Goal: Communication & Community: Answer question/provide support

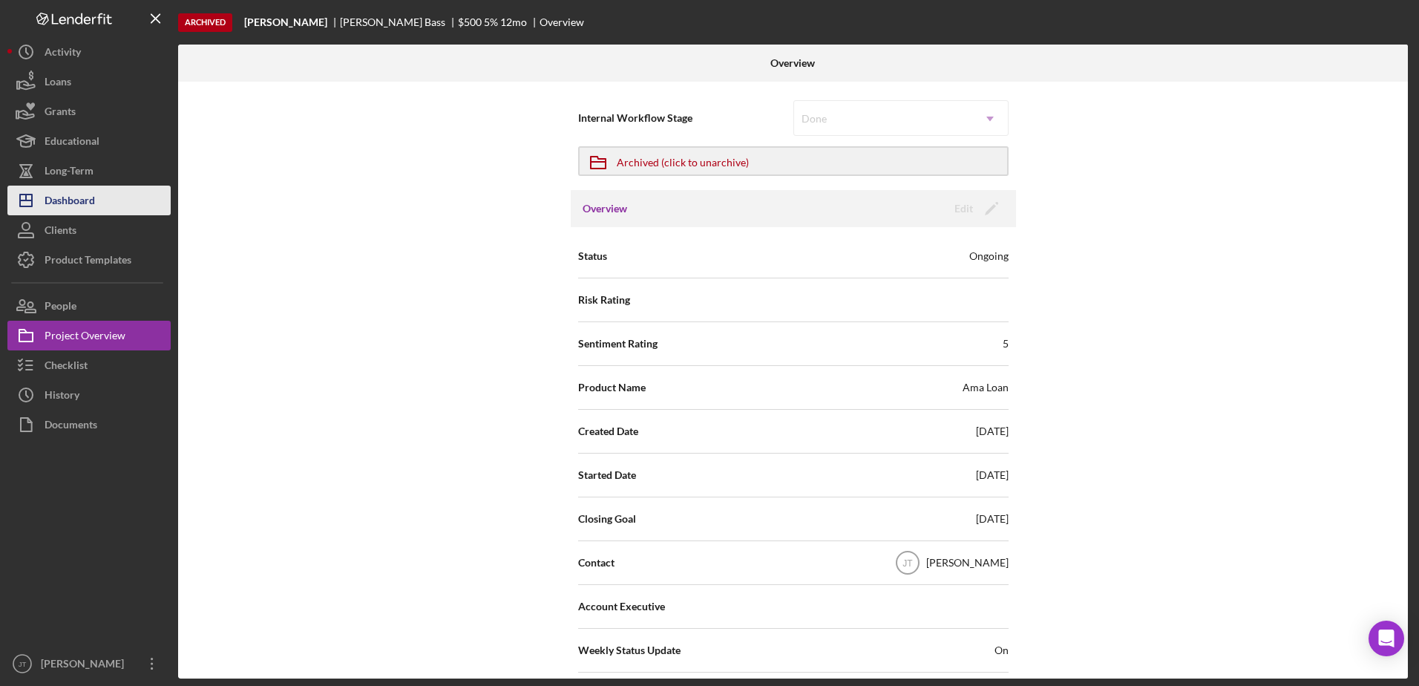
click at [96, 207] on button "Icon/Dashboard Dashboard" at bounding box center [88, 201] width 163 height 30
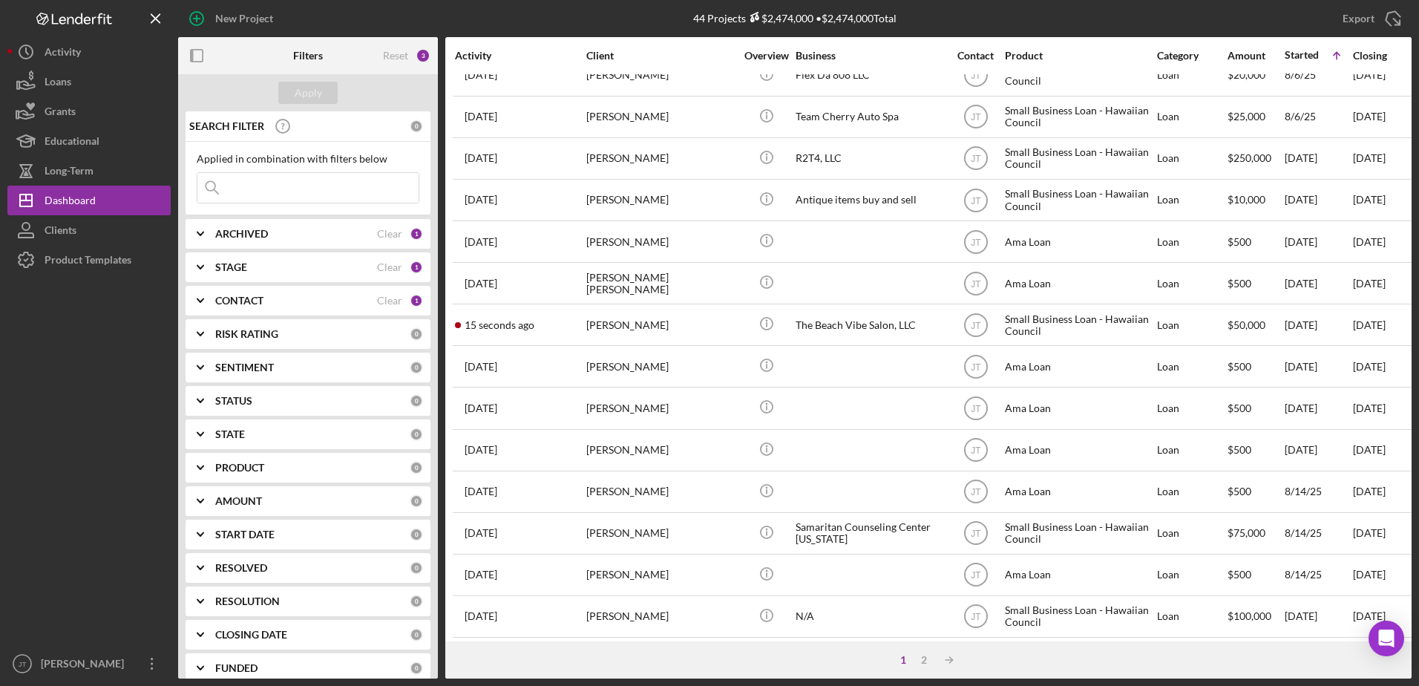
scroll to position [148, 0]
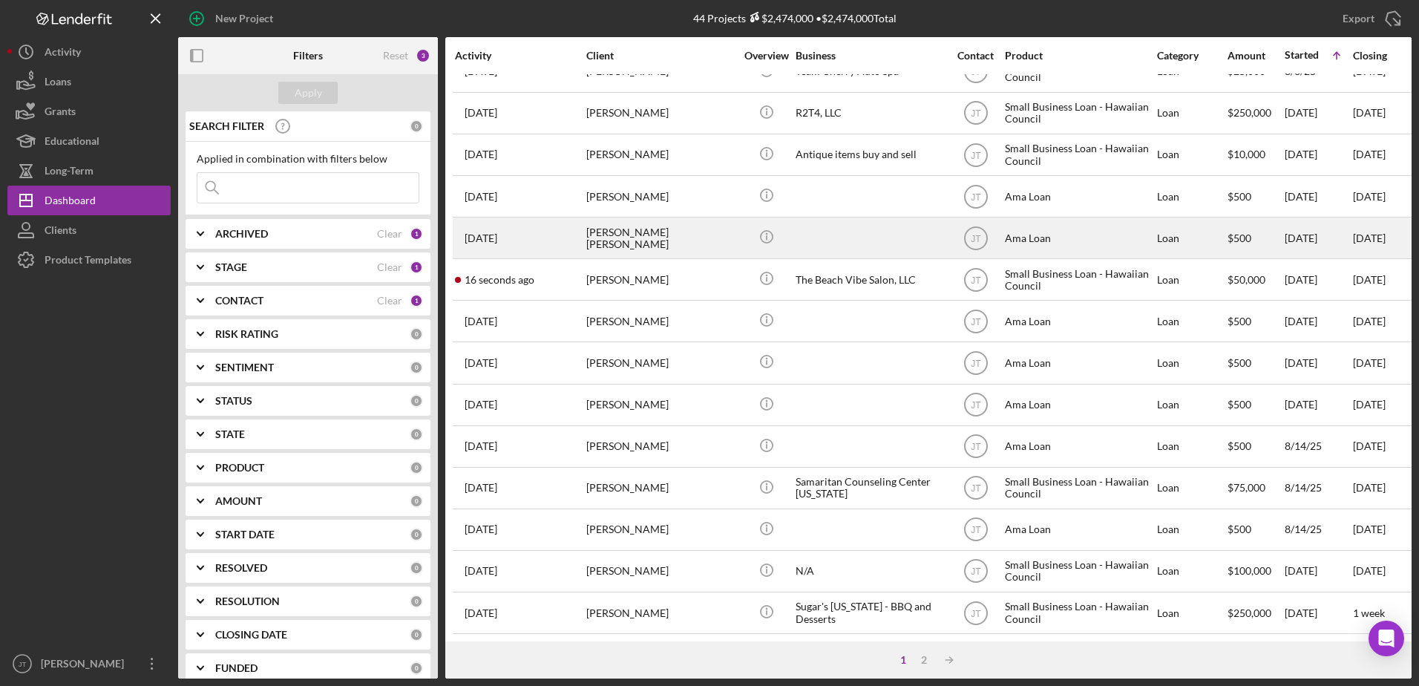
click at [629, 235] on div "Kim Lee Chang" at bounding box center [660, 237] width 148 height 39
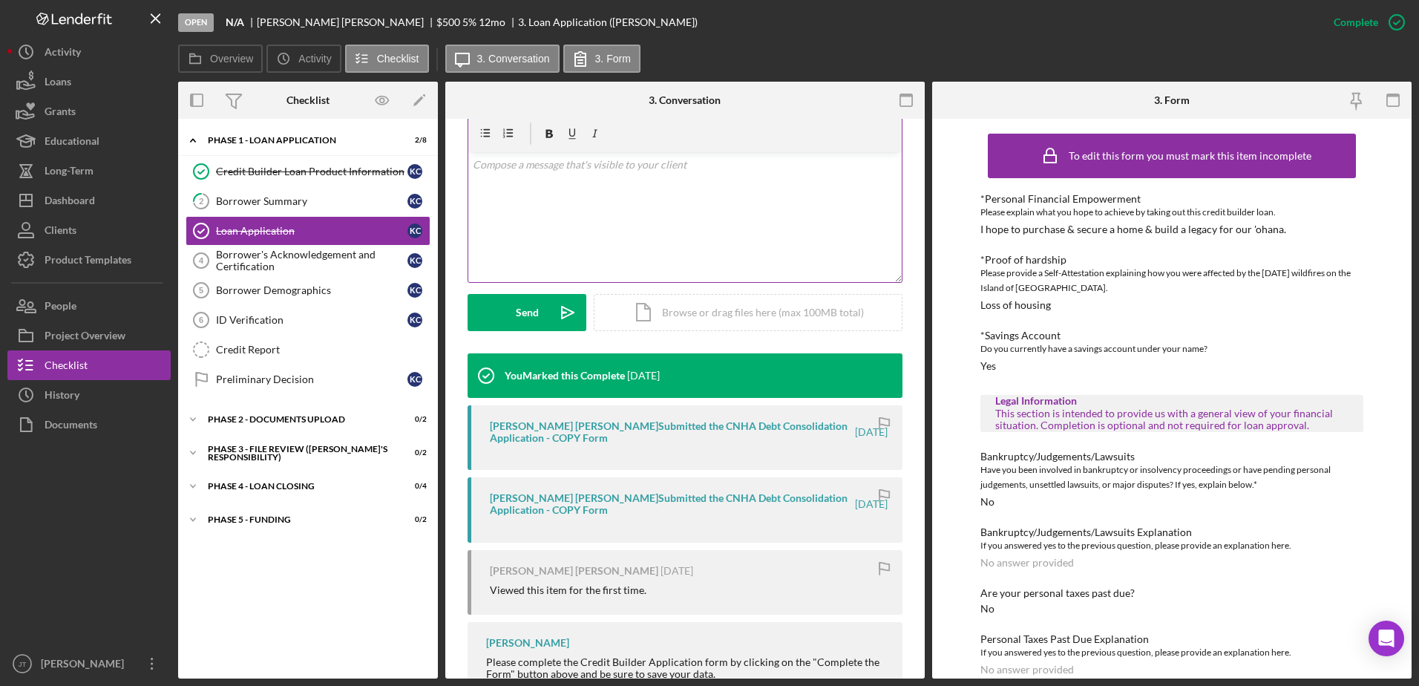
scroll to position [171, 0]
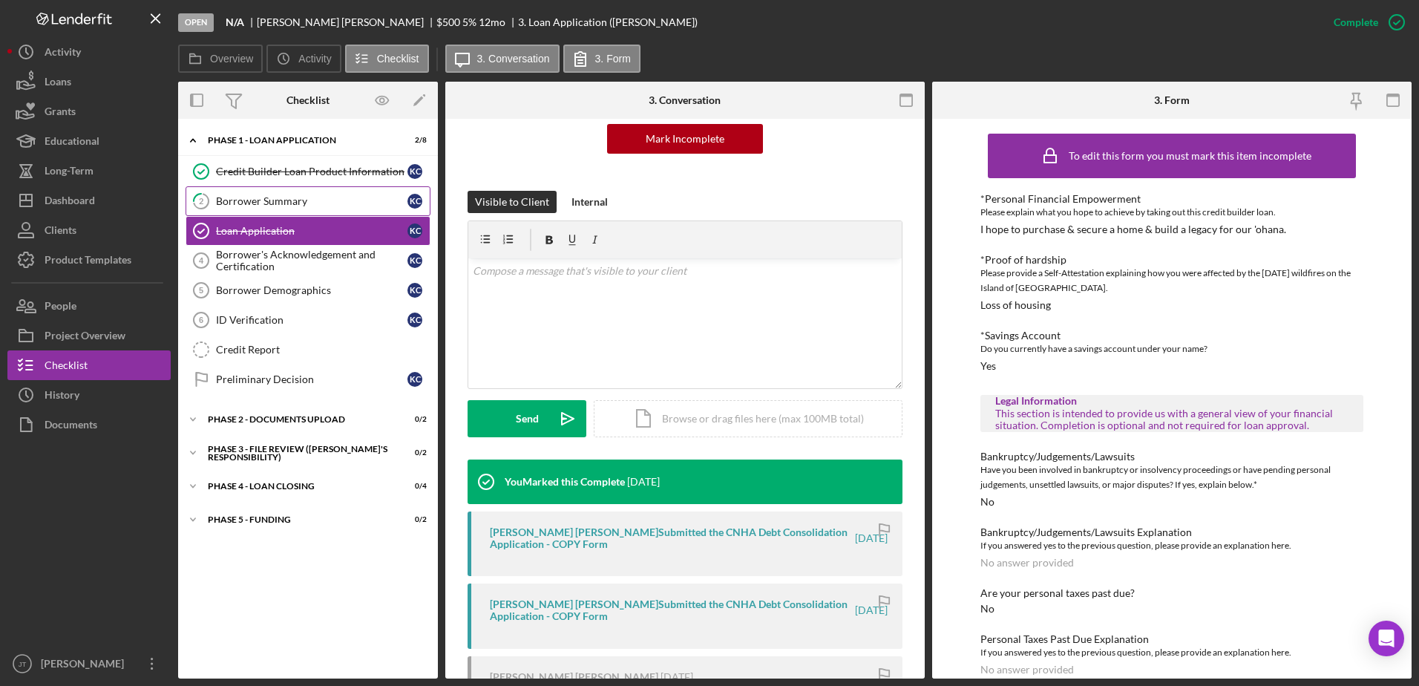
click at [269, 206] on div "Borrower Summary" at bounding box center [312, 201] width 192 height 12
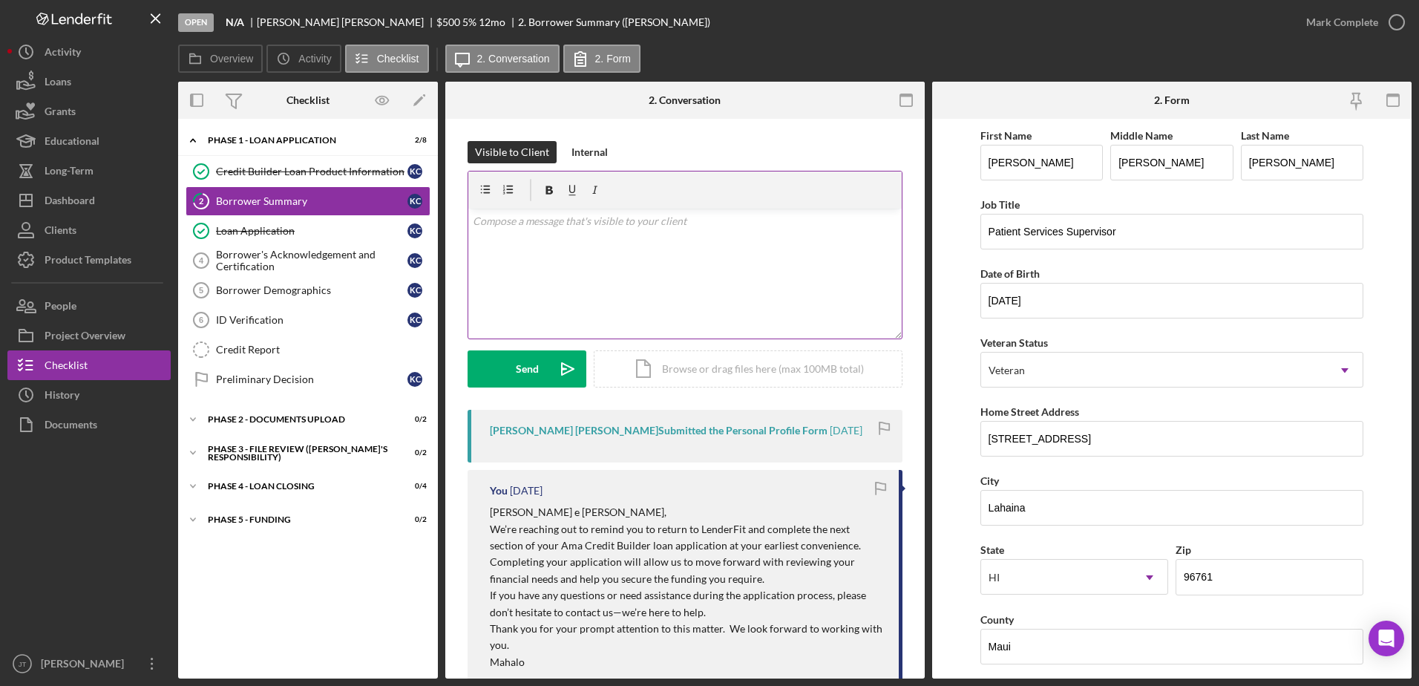
click at [511, 218] on p at bounding box center [685, 221] width 425 height 16
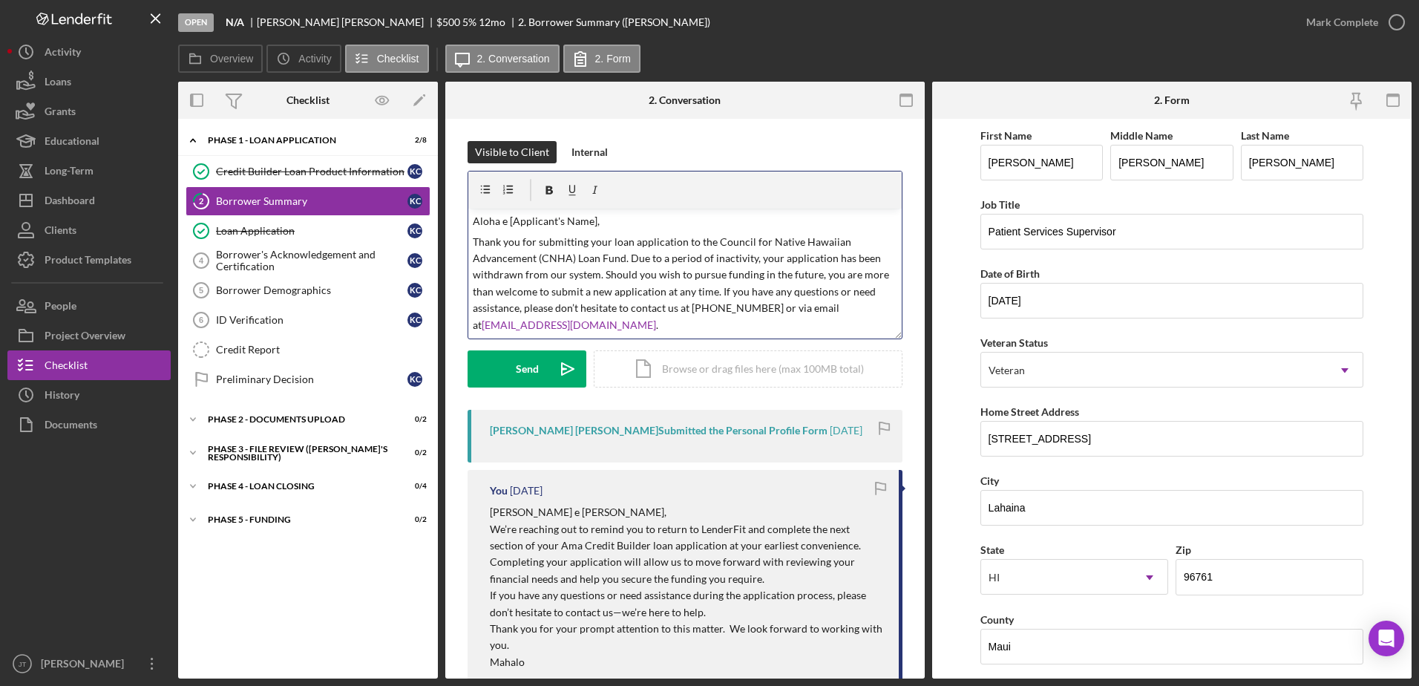
click at [594, 220] on p "Aloha e [Applicant's Name]," at bounding box center [685, 221] width 425 height 16
drag, startPoint x: 573, startPoint y: 257, endPoint x: 714, endPoint y: 233, distance: 143.0
click at [714, 234] on p "Thank you for submitting your loan application to the Council for Native Hawaii…" at bounding box center [685, 283] width 425 height 99
click at [784, 278] on p "Thank you for submitting your loan application to the Hawaiian Council Loan Fun…" at bounding box center [685, 275] width 425 height 83
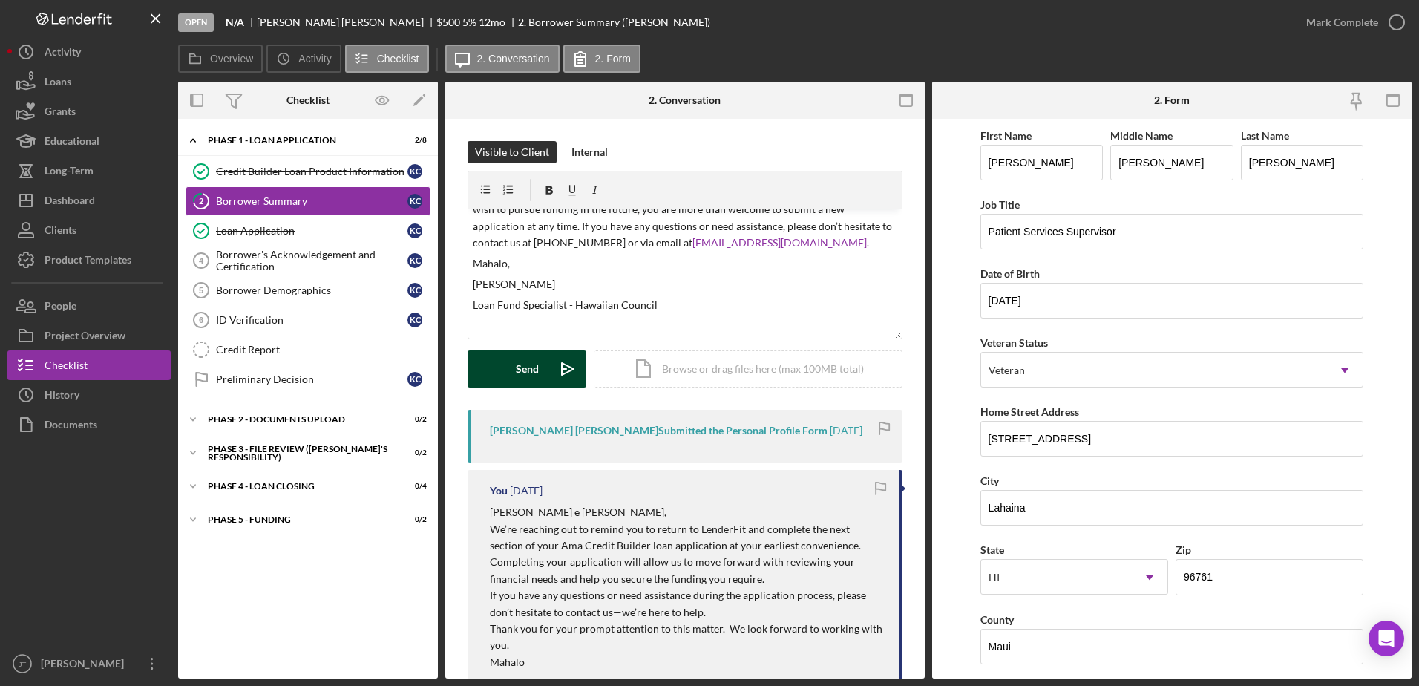
click at [529, 373] on div "Send" at bounding box center [527, 368] width 23 height 37
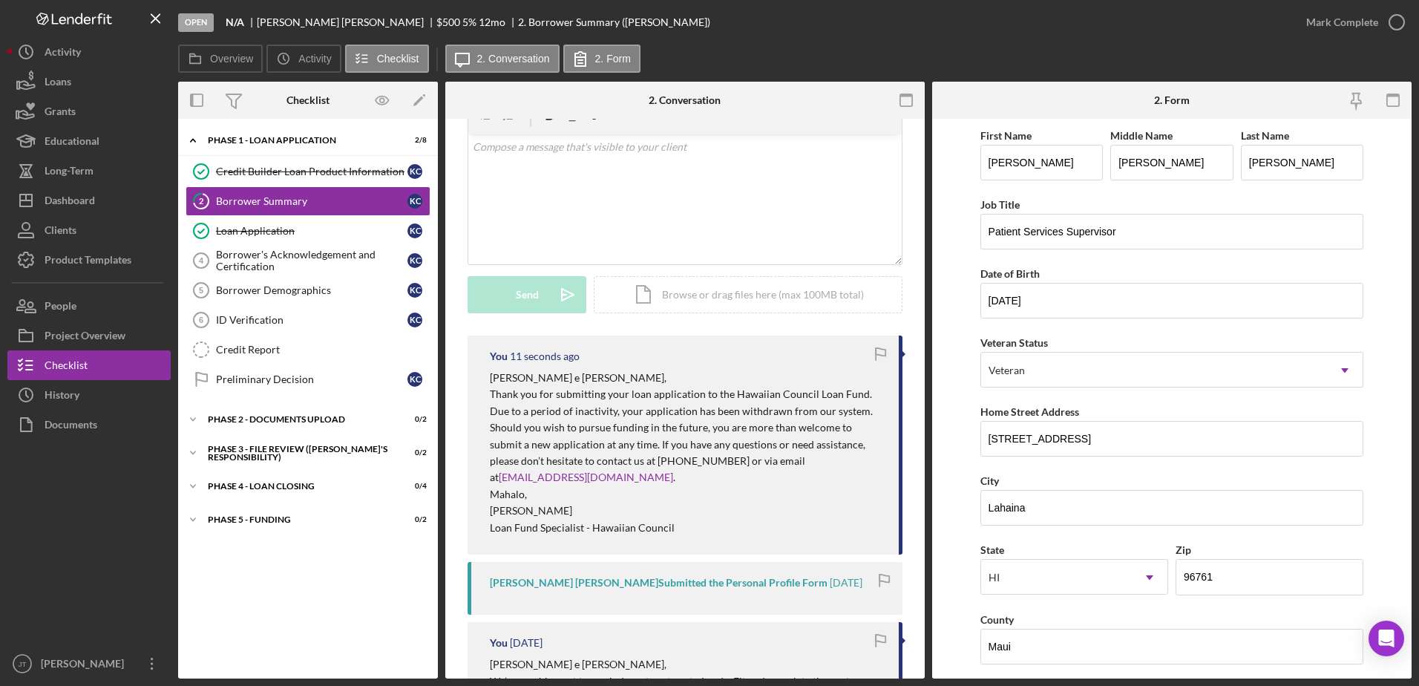
scroll to position [0, 0]
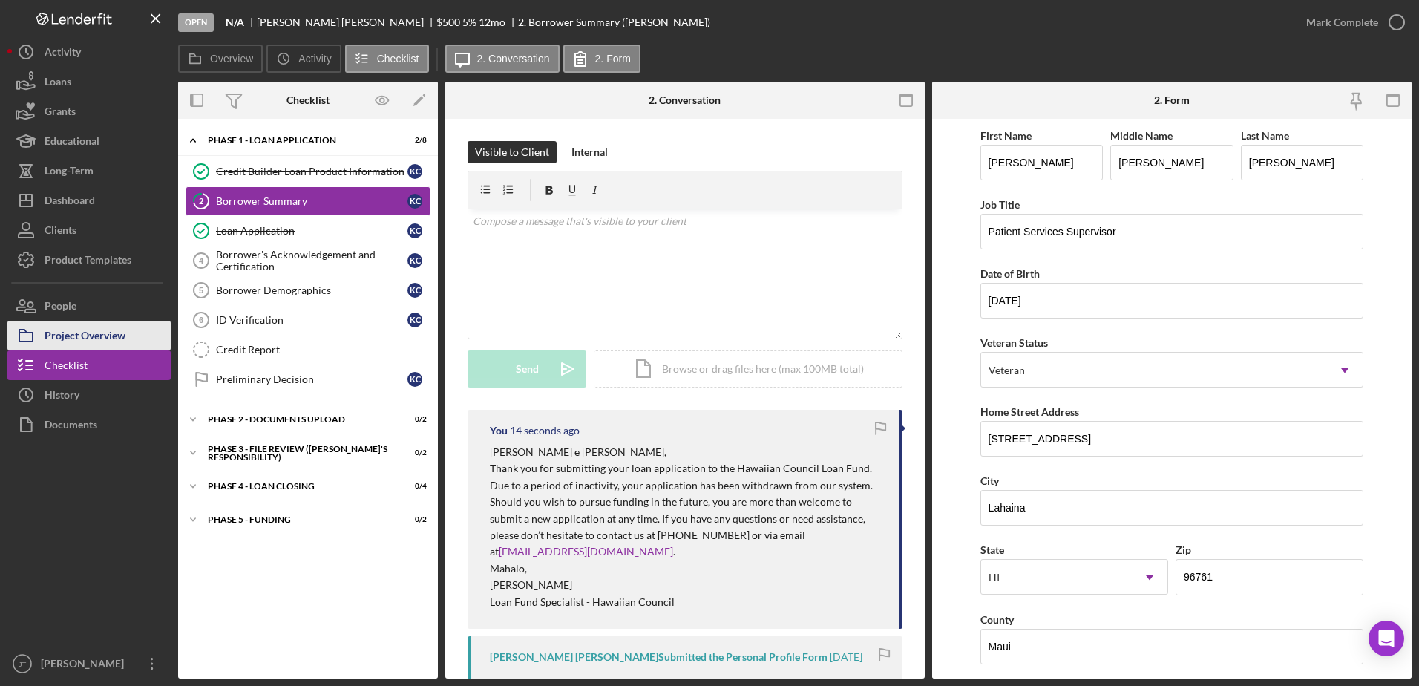
click at [105, 341] on div "Project Overview" at bounding box center [85, 337] width 81 height 33
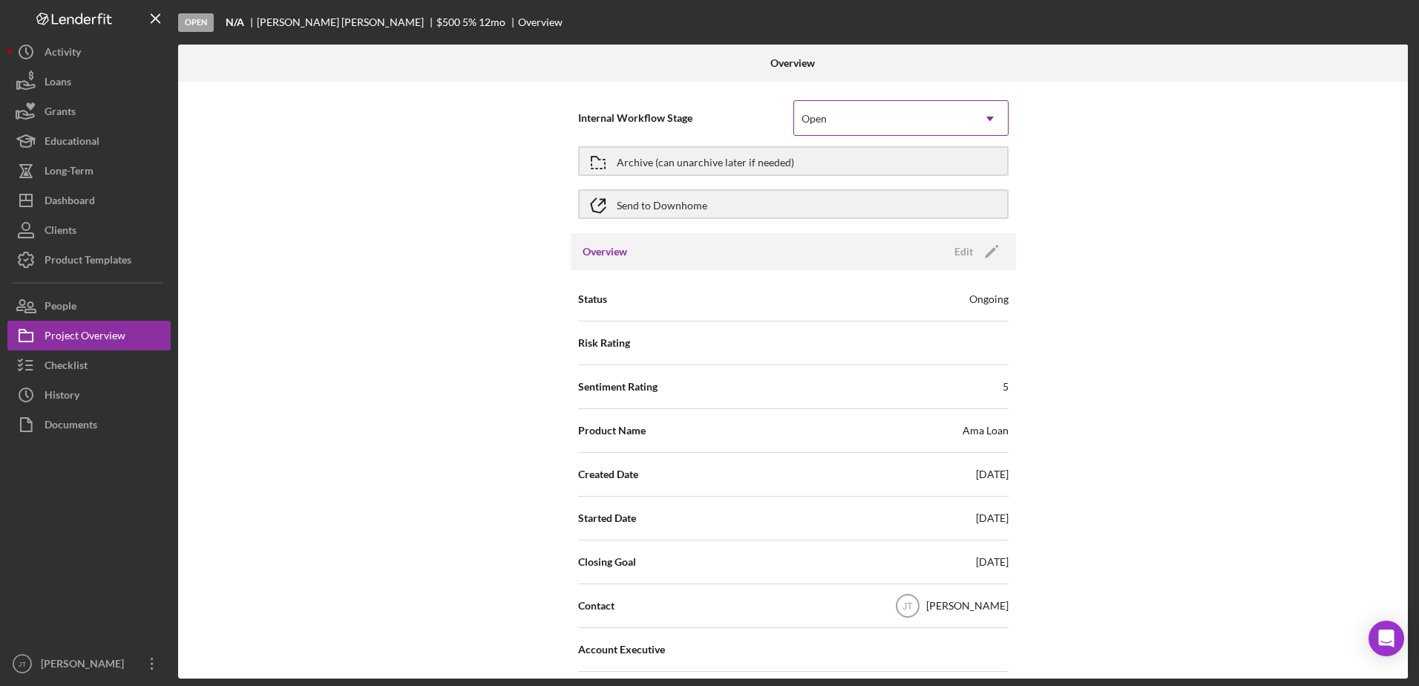
click at [944, 118] on div "Open" at bounding box center [883, 119] width 178 height 34
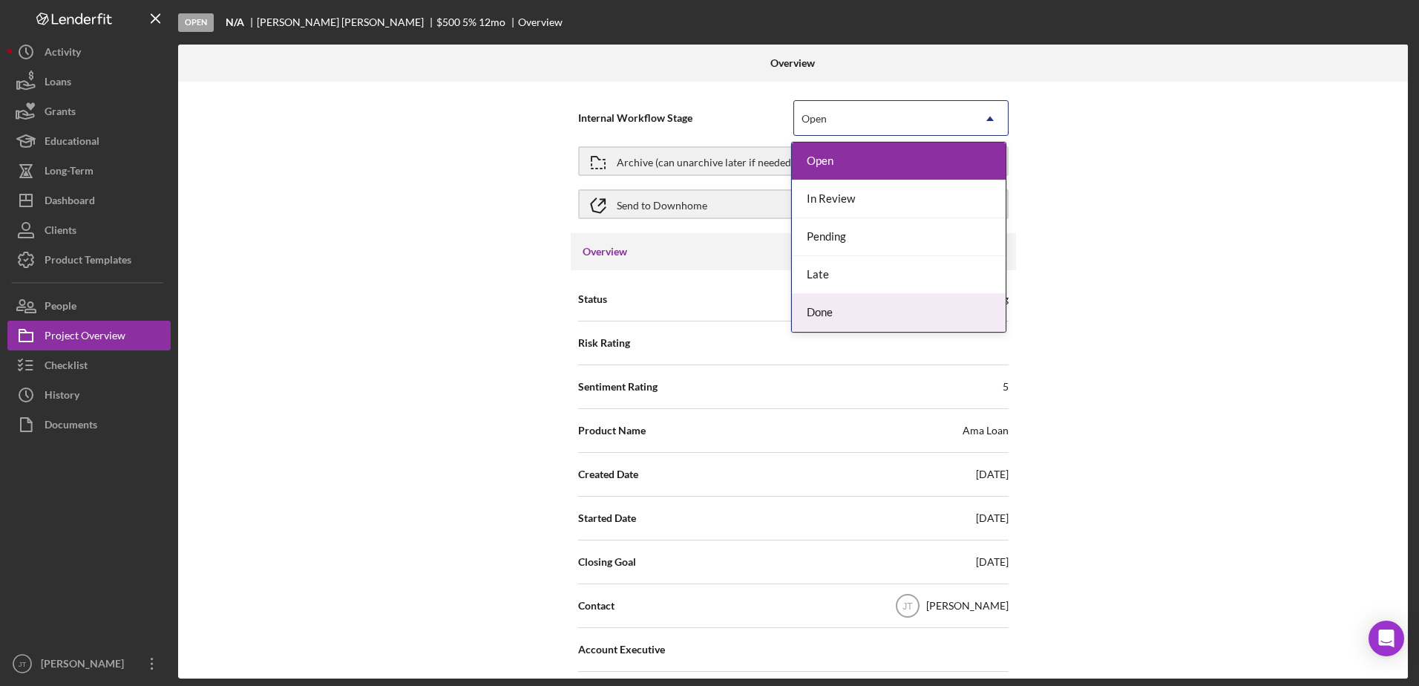
click at [890, 310] on div "Done" at bounding box center [899, 313] width 214 height 38
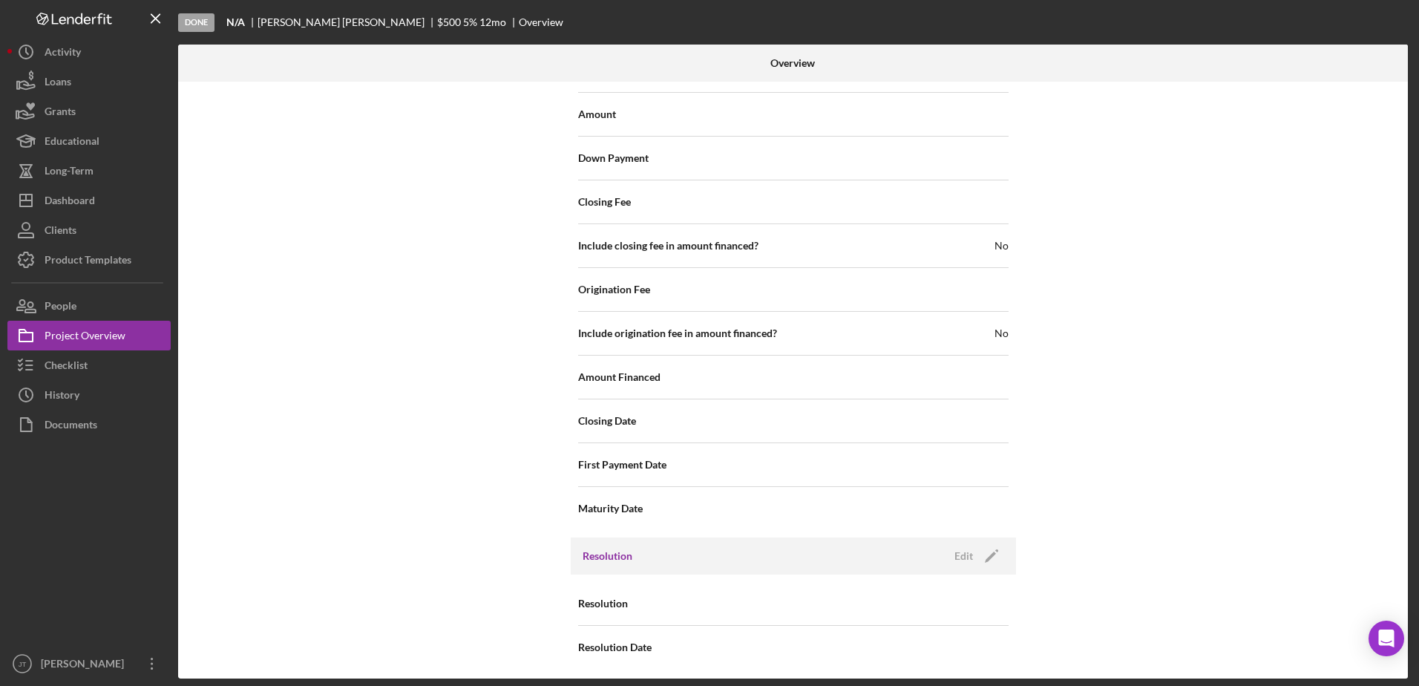
scroll to position [1638, 0]
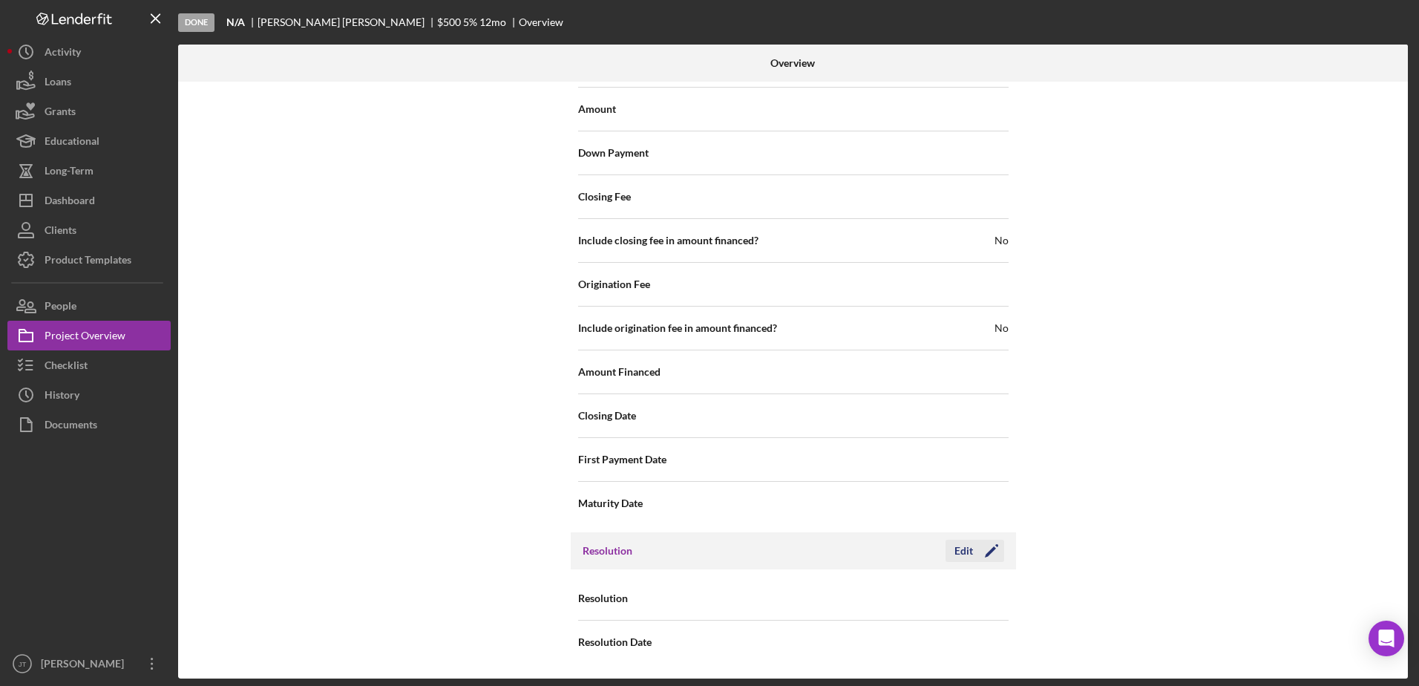
click at [963, 549] on div "Edit" at bounding box center [964, 551] width 19 height 22
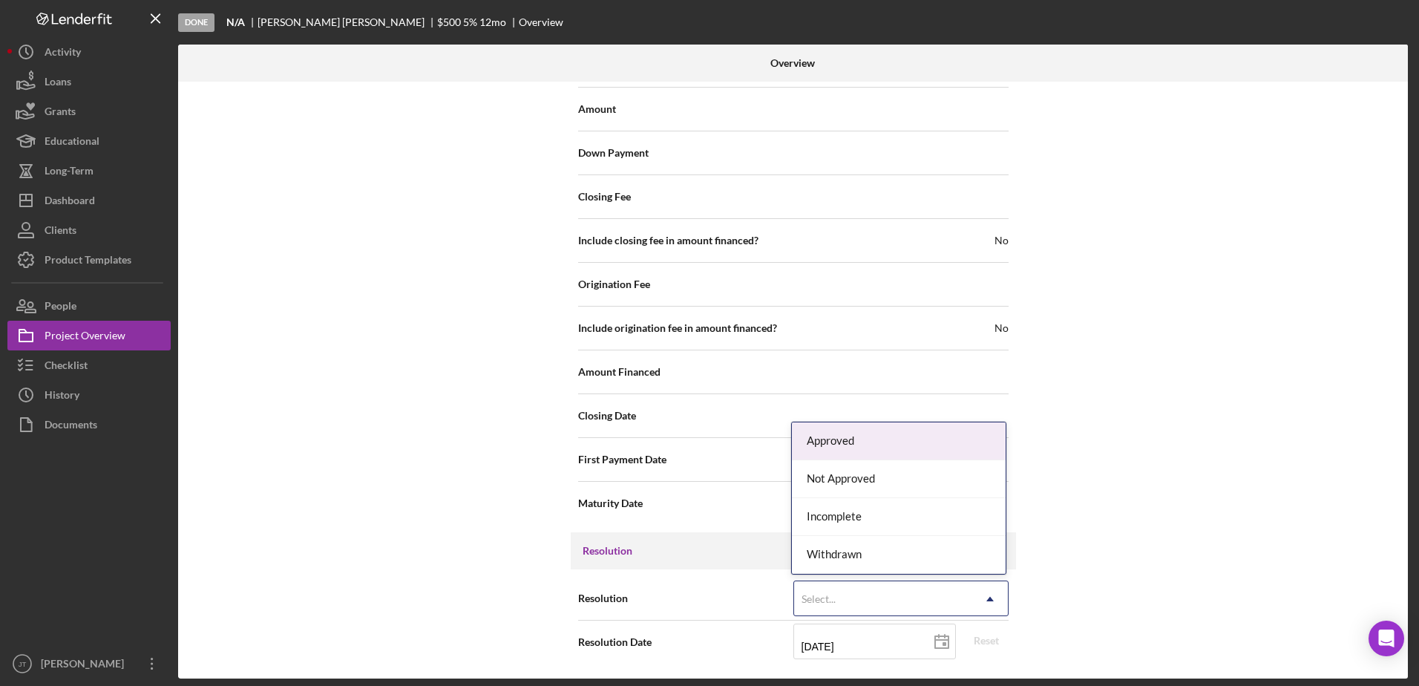
click at [947, 599] on div "Select..." at bounding box center [883, 599] width 178 height 34
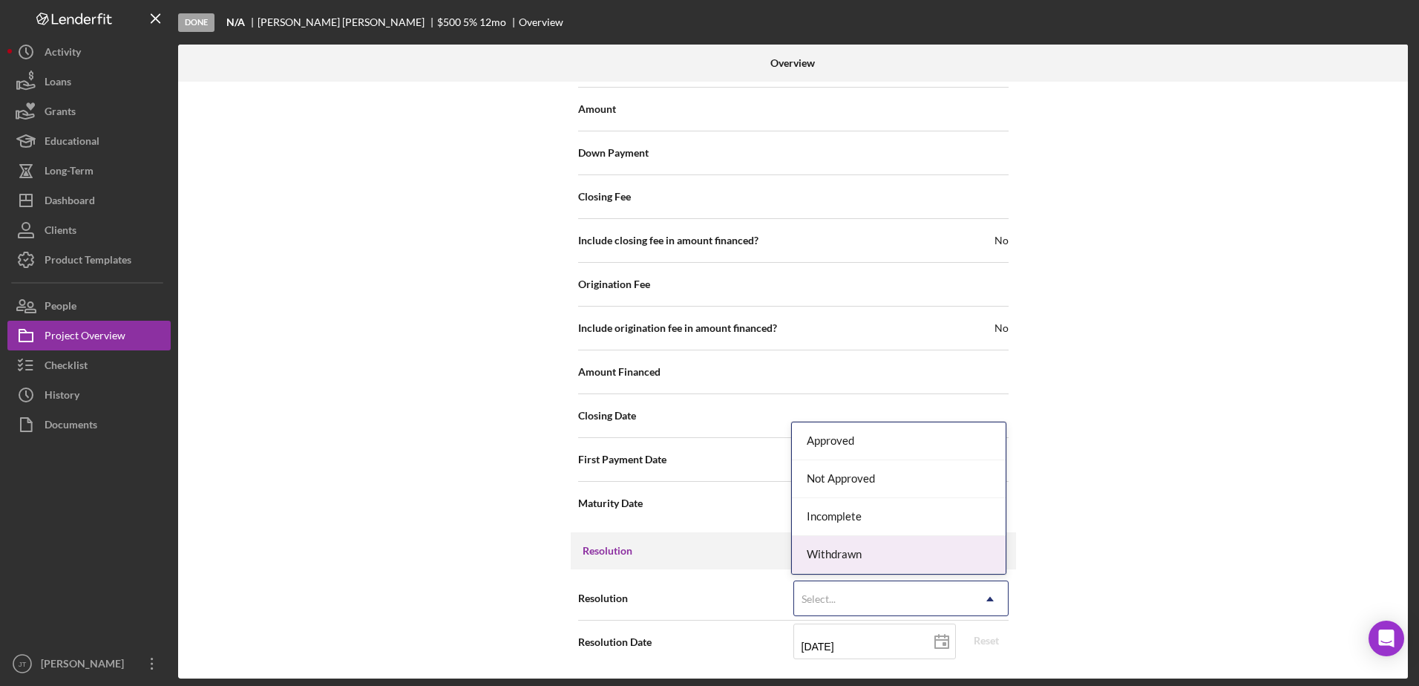
click at [956, 553] on div "Withdrawn" at bounding box center [899, 555] width 214 height 38
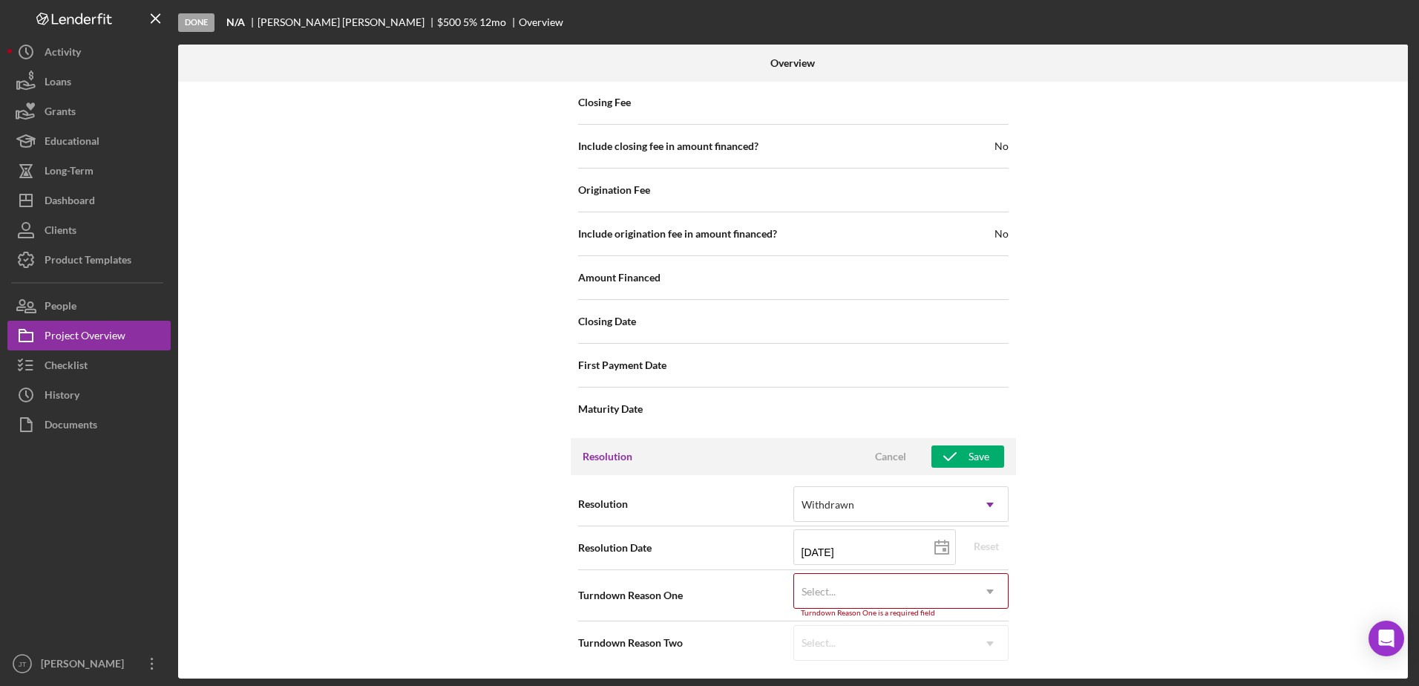
scroll to position [1733, 0]
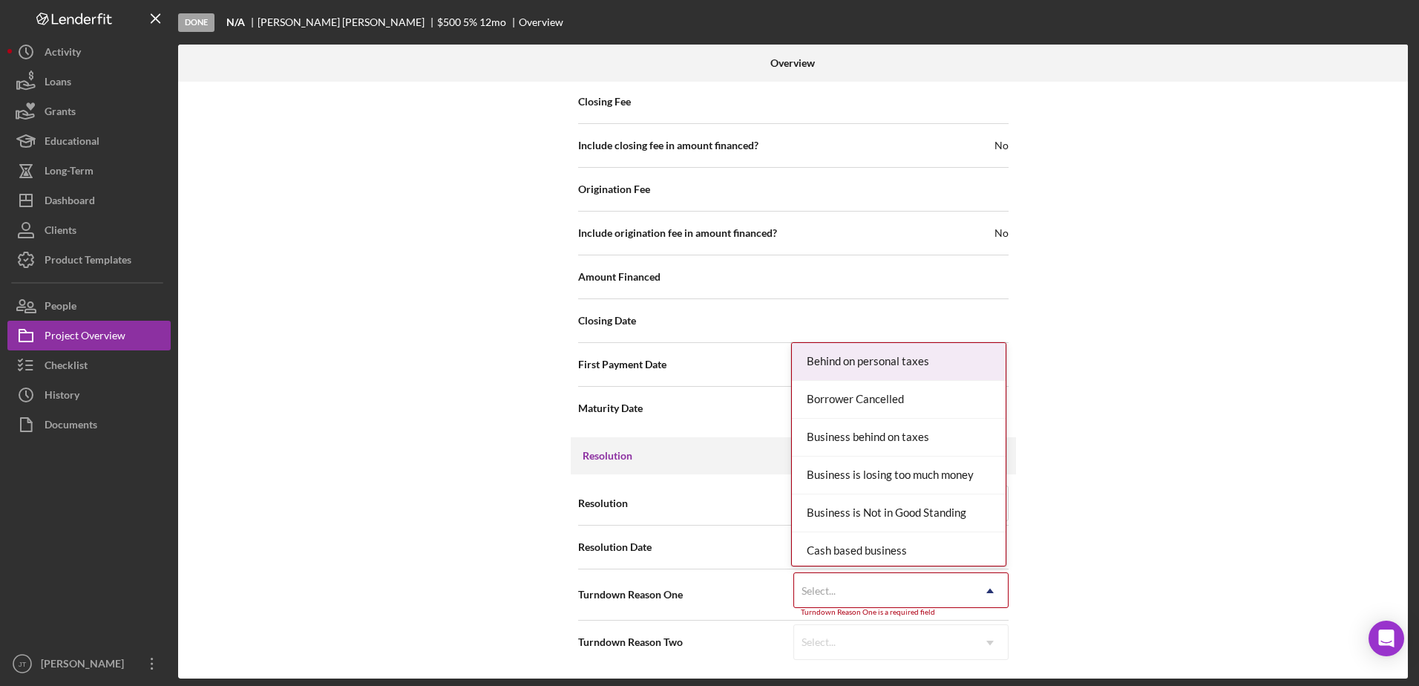
click at [928, 596] on div "Select..." at bounding box center [883, 591] width 178 height 34
type input "no"
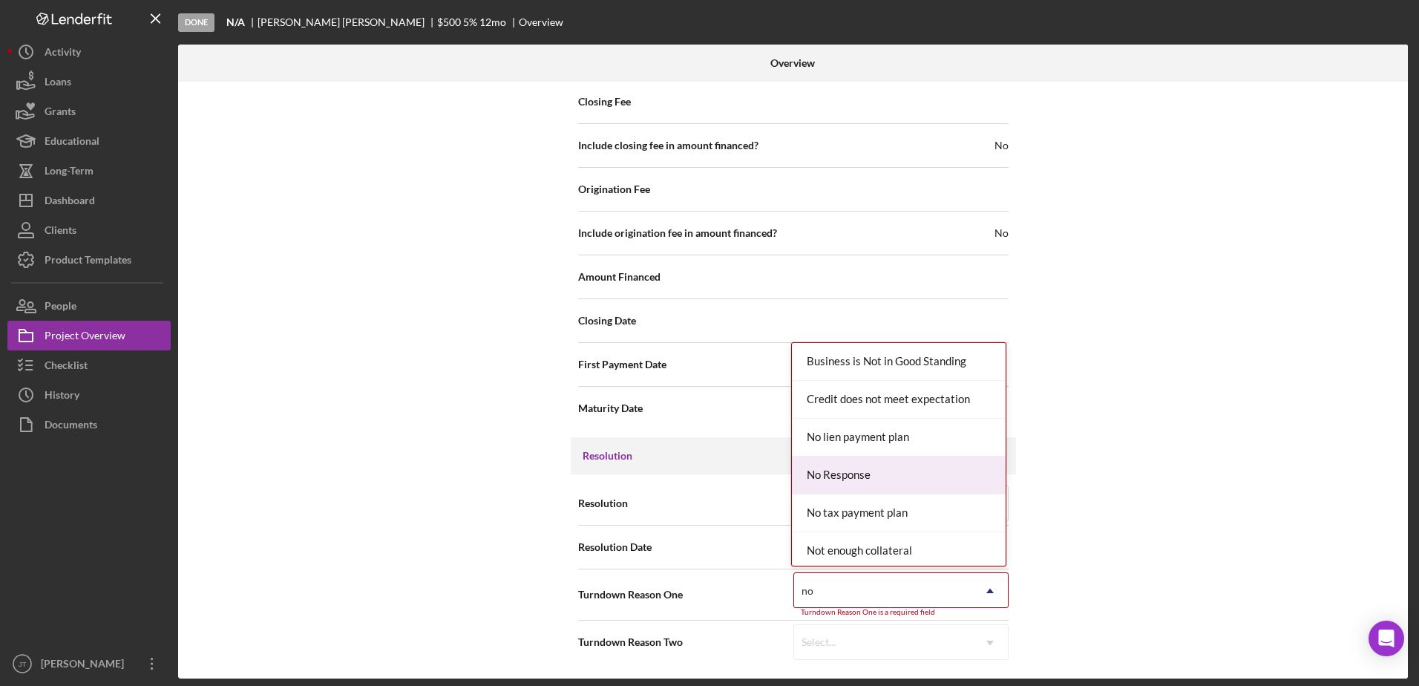
click at [878, 480] on div "No Response" at bounding box center [899, 476] width 214 height 38
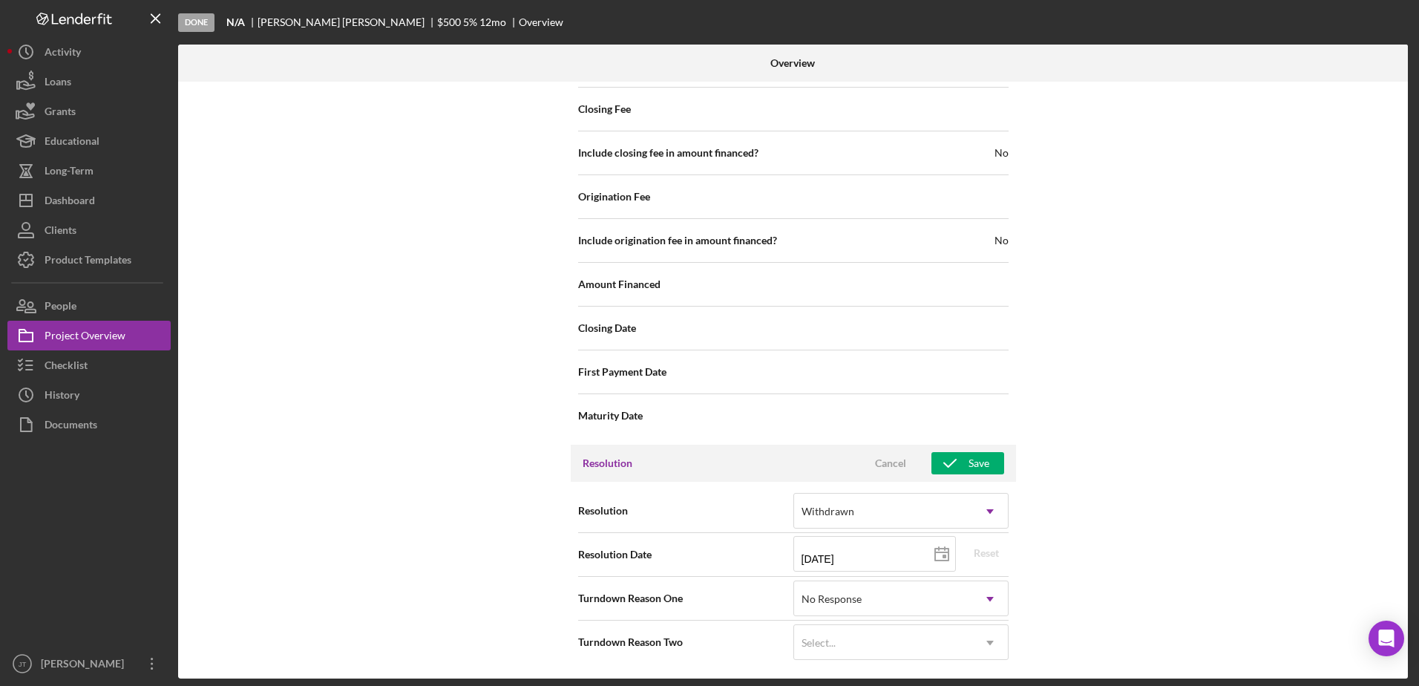
scroll to position [1726, 0]
click at [975, 468] on div "Save" at bounding box center [979, 463] width 21 height 22
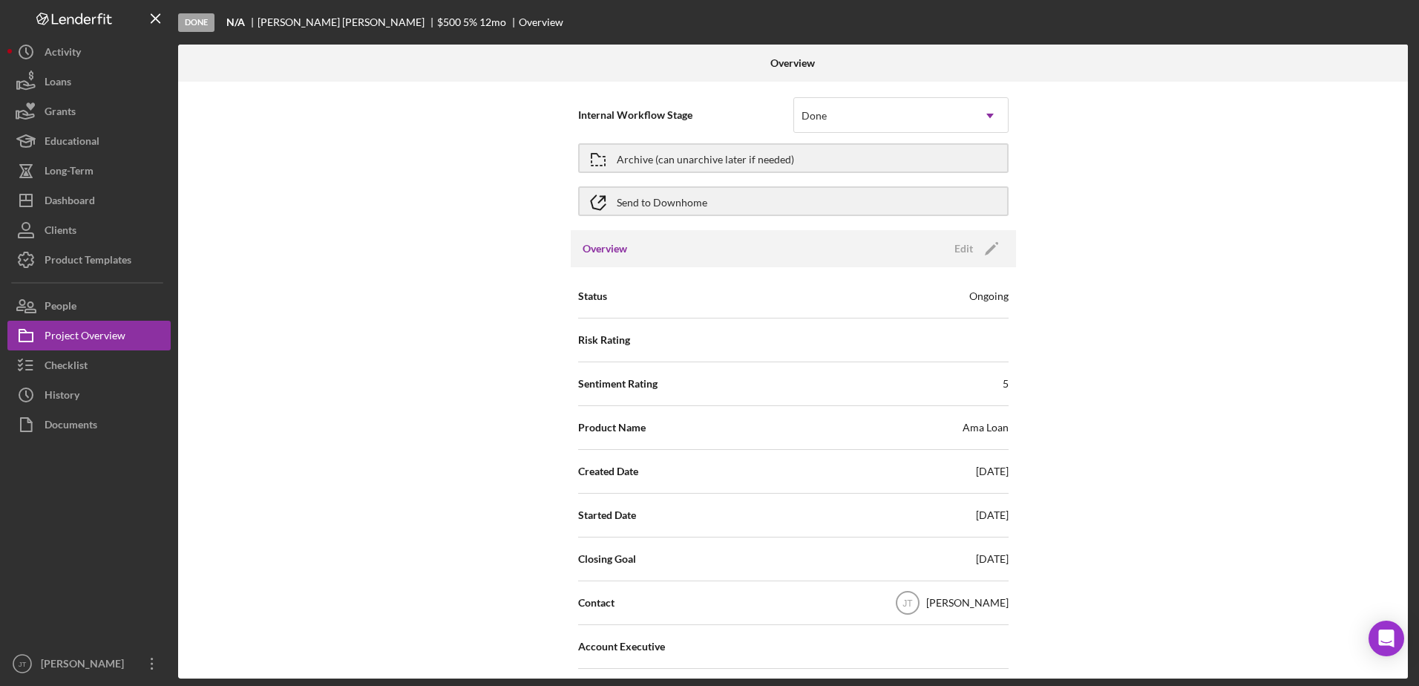
scroll to position [0, 0]
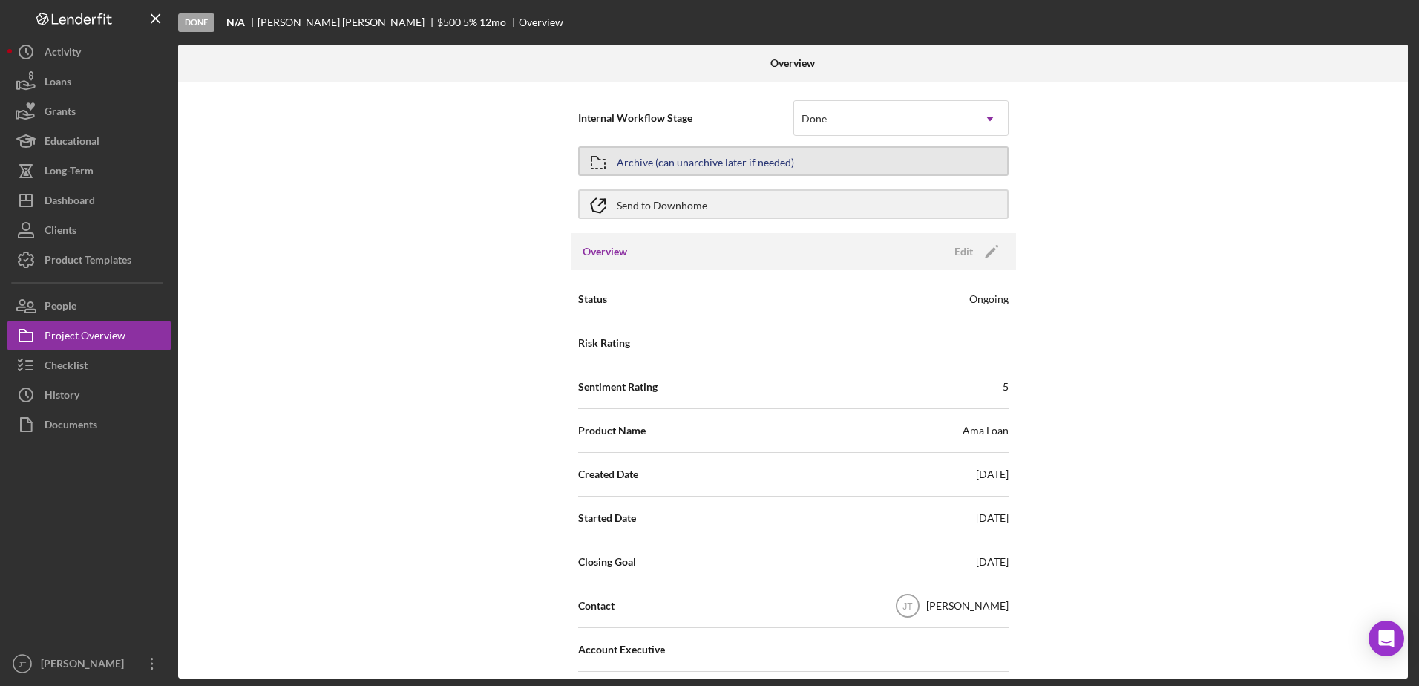
click at [751, 163] on div "Archive (can unarchive later if needed)" at bounding box center [705, 161] width 177 height 27
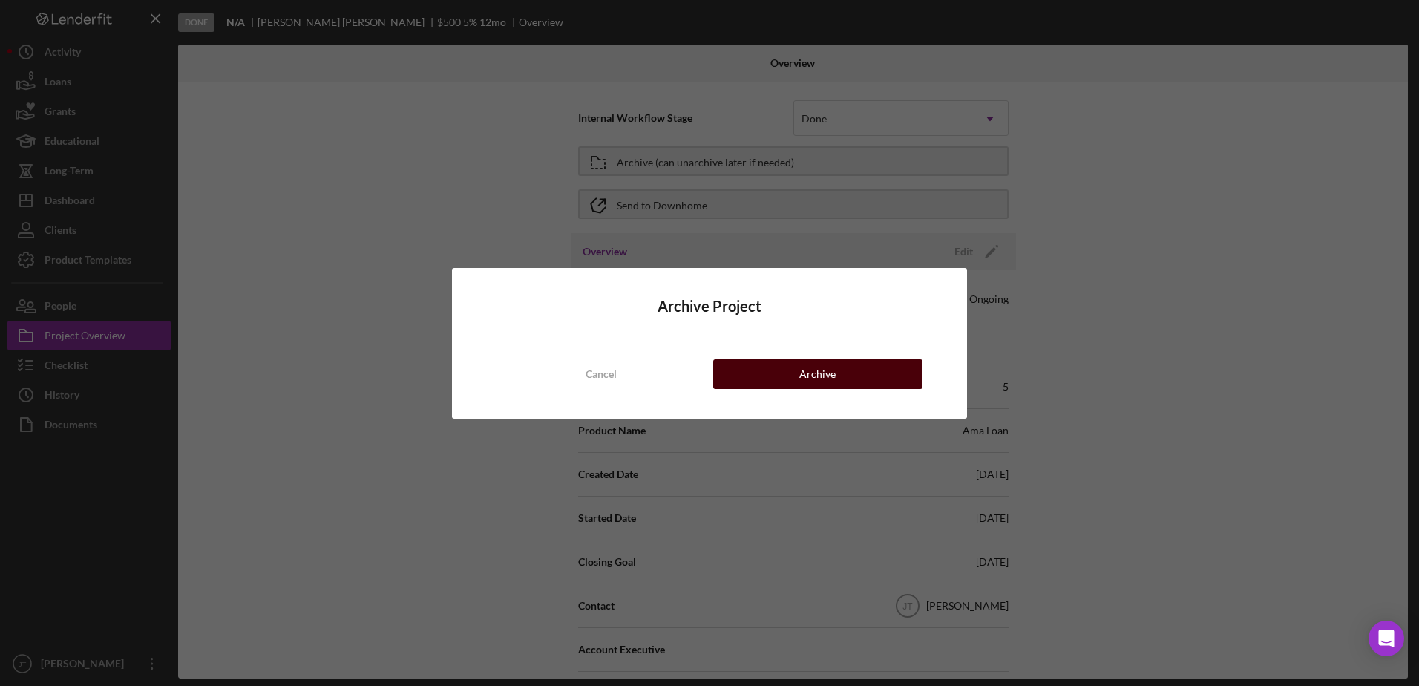
click at [832, 382] on div "Archive" at bounding box center [818, 374] width 36 height 30
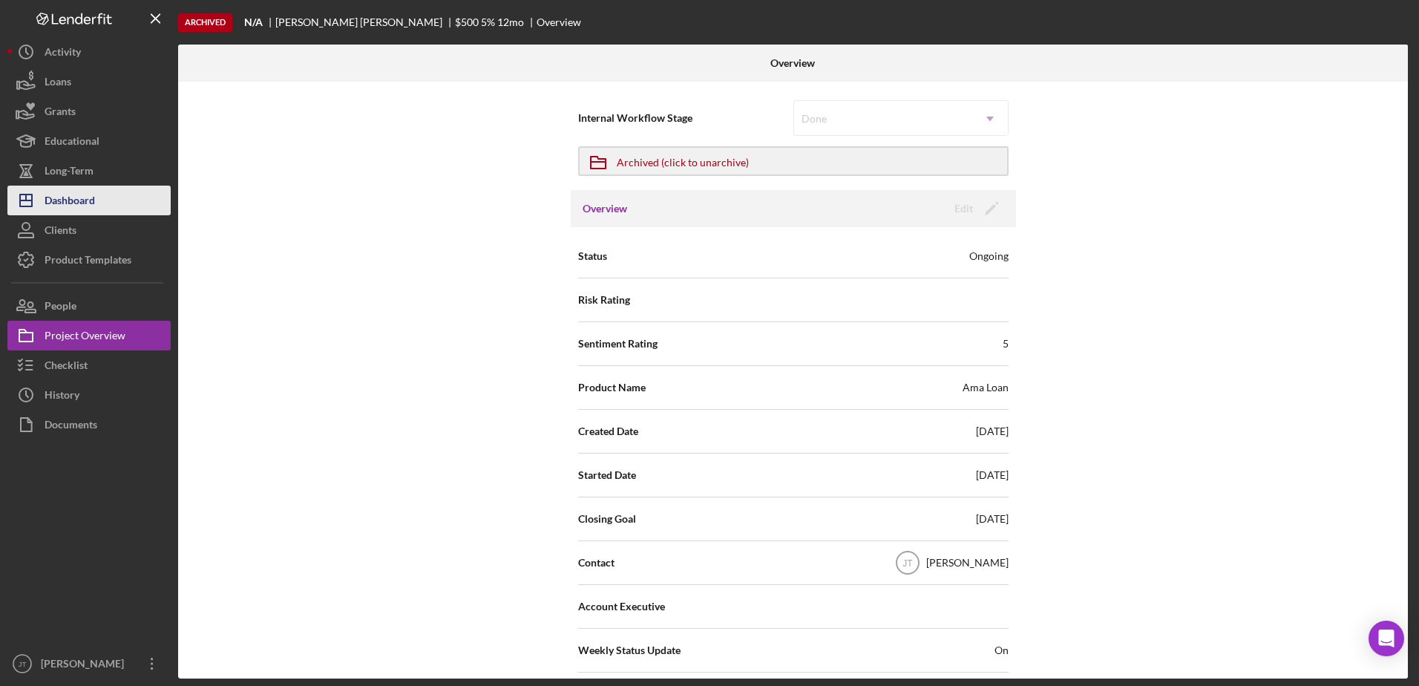
click at [42, 199] on icon "Icon/Dashboard" at bounding box center [25, 200] width 37 height 37
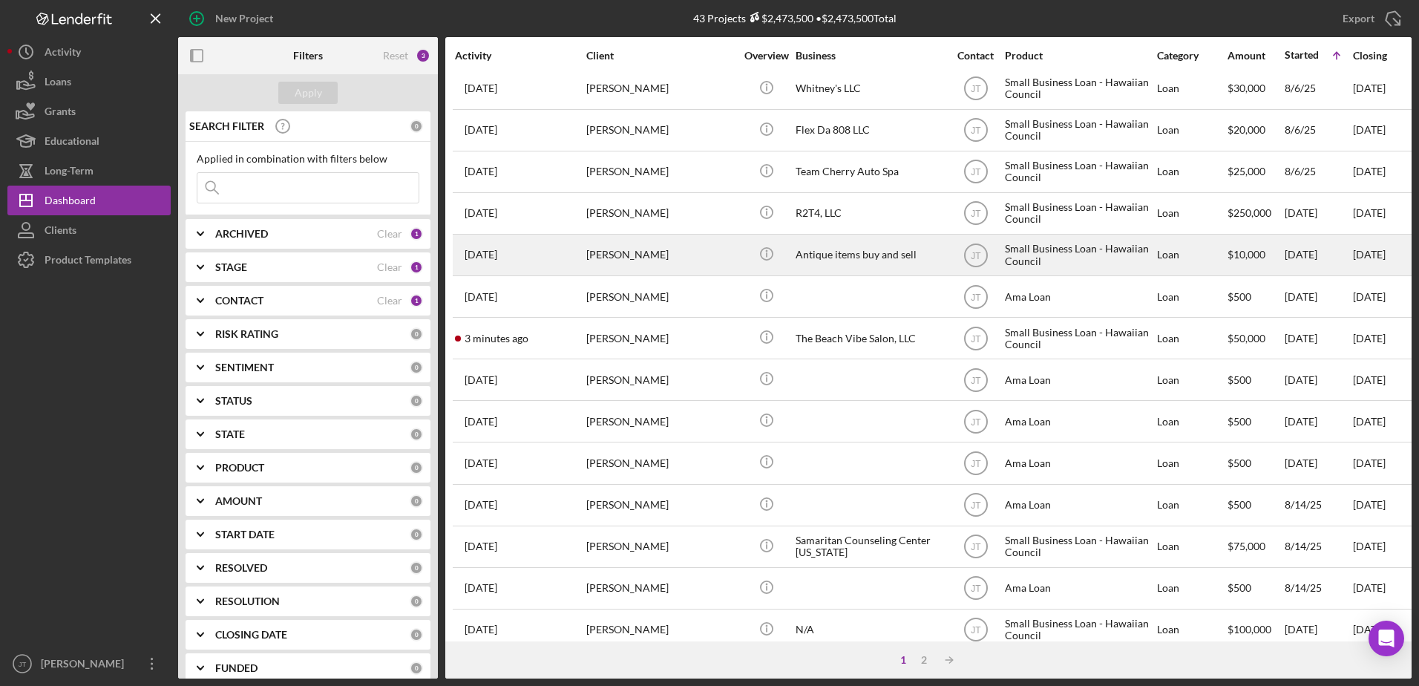
scroll to position [74, 0]
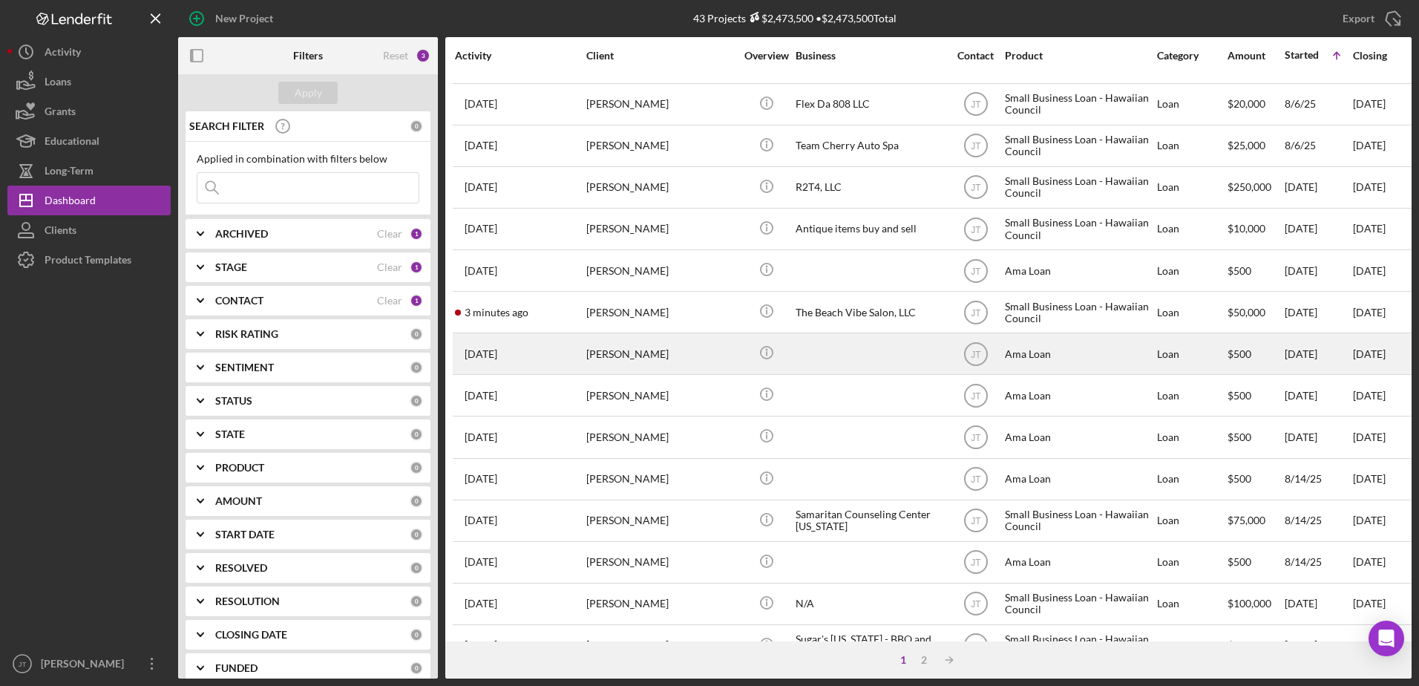
click at [658, 361] on div "Miriam-Ashley Keo" at bounding box center [660, 353] width 148 height 39
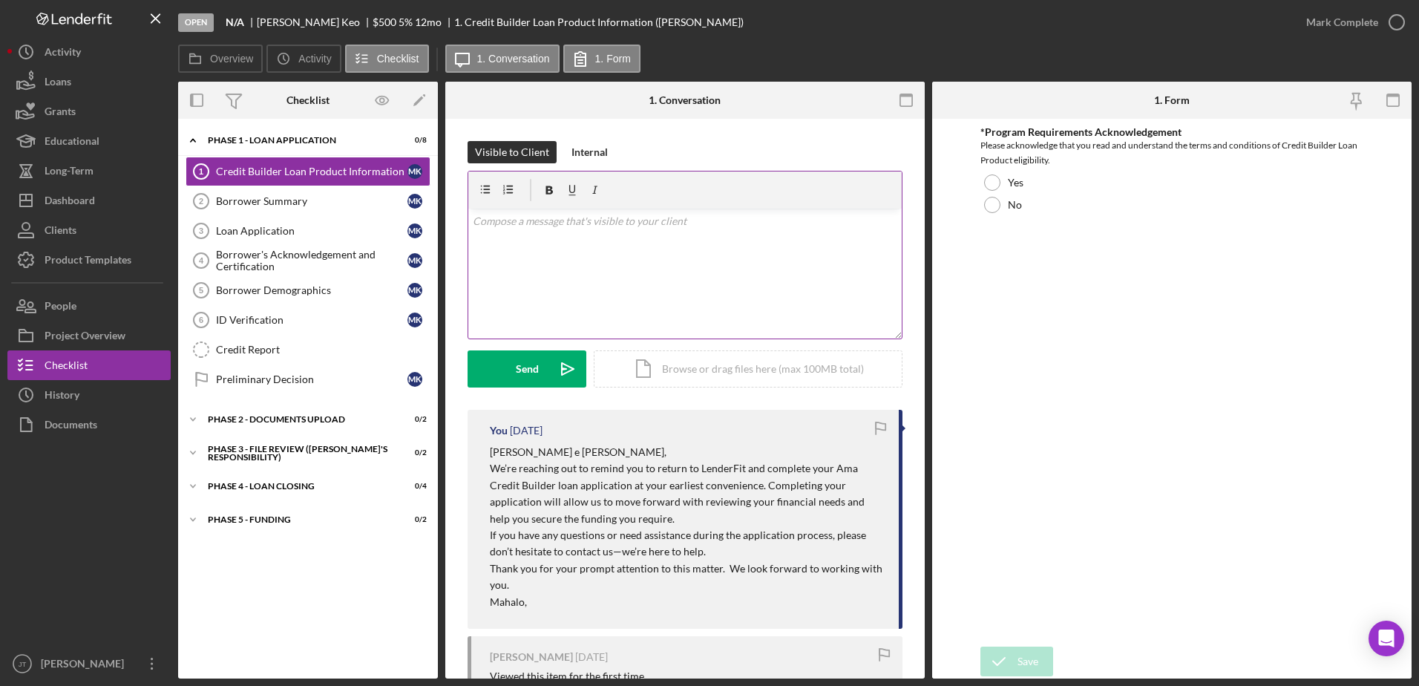
click at [526, 232] on div "v Color teal Color pink Remove color Add row above Add row below Add column bef…" at bounding box center [685, 274] width 434 height 130
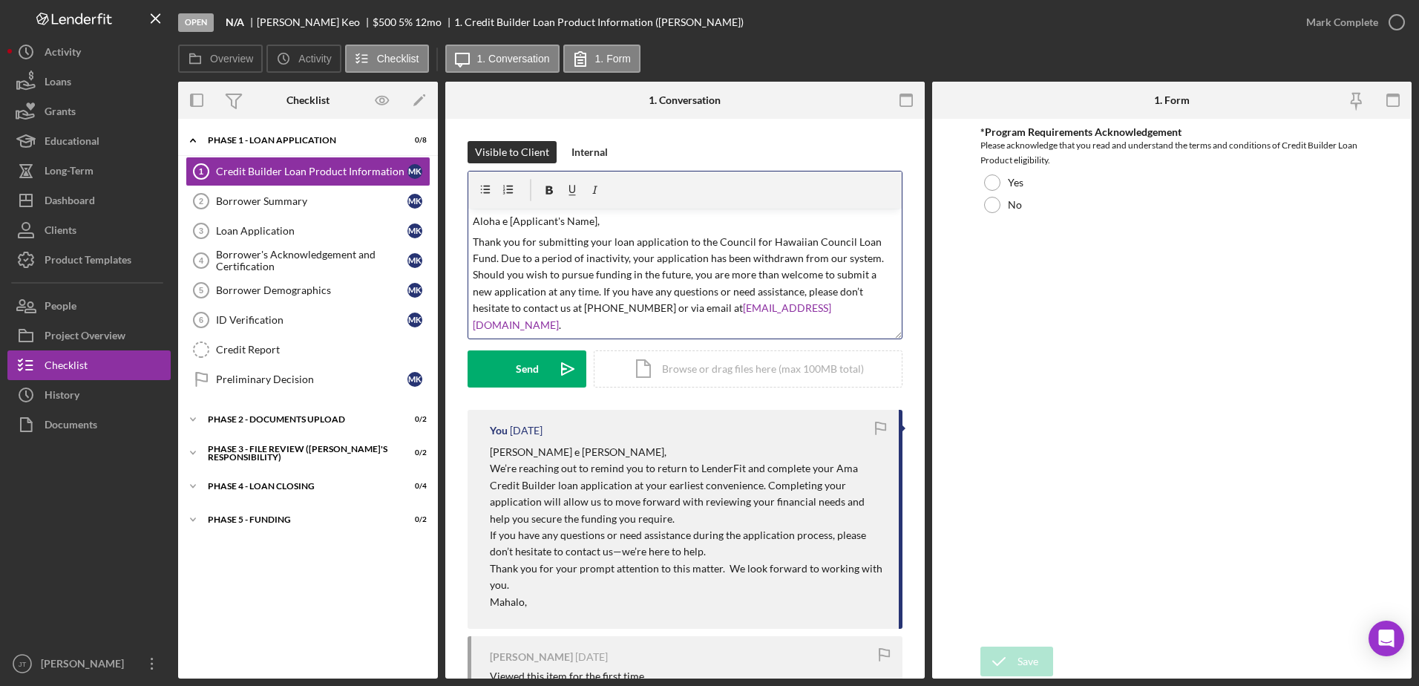
click at [594, 220] on p "Aloha e [Applicant's Name]," at bounding box center [685, 221] width 425 height 16
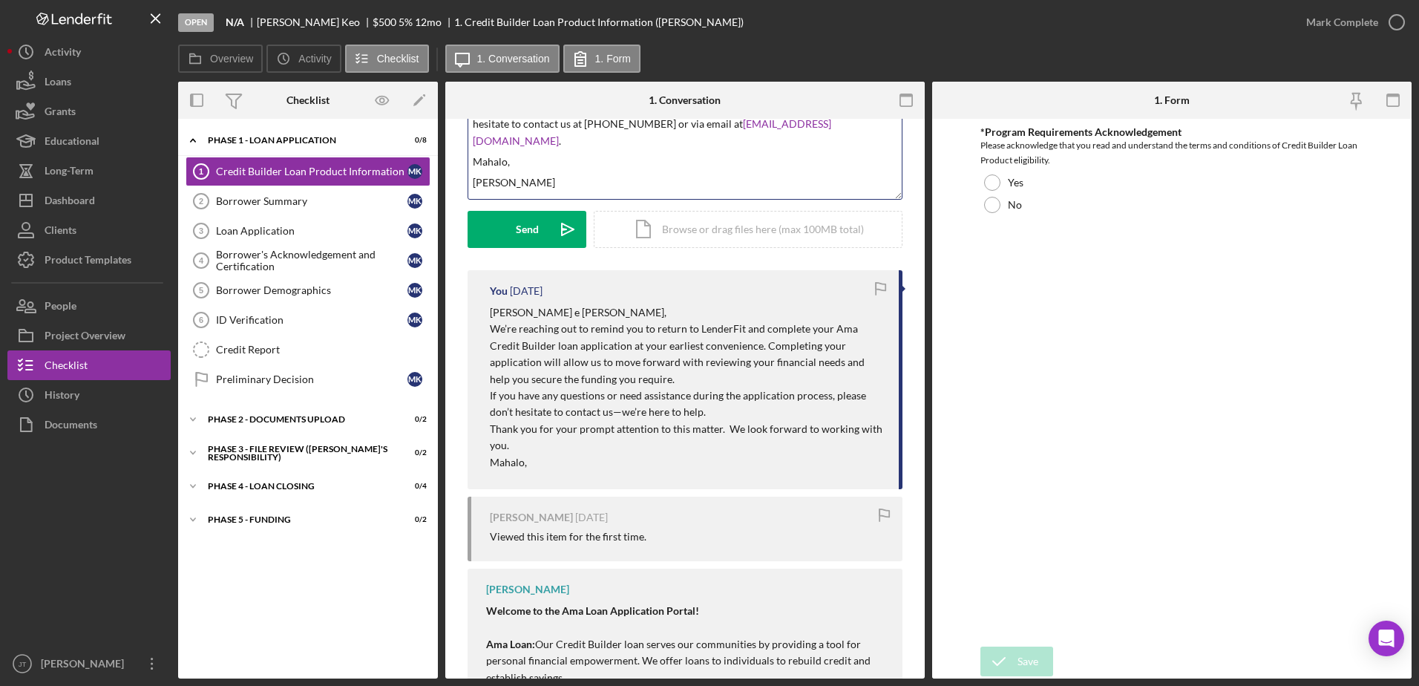
scroll to position [148, 0]
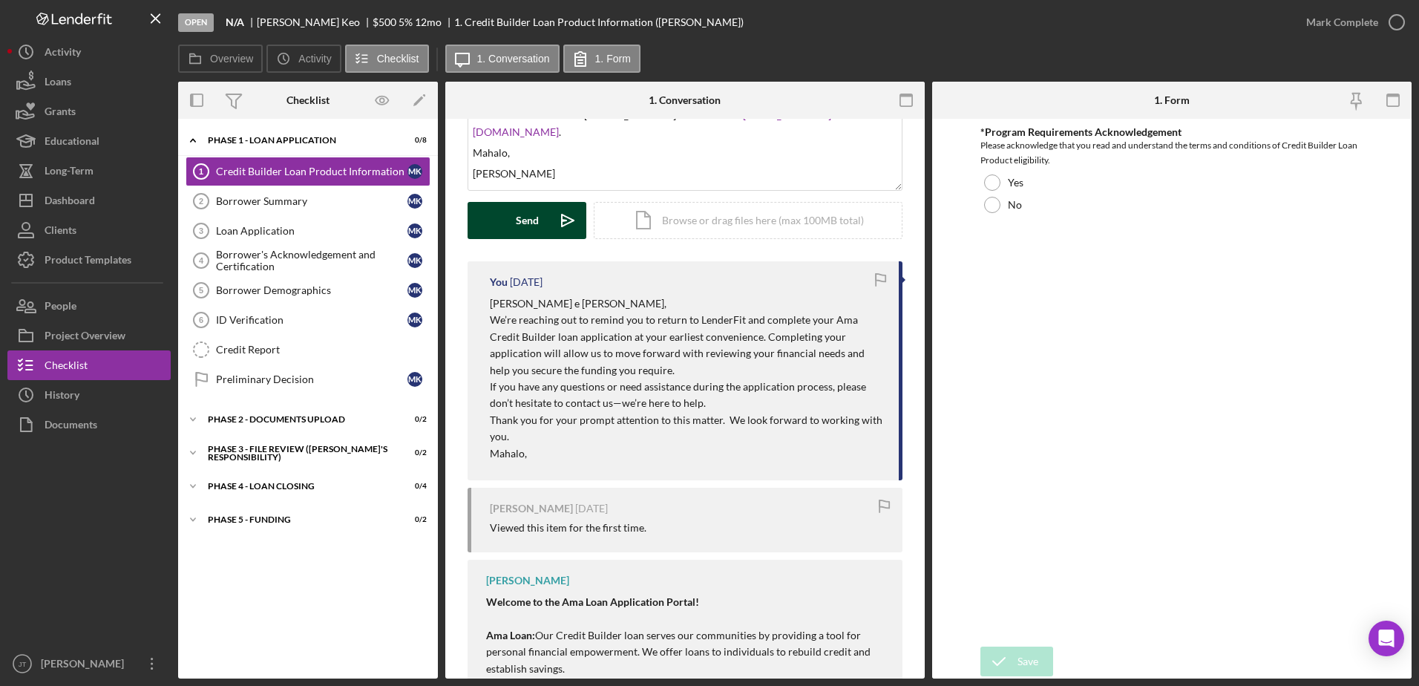
click at [526, 218] on div "Send" at bounding box center [527, 220] width 23 height 37
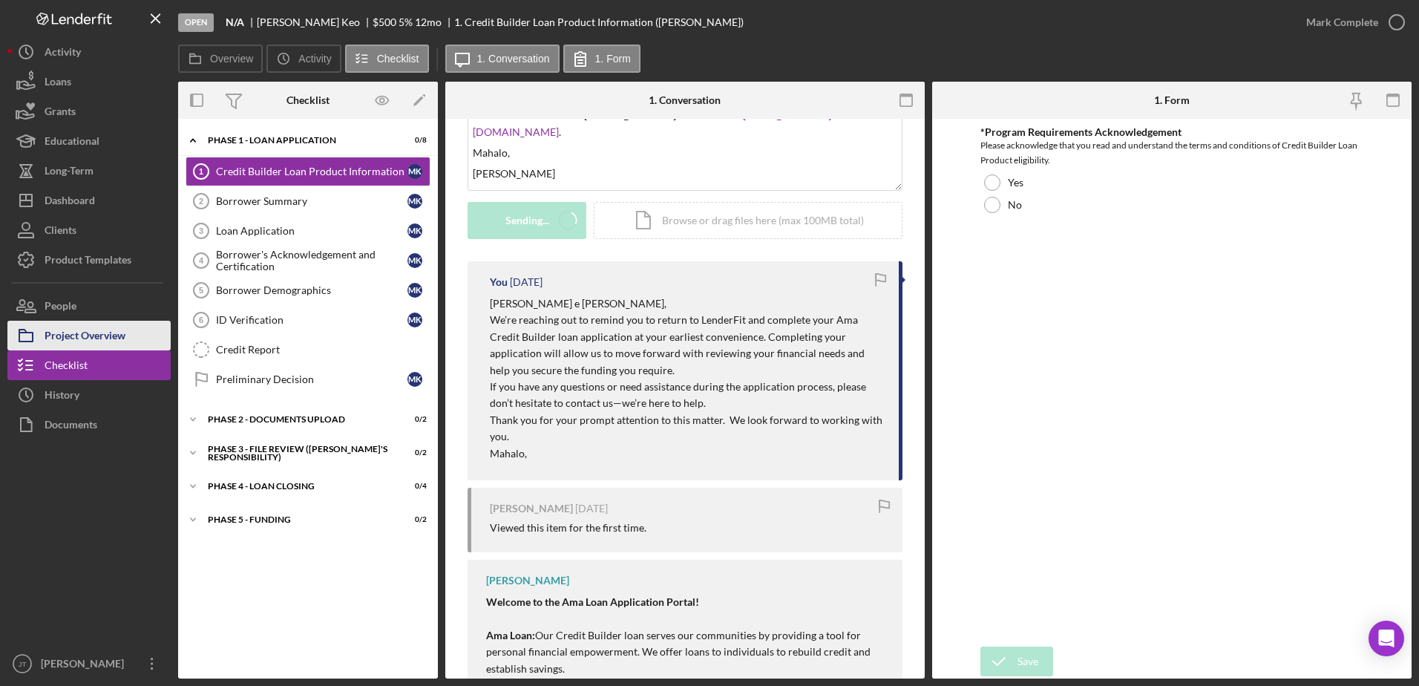
scroll to position [0, 0]
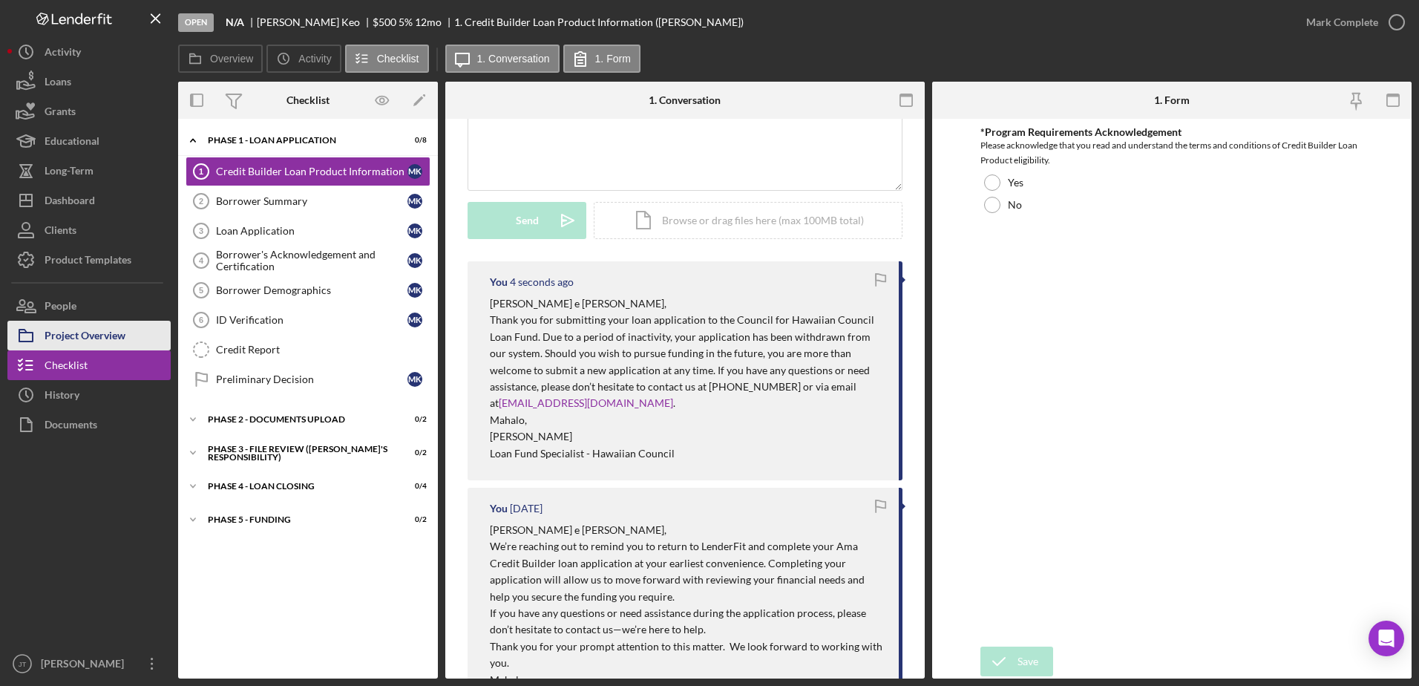
click at [106, 328] on div "Project Overview" at bounding box center [85, 337] width 81 height 33
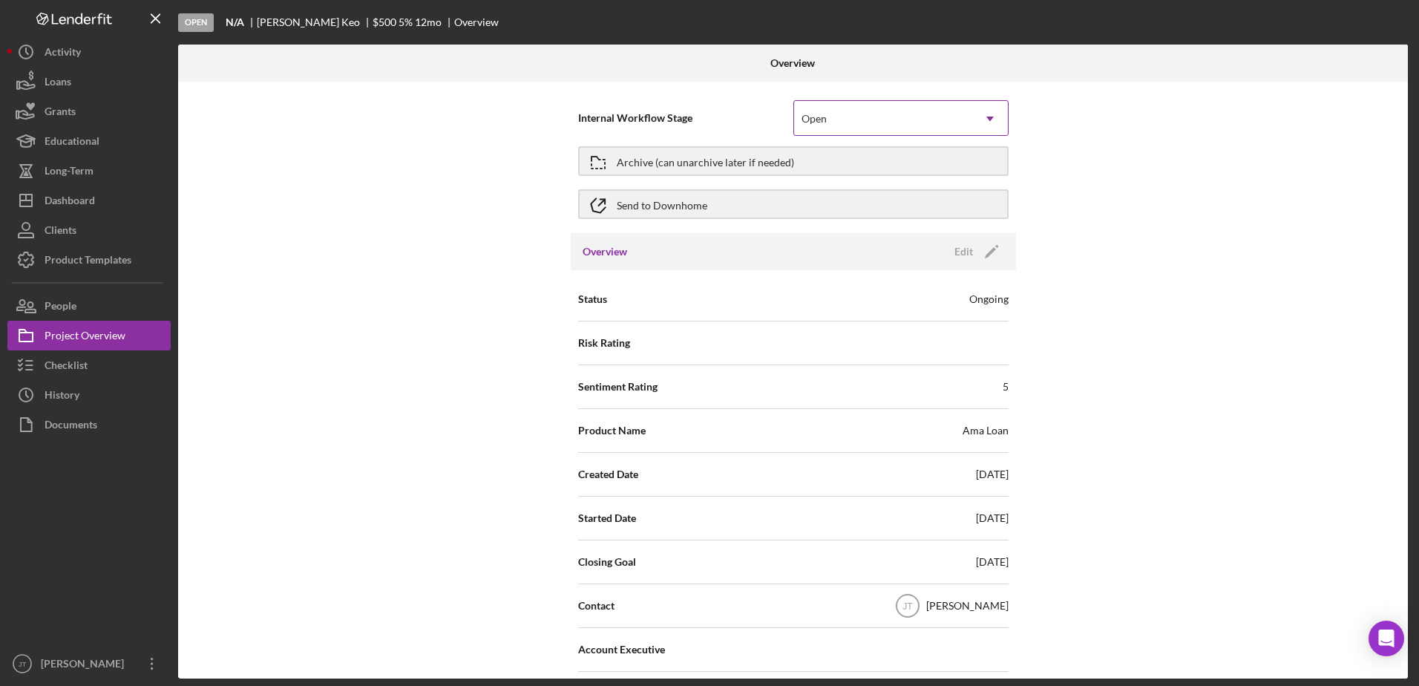
click at [866, 114] on div "Open" at bounding box center [883, 119] width 178 height 34
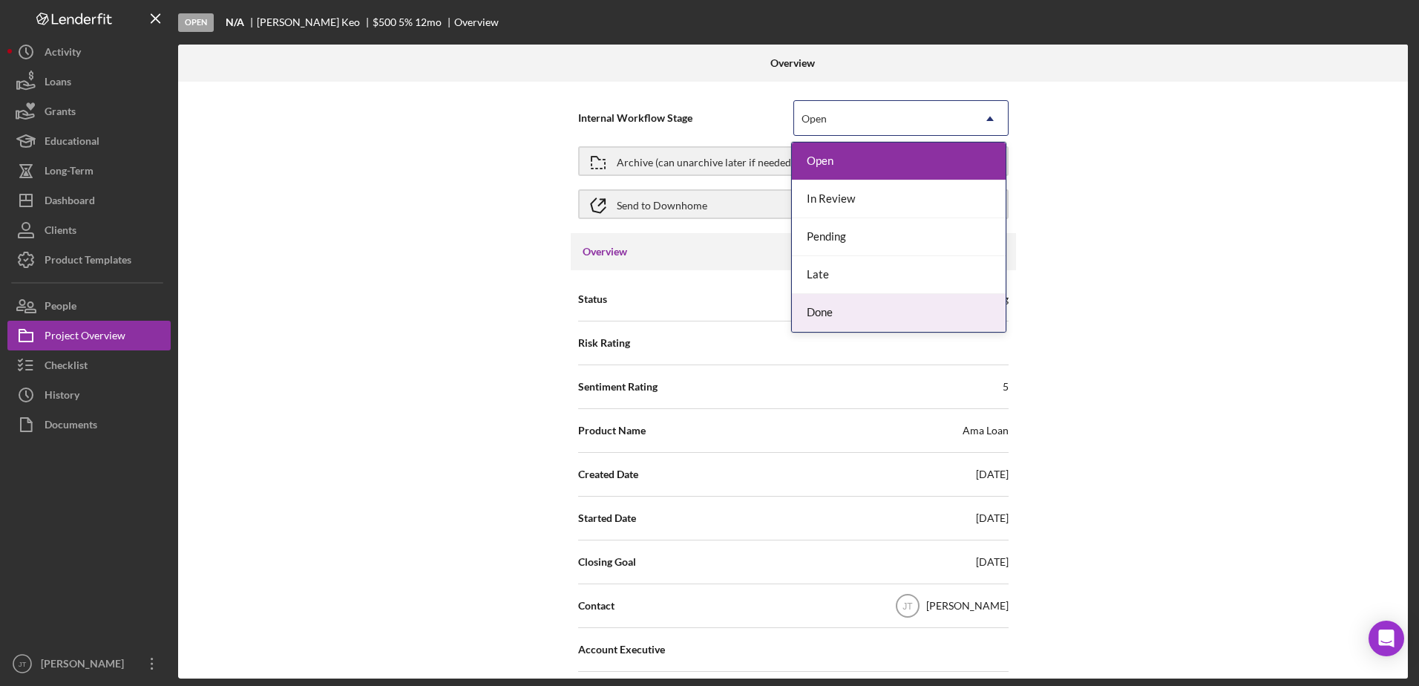
click at [878, 307] on div "Done" at bounding box center [899, 313] width 214 height 38
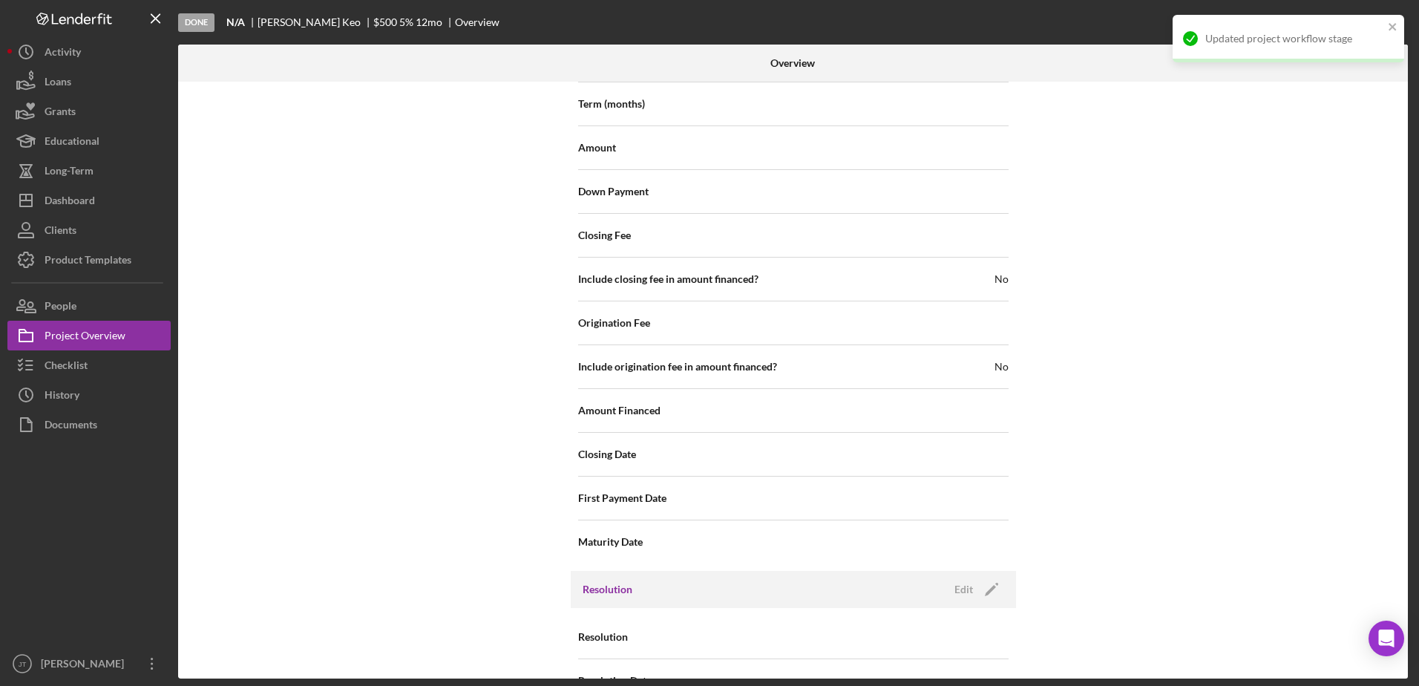
scroll to position [1638, 0]
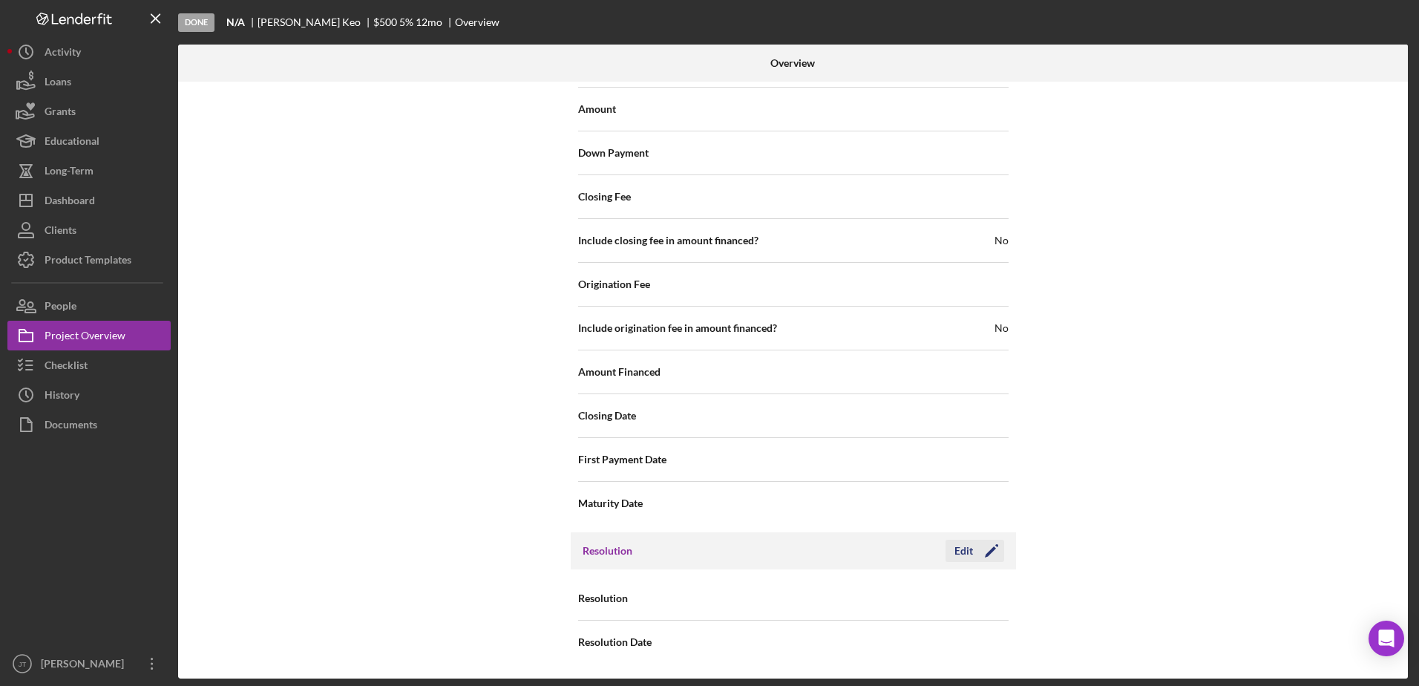
click at [977, 557] on icon "Icon/Edit" at bounding box center [991, 550] width 37 height 37
click at [993, 589] on icon "Icon/Dropdown Arrow" at bounding box center [990, 599] width 36 height 36
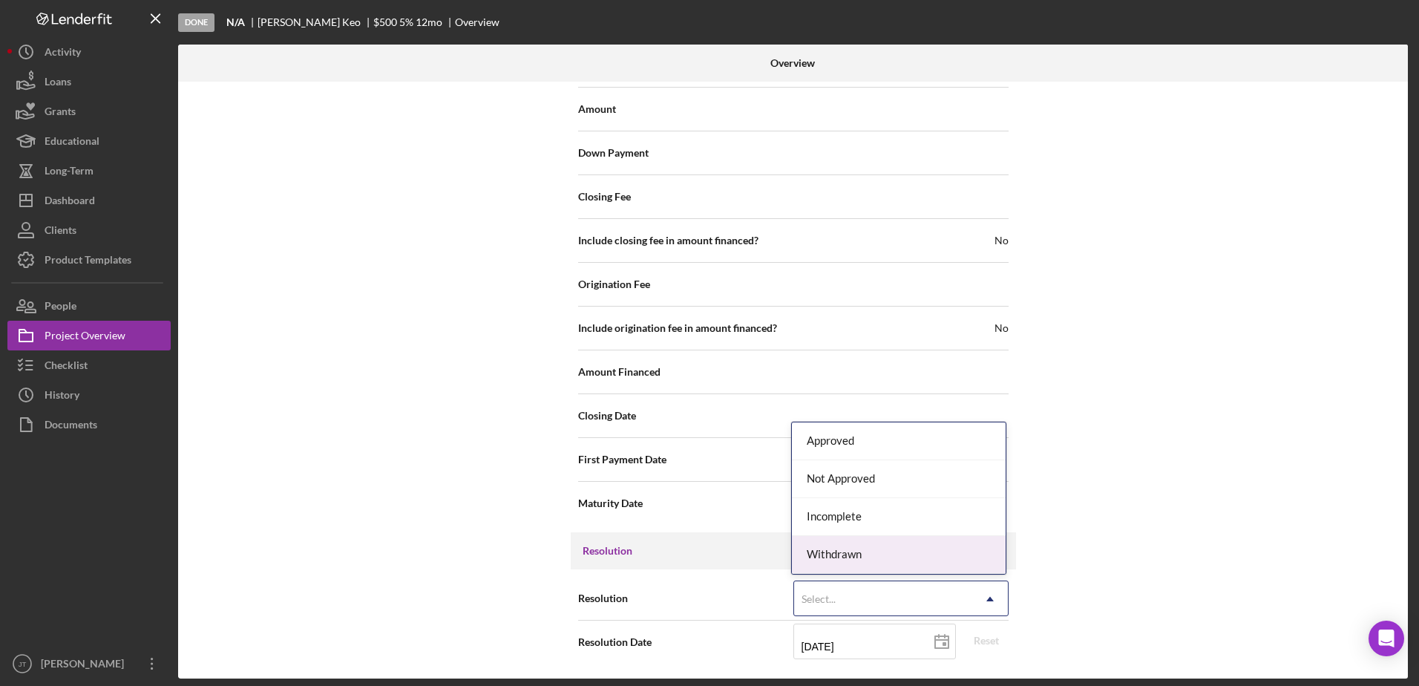
click at [955, 553] on div "Withdrawn" at bounding box center [899, 555] width 214 height 38
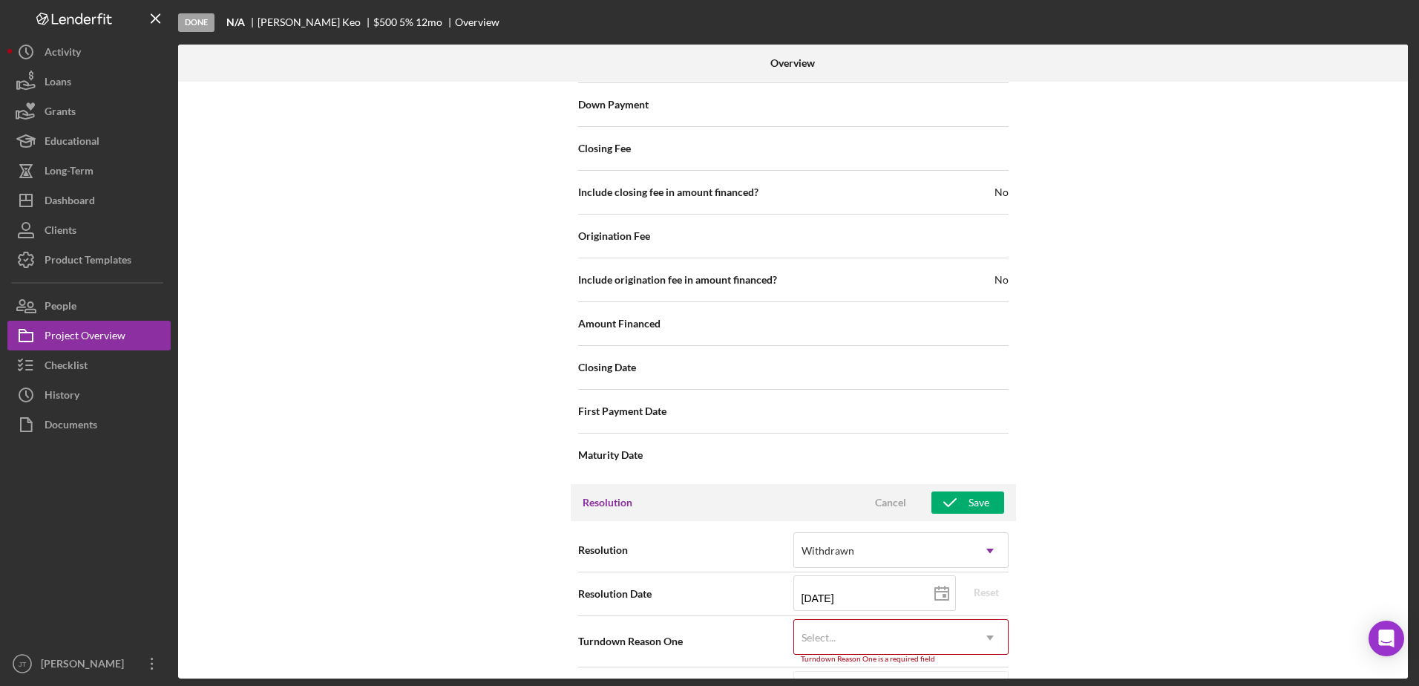
scroll to position [1733, 0]
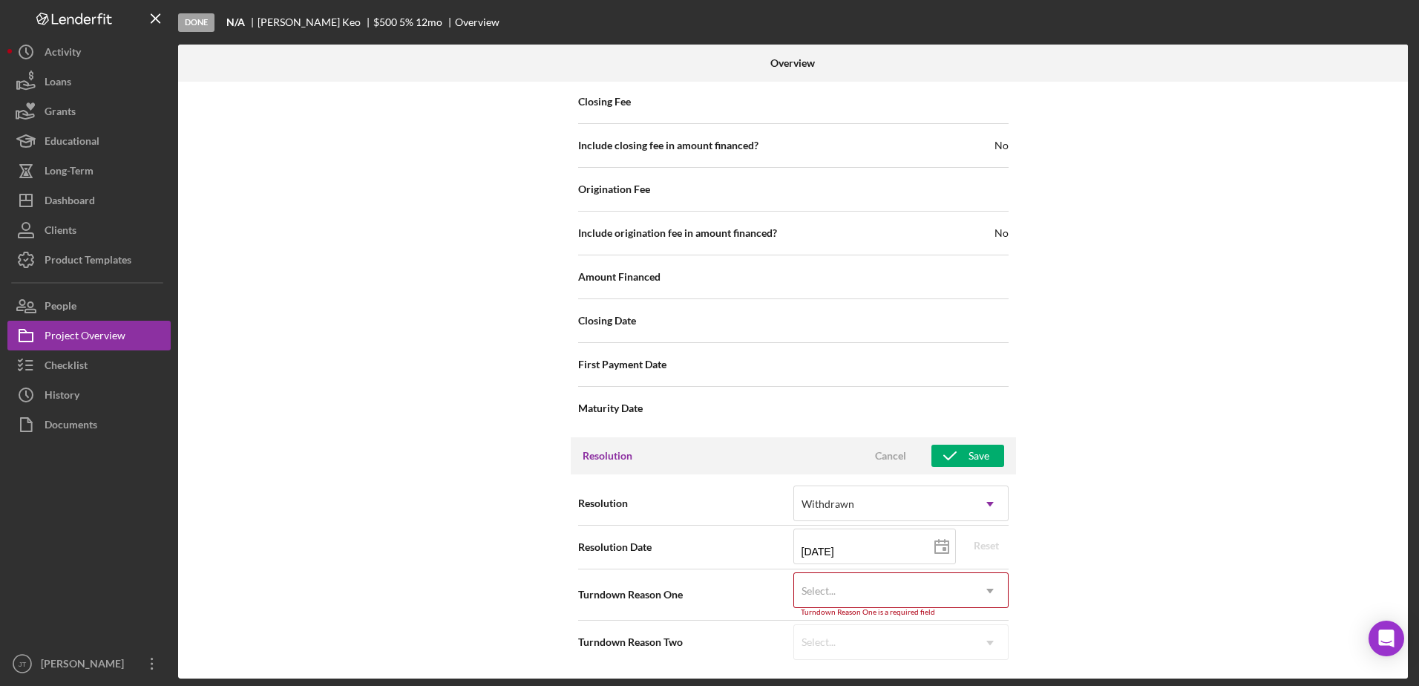
click at [972, 589] on icon "Icon/Dropdown Arrow" at bounding box center [990, 591] width 36 height 36
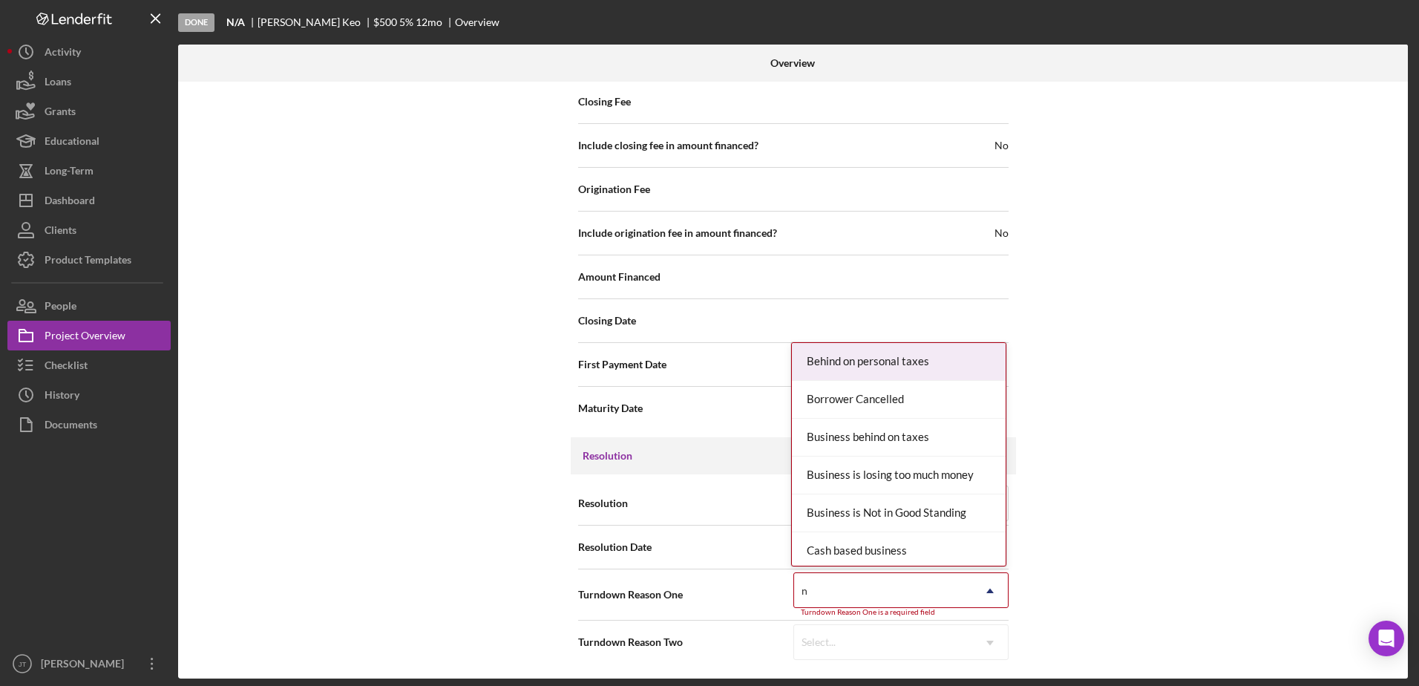
type input "no"
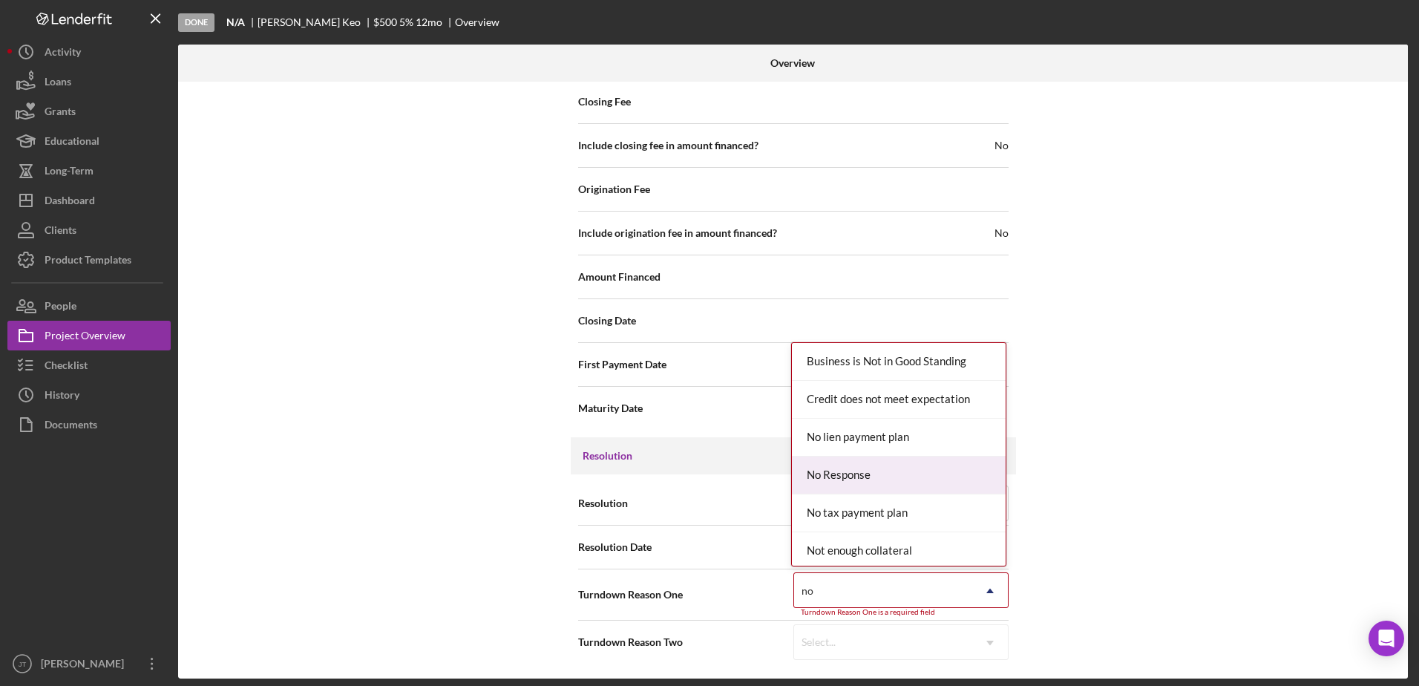
click at [912, 468] on div "No Response" at bounding box center [899, 476] width 214 height 38
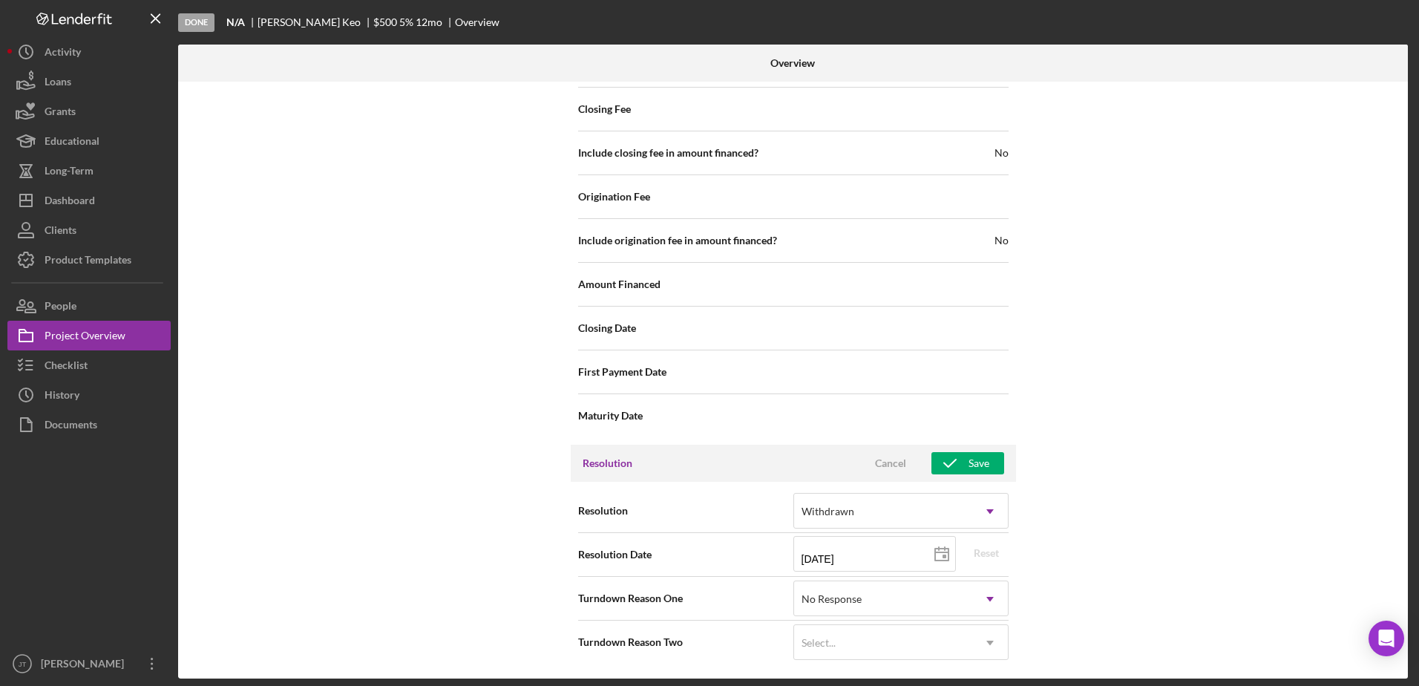
scroll to position [1726, 0]
click at [988, 460] on button "Save" at bounding box center [968, 463] width 73 height 22
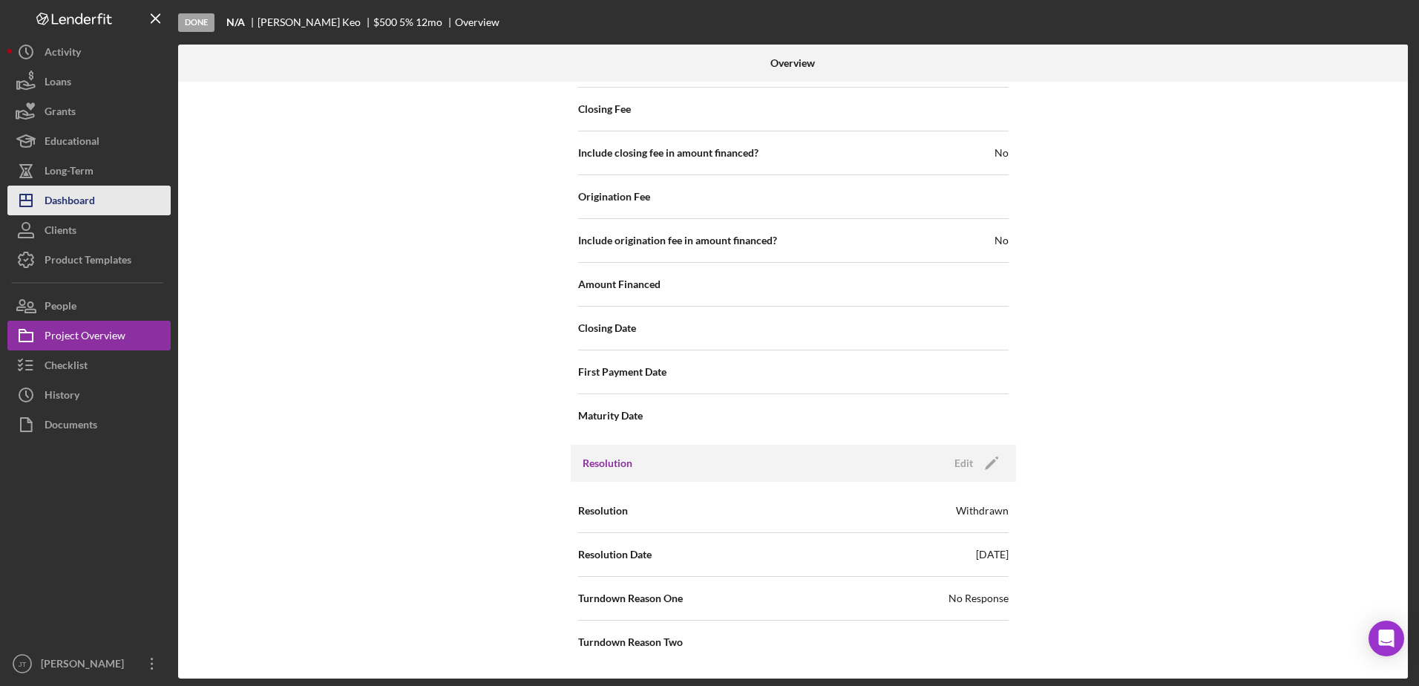
click at [71, 204] on div "Dashboard" at bounding box center [70, 202] width 50 height 33
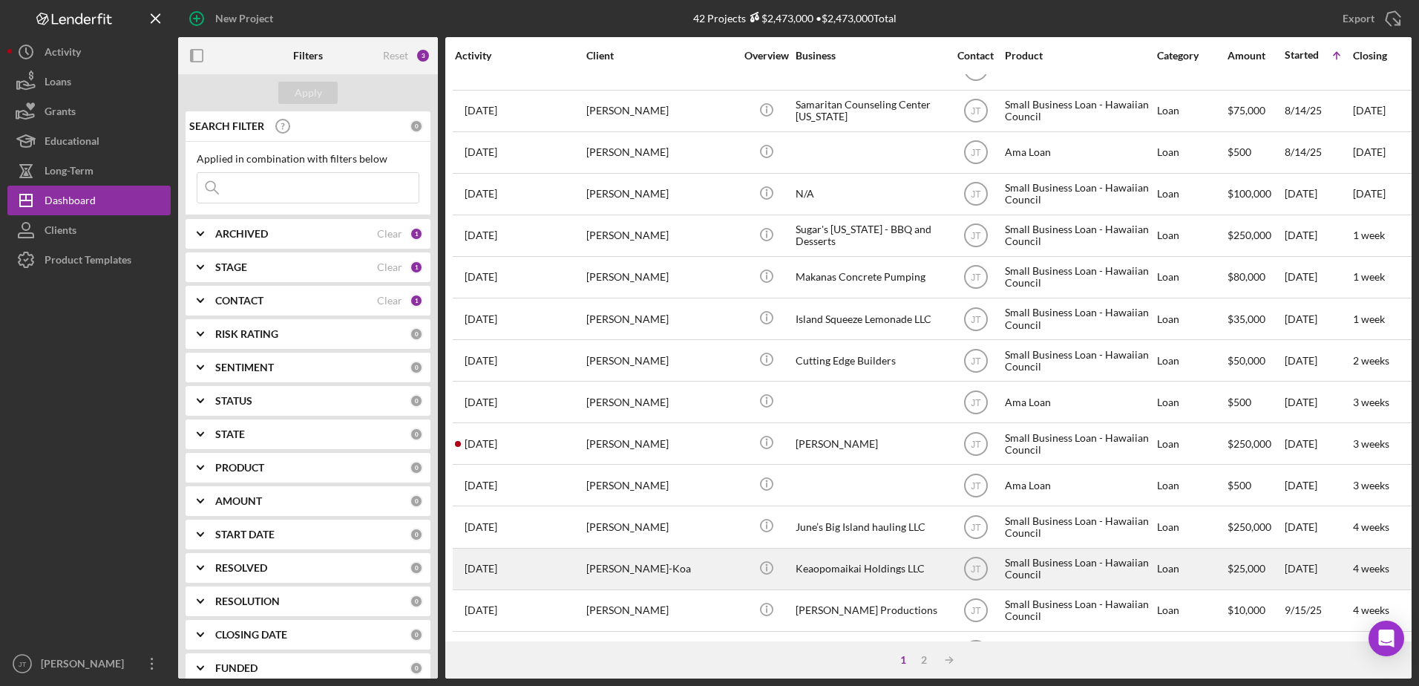
scroll to position [344, 0]
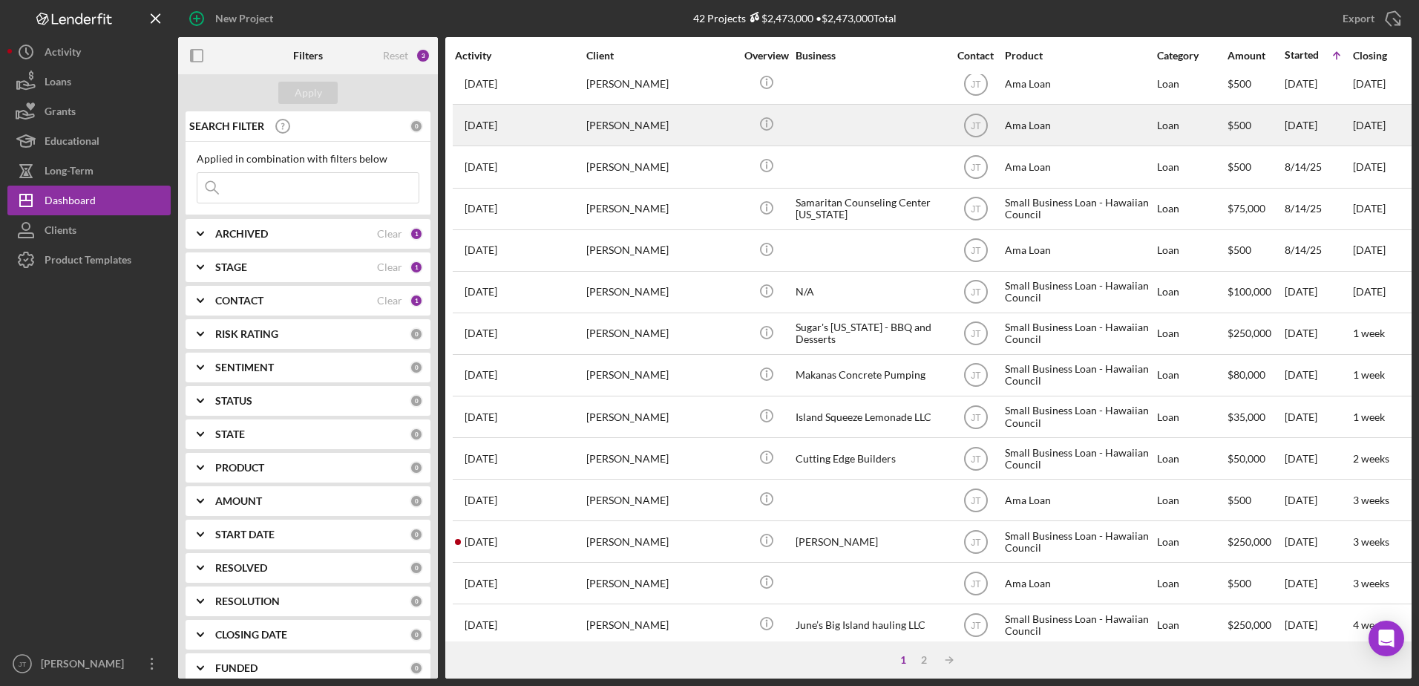
click at [612, 128] on div "Deanna Asuncion" at bounding box center [660, 124] width 148 height 39
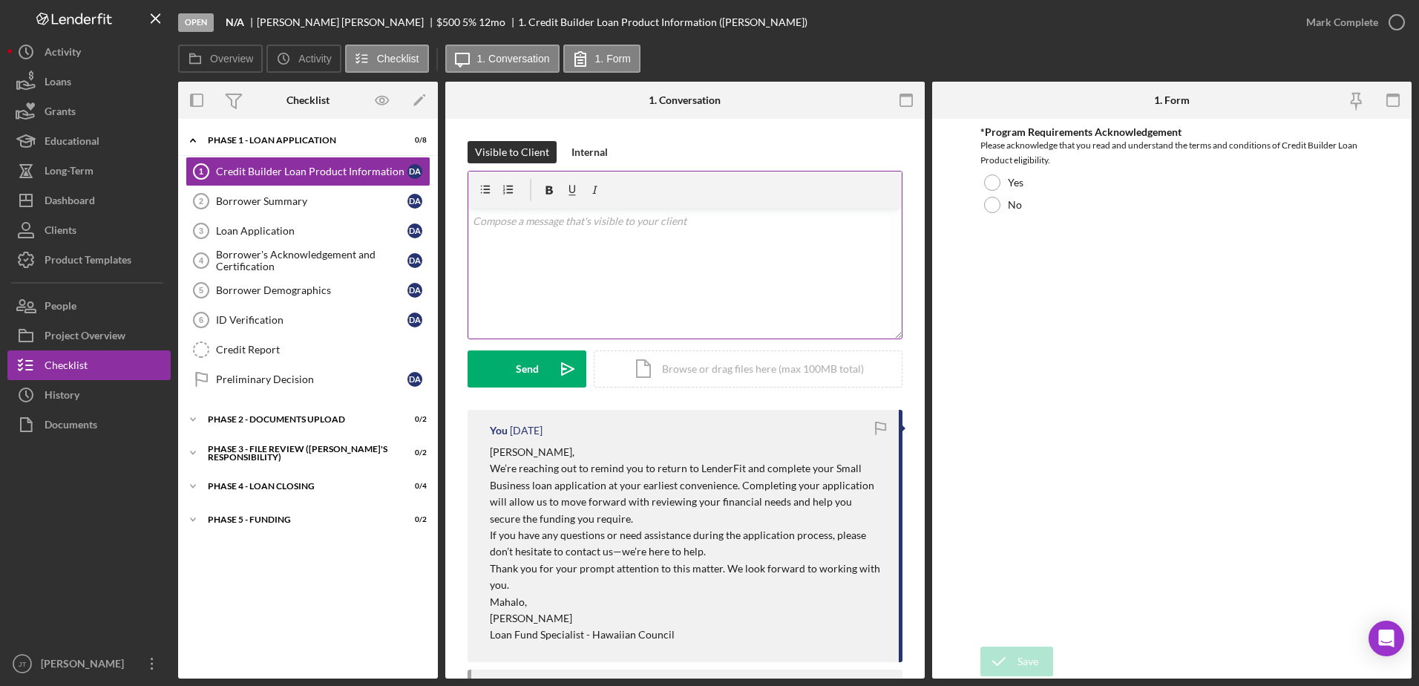
click at [527, 245] on div "v Color teal Color pink Remove color Add row above Add row below Add column bef…" at bounding box center [685, 274] width 434 height 130
paste div
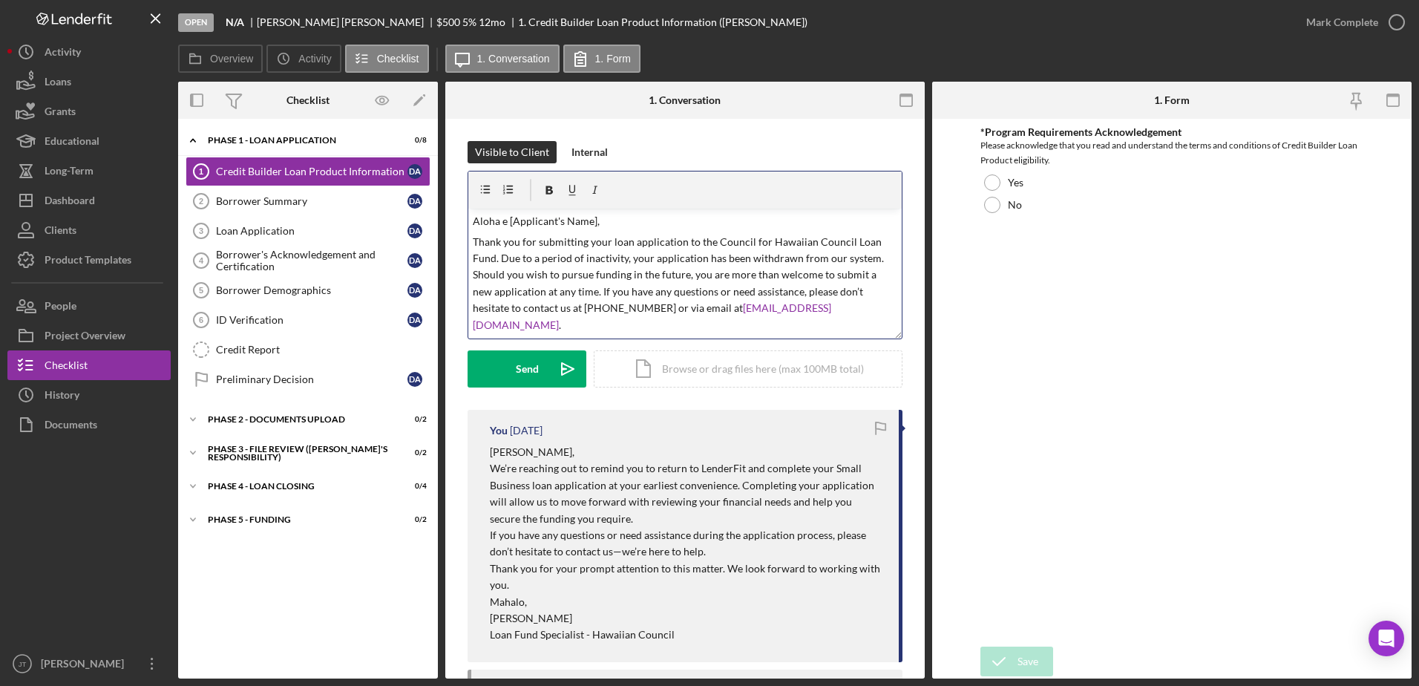
click at [593, 220] on p "Aloha e [Applicant's Name]," at bounding box center [685, 221] width 425 height 16
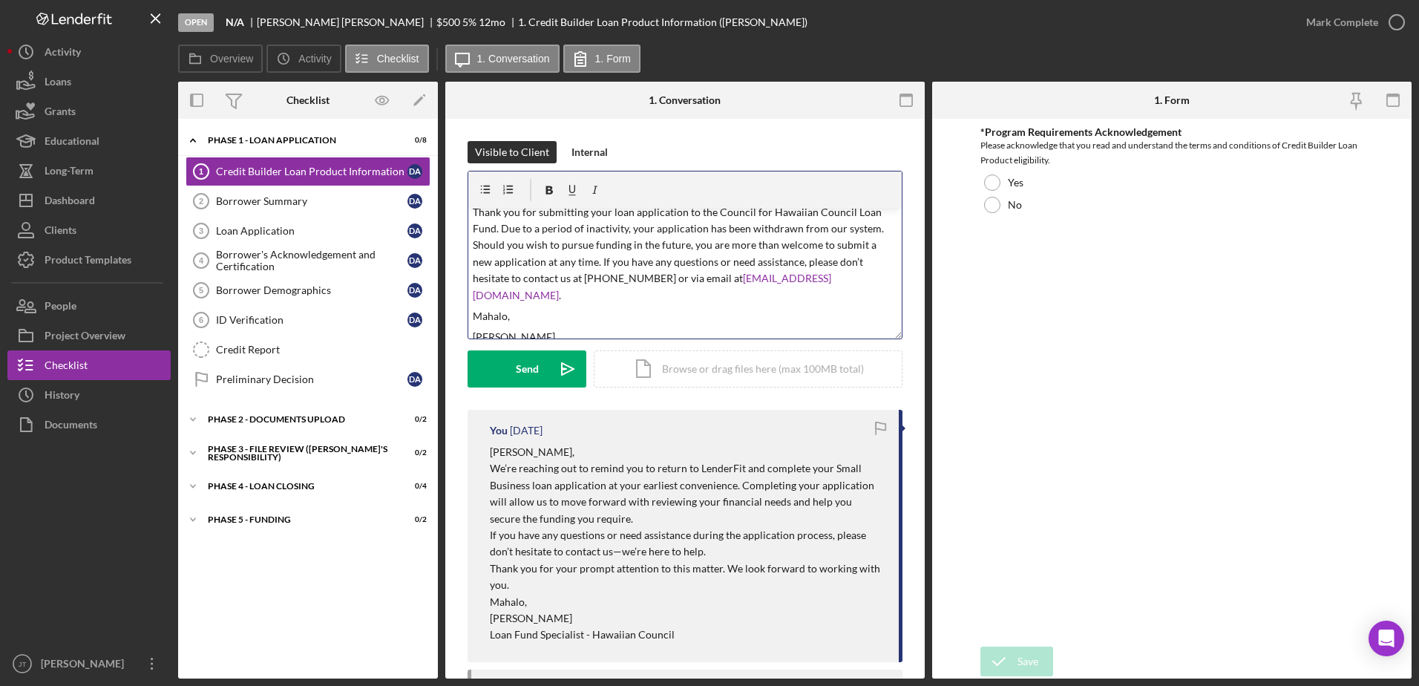
scroll to position [45, 0]
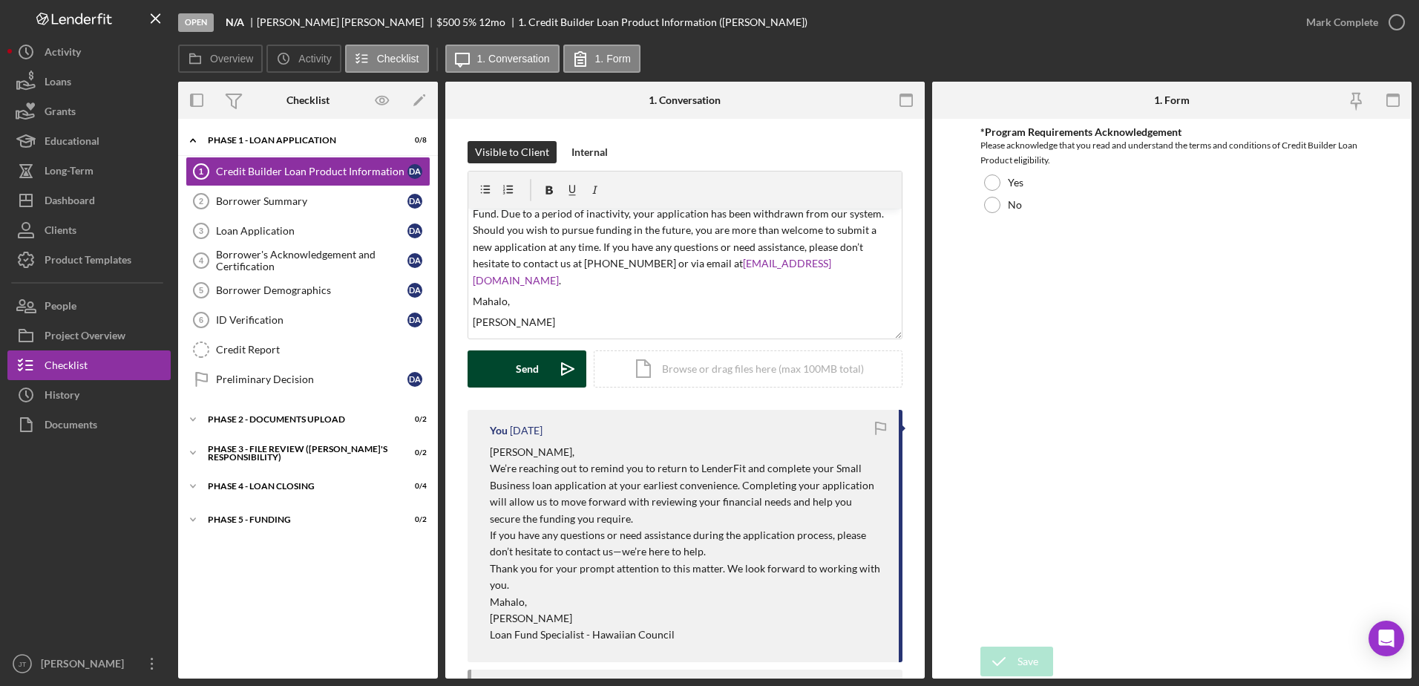
click at [539, 368] on button "Send Icon/icon-invite-send" at bounding box center [527, 368] width 119 height 37
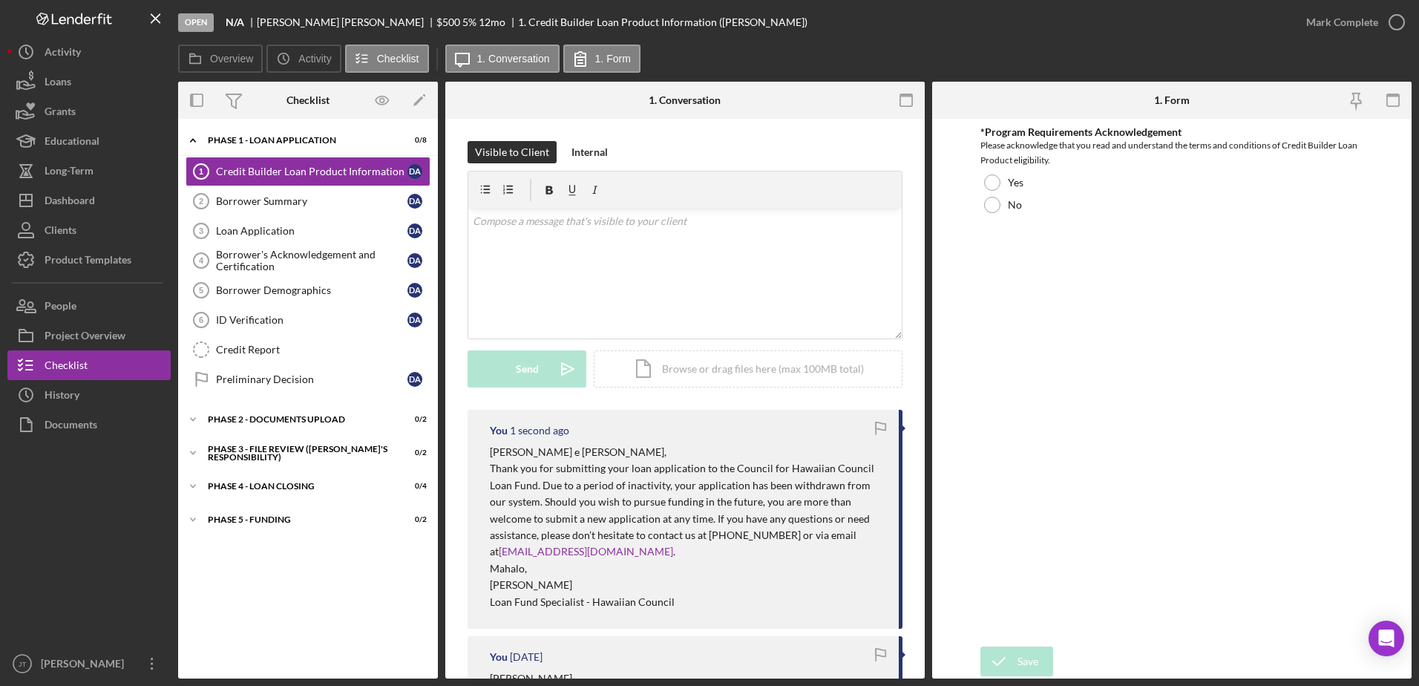
scroll to position [0, 0]
click at [114, 195] on button "Icon/Dashboard Dashboard" at bounding box center [88, 201] width 163 height 30
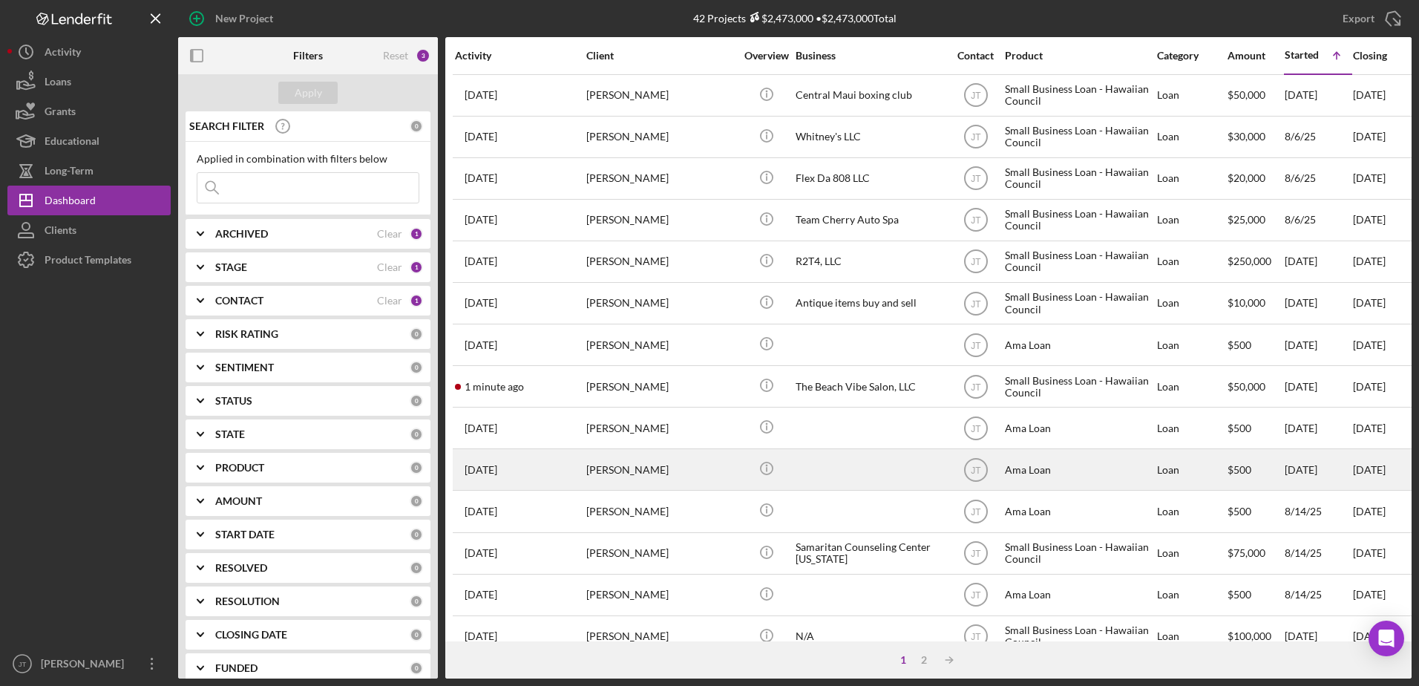
click at [635, 473] on div "Deanna Asuncion" at bounding box center [660, 469] width 148 height 39
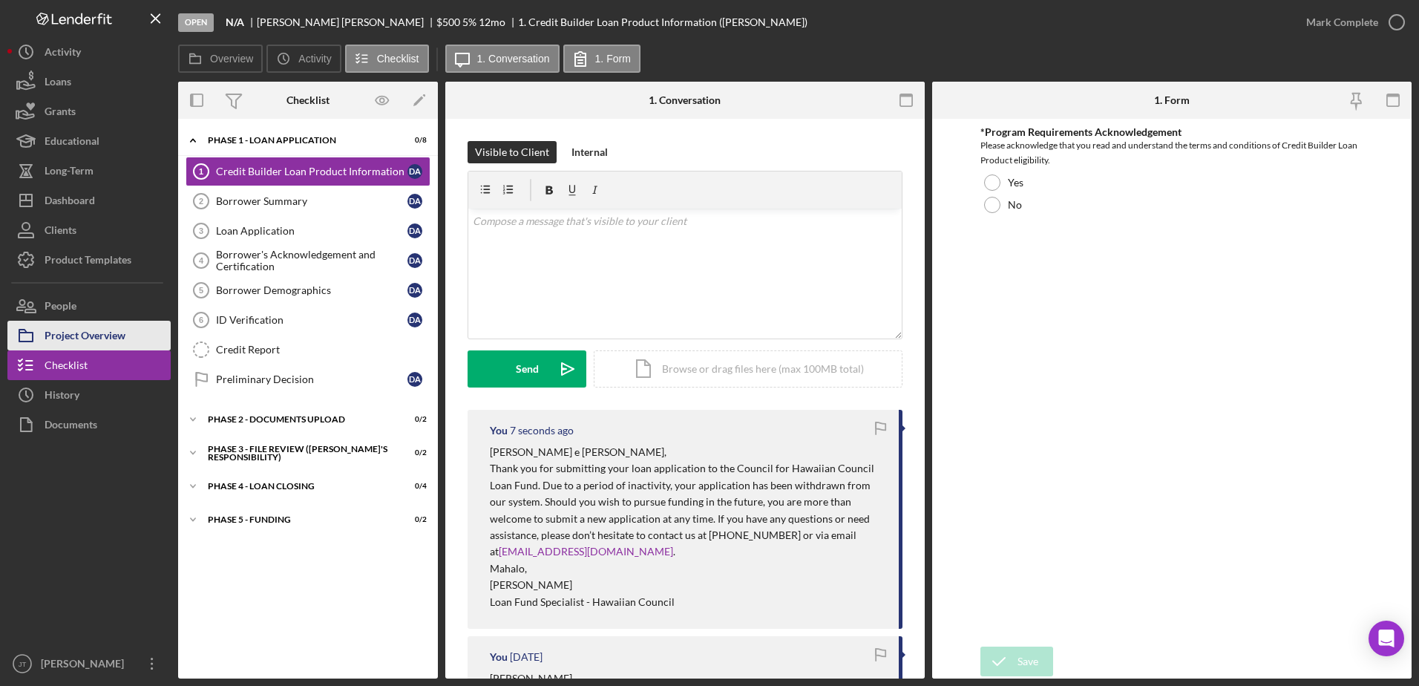
click at [24, 335] on icon "button" at bounding box center [25, 335] width 37 height 37
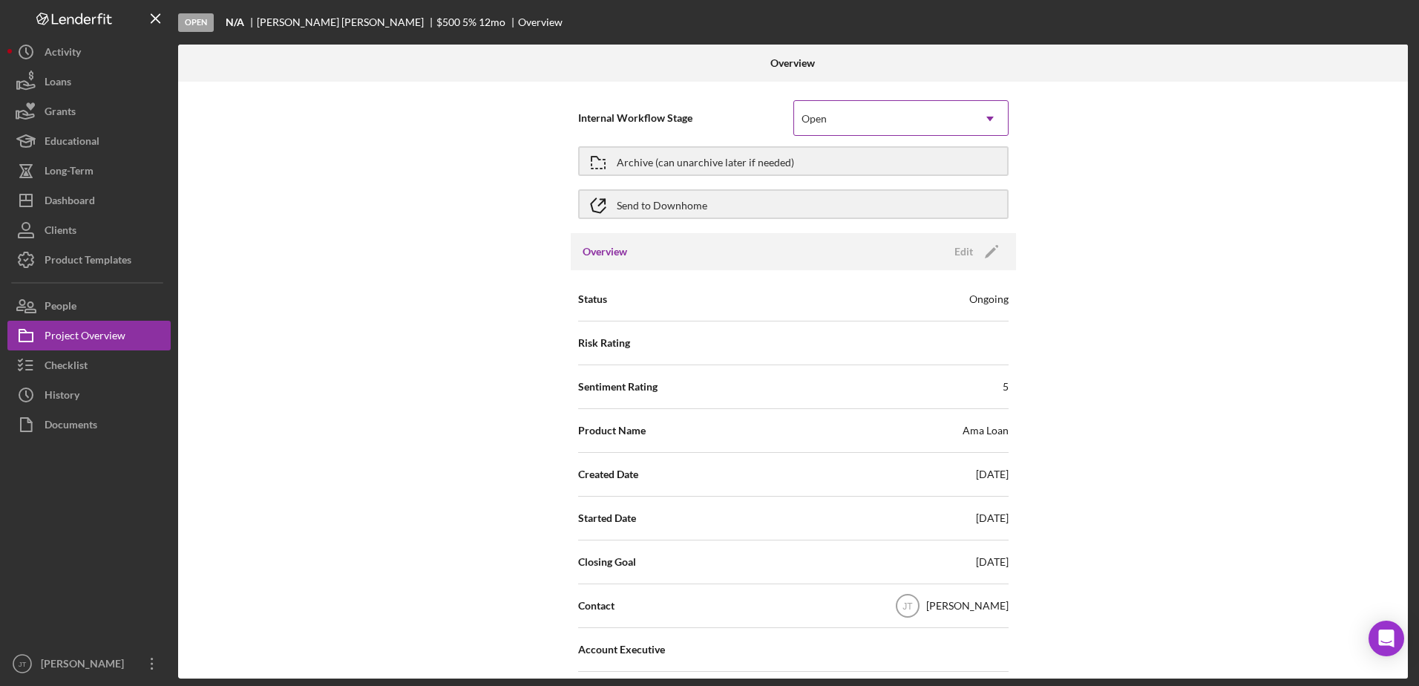
click at [811, 123] on div "Open" at bounding box center [814, 119] width 25 height 12
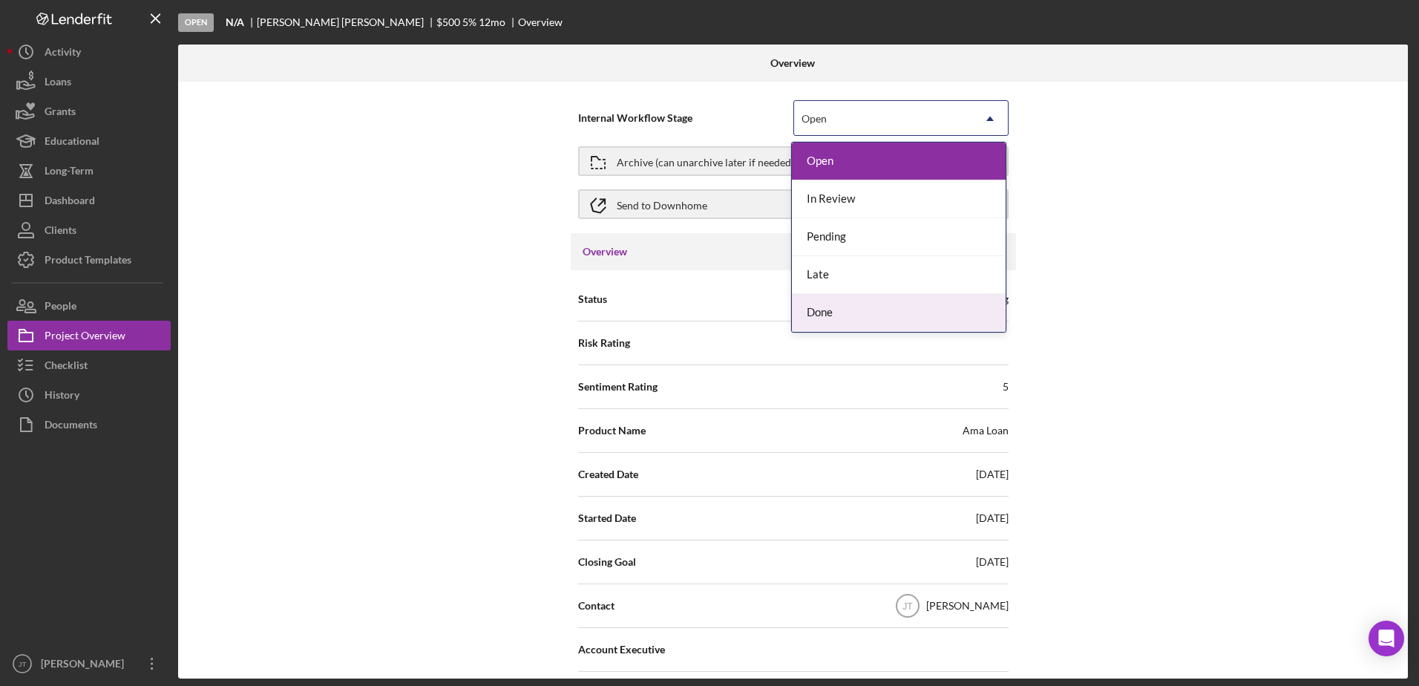
click at [857, 318] on div "Done" at bounding box center [899, 313] width 214 height 38
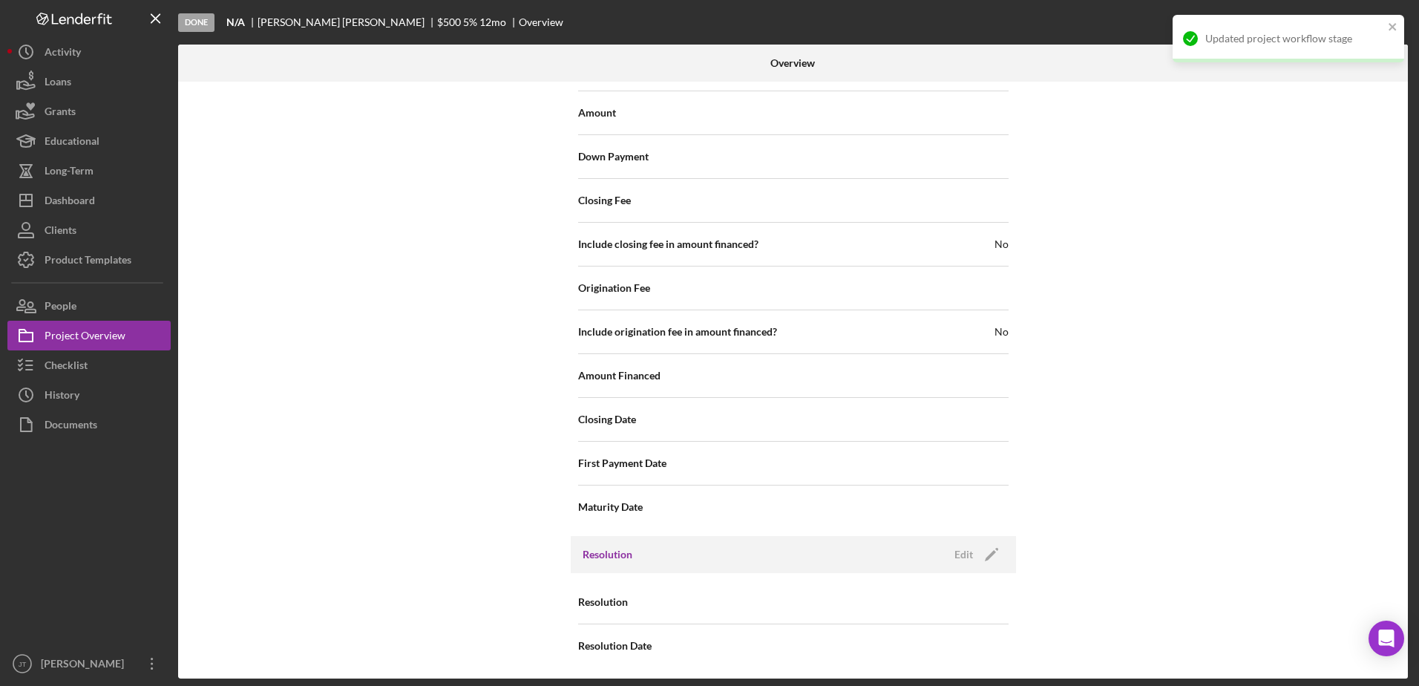
scroll to position [1638, 0]
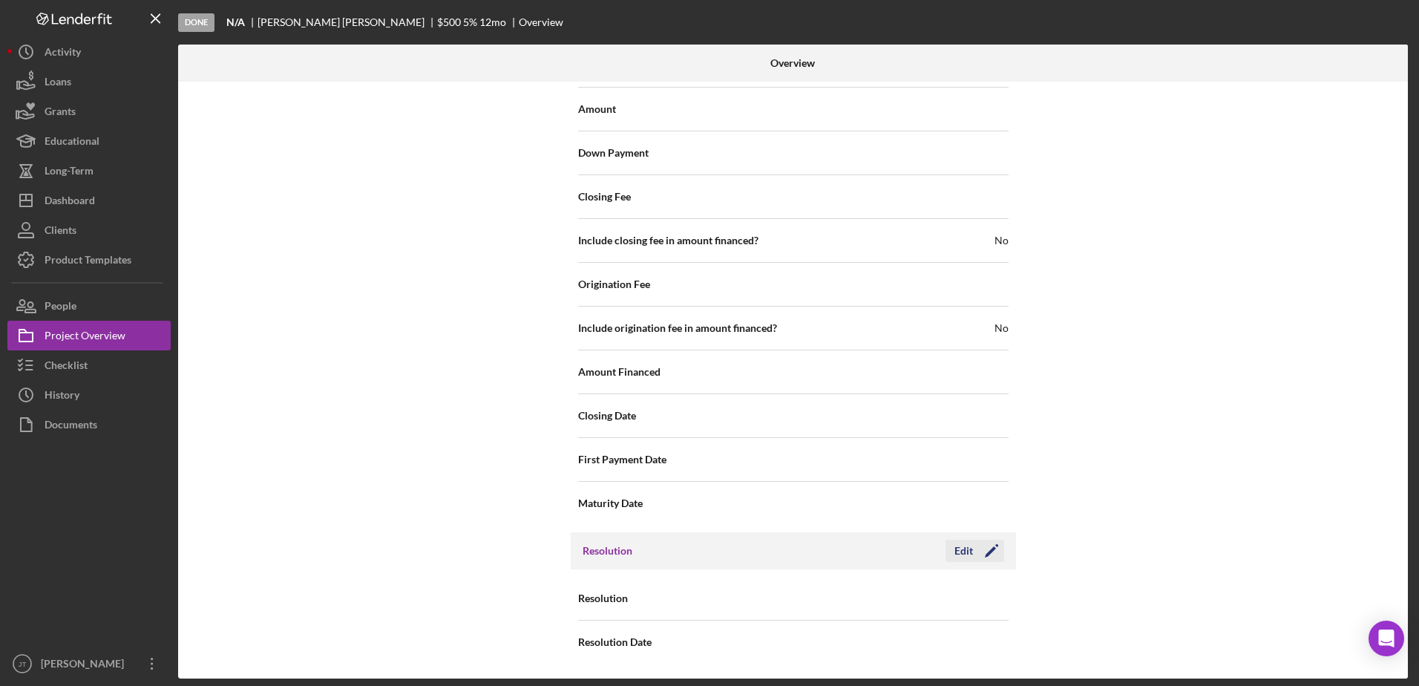
click at [962, 549] on div "Edit" at bounding box center [964, 551] width 19 height 22
click at [886, 607] on div "Select..." at bounding box center [883, 599] width 178 height 34
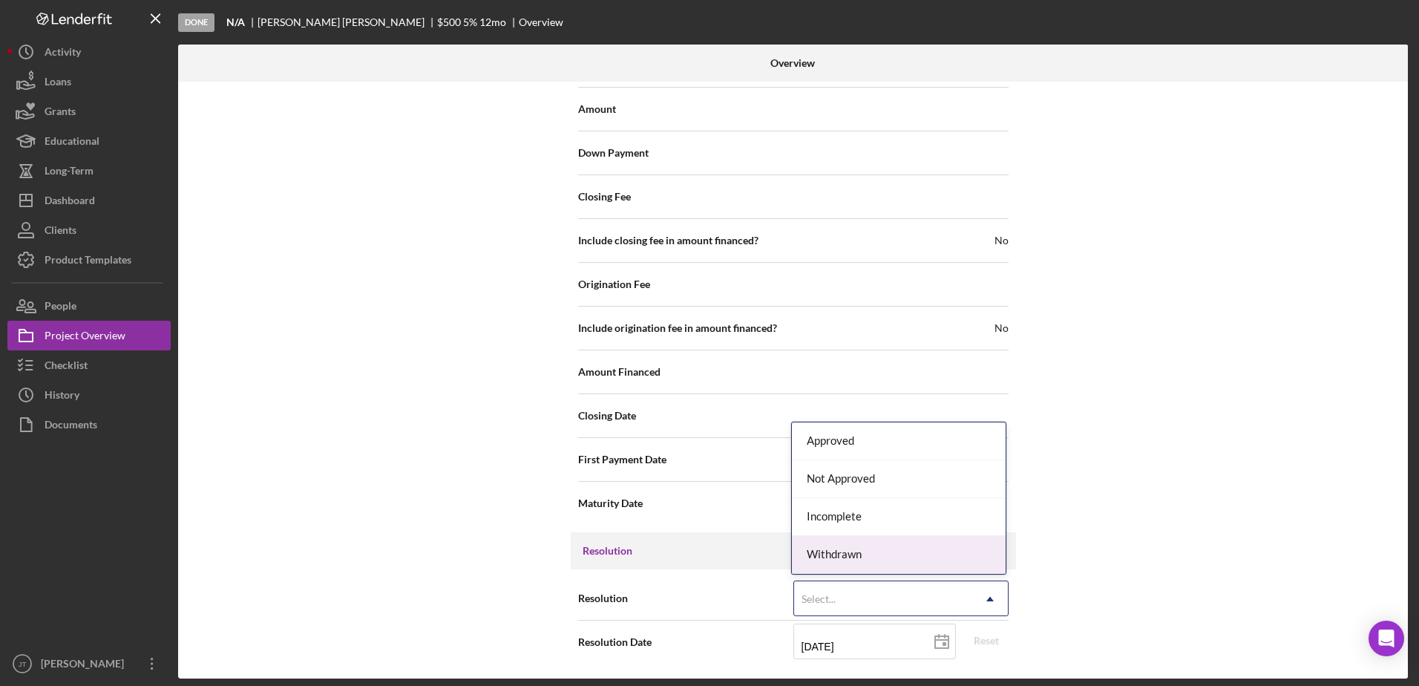
click at [889, 553] on div "Withdrawn" at bounding box center [899, 555] width 214 height 38
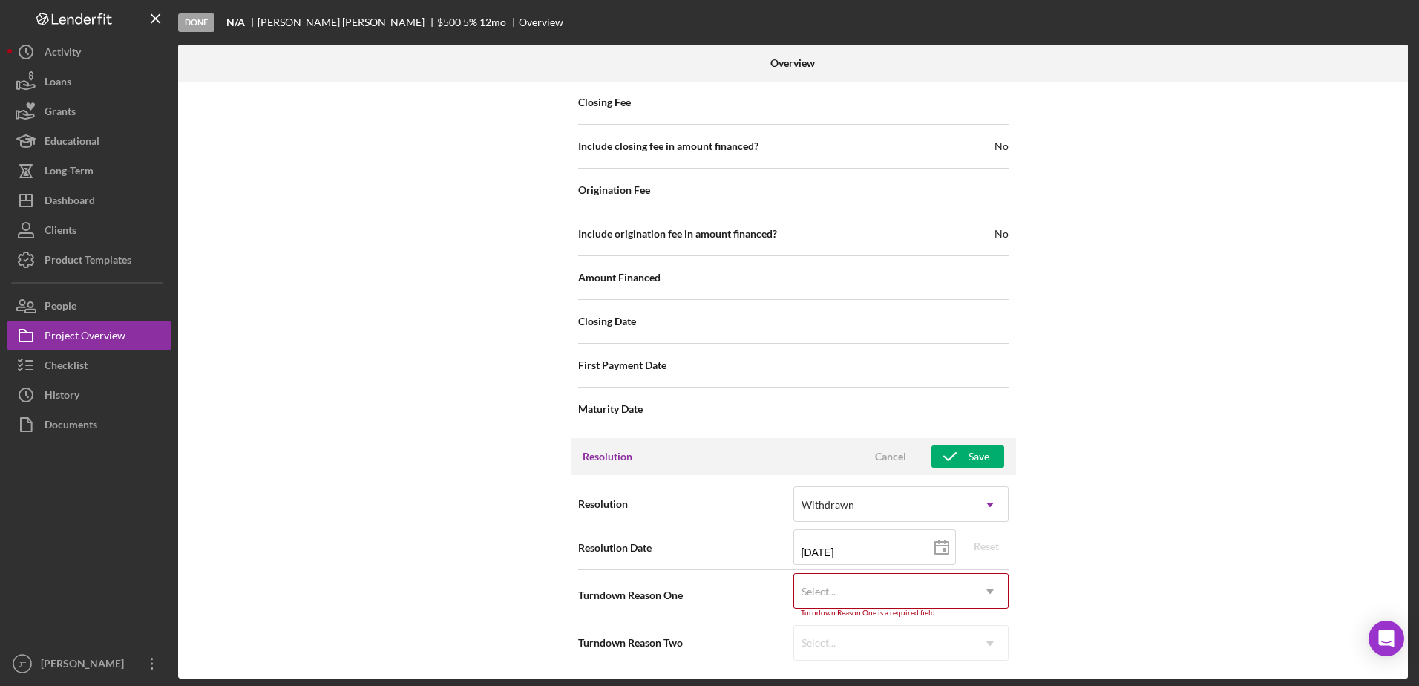
scroll to position [1733, 0]
click at [985, 586] on icon "Icon/Dropdown Arrow" at bounding box center [990, 591] width 36 height 36
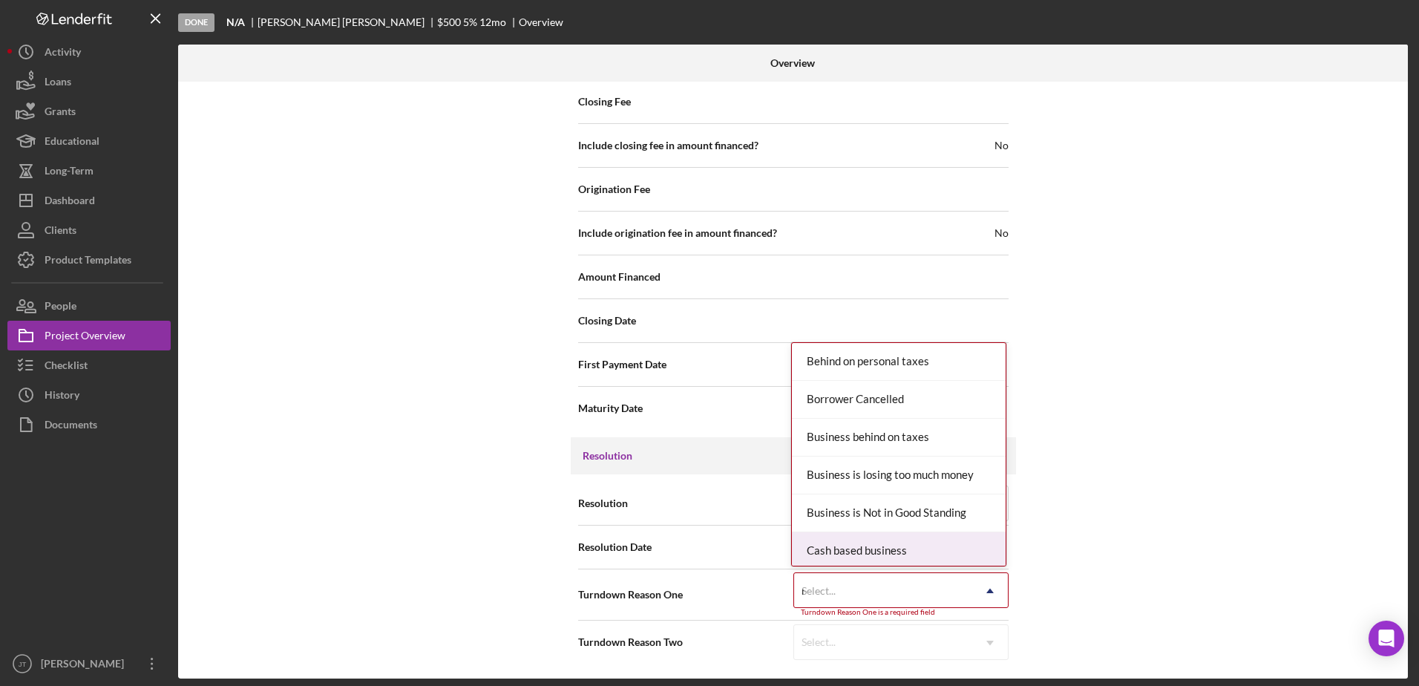
type input "no"
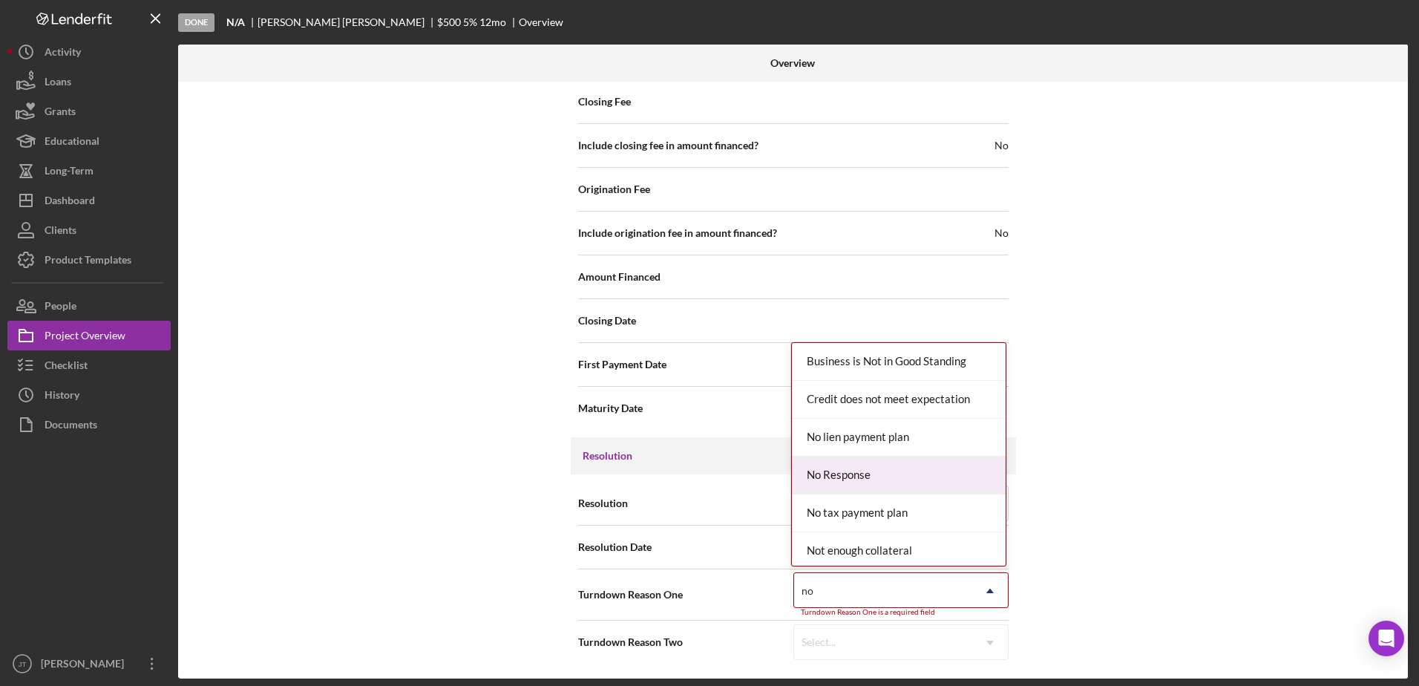
click at [875, 488] on div "No Response" at bounding box center [899, 476] width 214 height 38
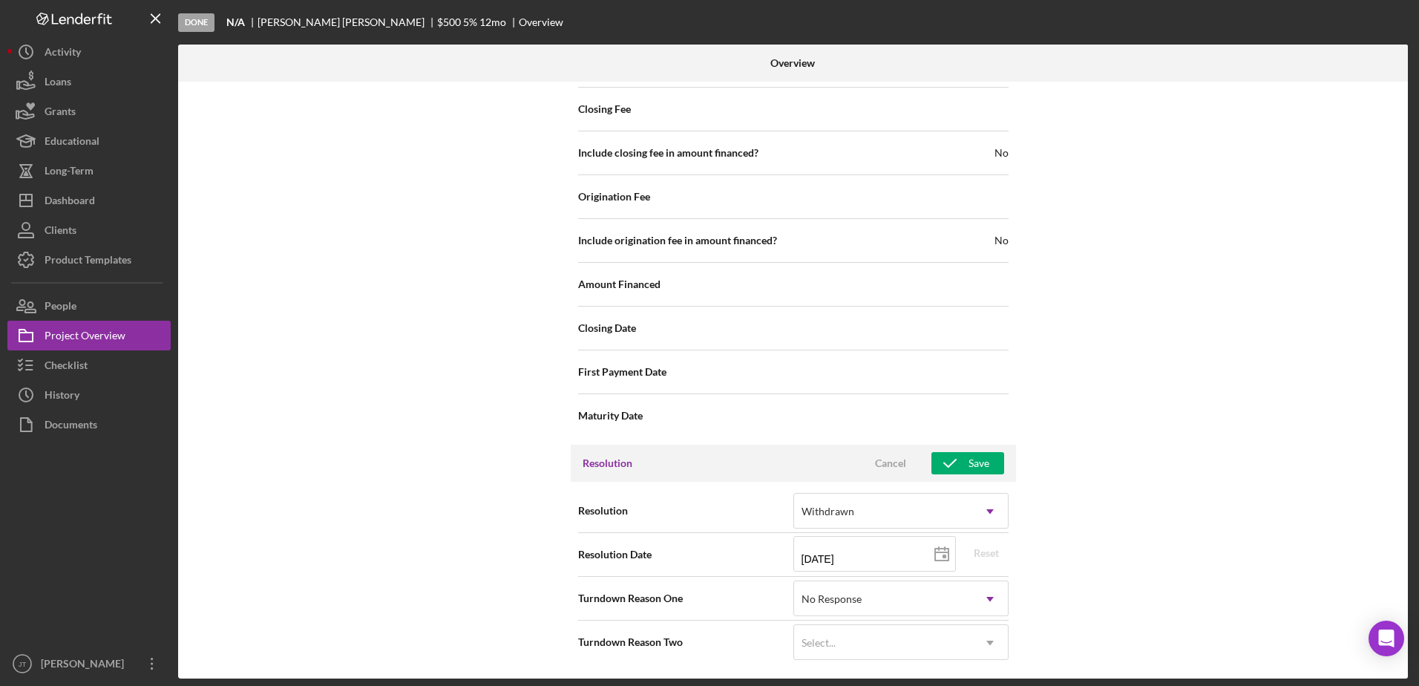
scroll to position [1726, 0]
click at [990, 470] on button "Save" at bounding box center [968, 463] width 73 height 22
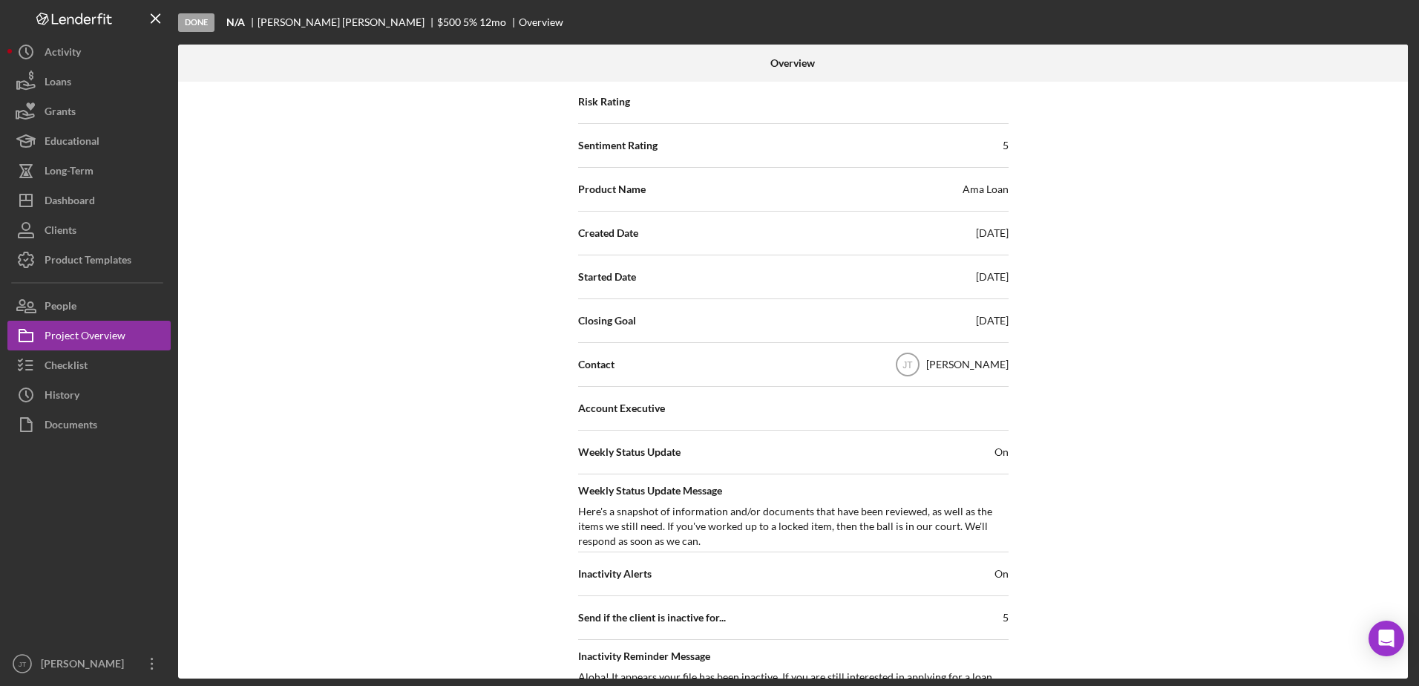
scroll to position [0, 0]
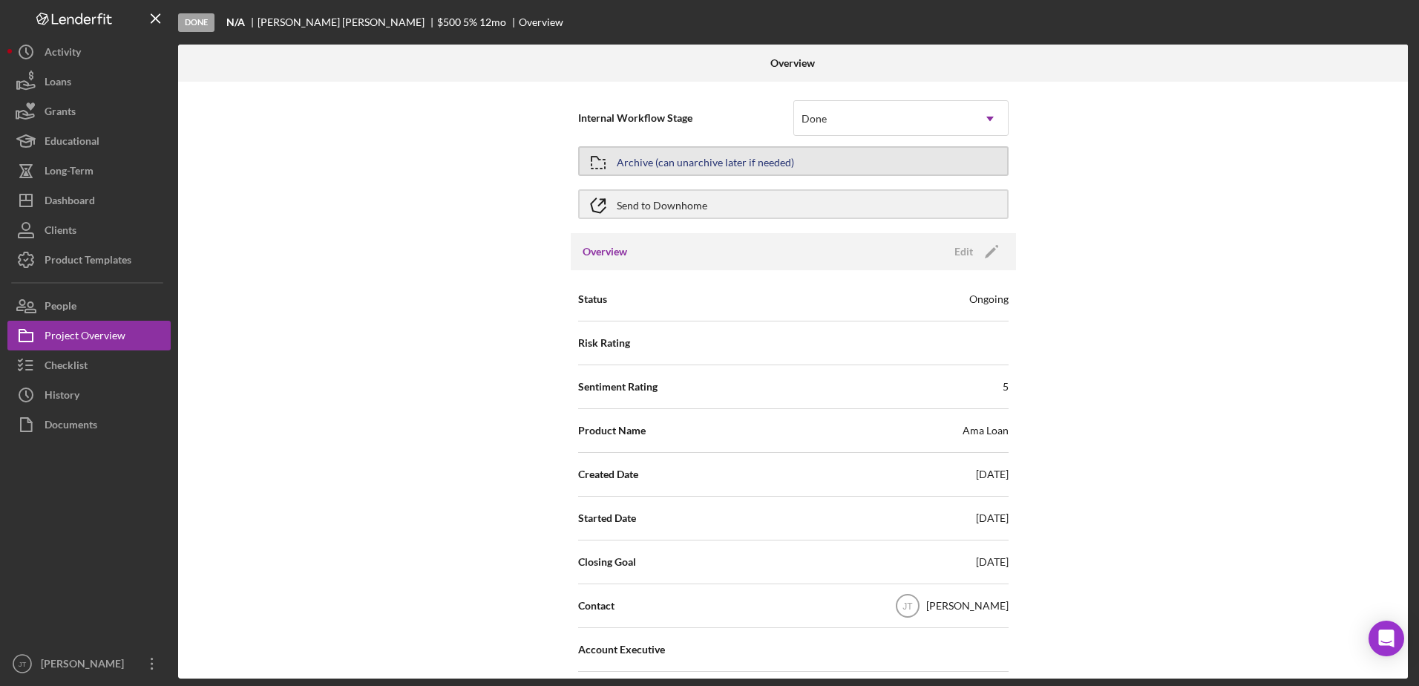
click at [725, 163] on div "Archive (can unarchive later if needed)" at bounding box center [705, 161] width 177 height 27
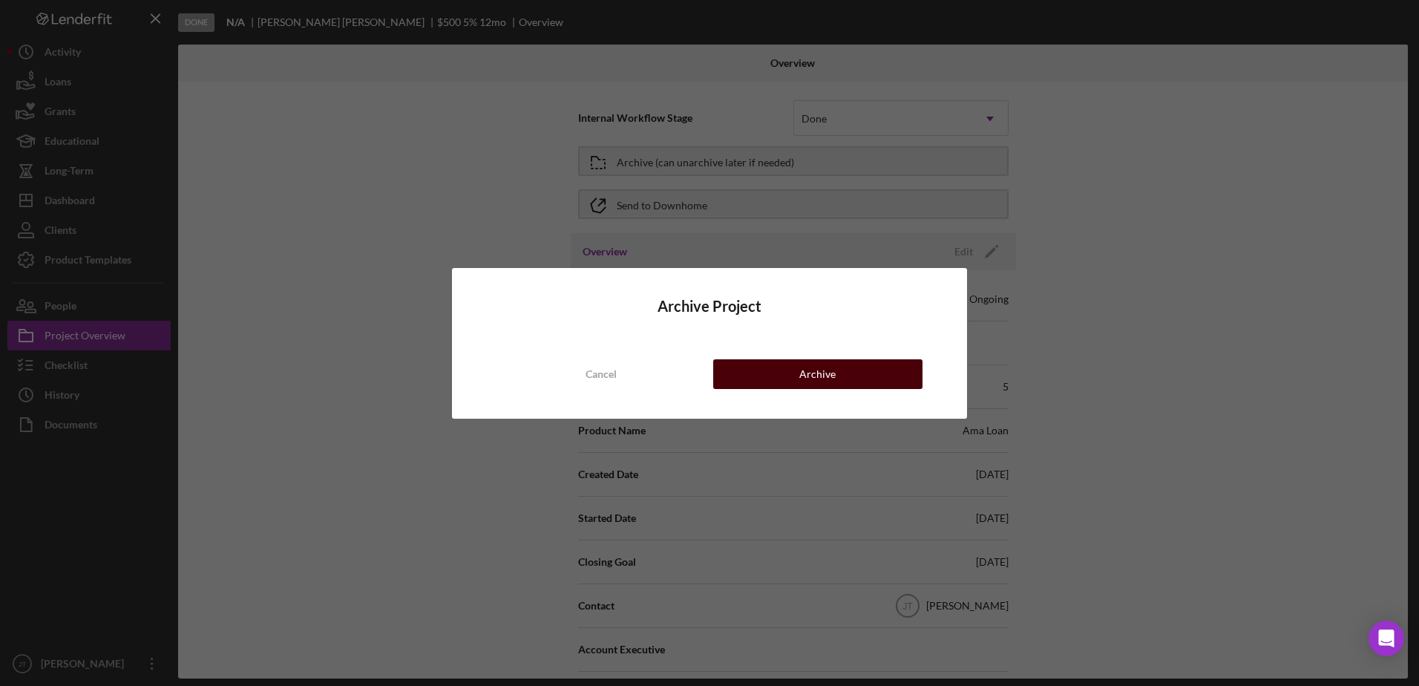
click at [826, 376] on div "Archive" at bounding box center [818, 374] width 36 height 30
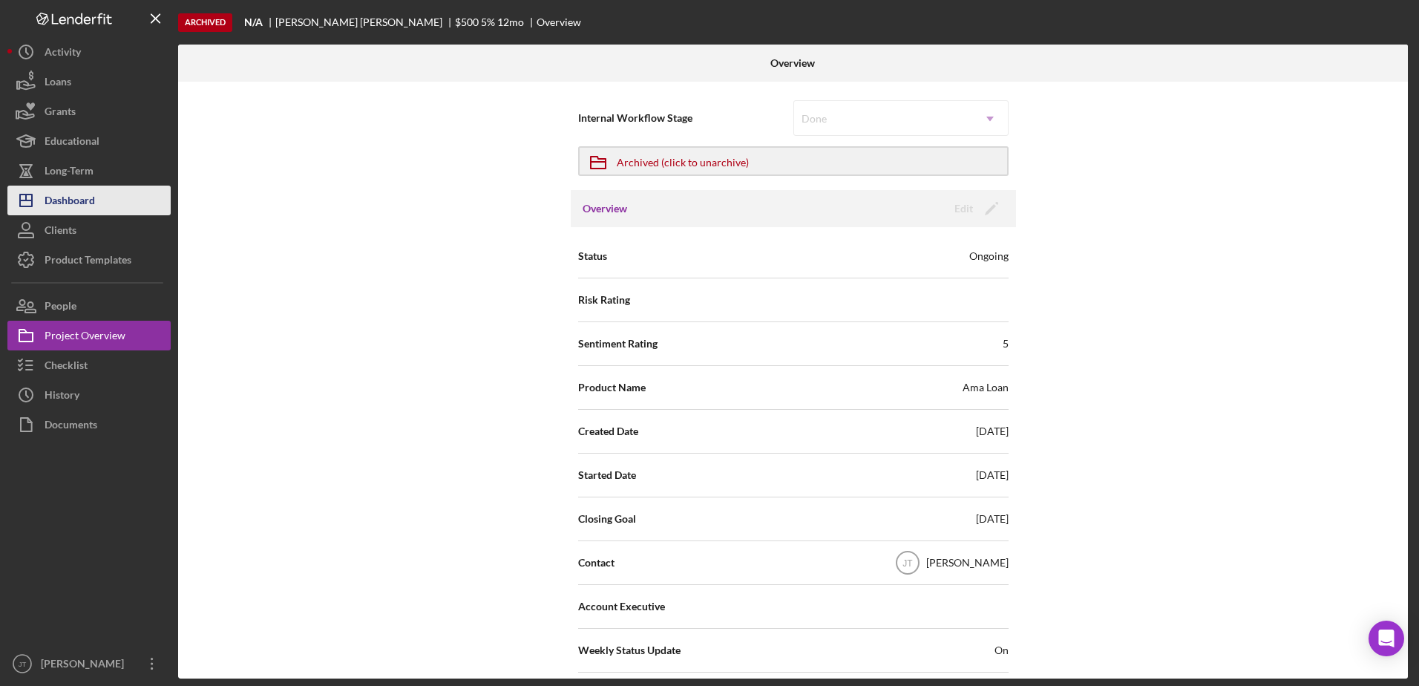
click at [85, 208] on div "Dashboard" at bounding box center [70, 202] width 50 height 33
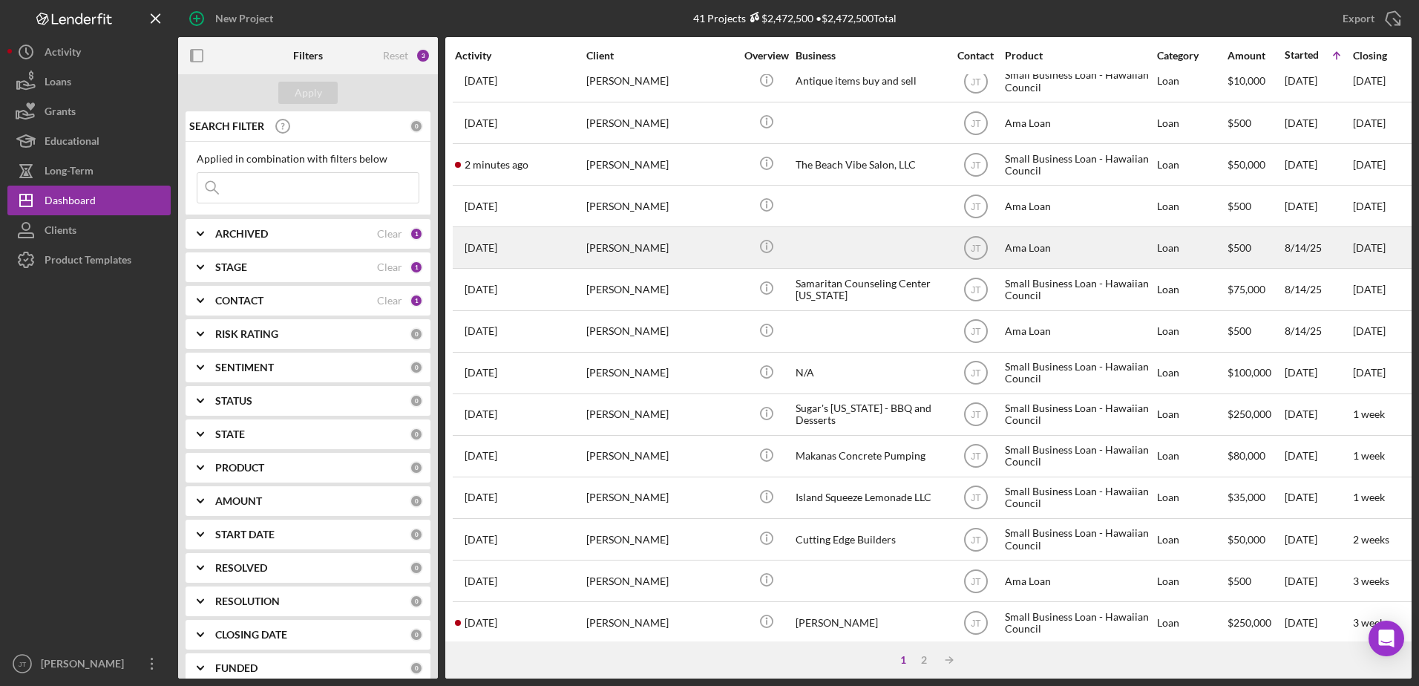
scroll to position [223, 0]
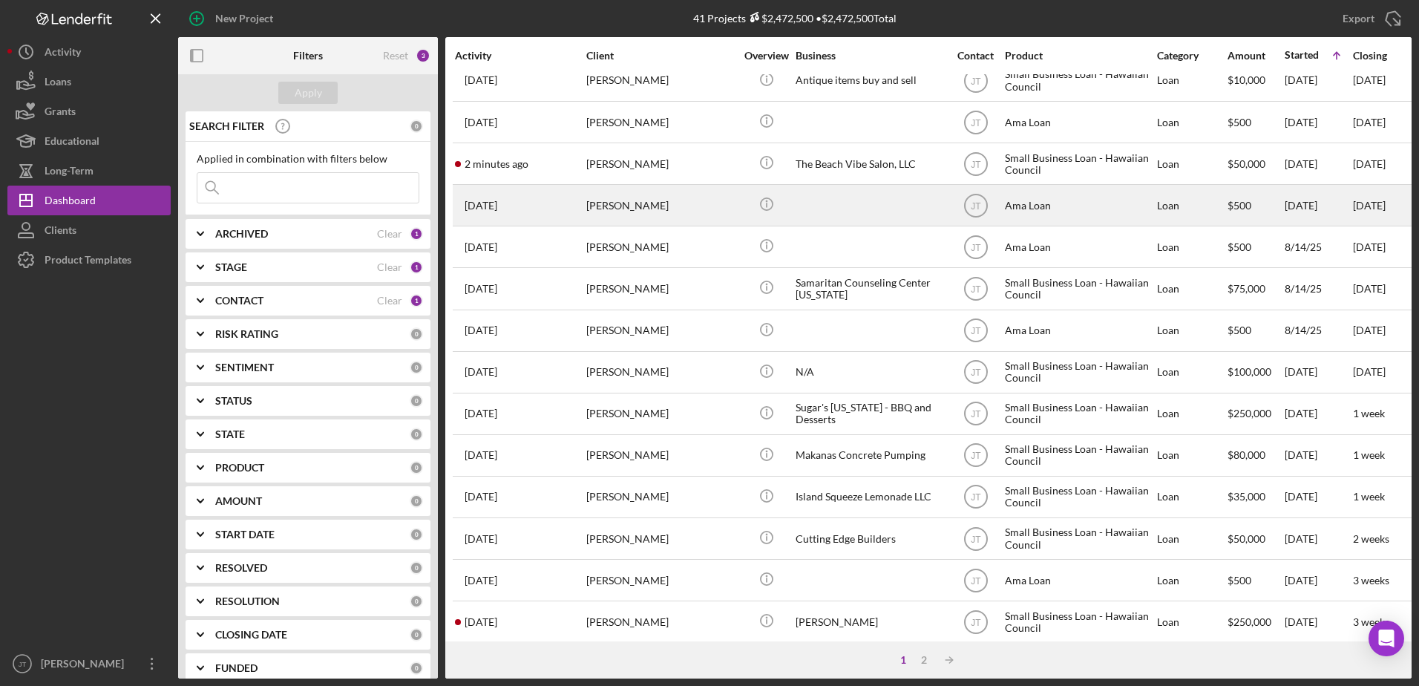
click at [641, 204] on div "Corky Gardner" at bounding box center [660, 205] width 148 height 39
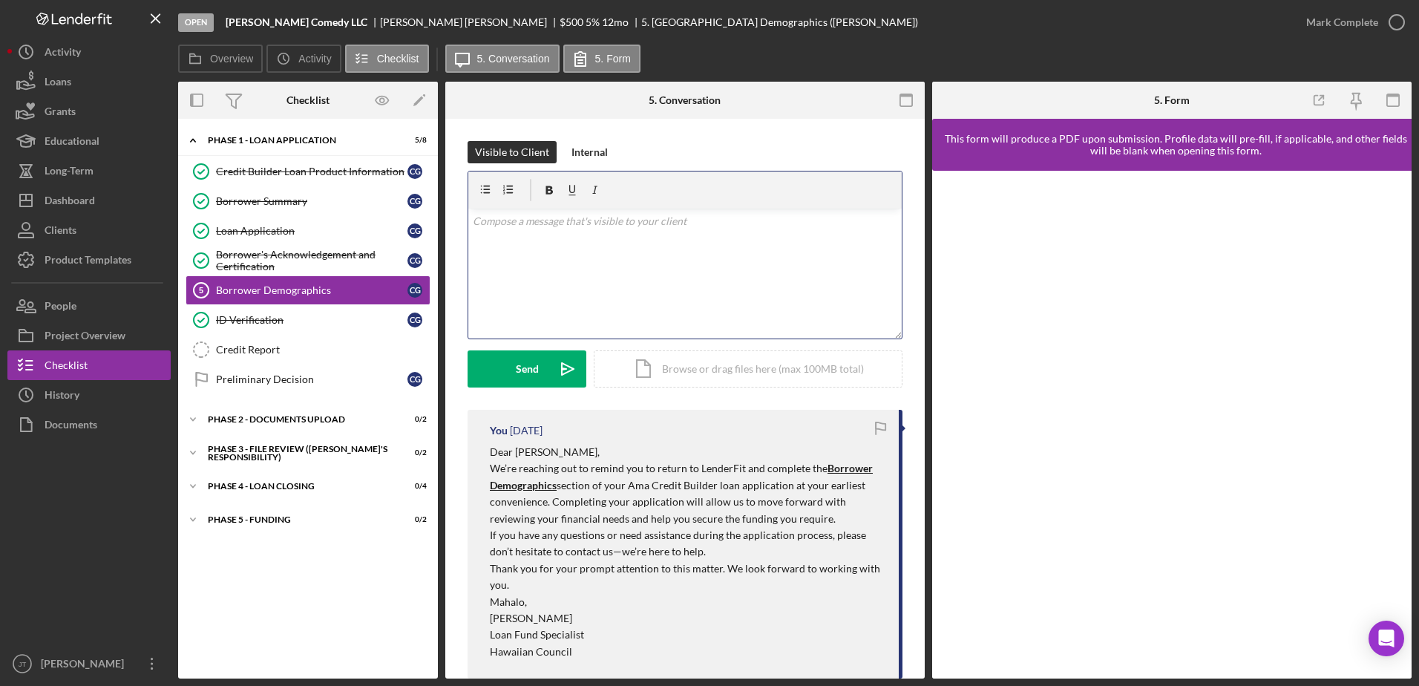
click at [496, 232] on div "v Color teal Color pink Remove color Add row above Add row below Add column bef…" at bounding box center [685, 274] width 434 height 130
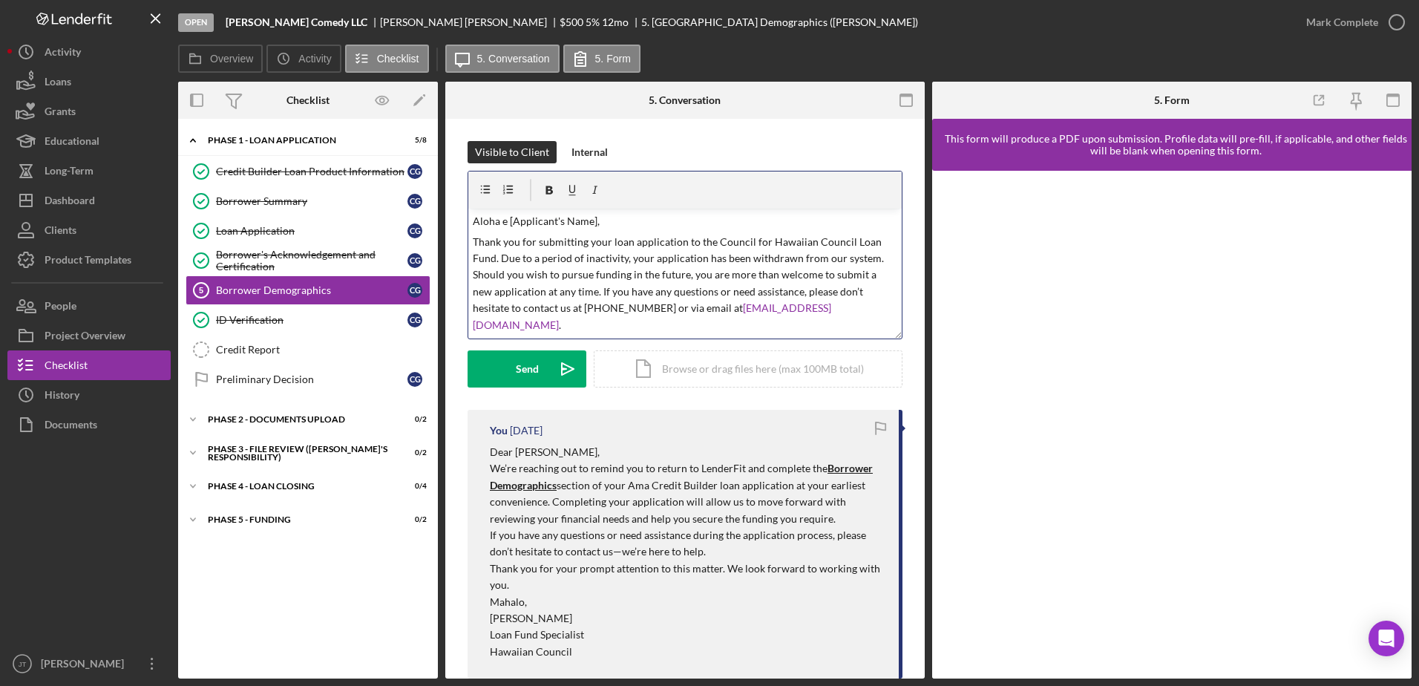
click at [597, 222] on p "Aloha e [Applicant's Name]," at bounding box center [685, 221] width 425 height 16
click at [598, 221] on p "Aloha e [Applicant's Name]," at bounding box center [685, 221] width 425 height 16
drag, startPoint x: 768, startPoint y: 244, endPoint x: 714, endPoint y: 243, distance: 54.2
click at [714, 243] on p "Thank you for submitting your loan application to the Council for Hawaiian Coun…" at bounding box center [685, 283] width 425 height 99
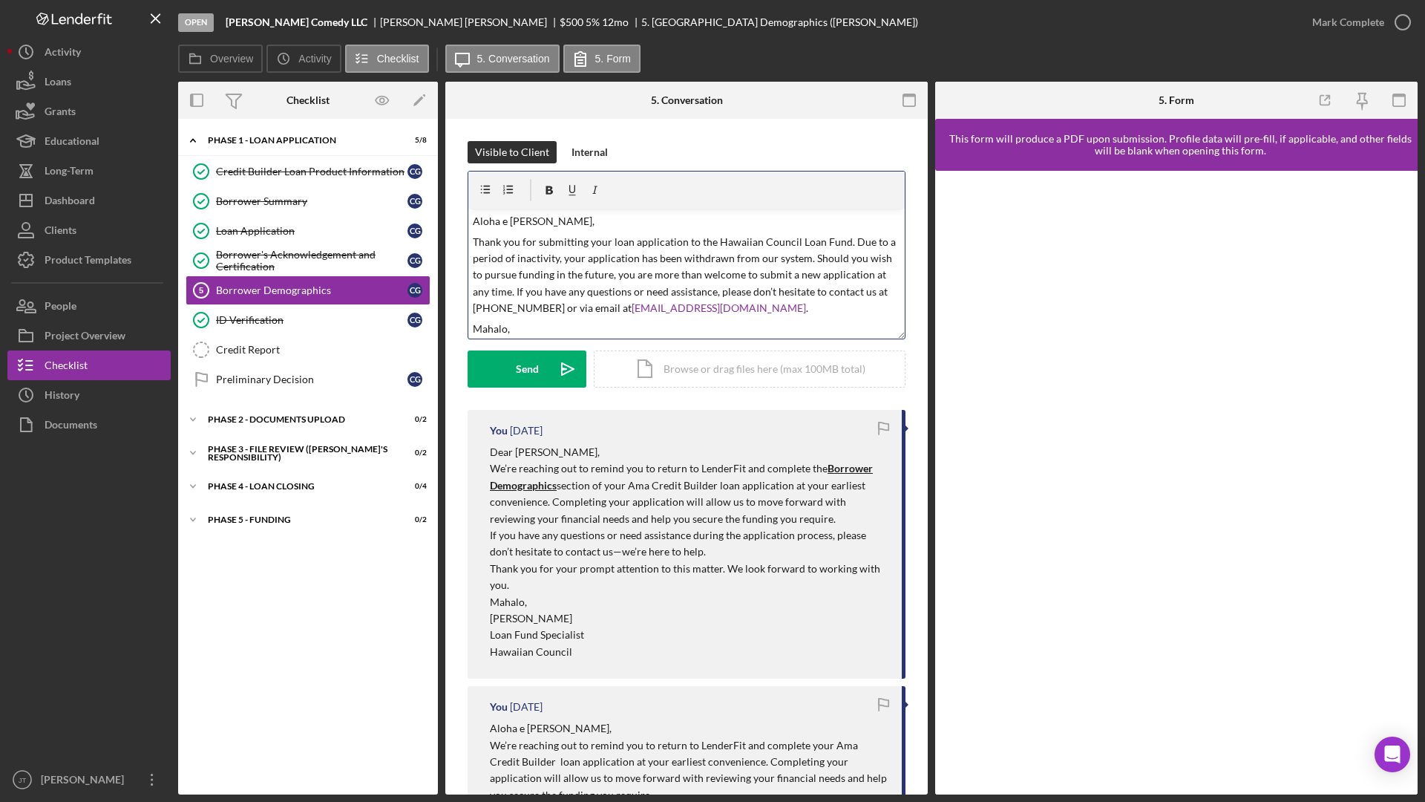
click at [785, 24] on div "Open Corky Comedy LLC Corky Gardner $500 $500 5 % 12 mo 5. Borrower Demographic…" at bounding box center [737, 22] width 1119 height 45
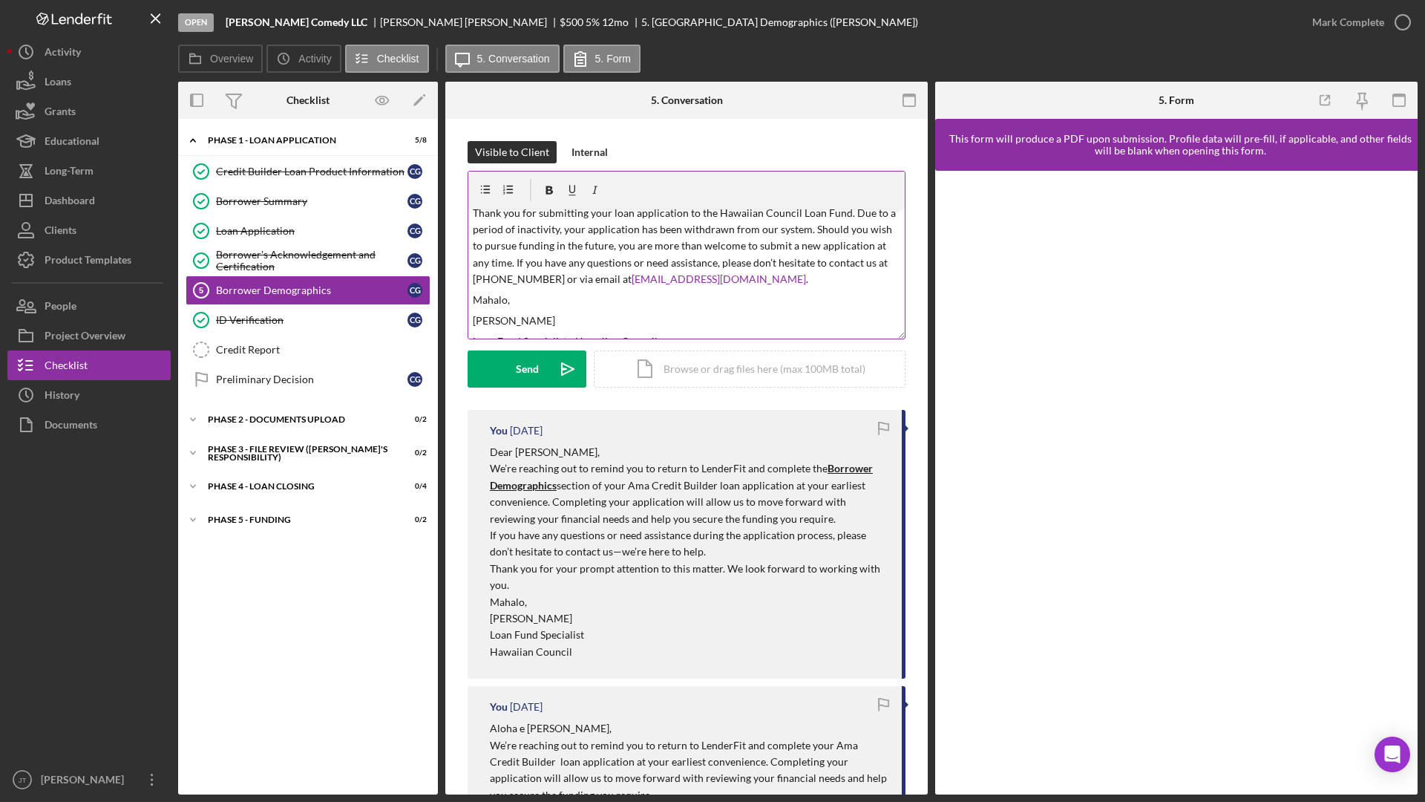
scroll to position [45, 0]
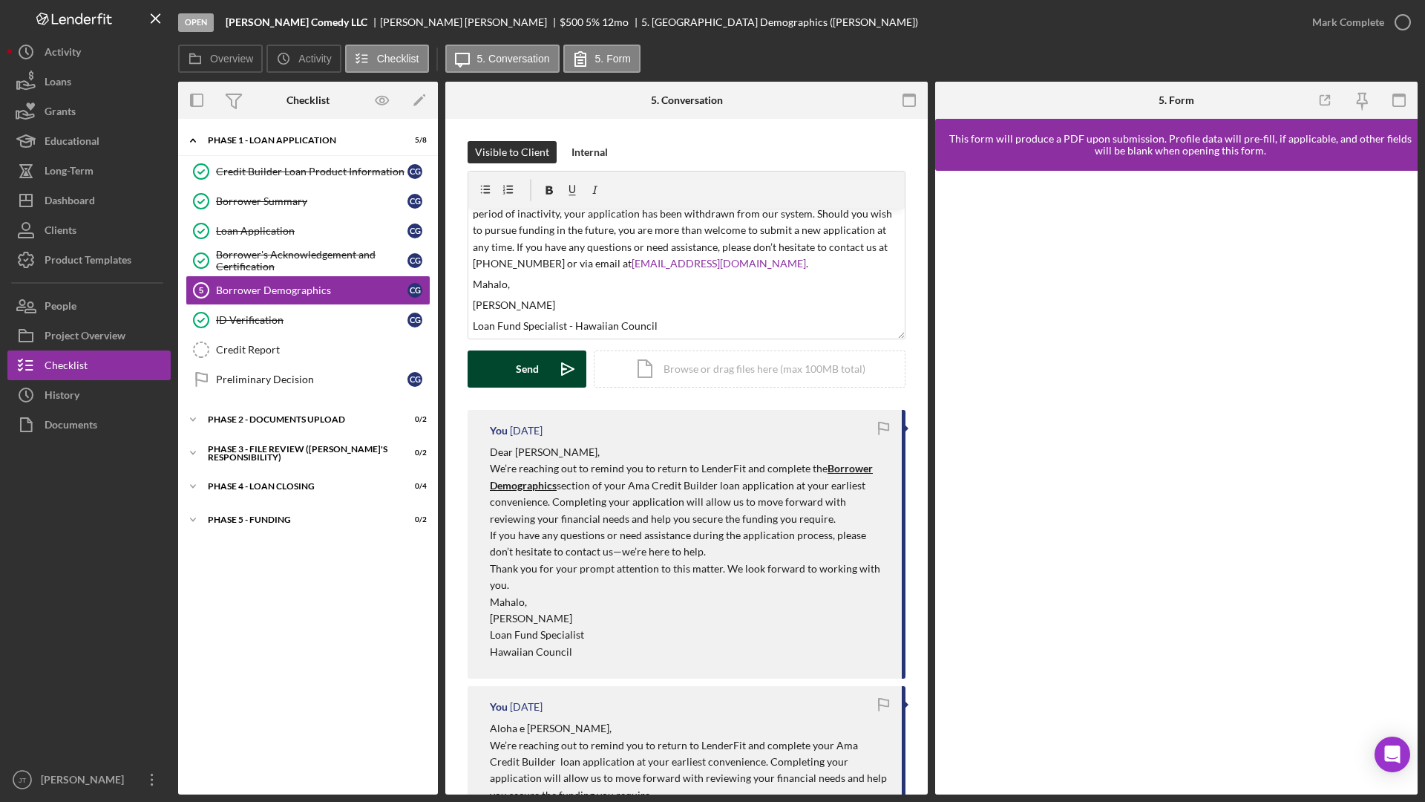
click at [517, 365] on div "Send" at bounding box center [527, 368] width 23 height 37
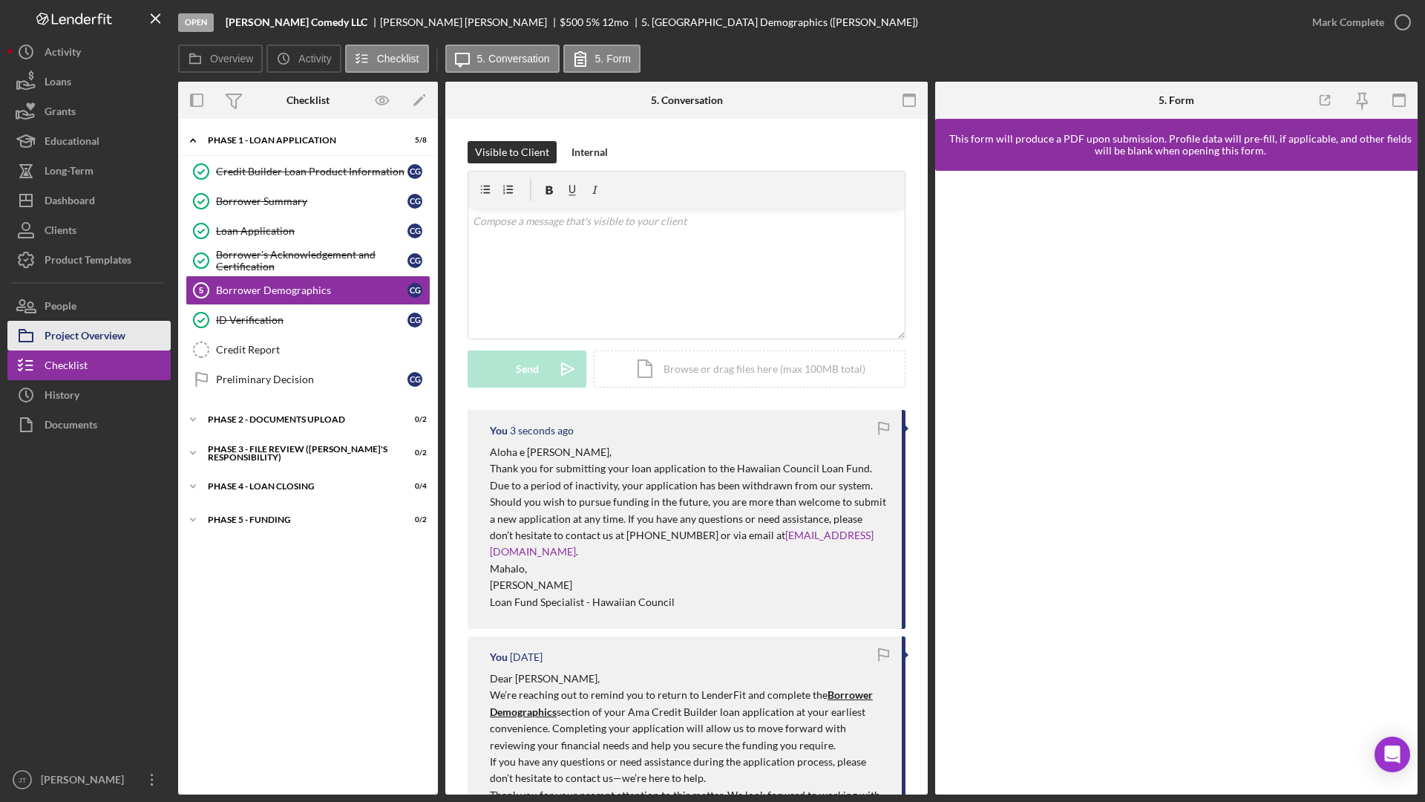
click at [131, 336] on button "Project Overview" at bounding box center [88, 336] width 163 height 30
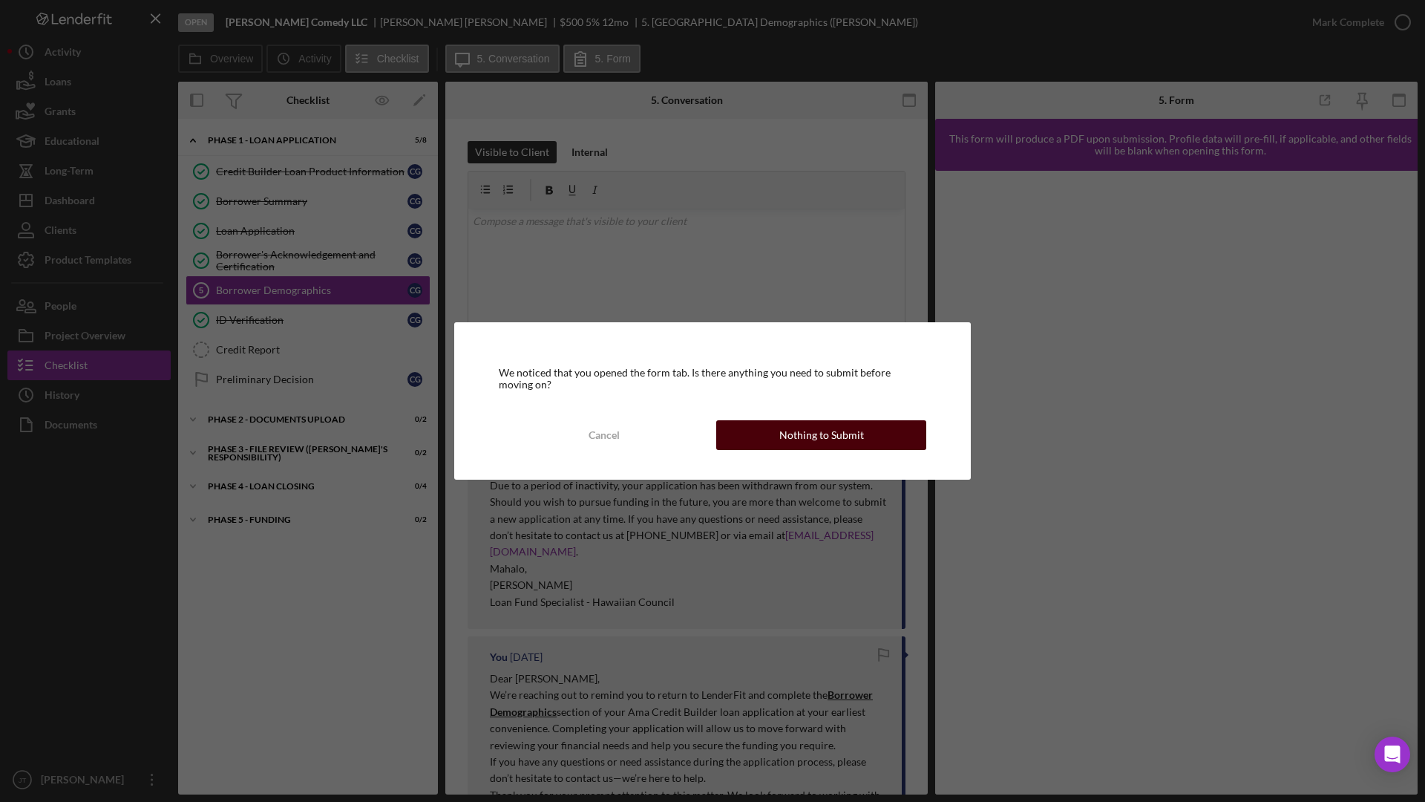
click at [886, 432] on button "Nothing to Submit" at bounding box center [821, 435] width 210 height 30
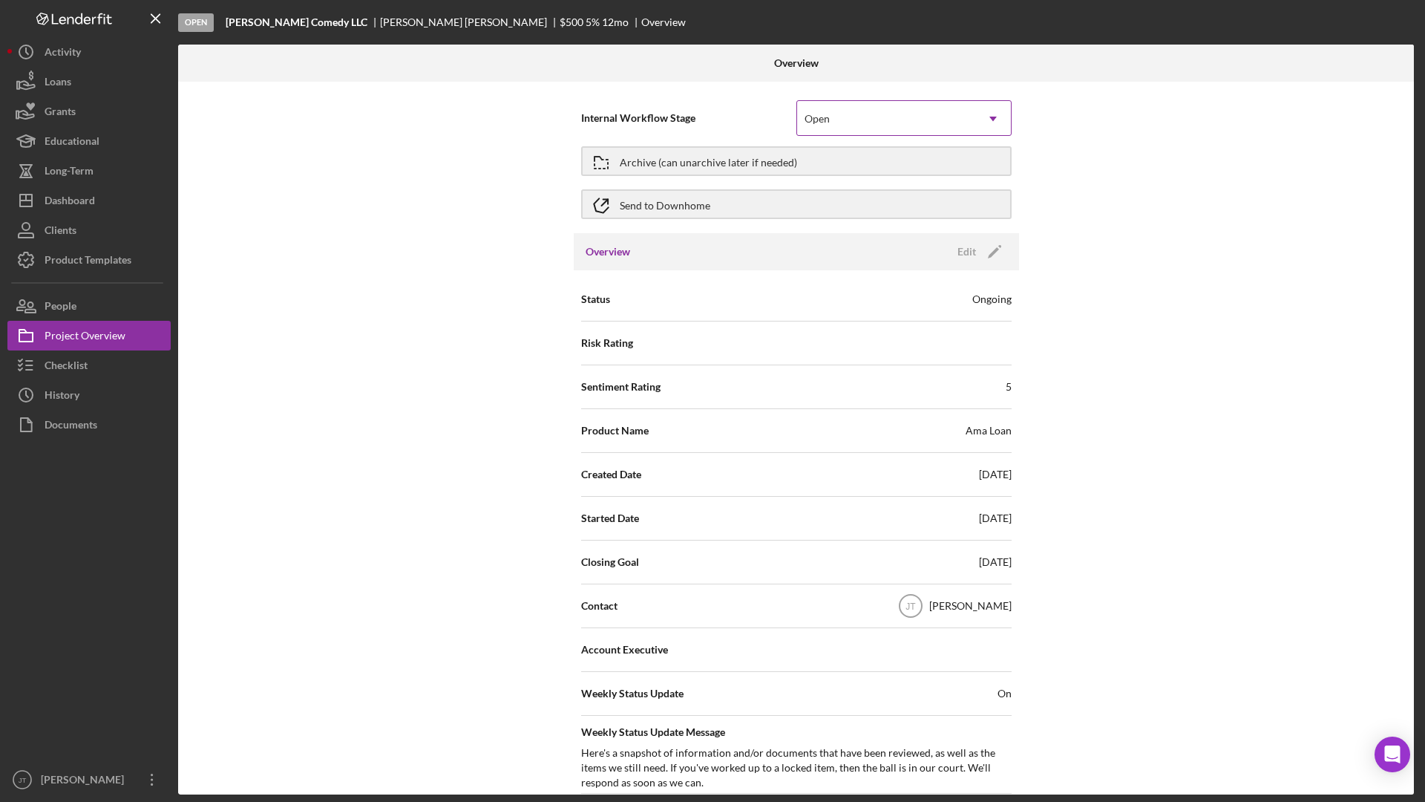
click at [837, 128] on div "Open" at bounding box center [886, 119] width 178 height 34
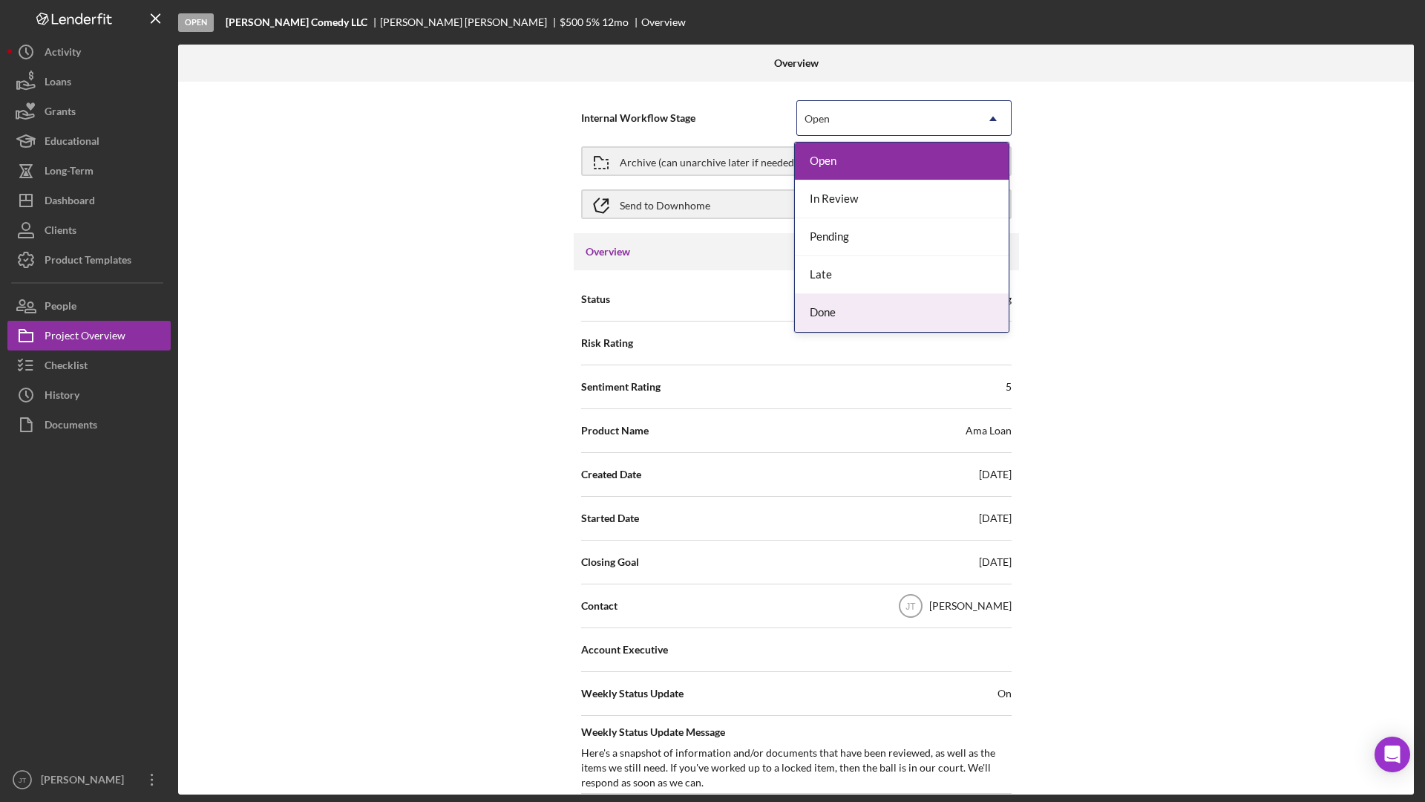
click at [856, 325] on div "Done" at bounding box center [902, 313] width 214 height 38
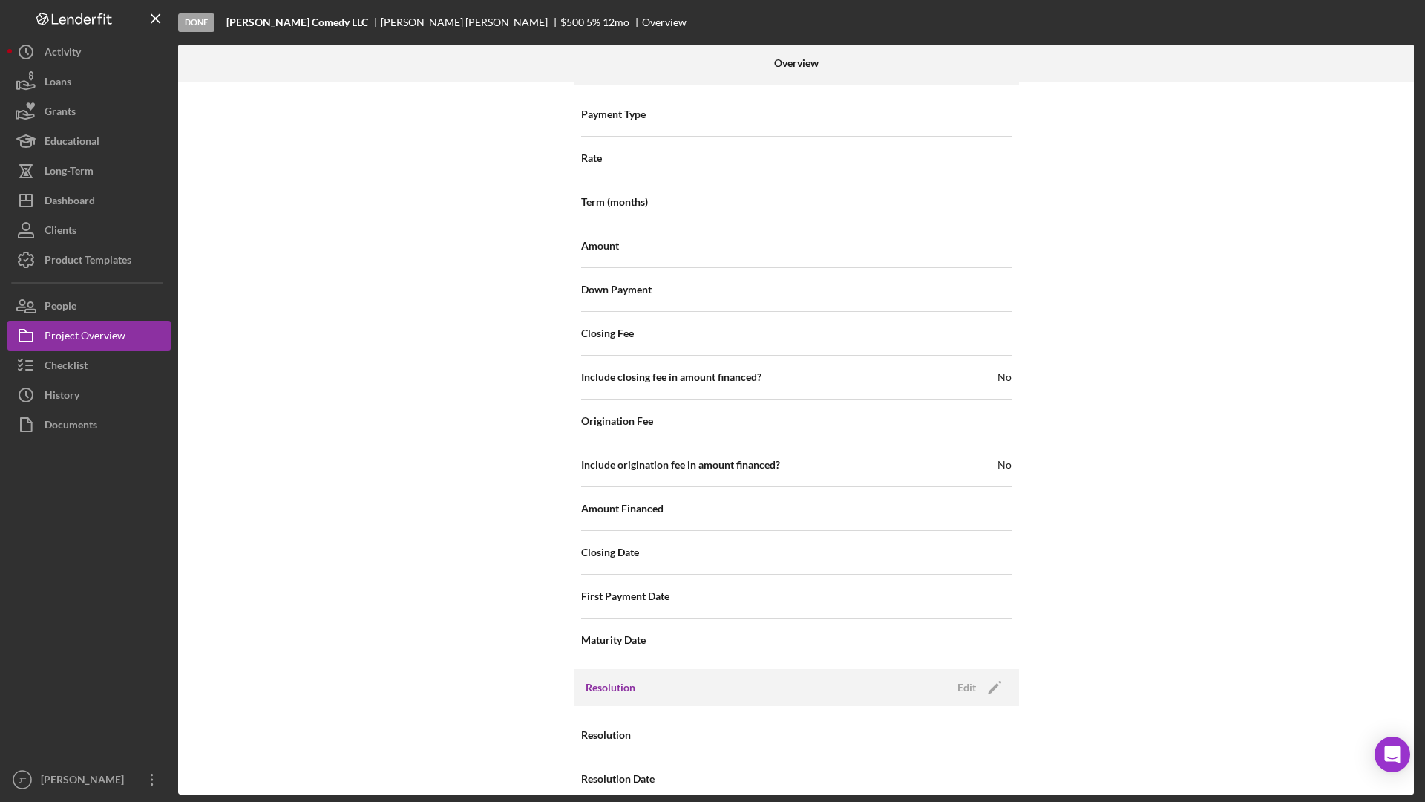
scroll to position [1523, 0]
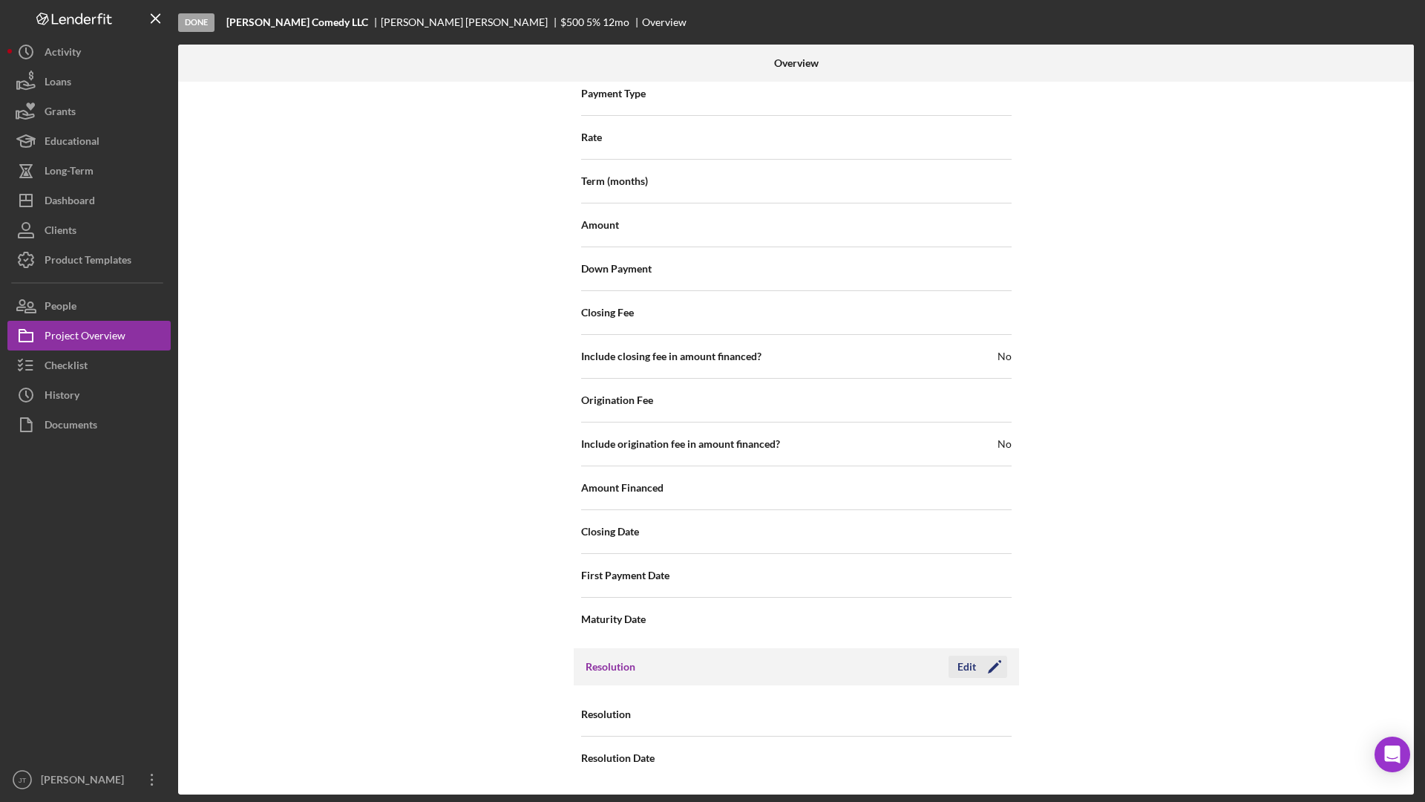
click at [965, 666] on div "Edit" at bounding box center [967, 666] width 19 height 22
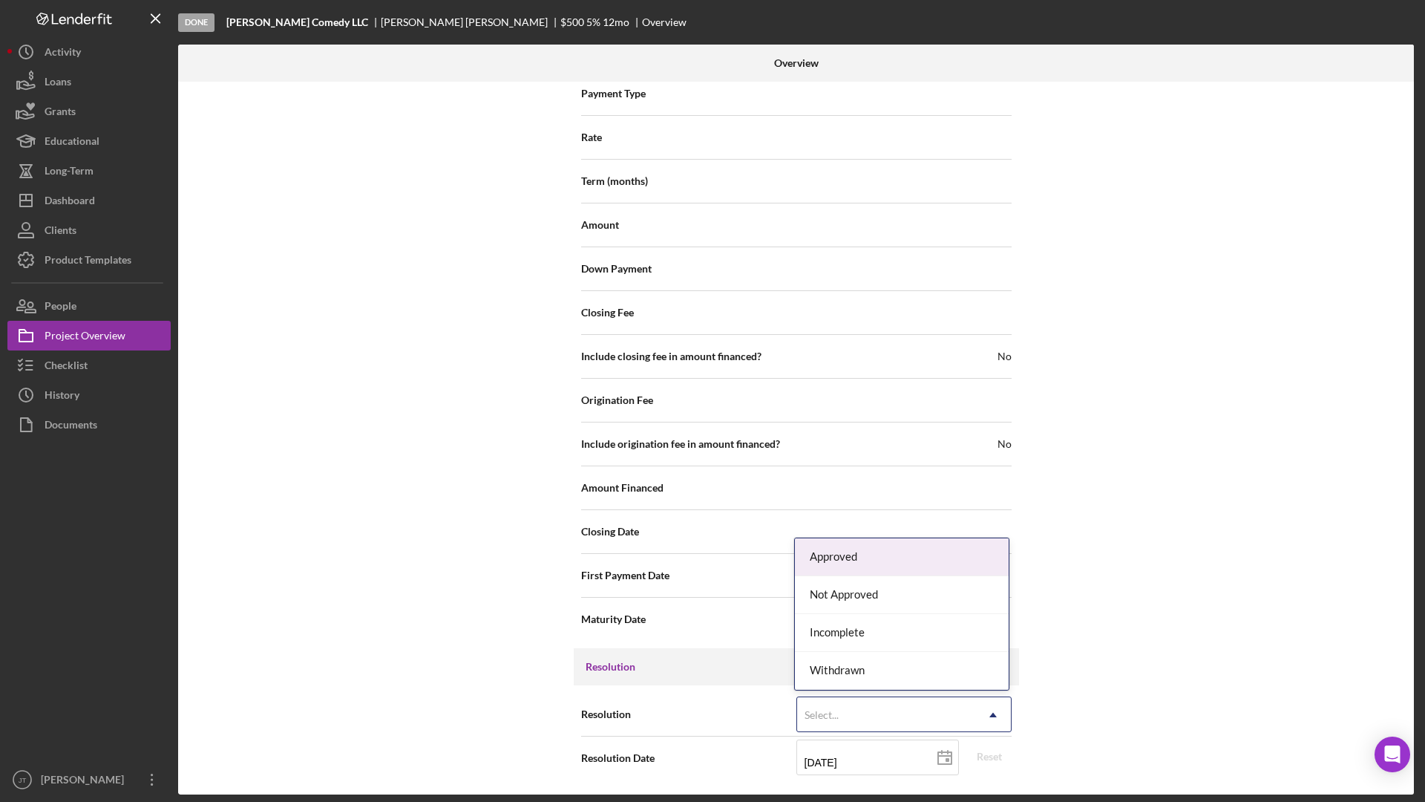
click at [977, 685] on icon "Icon/Dropdown Arrow" at bounding box center [993, 715] width 36 height 36
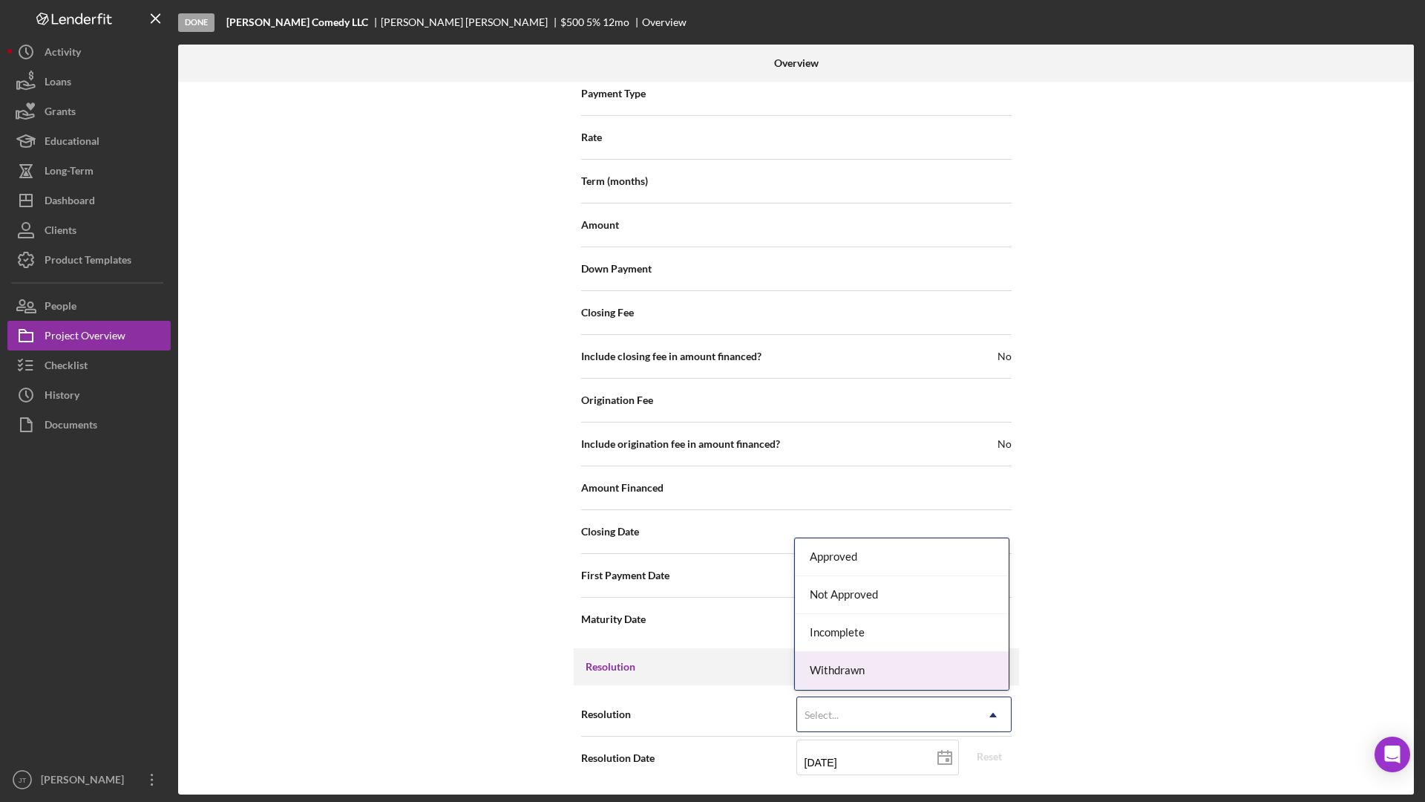
click at [948, 670] on div "Withdrawn" at bounding box center [902, 671] width 214 height 38
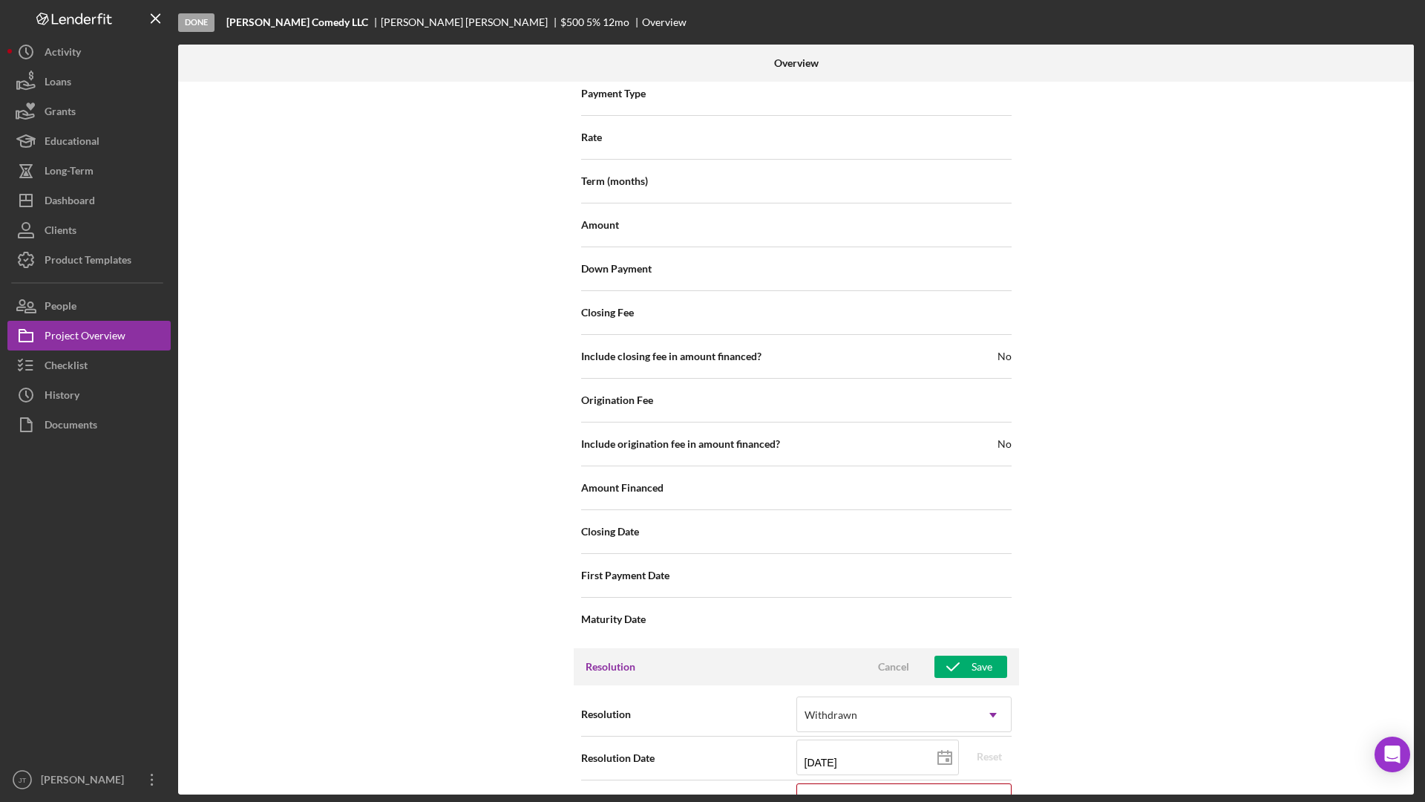
scroll to position [1618, 0]
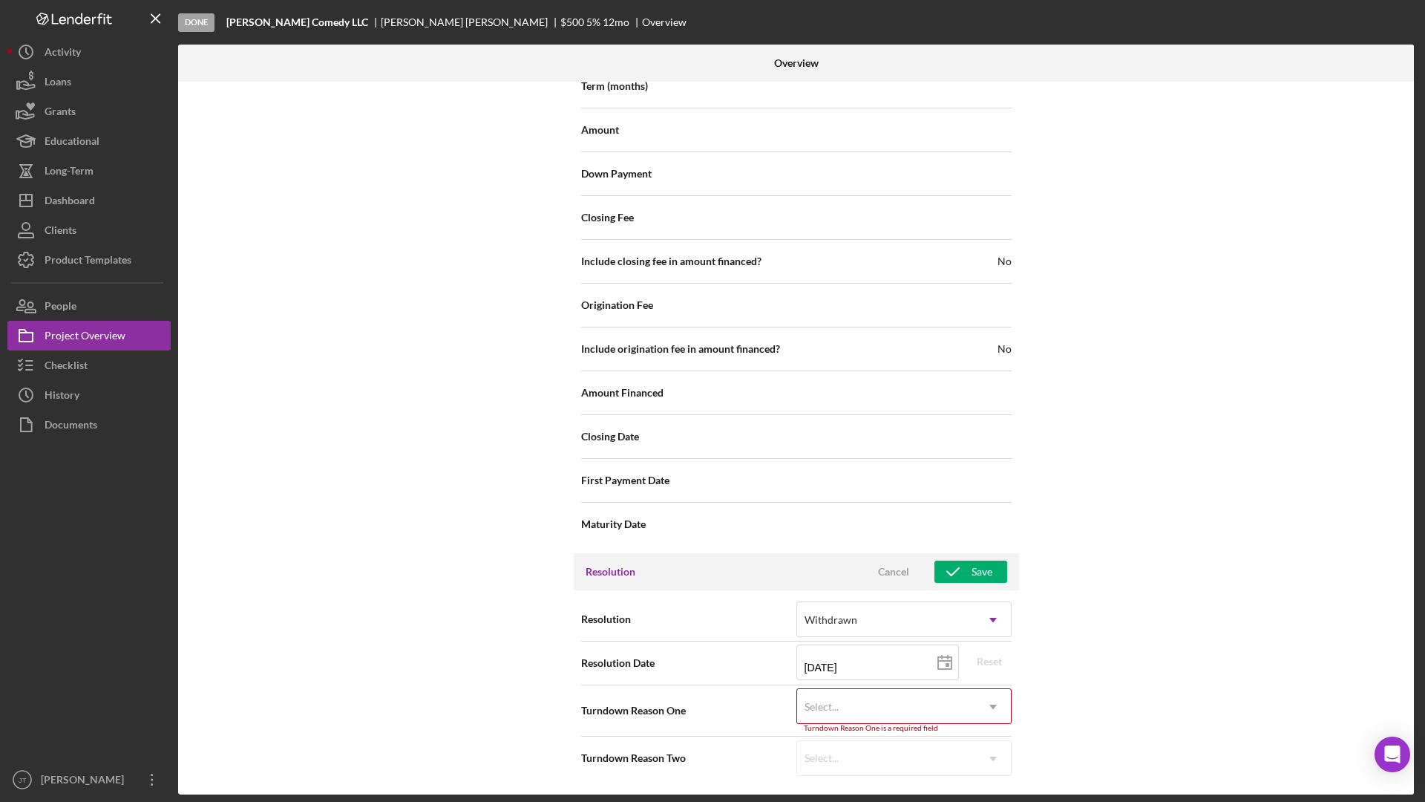
click at [952, 685] on div "Select..." at bounding box center [886, 707] width 178 height 34
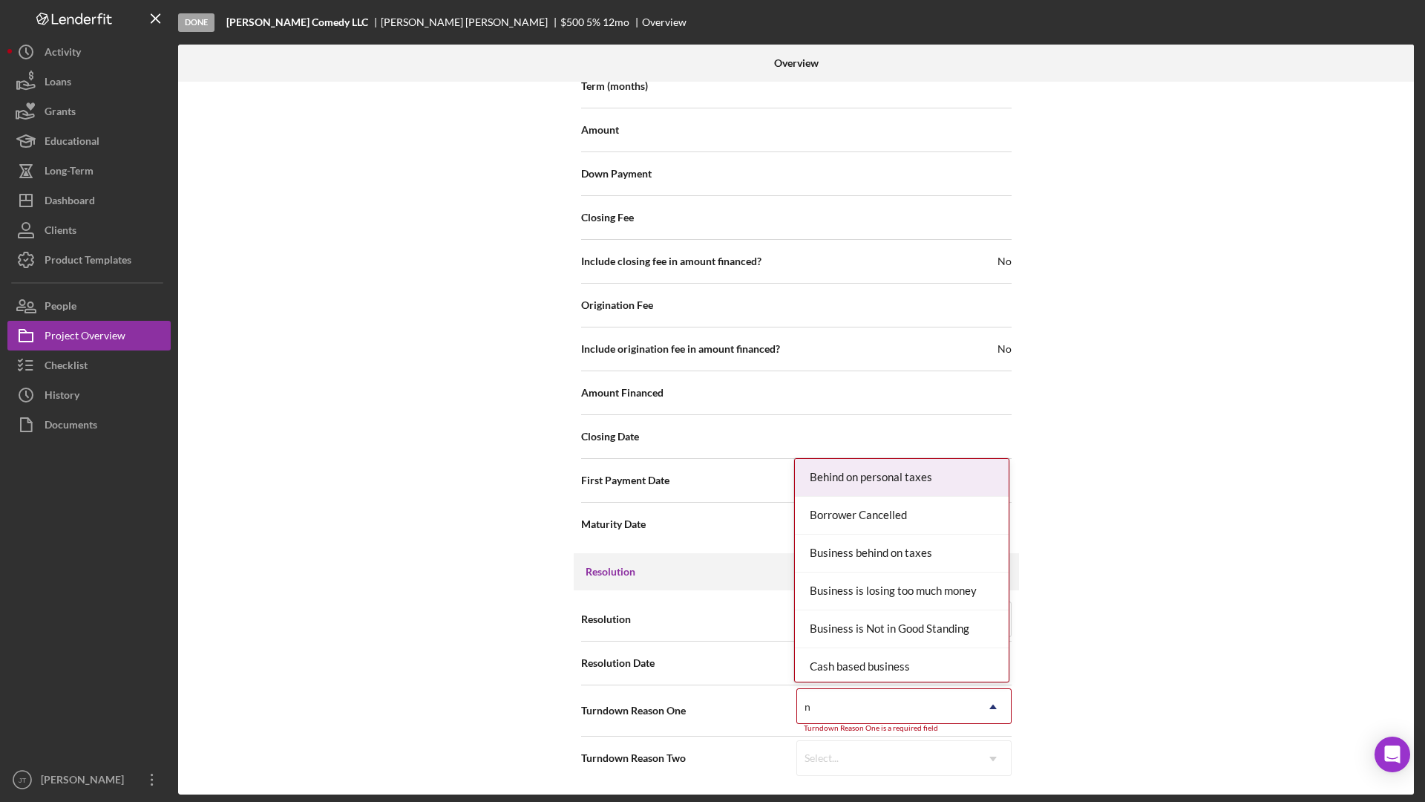
type input "no"
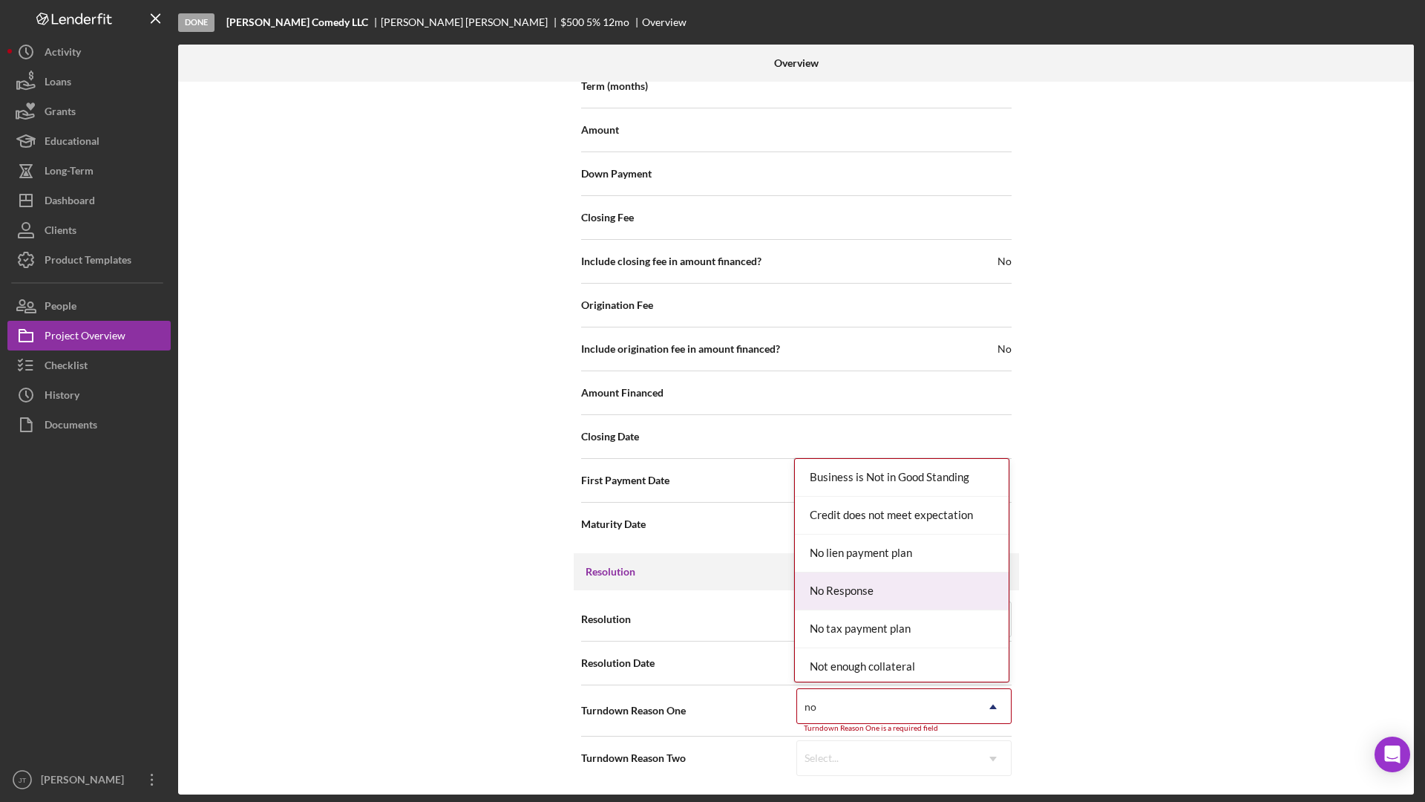
click at [935, 589] on div "No Response" at bounding box center [902, 591] width 214 height 38
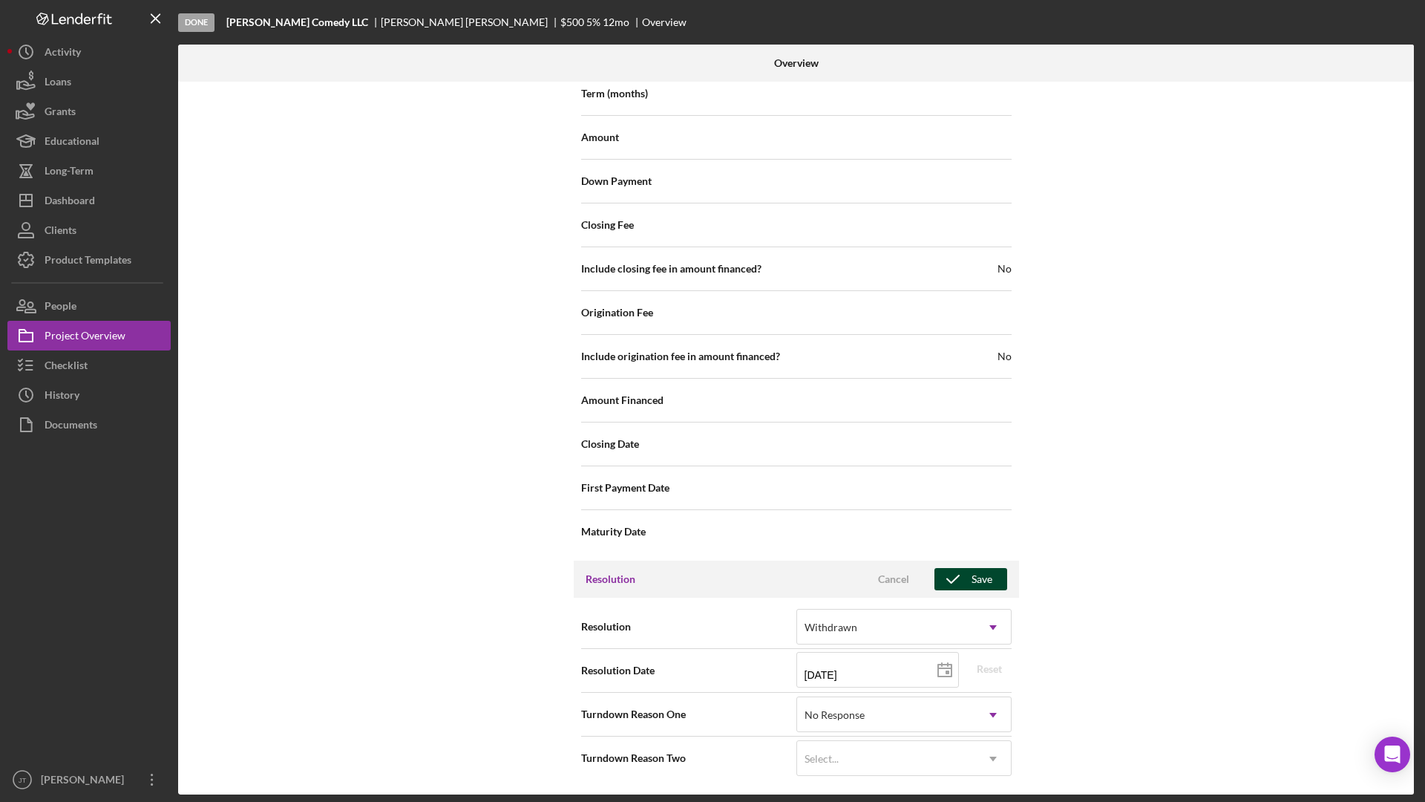
click at [976, 581] on div "Save" at bounding box center [982, 579] width 21 height 22
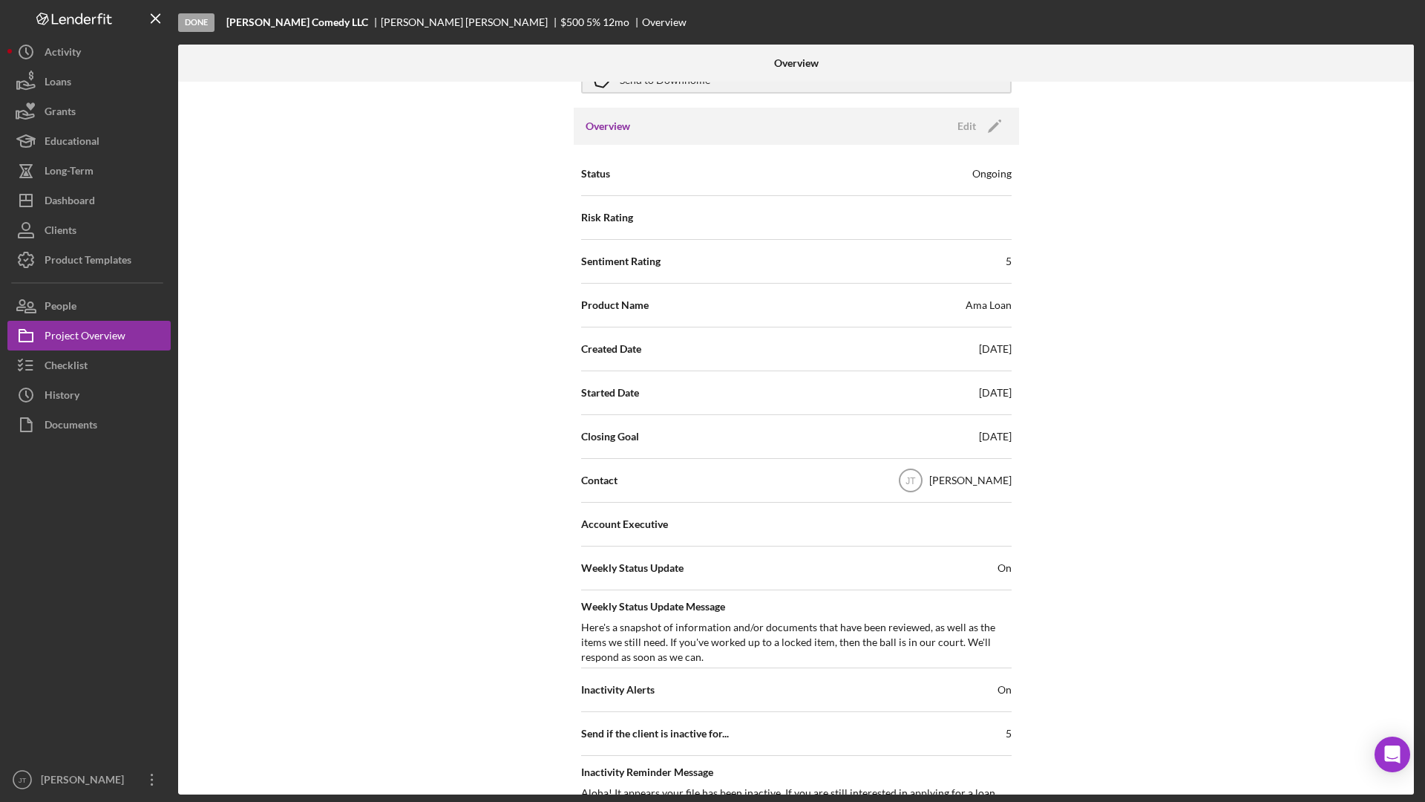
scroll to position [0, 0]
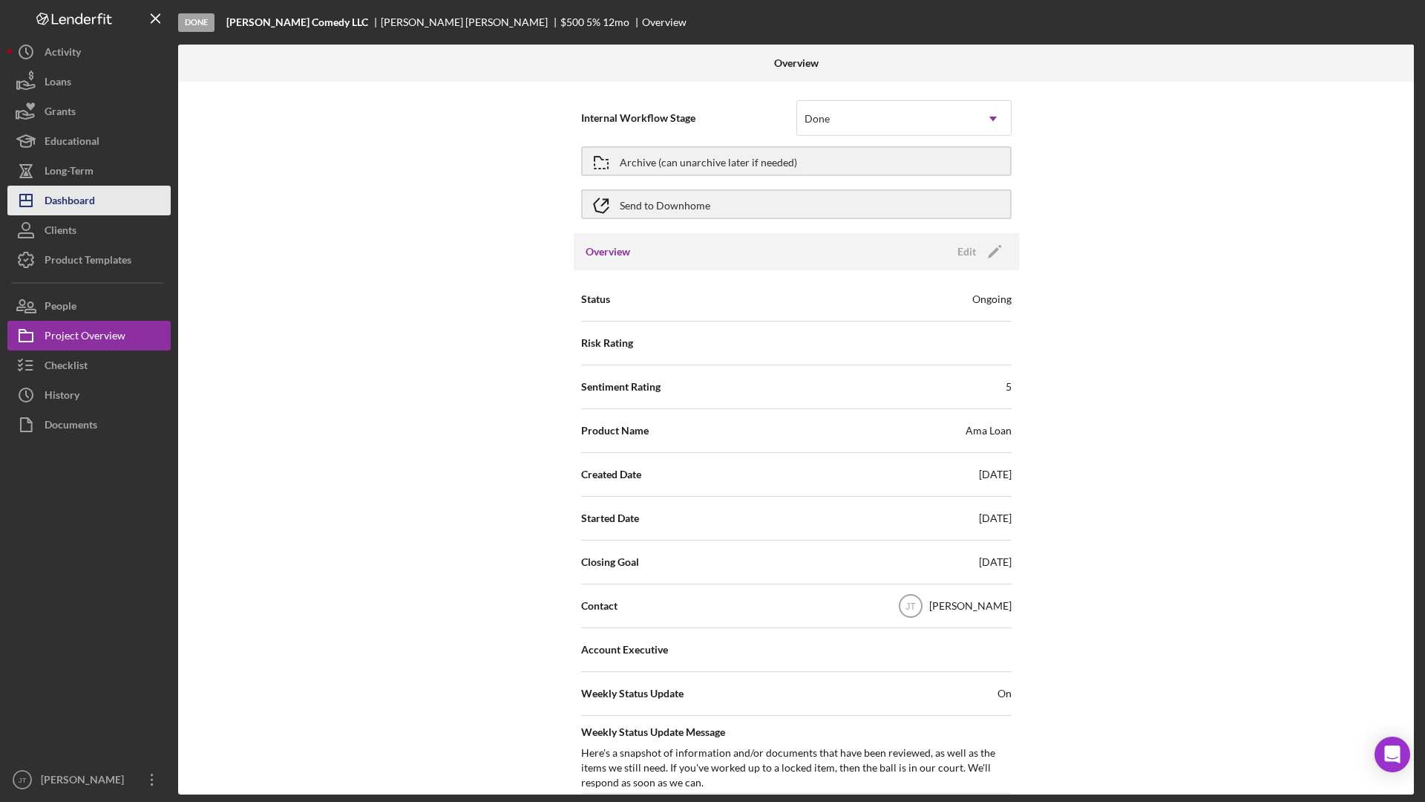
click at [117, 206] on button "Icon/Dashboard Dashboard" at bounding box center [88, 201] width 163 height 30
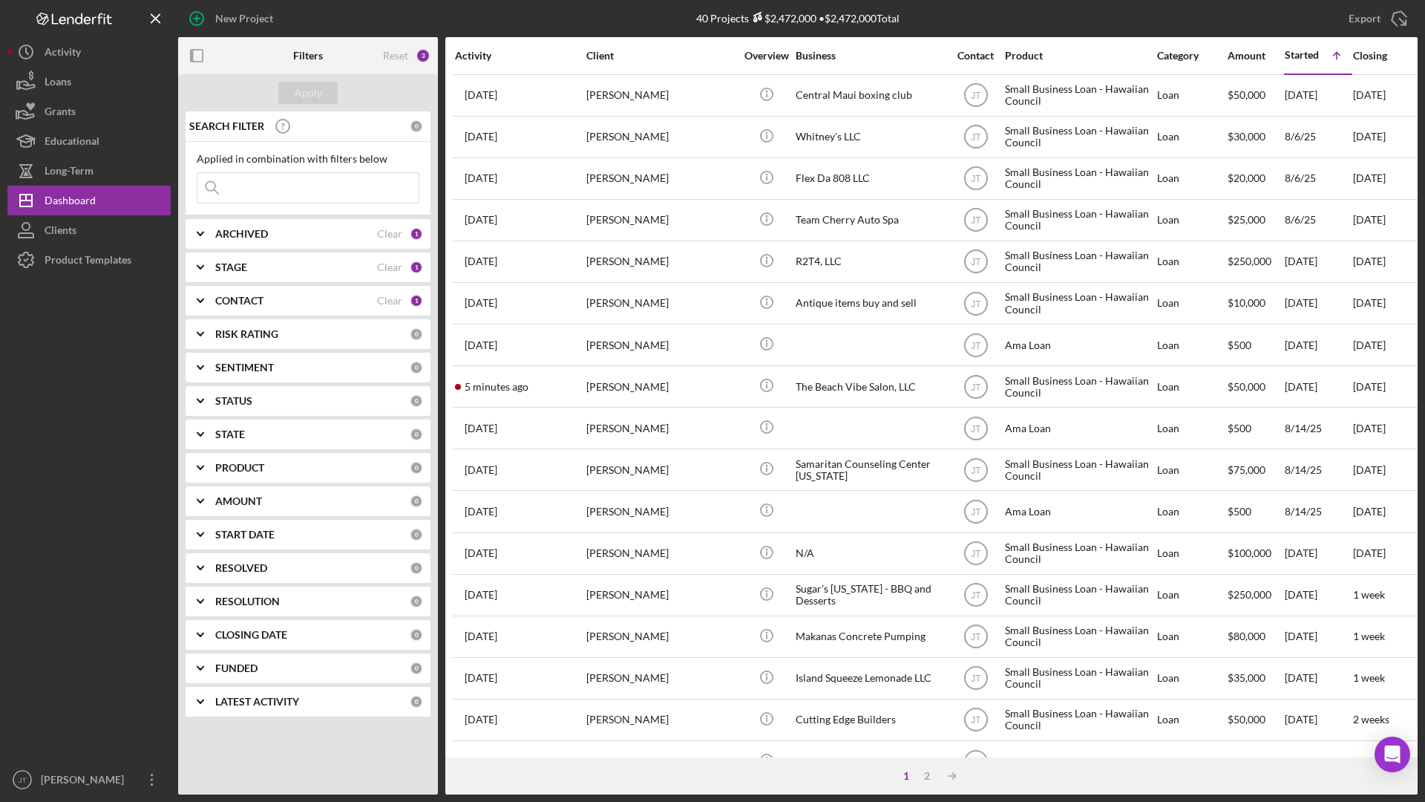
click at [1138, 21] on div "Export Icon/Export" at bounding box center [1210, 18] width 413 height 37
click at [157, 18] on icon "Icon/Menu Close" at bounding box center [156, 18] width 33 height 33
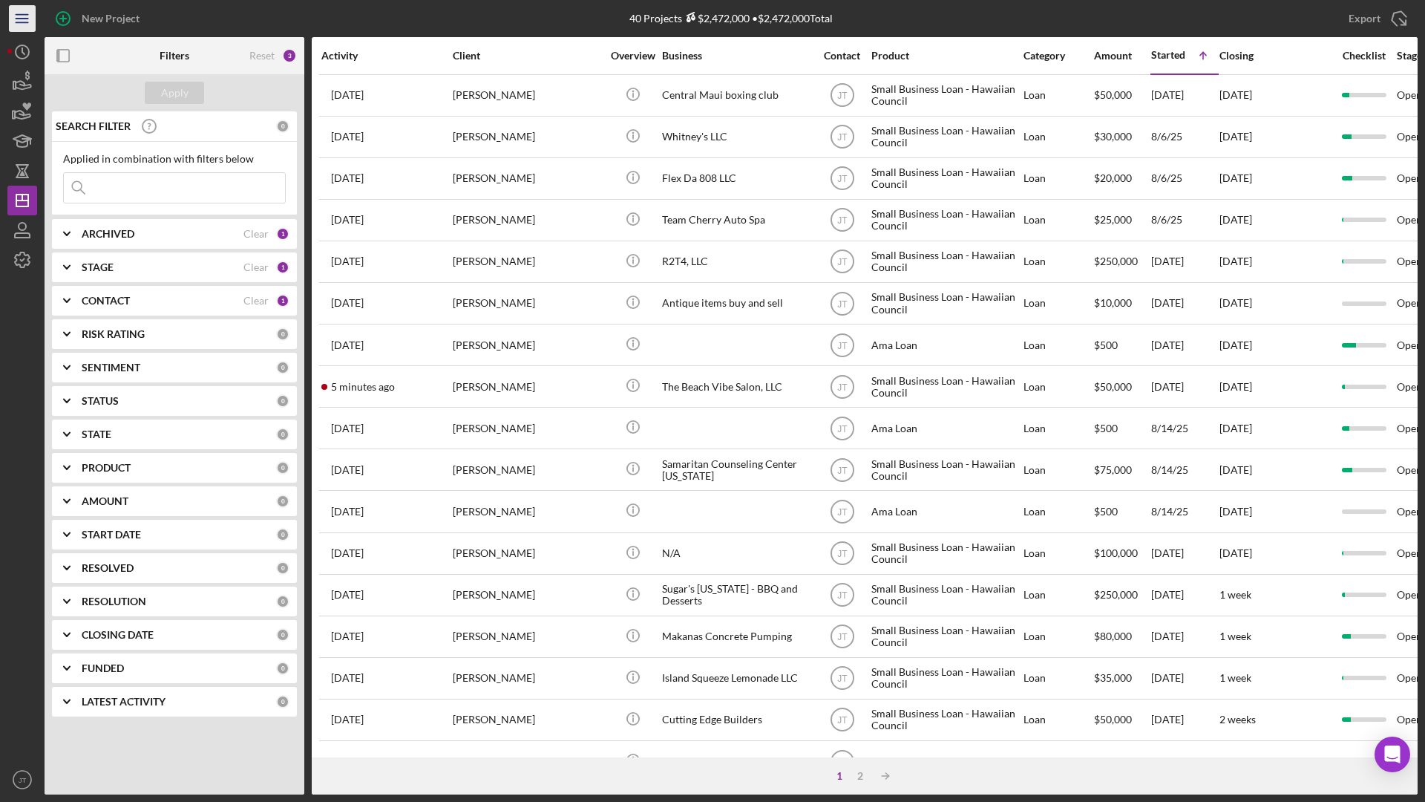
click at [17, 15] on line "button" at bounding box center [22, 15] width 12 height 0
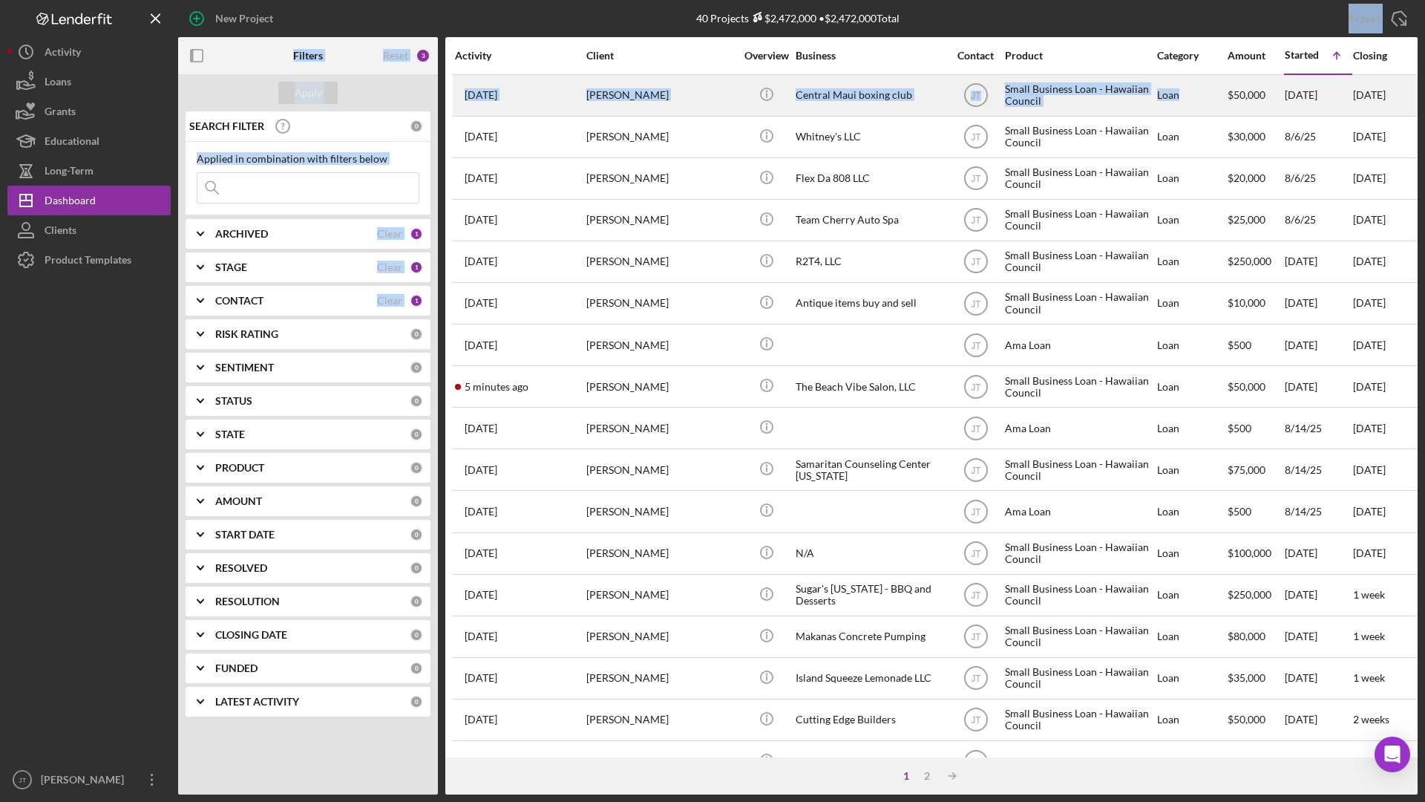
drag, startPoint x: 1176, startPoint y: 1, endPoint x: 1177, endPoint y: 83, distance: 82.4
click at [1177, 83] on div "New Project 40 Projects $2,472,000 • $2,472,000 Total Export Icon/Export Filter…" at bounding box center [712, 397] width 1410 height 794
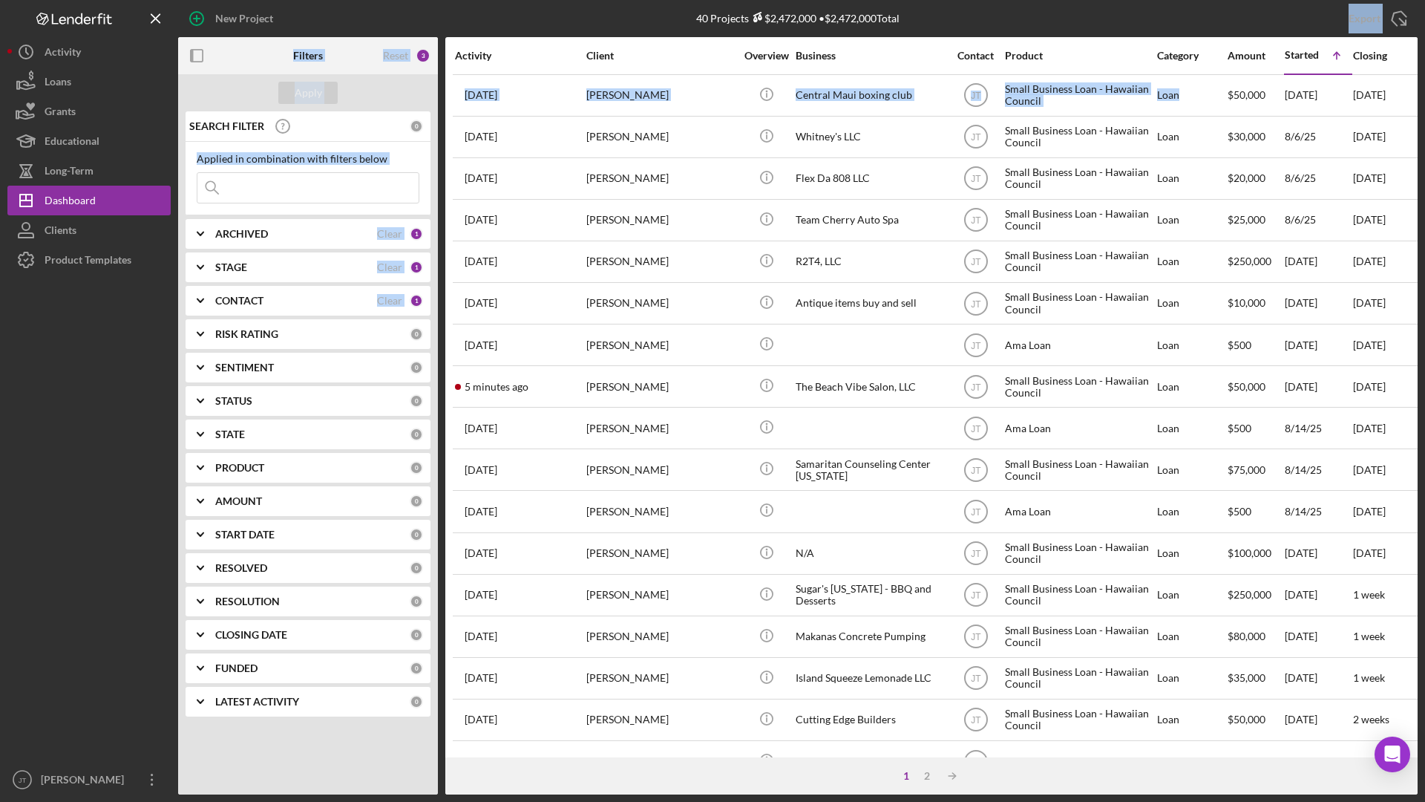
drag, startPoint x: 1177, startPoint y: 83, endPoint x: 1122, endPoint y: 0, distance: 99.7
click at [1122, 0] on div "Export Icon/Export" at bounding box center [1210, 18] width 413 height 37
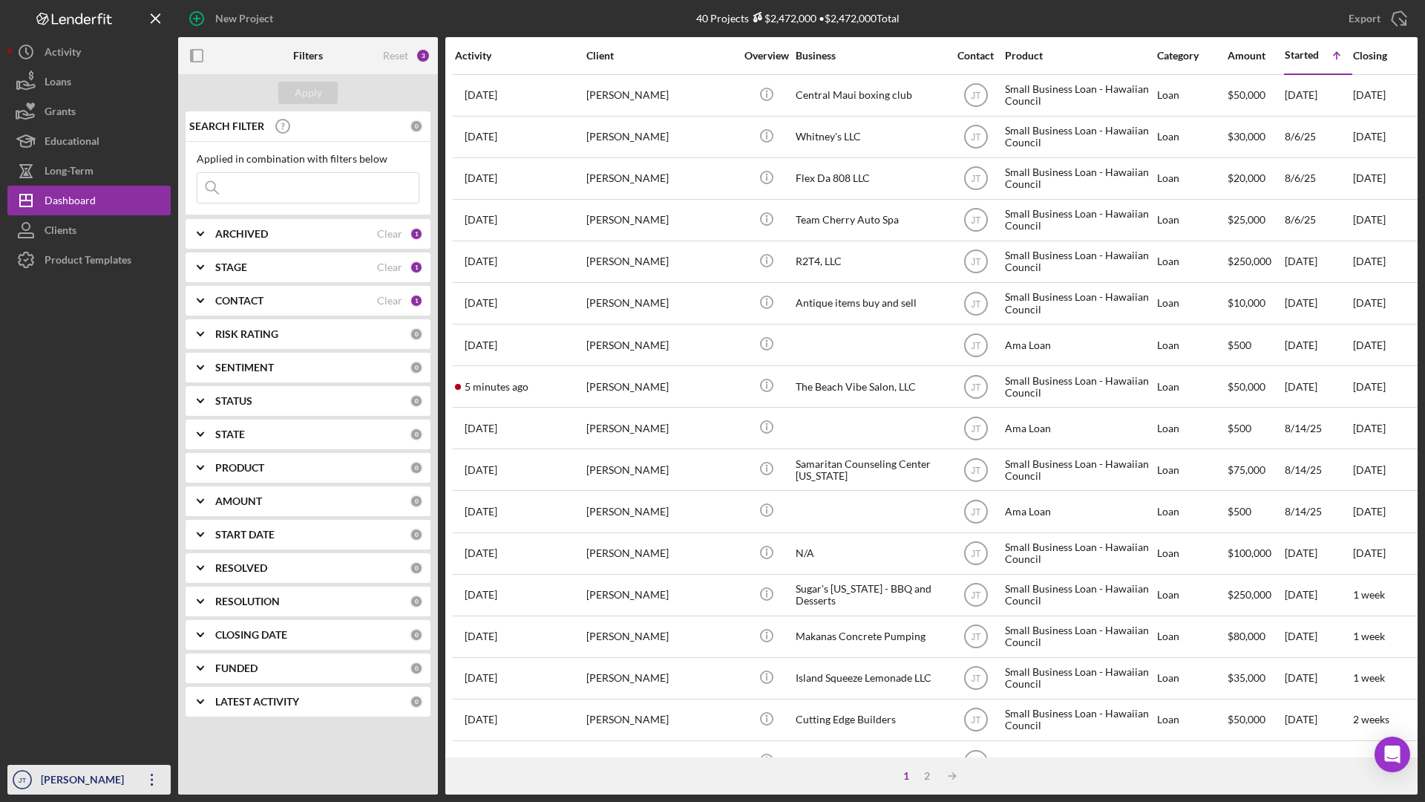
click at [154, 685] on icon "Icon/Overflow" at bounding box center [152, 779] width 37 height 37
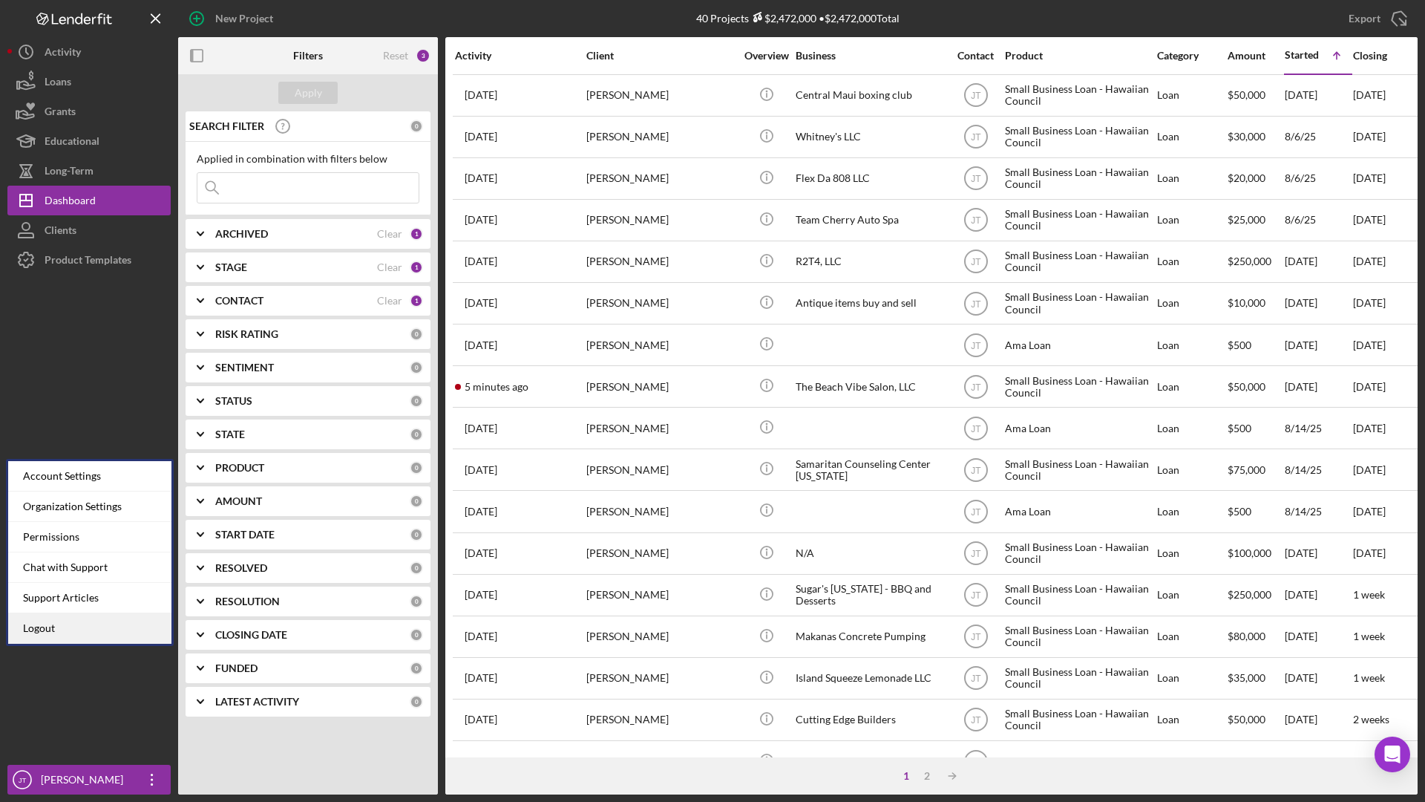
click at [82, 618] on link "Logout" at bounding box center [89, 628] width 163 height 30
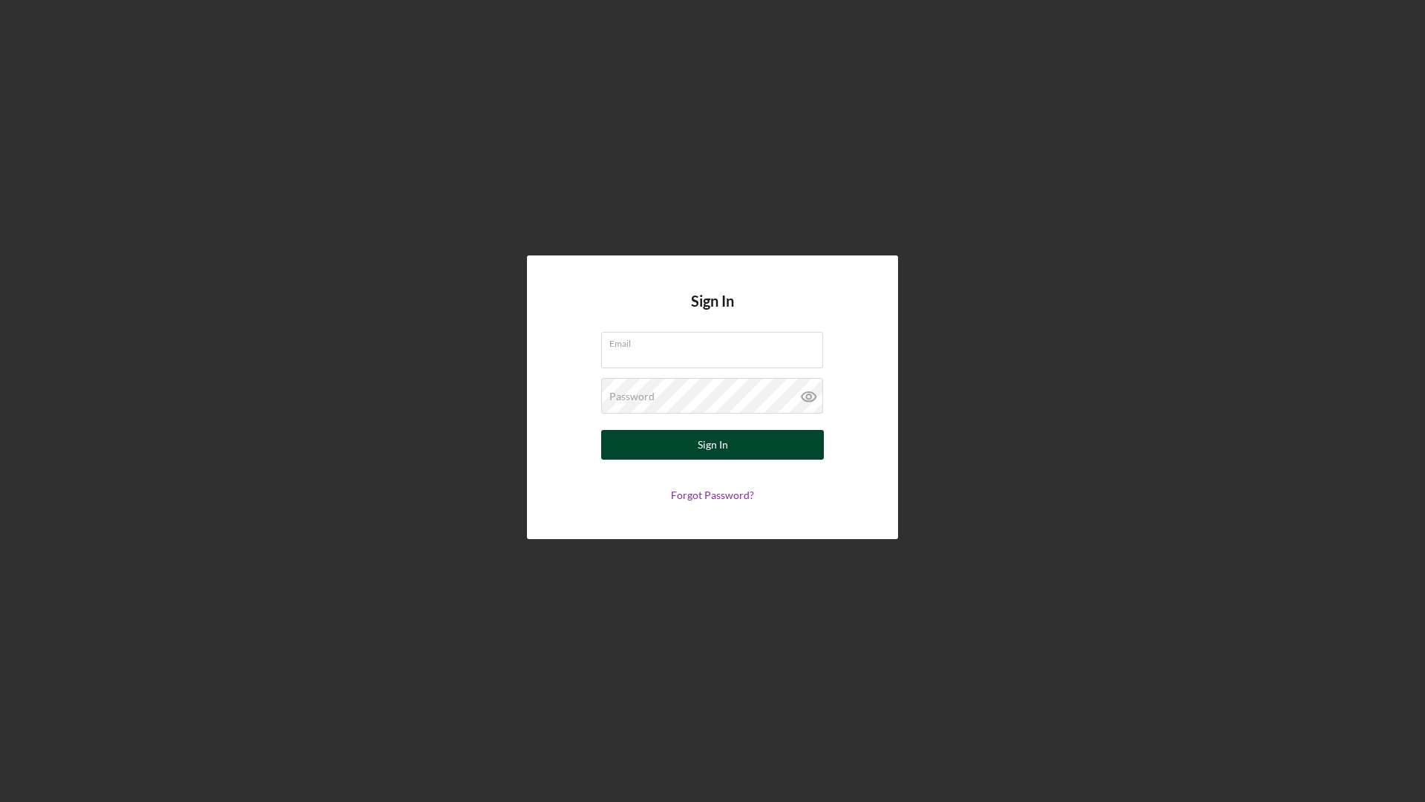
type input "[EMAIL_ADDRESS][DOMAIN_NAME]"
click at [742, 451] on button "Sign In" at bounding box center [712, 445] width 223 height 30
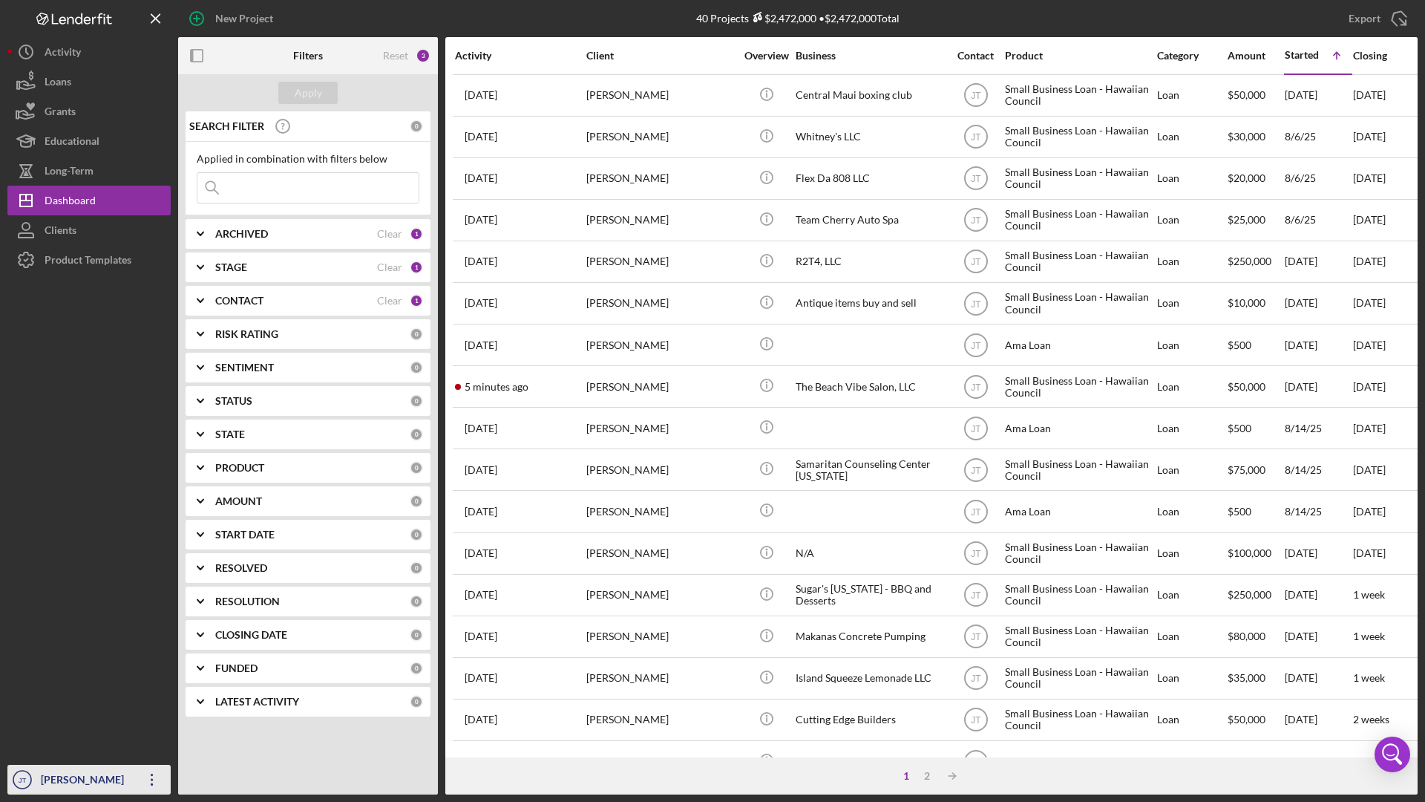
click at [132, 685] on div "[PERSON_NAME]" at bounding box center [85, 781] width 97 height 33
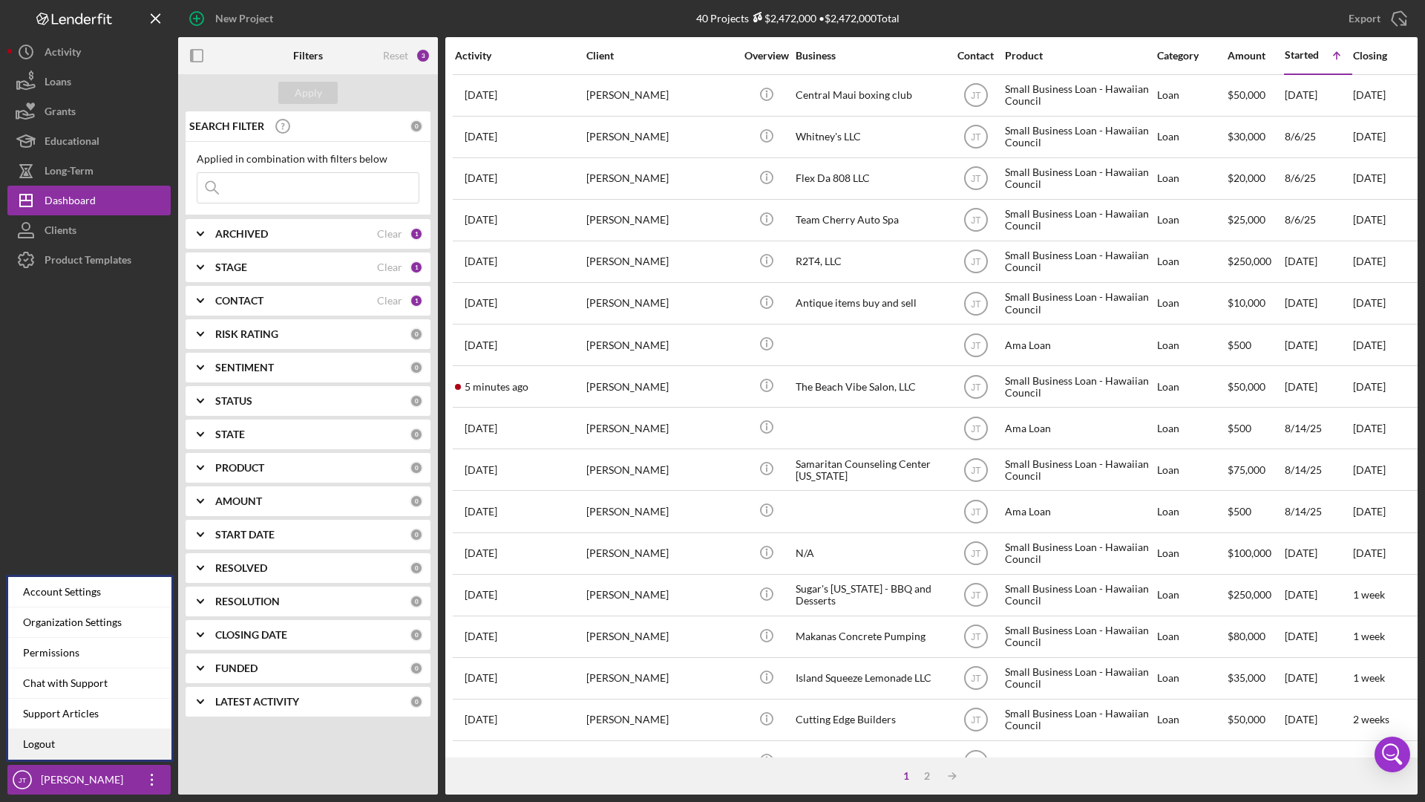
click at [92, 685] on link "Logout" at bounding box center [89, 744] width 163 height 30
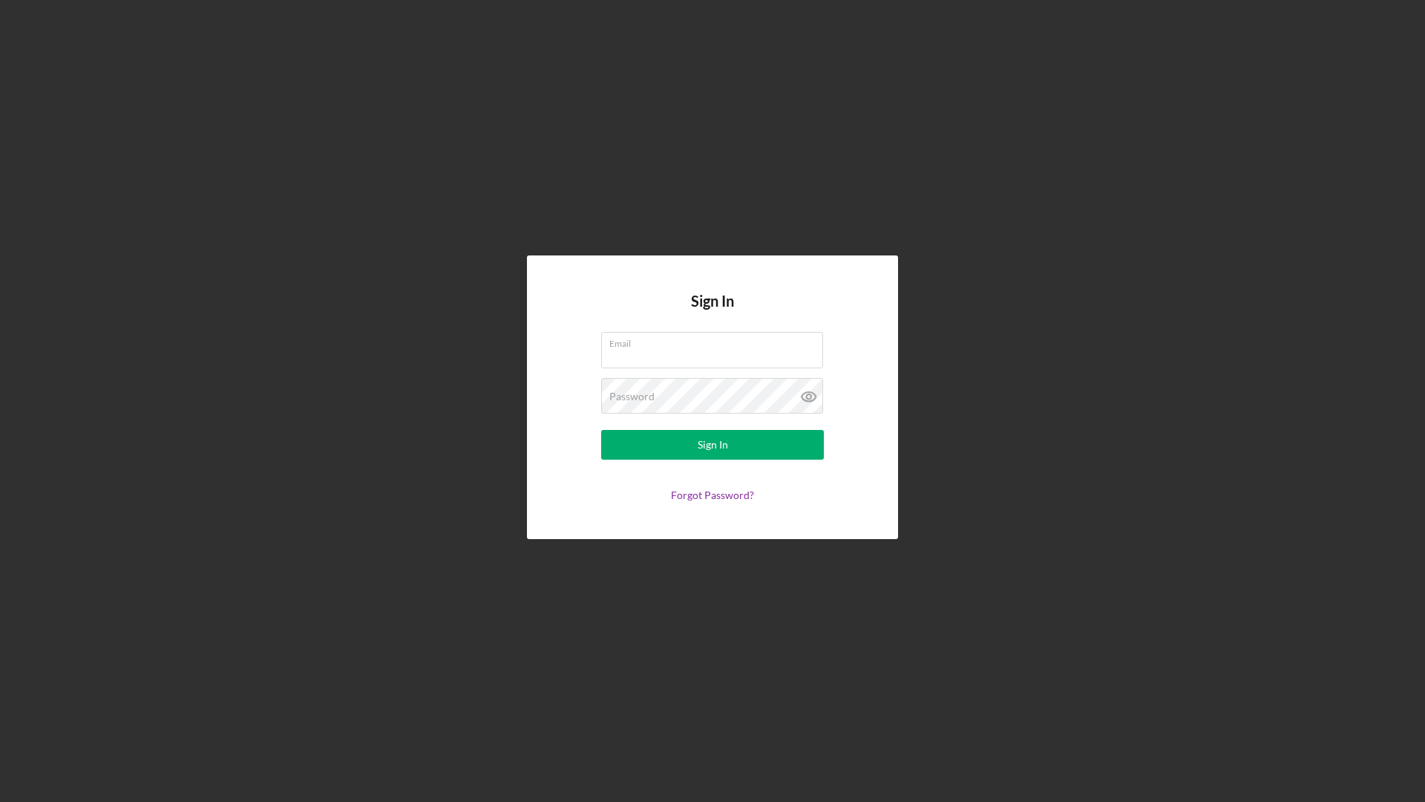
type input "[EMAIL_ADDRESS][DOMAIN_NAME]"
click at [318, 298] on div "Sign In Email jazmin@hawaiiancouncil.org Password Sign In Forgot Password?" at bounding box center [712, 397] width 1410 height 794
click at [794, 504] on div "Sign In Email jazmin@hawaiiancouncil.org Password Sign In Forgot Password?" at bounding box center [712, 396] width 371 height 283
click at [503, 685] on div "Sign In Email jazmin@hawaiiancouncil.org Password Sign In Forgot Password?" at bounding box center [712, 397] width 1410 height 794
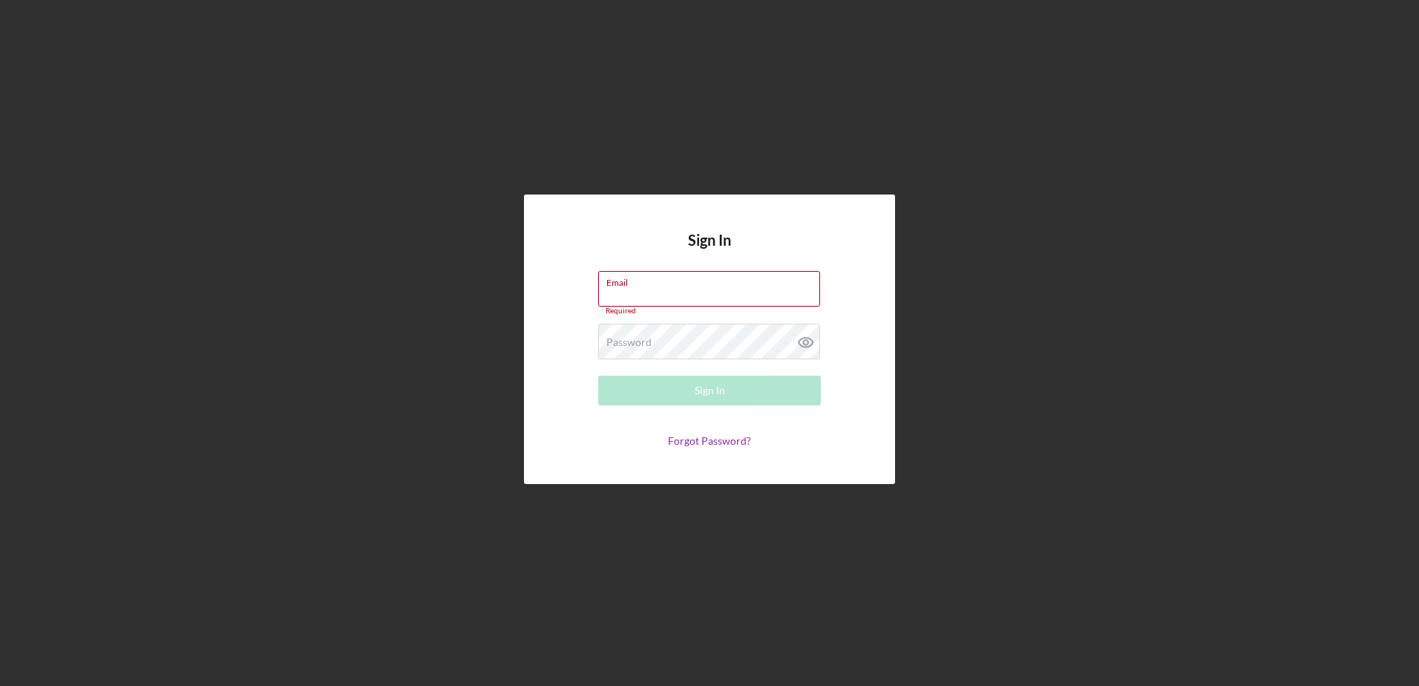
type input "[EMAIL_ADDRESS][DOMAIN_NAME]"
click at [650, 396] on button "Sign In" at bounding box center [709, 391] width 223 height 30
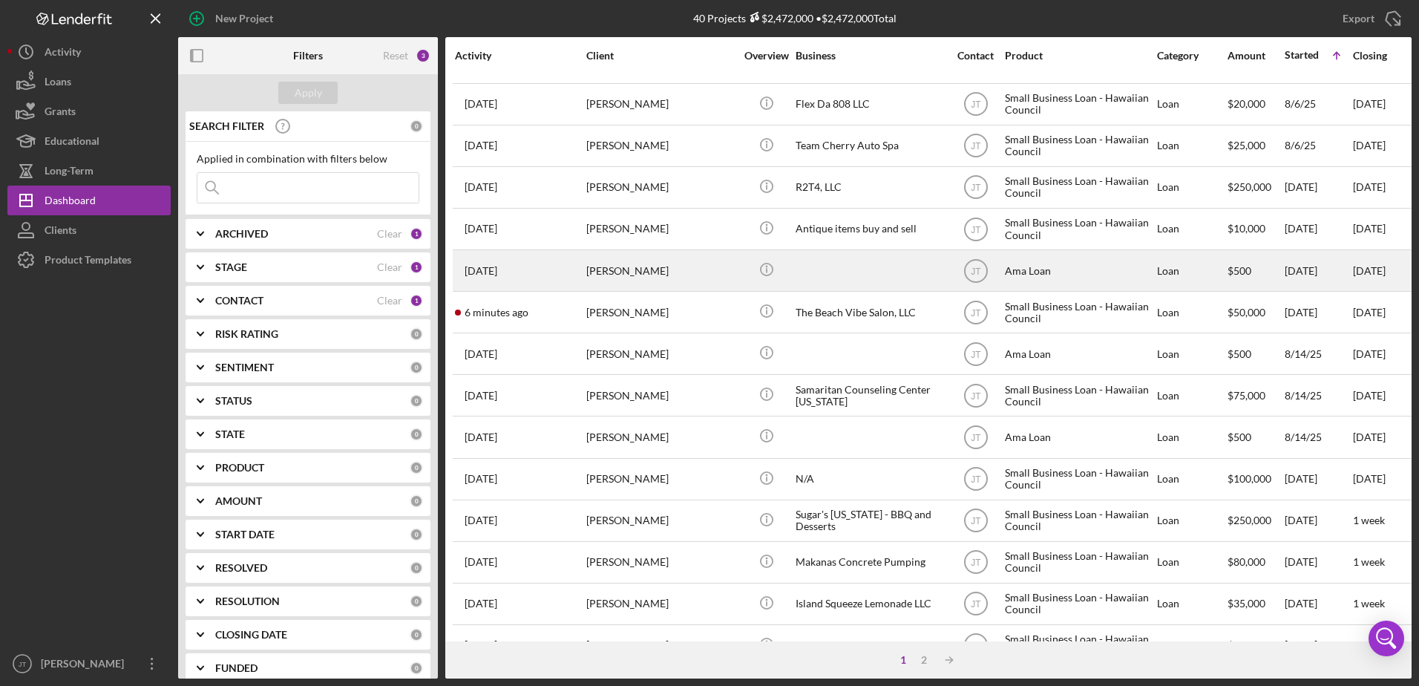
scroll to position [148, 0]
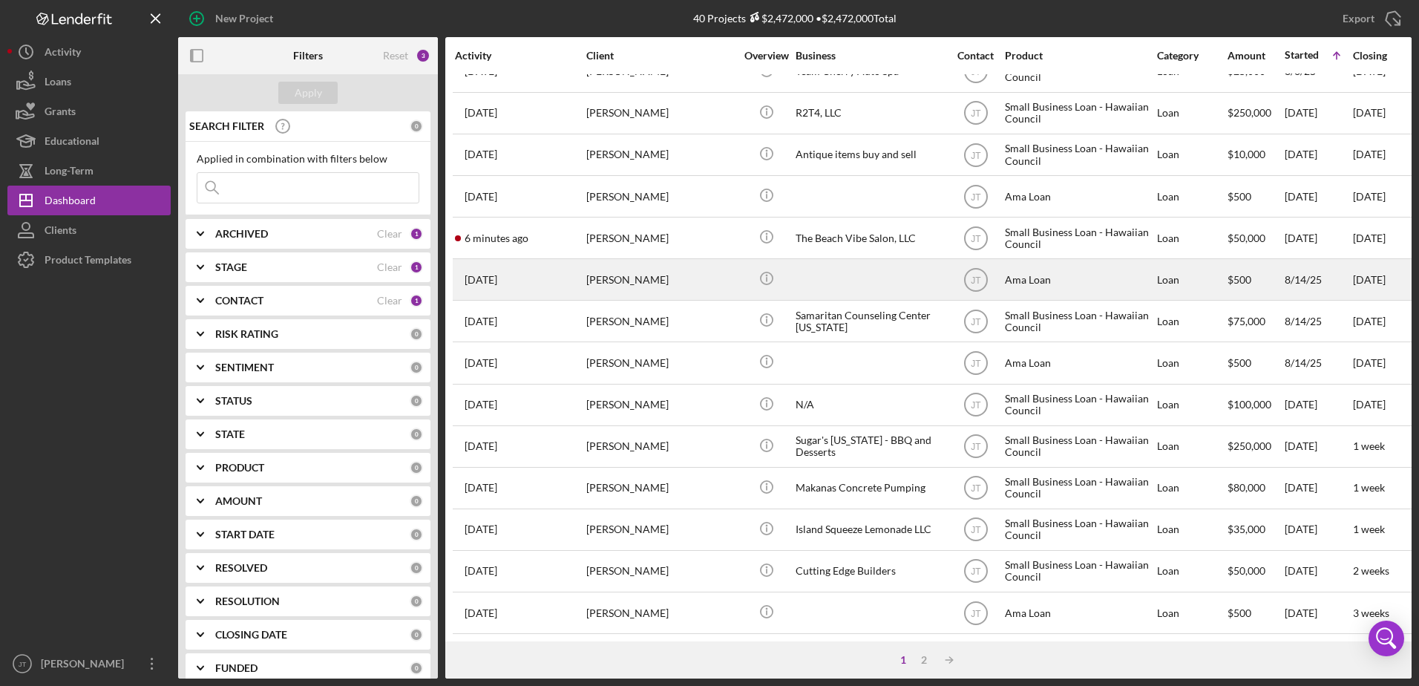
click at [612, 280] on div "[PERSON_NAME]" at bounding box center [660, 279] width 148 height 39
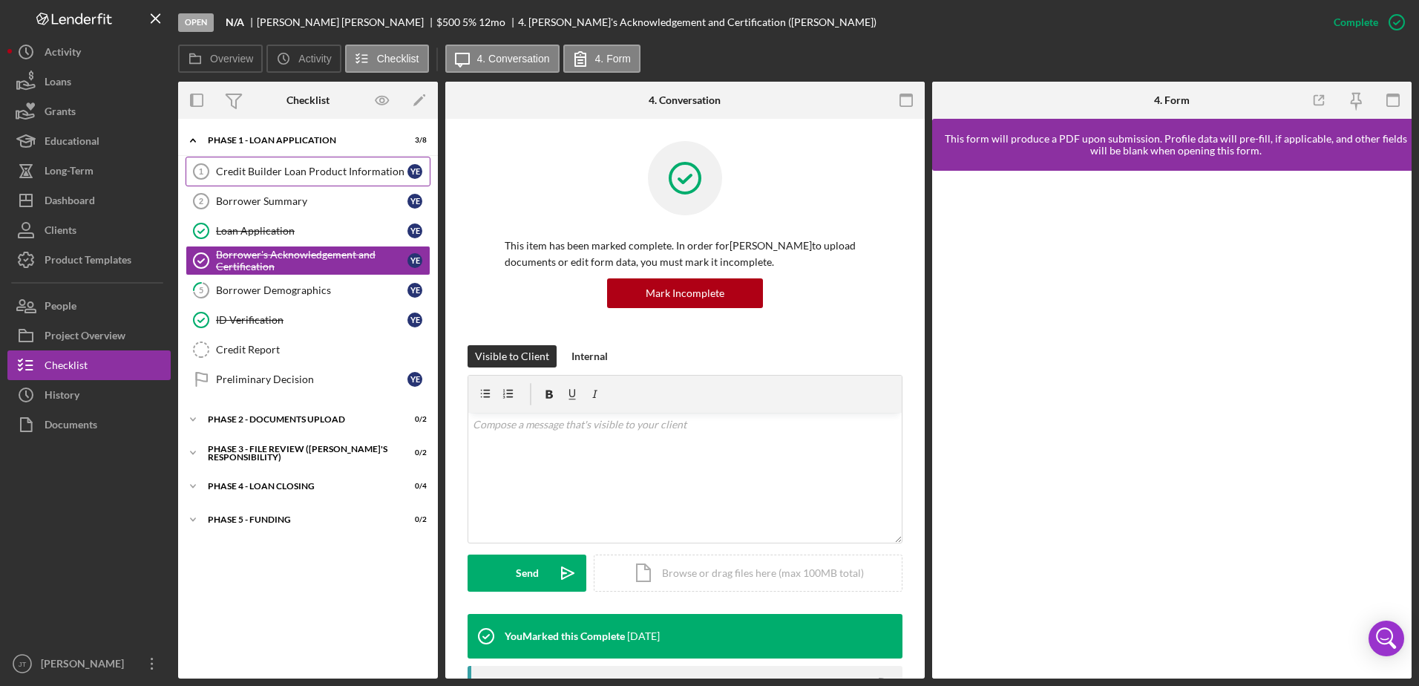
click at [320, 173] on div "Credit Builder Loan Product Information" at bounding box center [312, 172] width 192 height 12
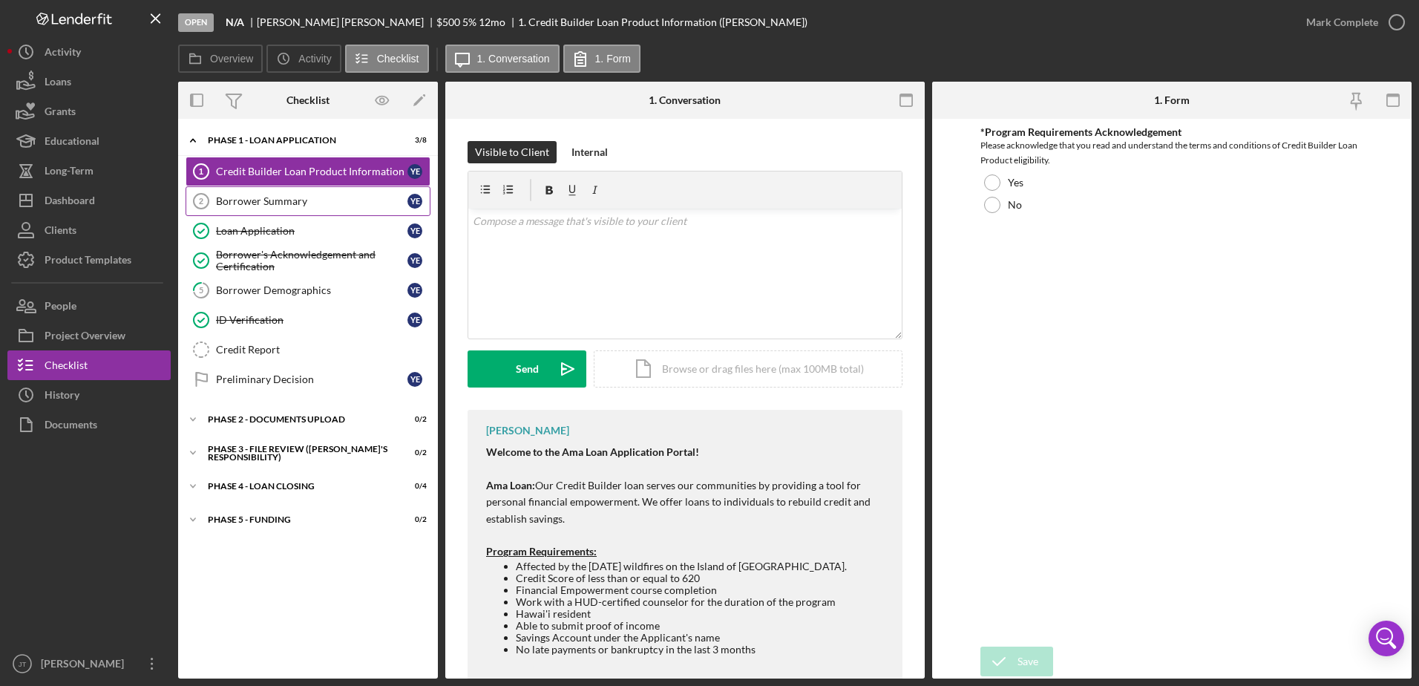
click at [306, 198] on div "Borrower Summary" at bounding box center [312, 201] width 192 height 12
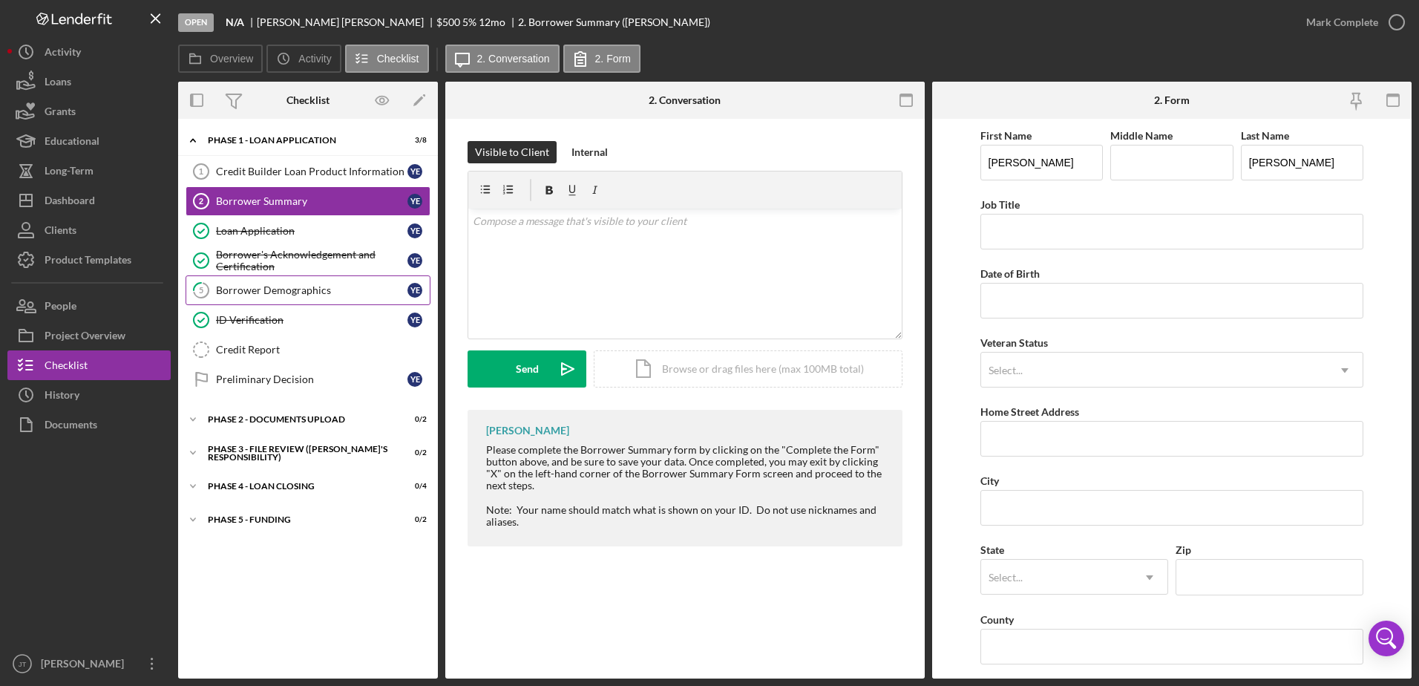
click at [292, 296] on div "Borrower Demographics" at bounding box center [312, 290] width 192 height 12
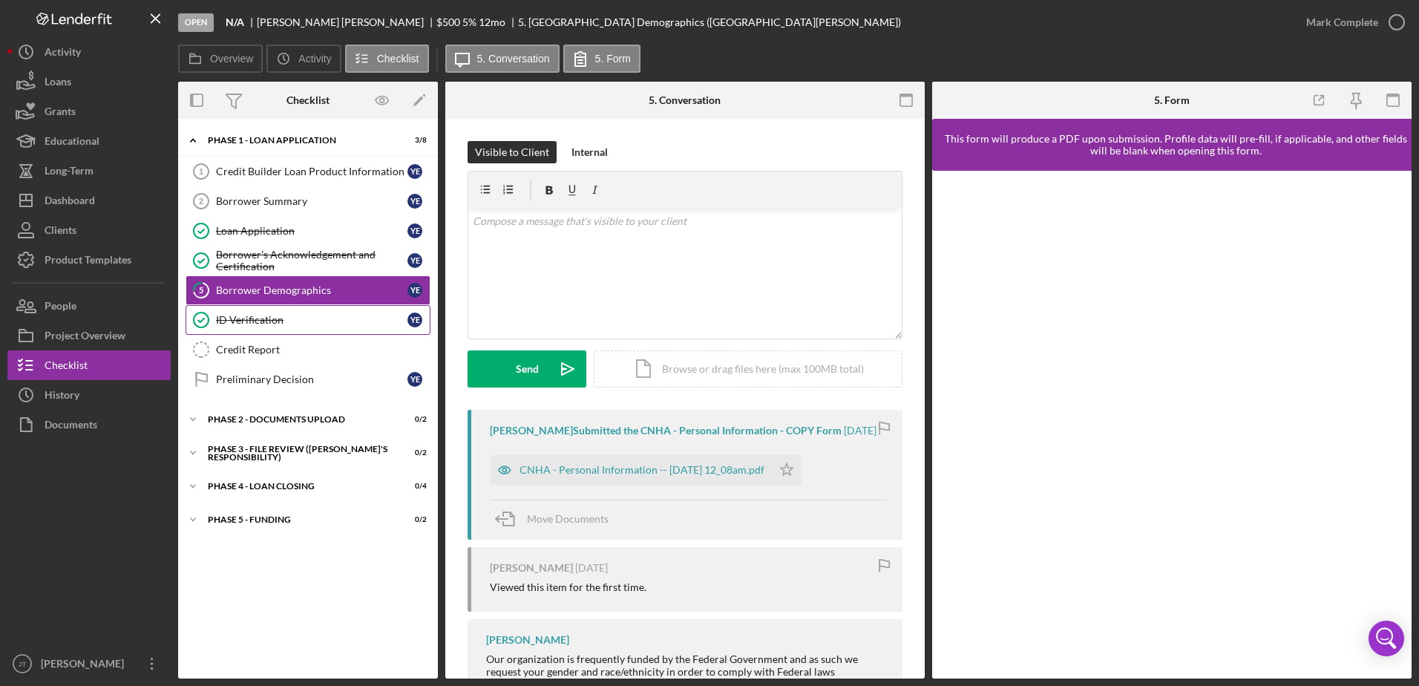
click at [315, 325] on div "ID Verification" at bounding box center [312, 320] width 192 height 12
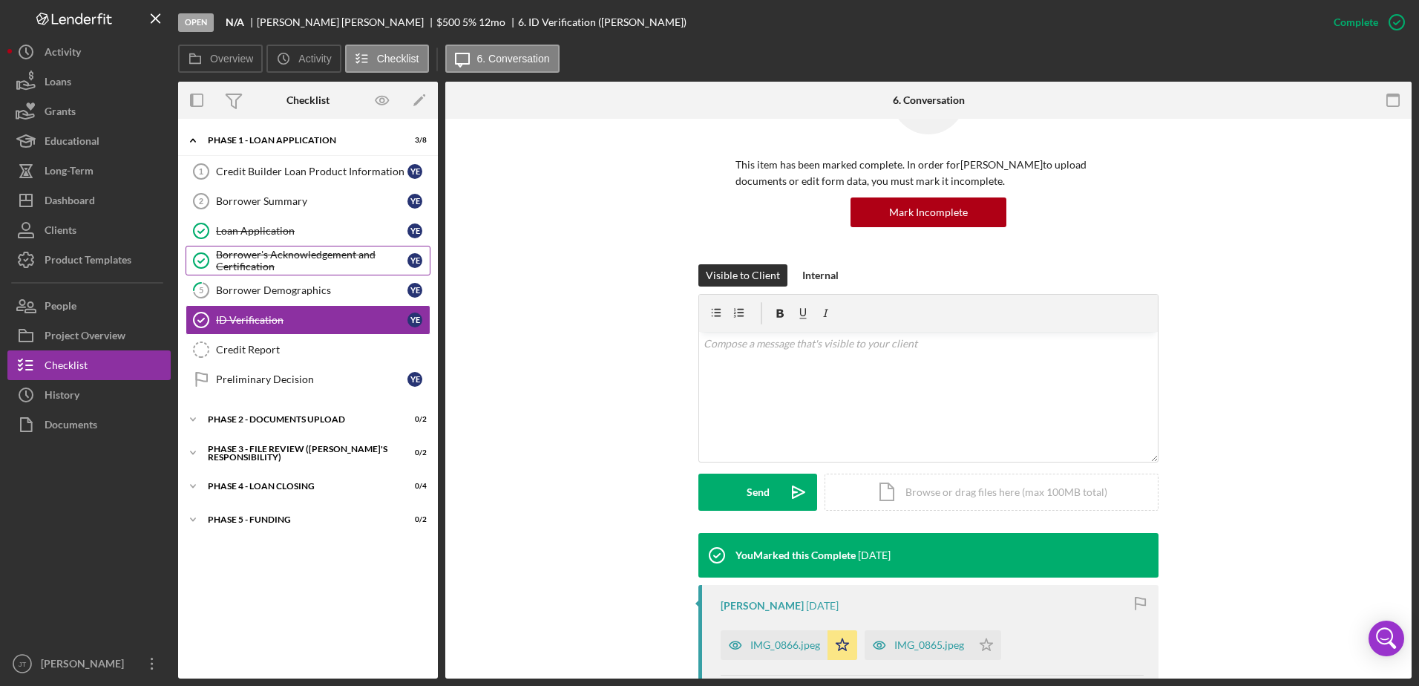
scroll to position [78, 0]
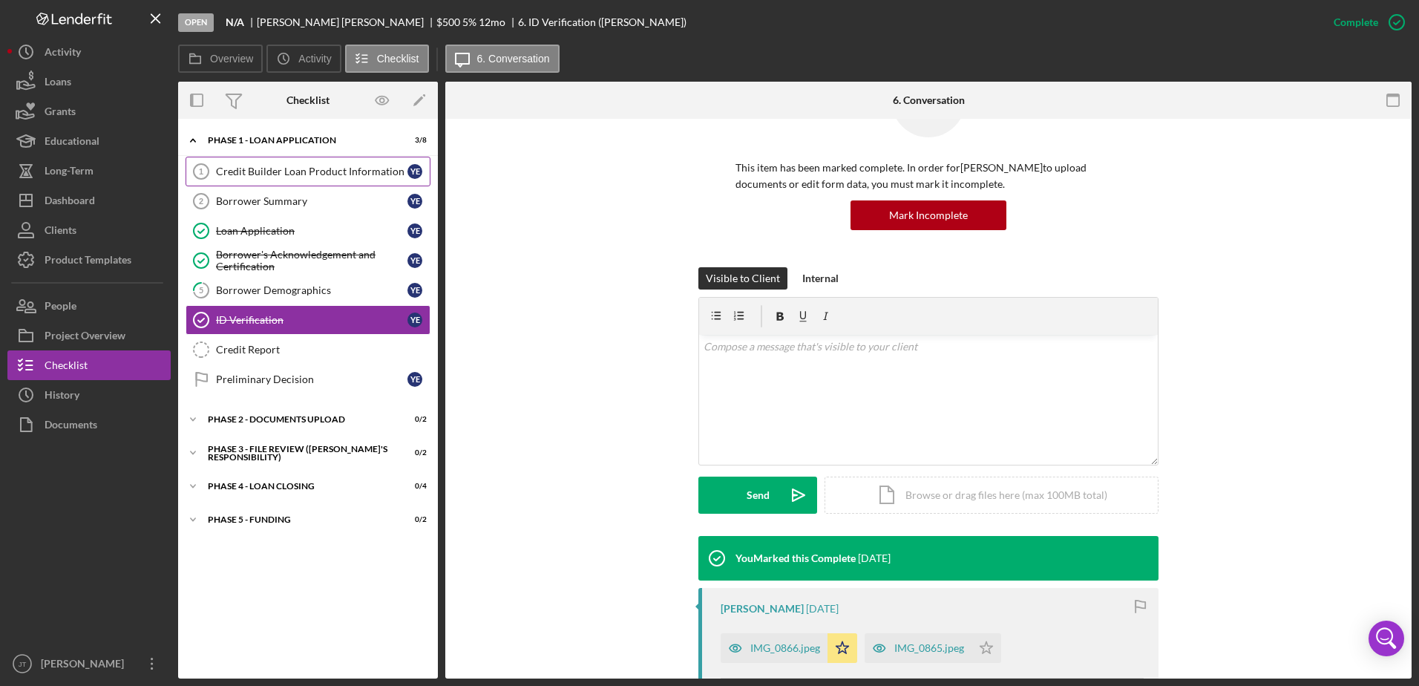
click at [326, 180] on link "Credit Builder Loan Product Information 1 Credit Builder Loan Product Informati…" at bounding box center [308, 172] width 245 height 30
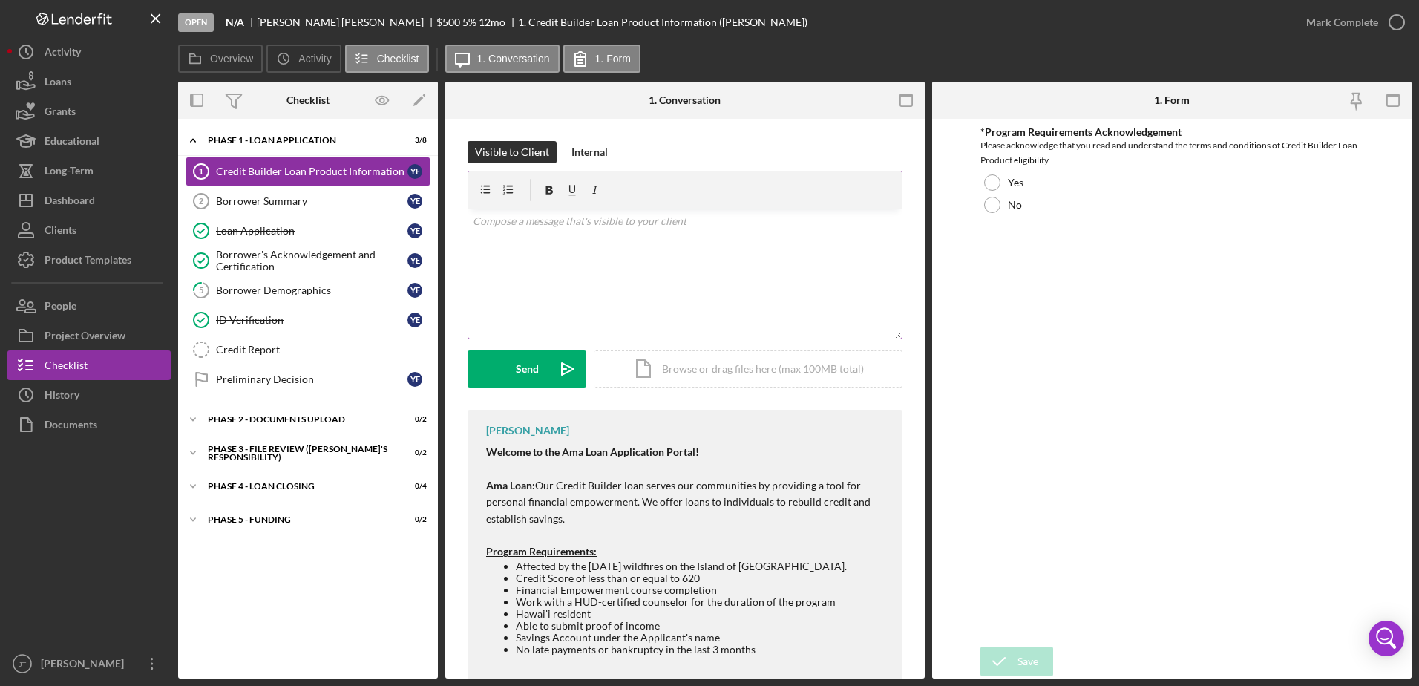
drag, startPoint x: 625, startPoint y: 249, endPoint x: 616, endPoint y: 243, distance: 10.3
click at [625, 248] on div "v Color teal Color pink Remove color Add row above Add row below Add column bef…" at bounding box center [685, 274] width 434 height 130
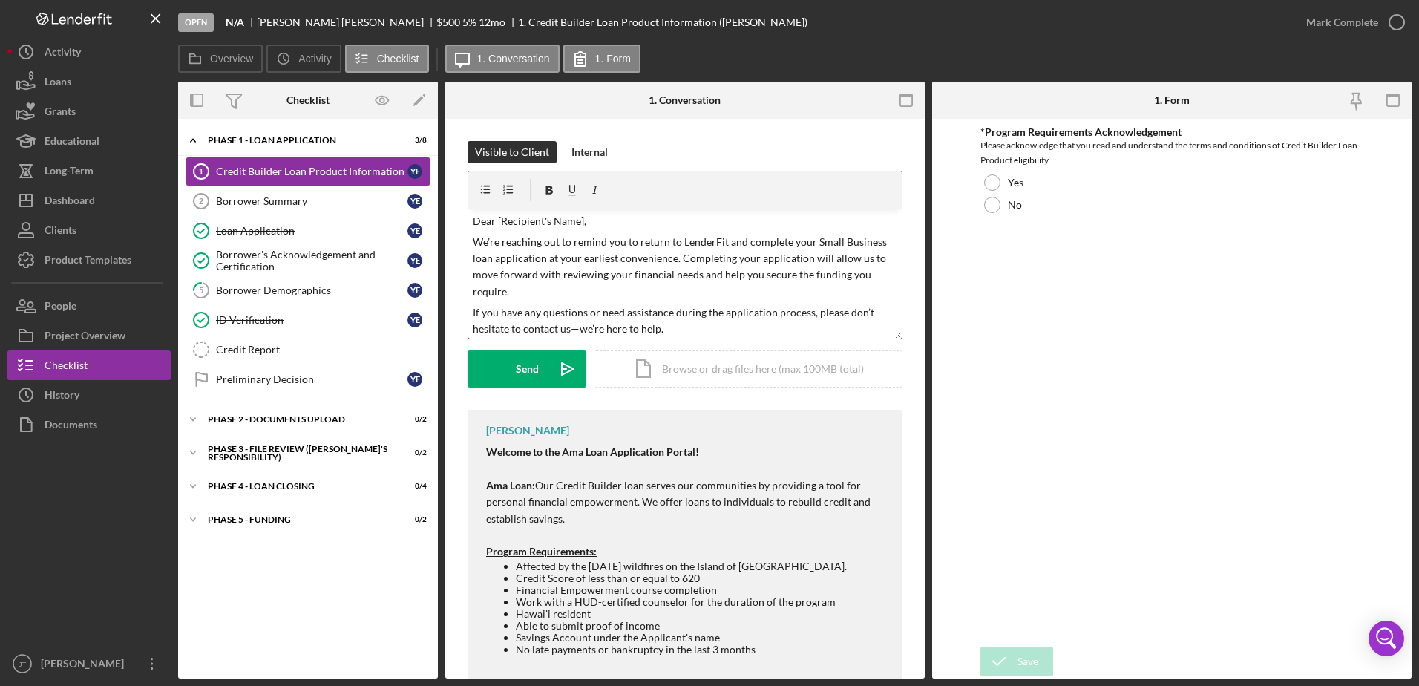
click at [582, 220] on p "Dear [Recipient's Name]," at bounding box center [685, 221] width 425 height 16
drag, startPoint x: 676, startPoint y: 257, endPoint x: 543, endPoint y: 260, distance: 132.2
click at [543, 260] on p "We’re reaching out to remind you to return to LenderFit and complete your Small…" at bounding box center [685, 267] width 425 height 67
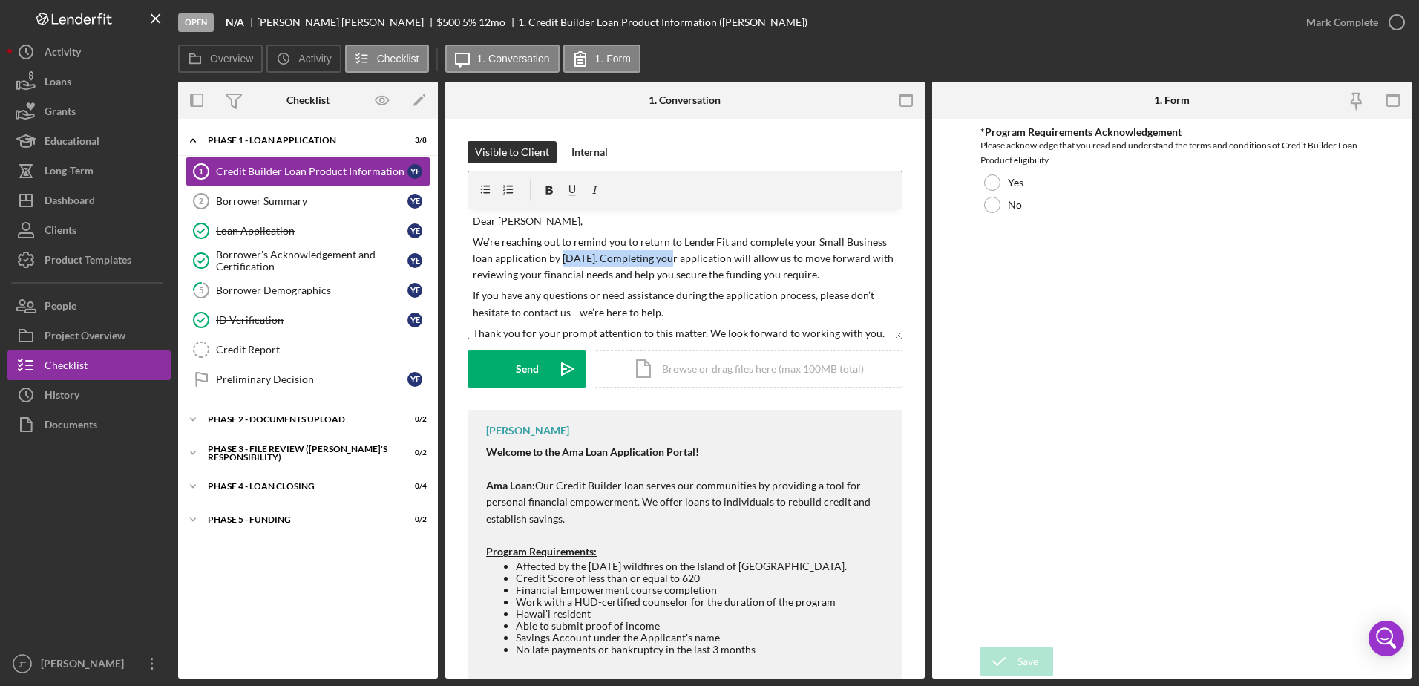
drag, startPoint x: 560, startPoint y: 258, endPoint x: 673, endPoint y: 264, distance: 113.0
click at [673, 264] on p "We’re reaching out to remind you to return to LenderFit and complete your Small…" at bounding box center [685, 259] width 425 height 50
click at [628, 284] on p "We’re reaching out to remind you to return to LenderFit and complete your Small…" at bounding box center [685, 259] width 425 height 50
drag, startPoint x: 560, startPoint y: 258, endPoint x: 676, endPoint y: 260, distance: 116.6
click at [676, 260] on p "We’re reaching out to remind you to return to LenderFit and complete your Small…" at bounding box center [685, 259] width 425 height 50
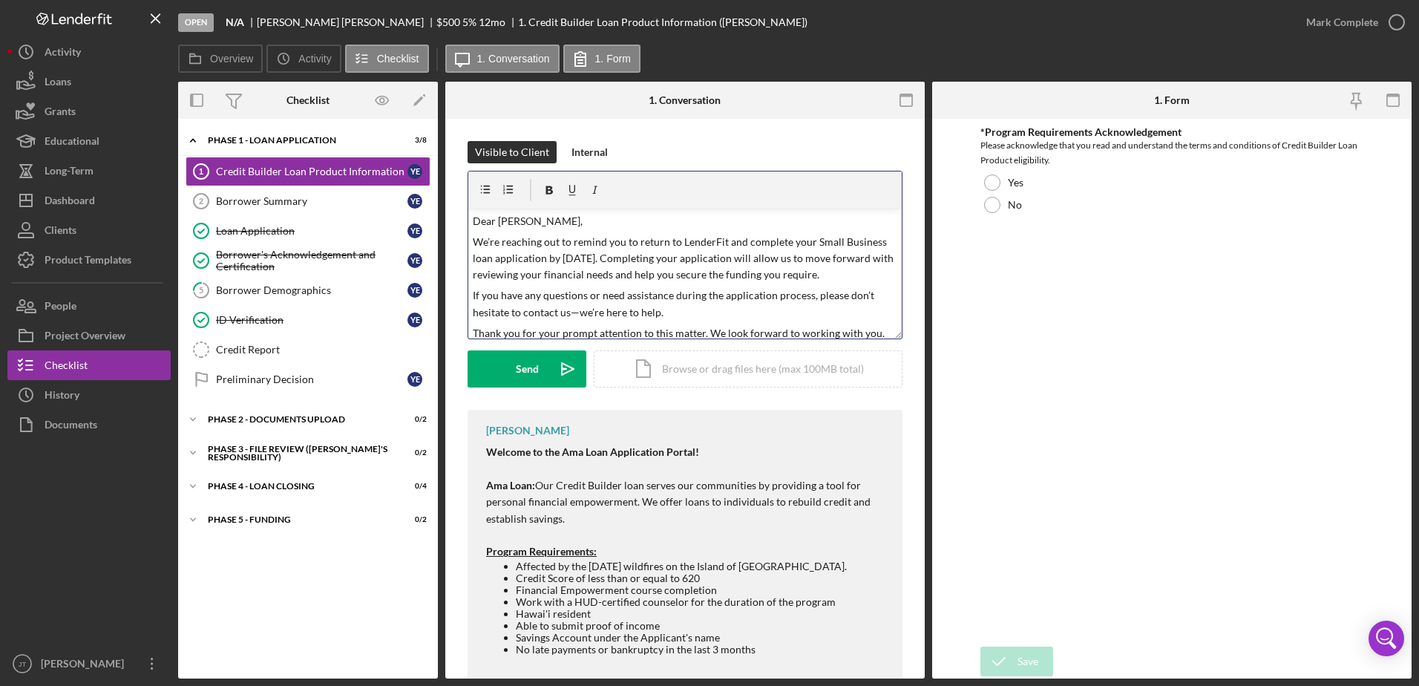
drag, startPoint x: 638, startPoint y: 295, endPoint x: 582, endPoint y: 272, distance: 60.2
click at [637, 284] on p "We’re reaching out to remind you to return to LenderFit and complete your Small…" at bounding box center [685, 259] width 425 height 50
drag, startPoint x: 560, startPoint y: 259, endPoint x: 671, endPoint y: 258, distance: 110.6
click at [671, 258] on p "We’re reaching out to remind you to return to LenderFit and complete your Small…" at bounding box center [685, 259] width 425 height 50
click at [551, 192] on icon "button" at bounding box center [549, 190] width 33 height 33
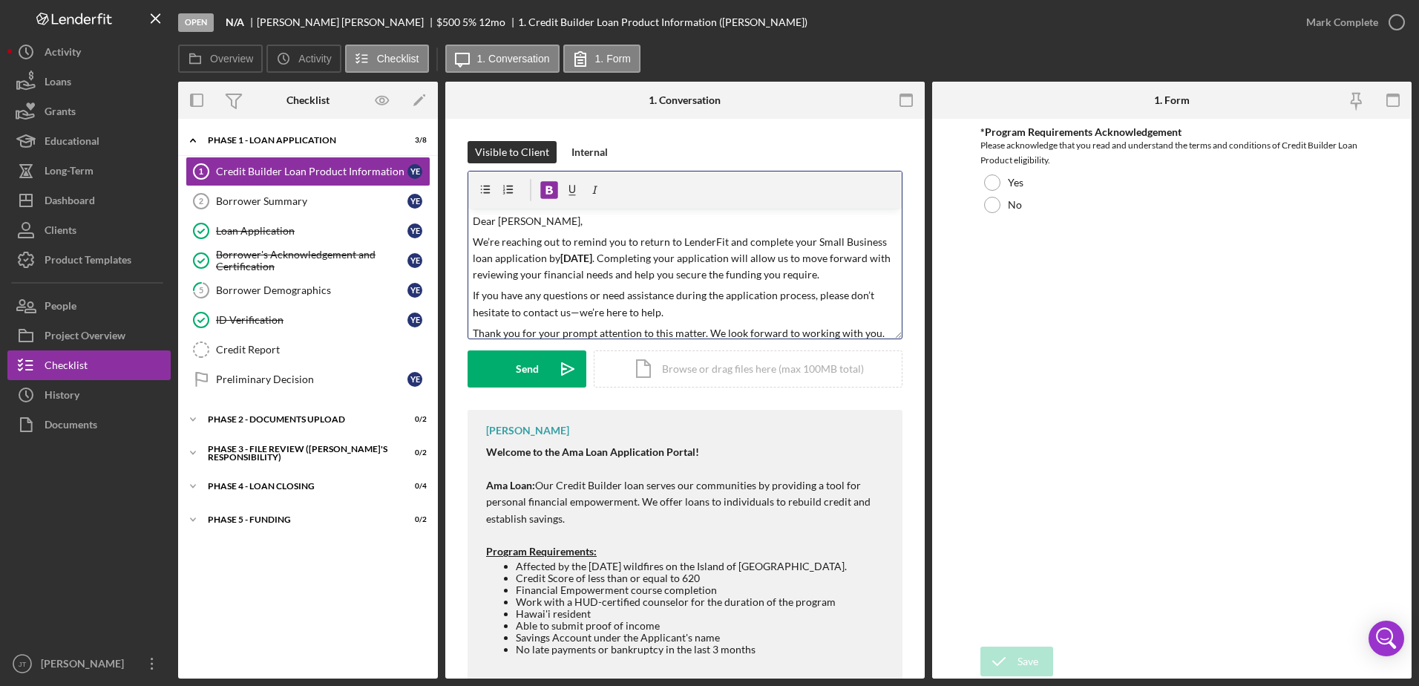
click at [695, 144] on div "Visible to Client Internal" at bounding box center [685, 152] width 435 height 22
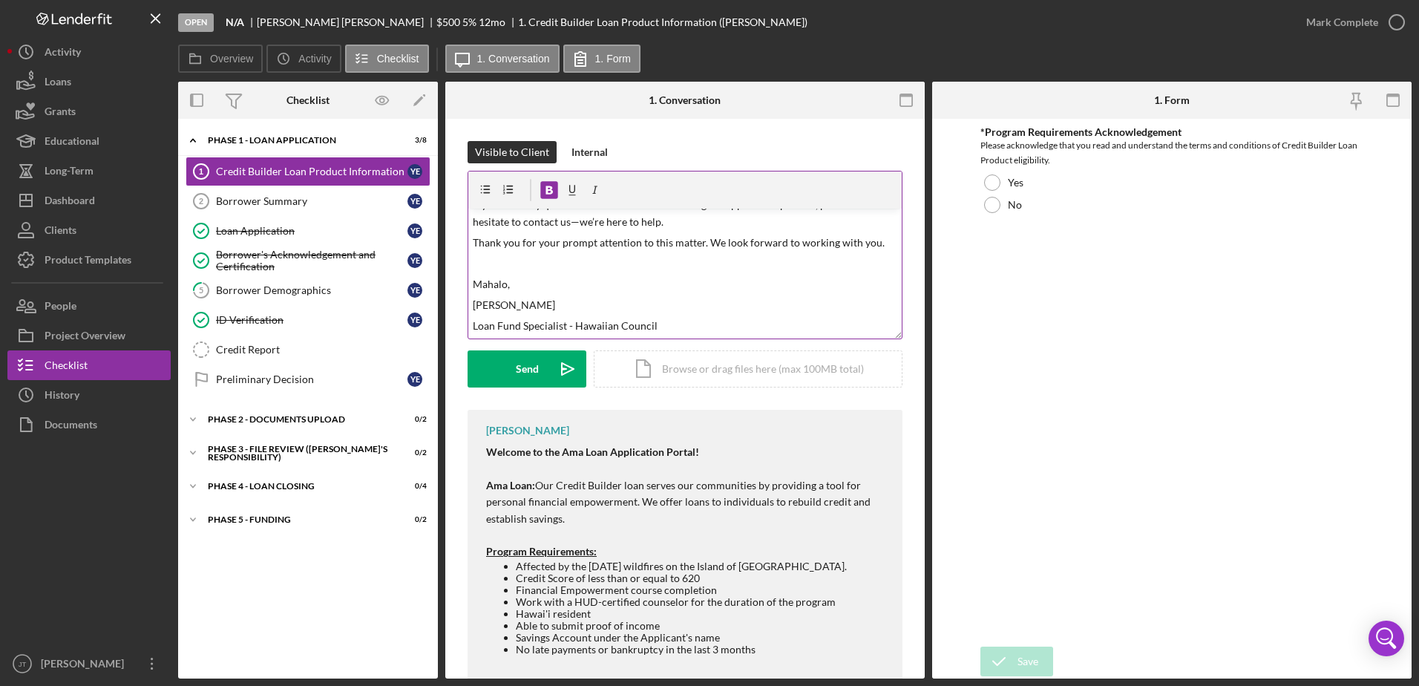
scroll to position [107, 0]
click at [528, 371] on div "Send" at bounding box center [527, 368] width 23 height 37
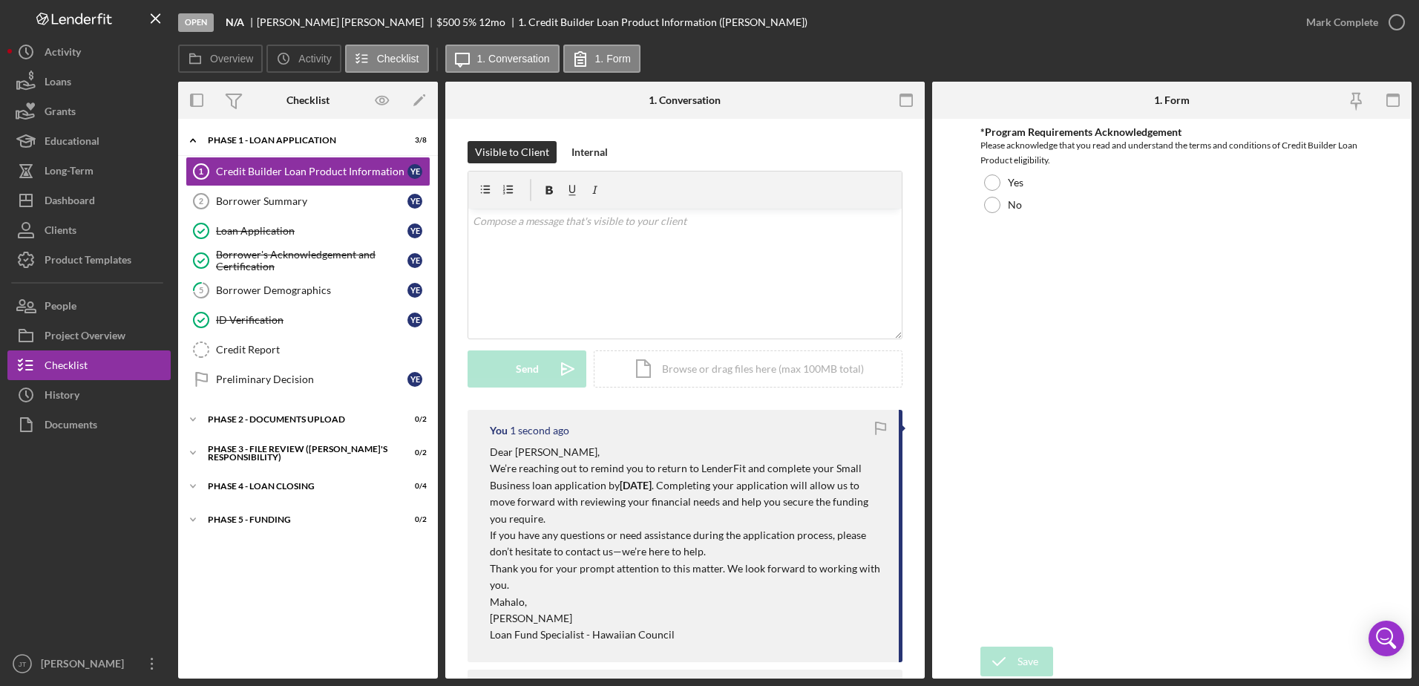
scroll to position [0, 0]
click at [114, 200] on button "Icon/Dashboard Dashboard" at bounding box center [88, 201] width 163 height 30
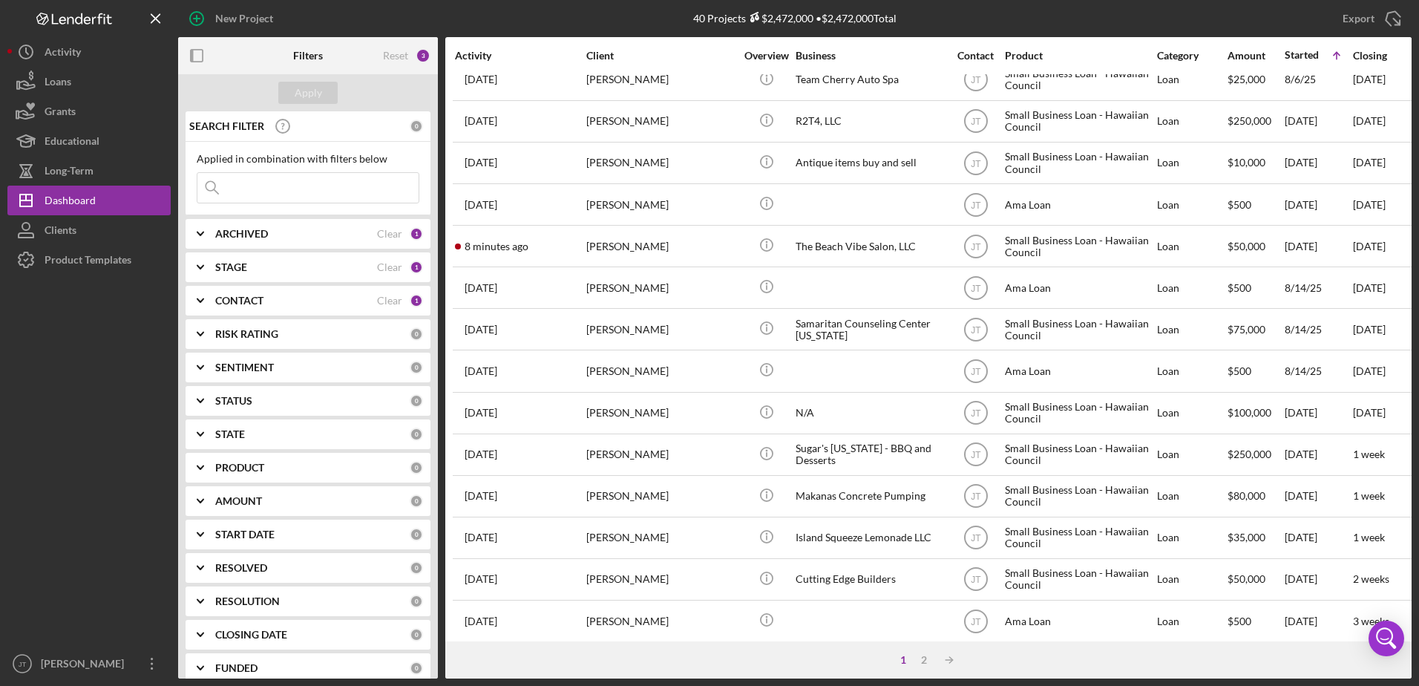
scroll to position [148, 0]
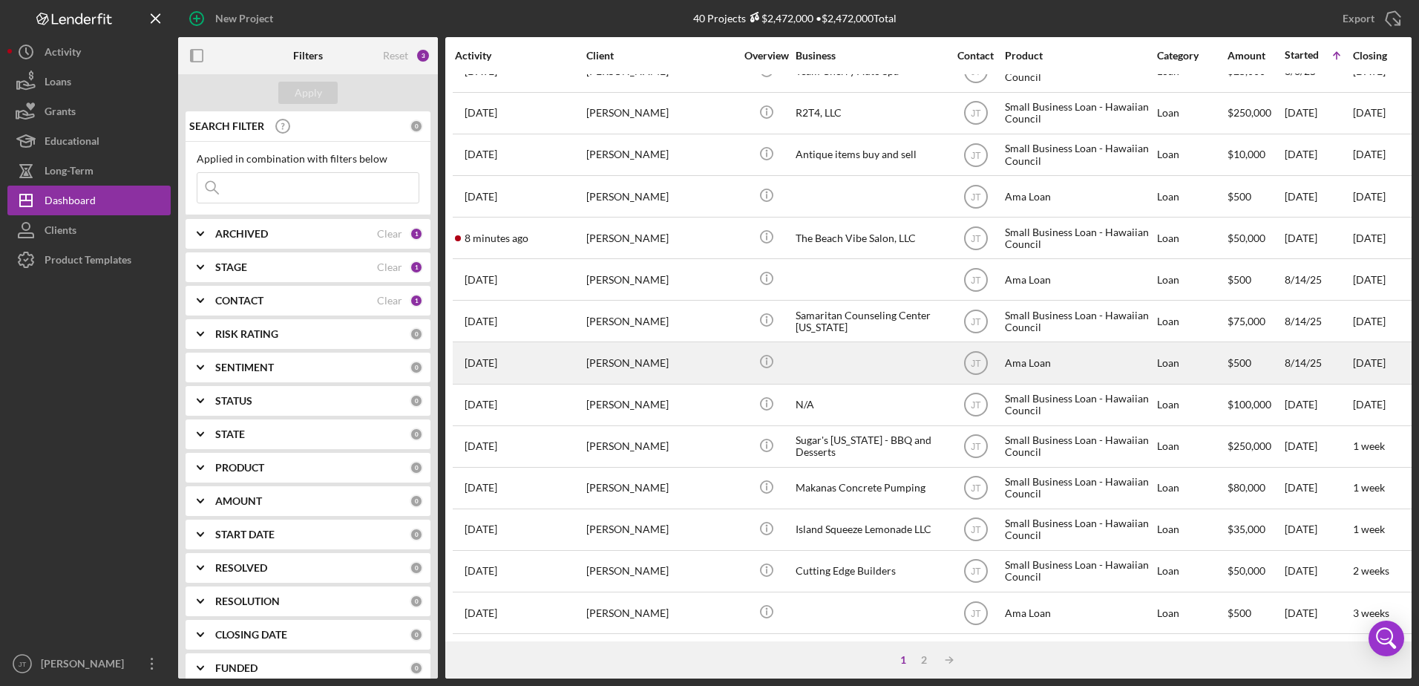
click at [609, 364] on div "[PERSON_NAME]" at bounding box center [660, 362] width 148 height 39
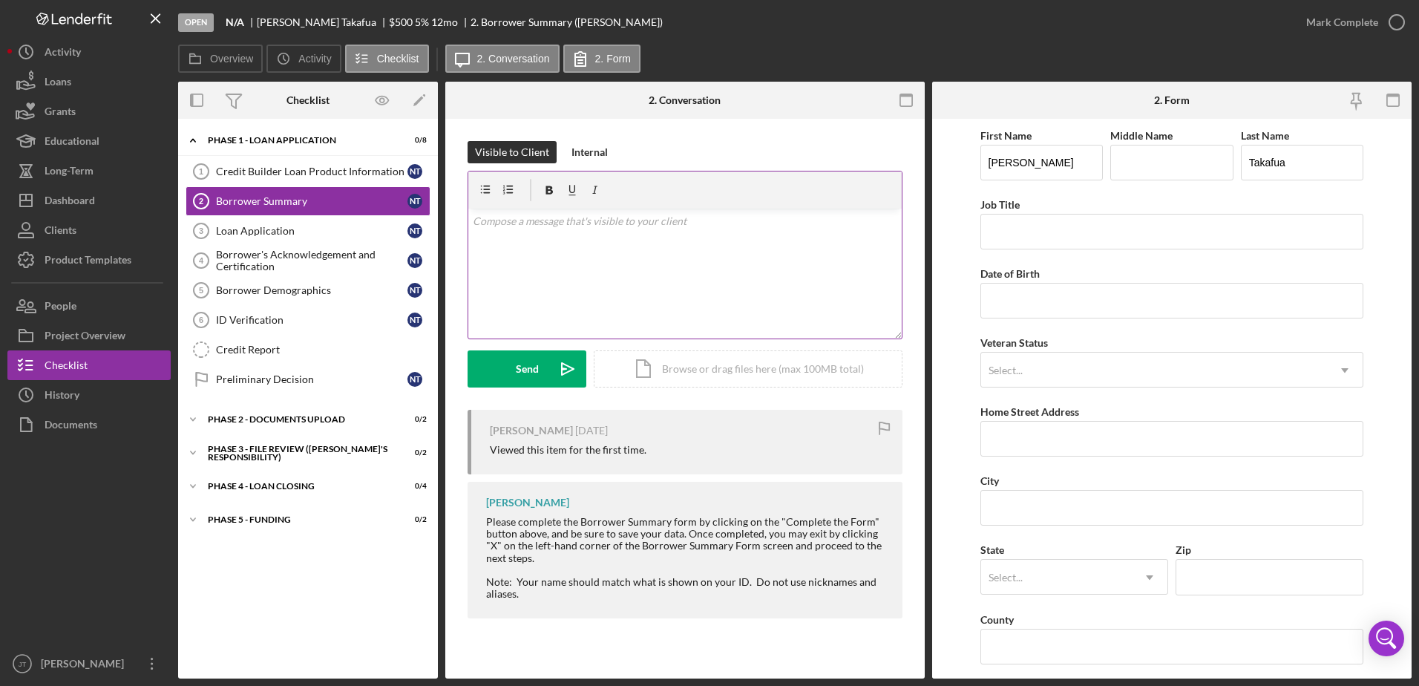
click at [515, 230] on div "v Color teal Color pink Remove color Add row above Add row below Add column bef…" at bounding box center [685, 274] width 434 height 130
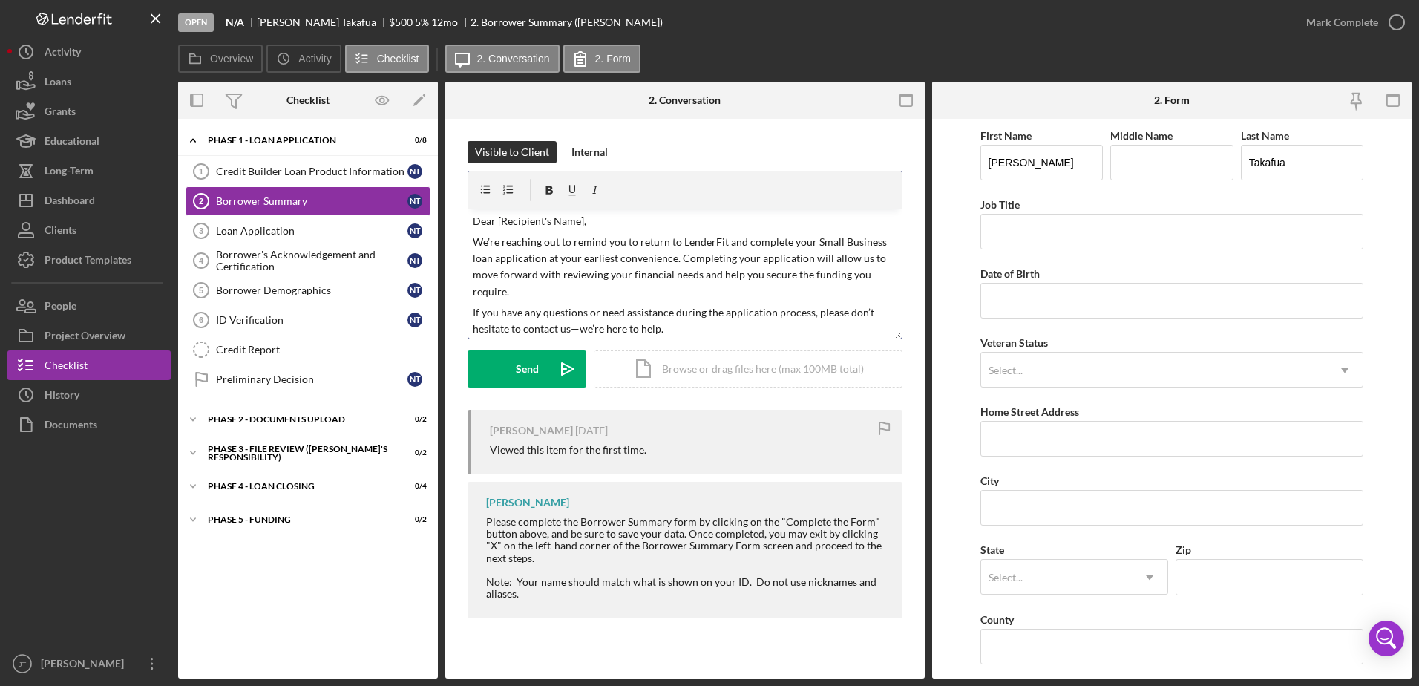
click at [584, 219] on p "Dear [Recipient's Name]," at bounding box center [685, 221] width 425 height 16
drag, startPoint x: 886, startPoint y: 241, endPoint x: 814, endPoint y: 238, distance: 72.1
click at [814, 238] on p "We’re reaching out to remind you to return to LenderFit and complete your Small…" at bounding box center [685, 267] width 425 height 67
click at [707, 258] on p "We’re reaching out to remind you to return to LenderFit and complete your Ama C…" at bounding box center [685, 267] width 425 height 67
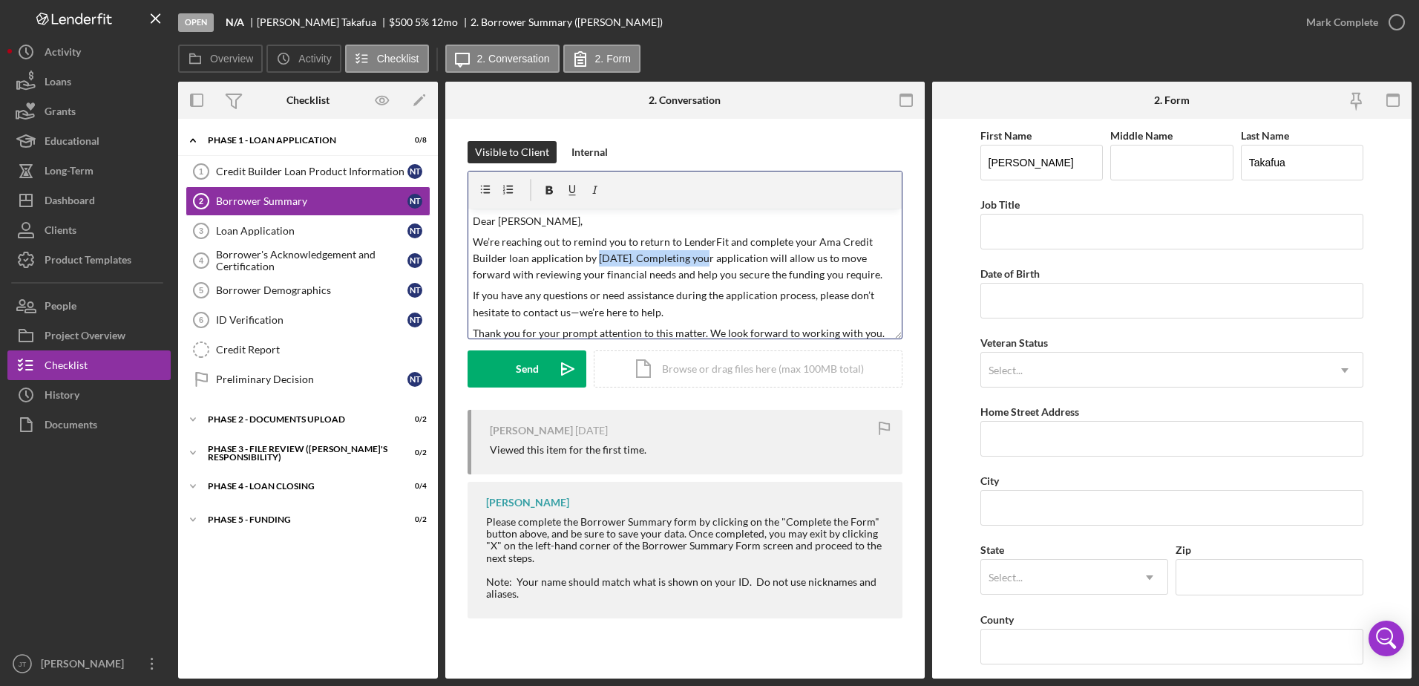
drag, startPoint x: 595, startPoint y: 258, endPoint x: 707, endPoint y: 261, distance: 112.1
click at [707, 261] on p "We’re reaching out to remind you to return to LenderFit and complete your Ama C…" at bounding box center [685, 259] width 425 height 50
click at [544, 186] on icon "button" at bounding box center [549, 190] width 33 height 33
click at [725, 138] on div "Visible to Client Internal v Color teal Color pink Remove color Add row above A…" at bounding box center [685, 383] width 480 height 529
click at [534, 373] on div "Send" at bounding box center [527, 368] width 23 height 37
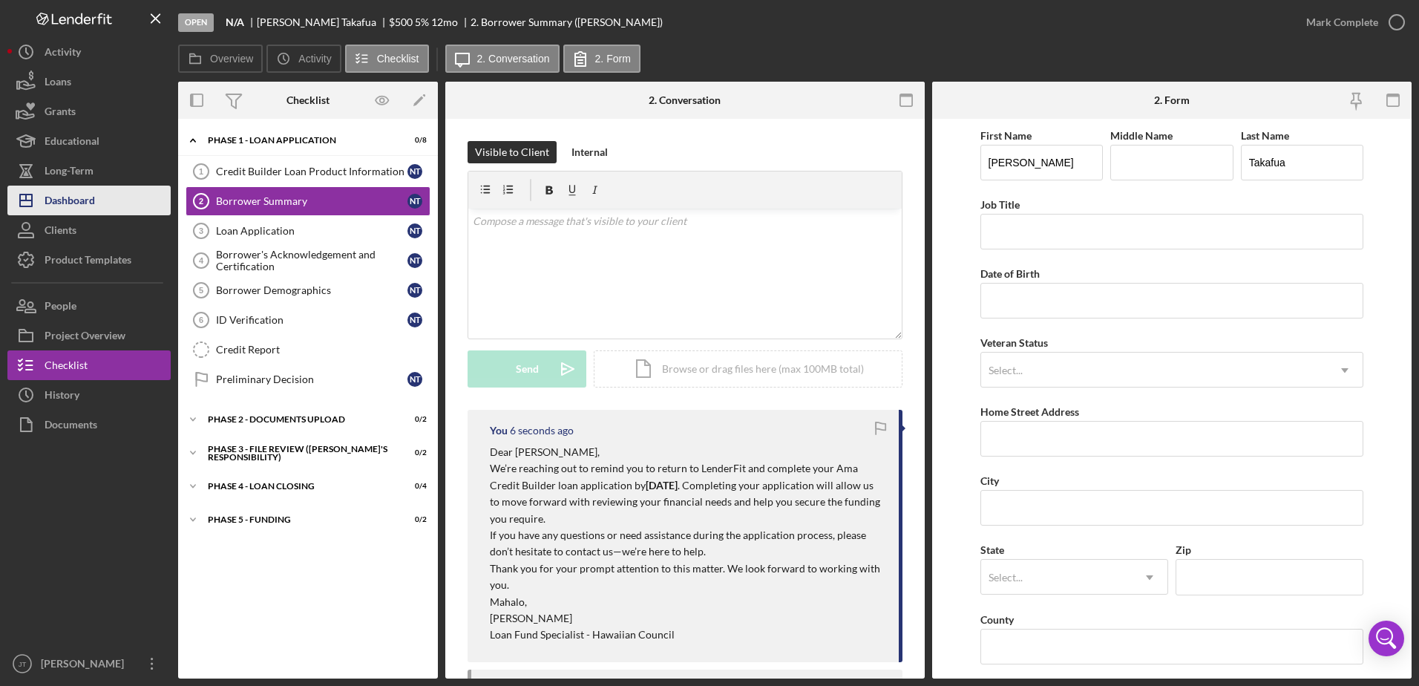
click at [117, 204] on button "Icon/Dashboard Dashboard" at bounding box center [88, 201] width 163 height 30
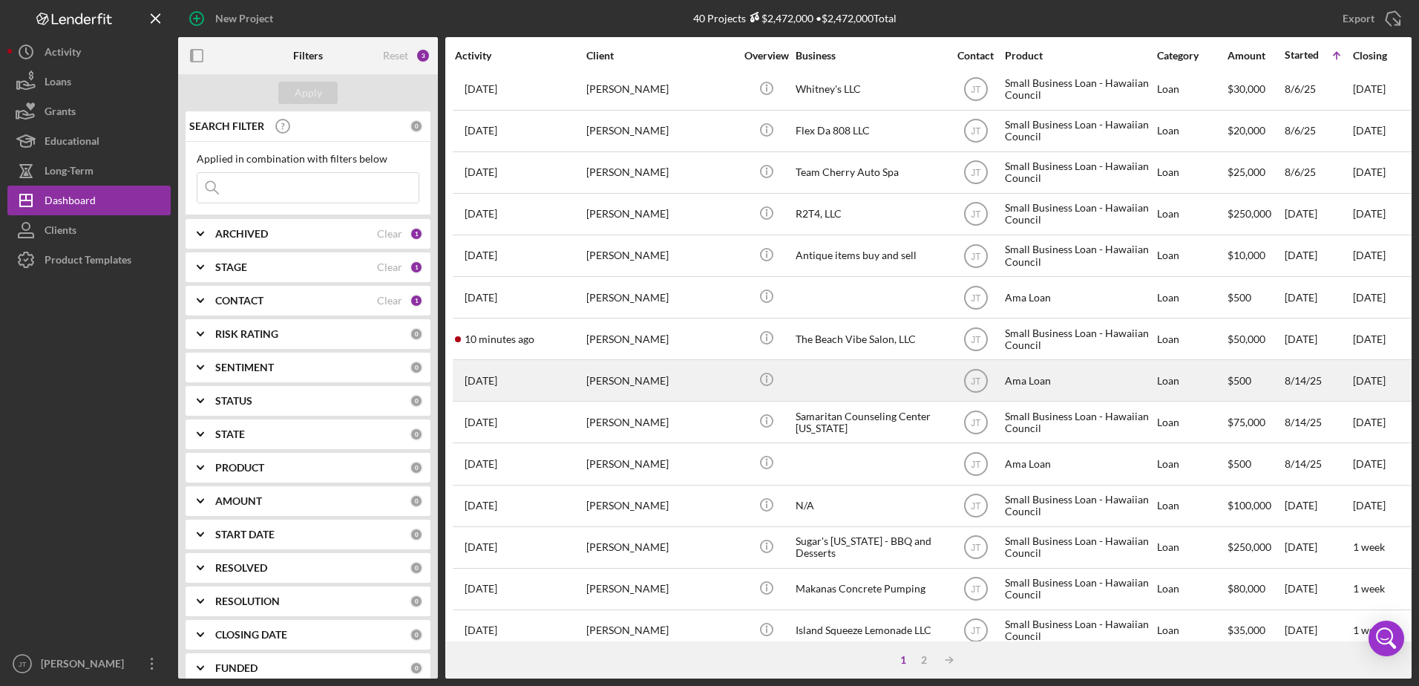
scroll to position [74, 0]
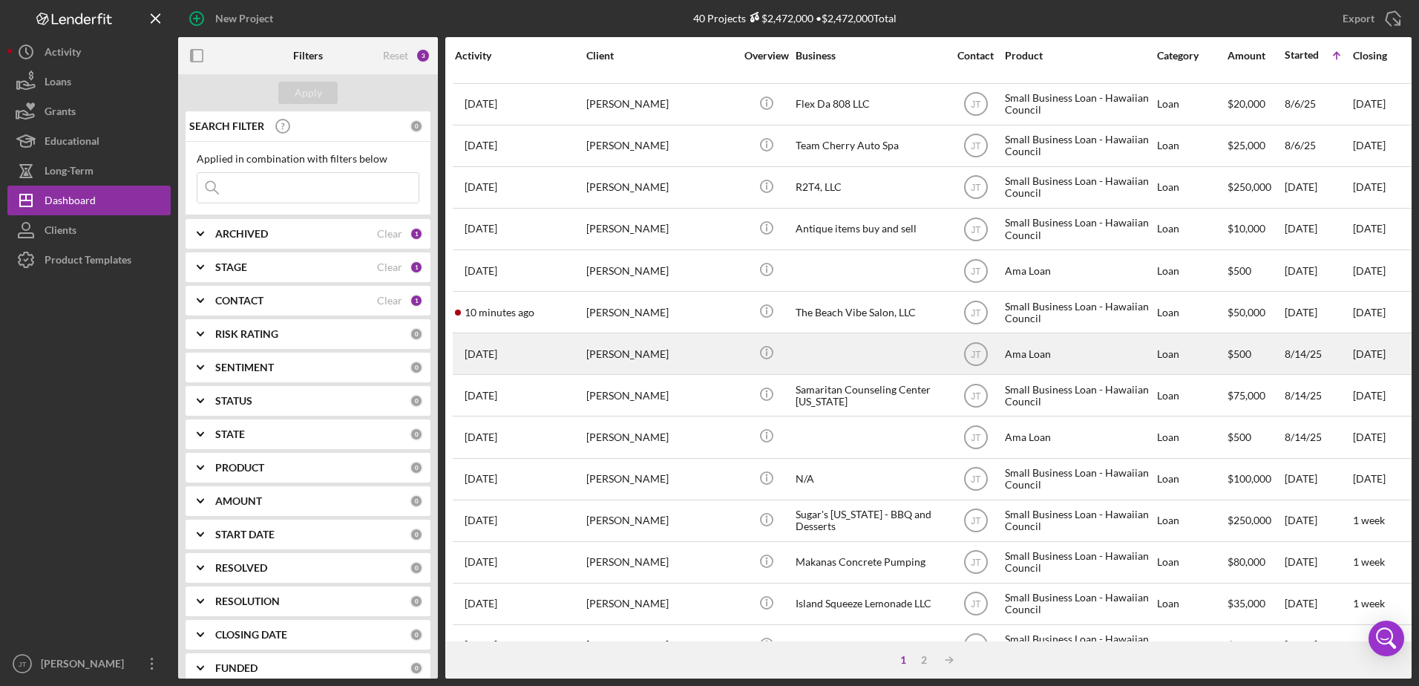
click at [627, 353] on div "[PERSON_NAME]" at bounding box center [660, 353] width 148 height 39
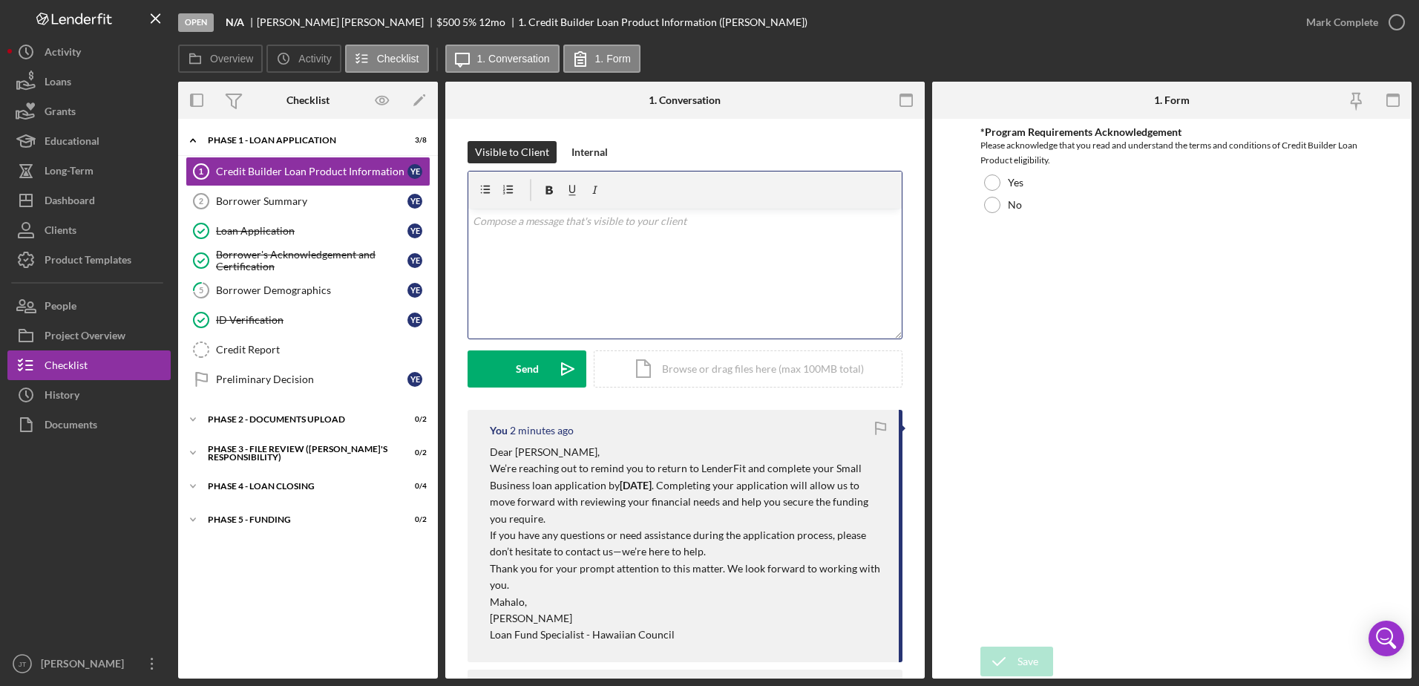
click at [501, 236] on div "v Color teal Color pink Remove color Add row above Add row below Add column bef…" at bounding box center [685, 274] width 434 height 130
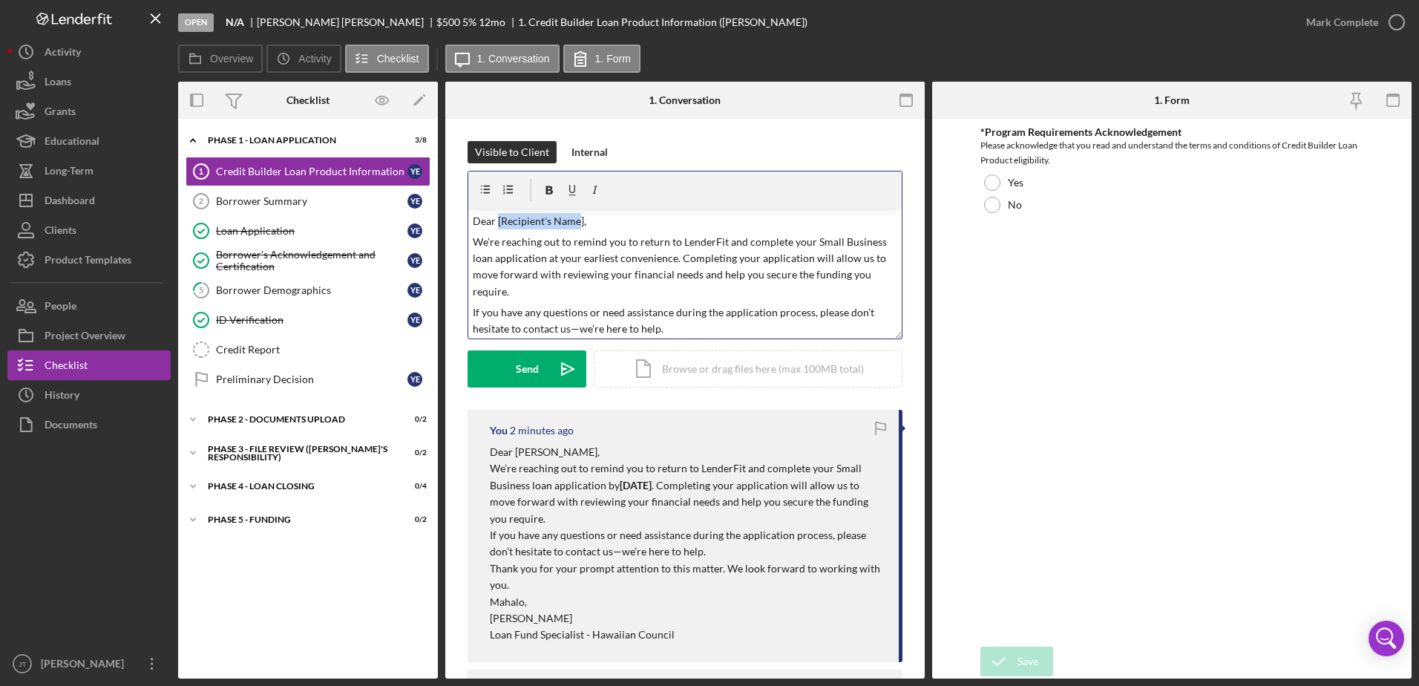
drag, startPoint x: 581, startPoint y: 220, endPoint x: 498, endPoint y: 222, distance: 82.4
click at [498, 222] on p "Dear [Recipient's Name]," at bounding box center [685, 221] width 425 height 16
drag, startPoint x: 880, startPoint y: 241, endPoint x: 813, endPoint y: 236, distance: 67.0
click at [813, 236] on p "We’re reaching out to remind you to return to LenderFit and complete your Small…" at bounding box center [685, 267] width 425 height 67
drag, startPoint x: 707, startPoint y: 259, endPoint x: 589, endPoint y: 257, distance: 117.3
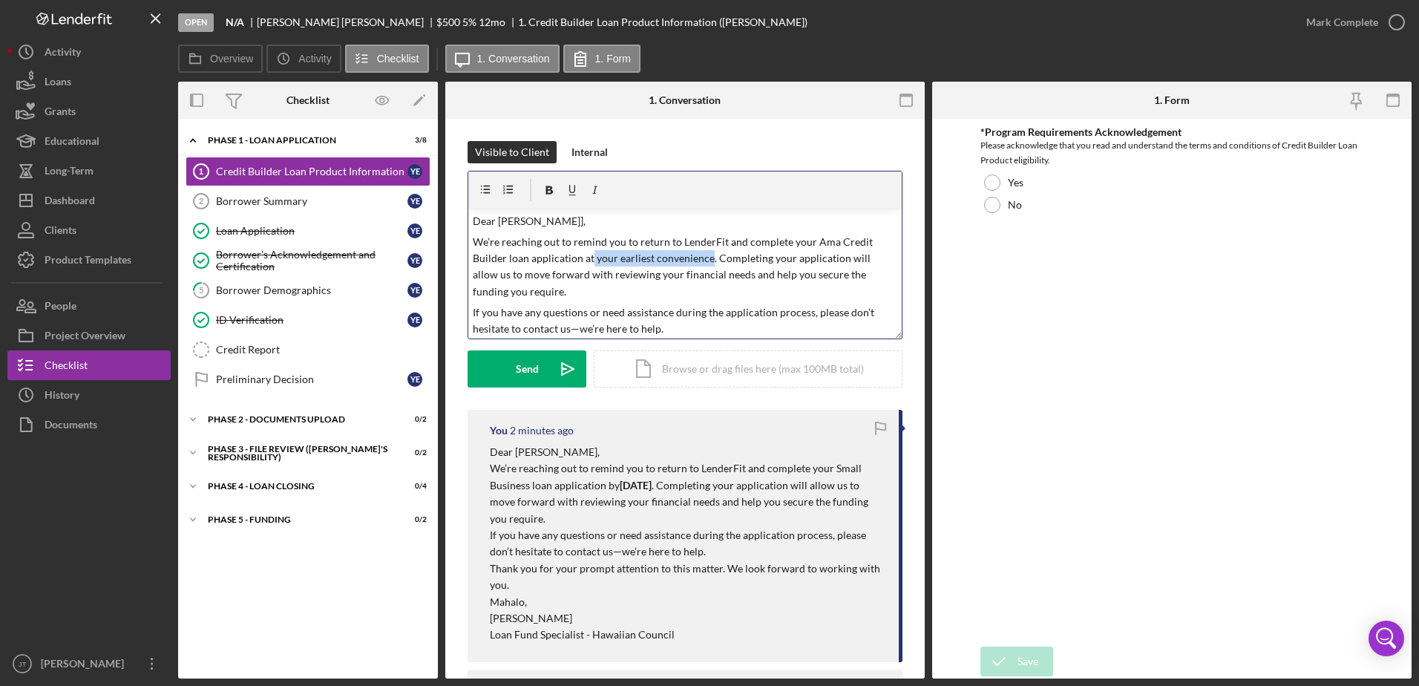
click at [589, 257] on p "We’re reaching out to remind you to return to LenderFit and complete your Ama C…" at bounding box center [685, 267] width 425 height 67
drag, startPoint x: 596, startPoint y: 258, endPoint x: 707, endPoint y: 259, distance: 110.6
click at [707, 259] on p "We’re reaching out to remind you to return to LenderFit and complete your Ama C…" at bounding box center [685, 259] width 425 height 50
click at [547, 191] on icon "button" at bounding box center [549, 190] width 7 height 8
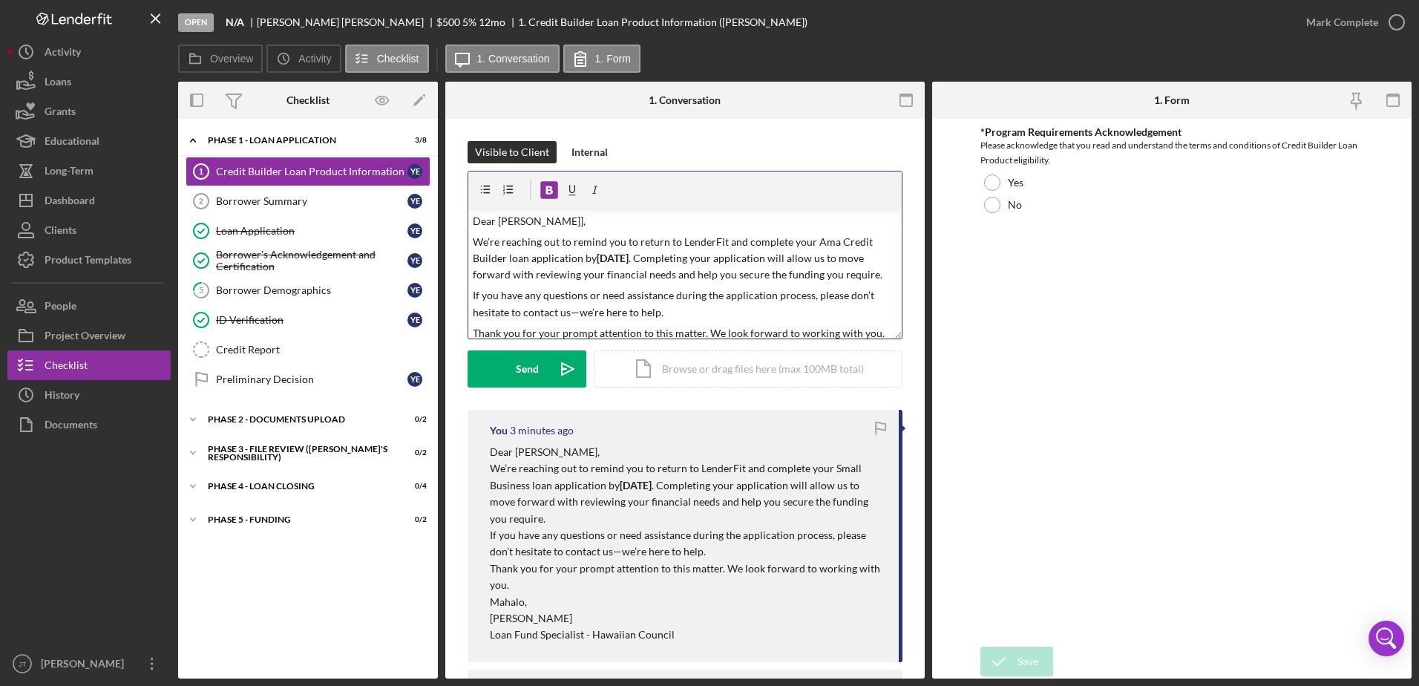
click at [713, 256] on p "We’re reaching out to remind you to return to LenderFit and complete your Ama C…" at bounding box center [685, 259] width 425 height 50
click at [716, 257] on p "We’re reaching out to remind you to return to LenderFit and complete your Ama C…" at bounding box center [685, 259] width 425 height 50
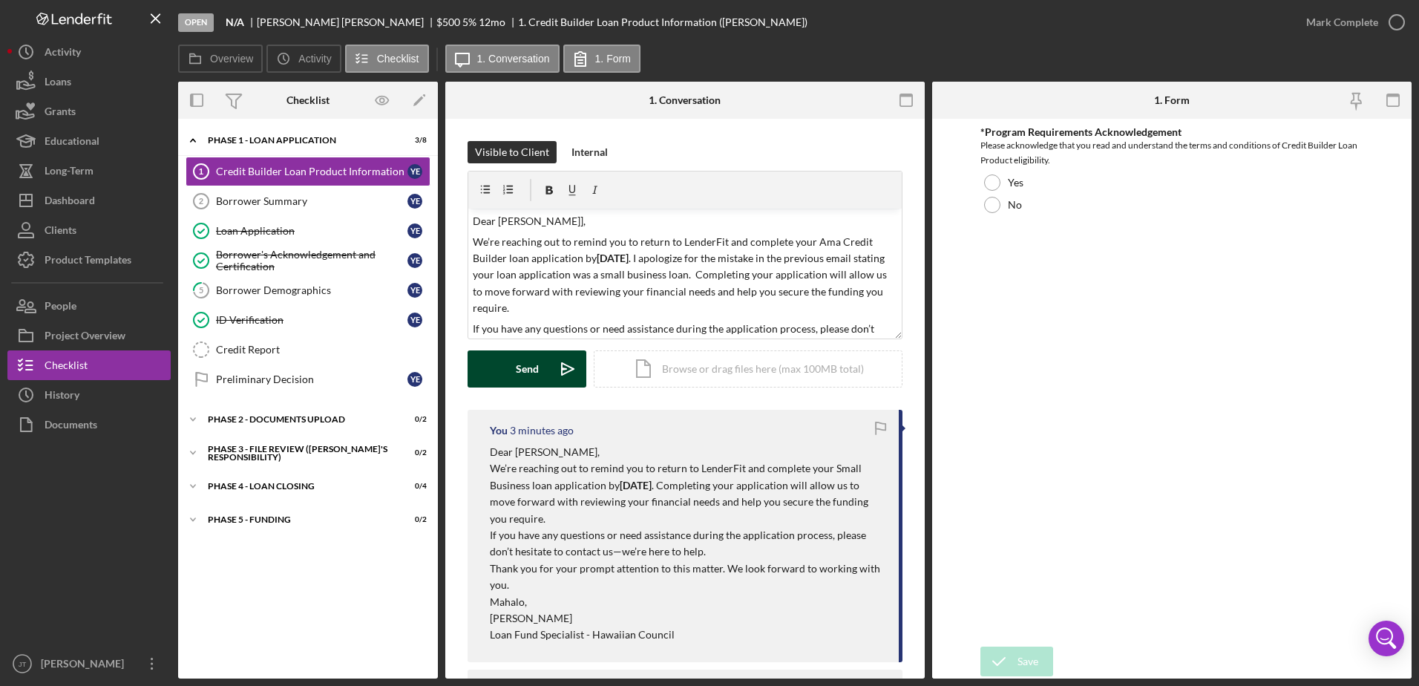
click at [547, 376] on button "Send Icon/icon-invite-send" at bounding box center [527, 368] width 119 height 37
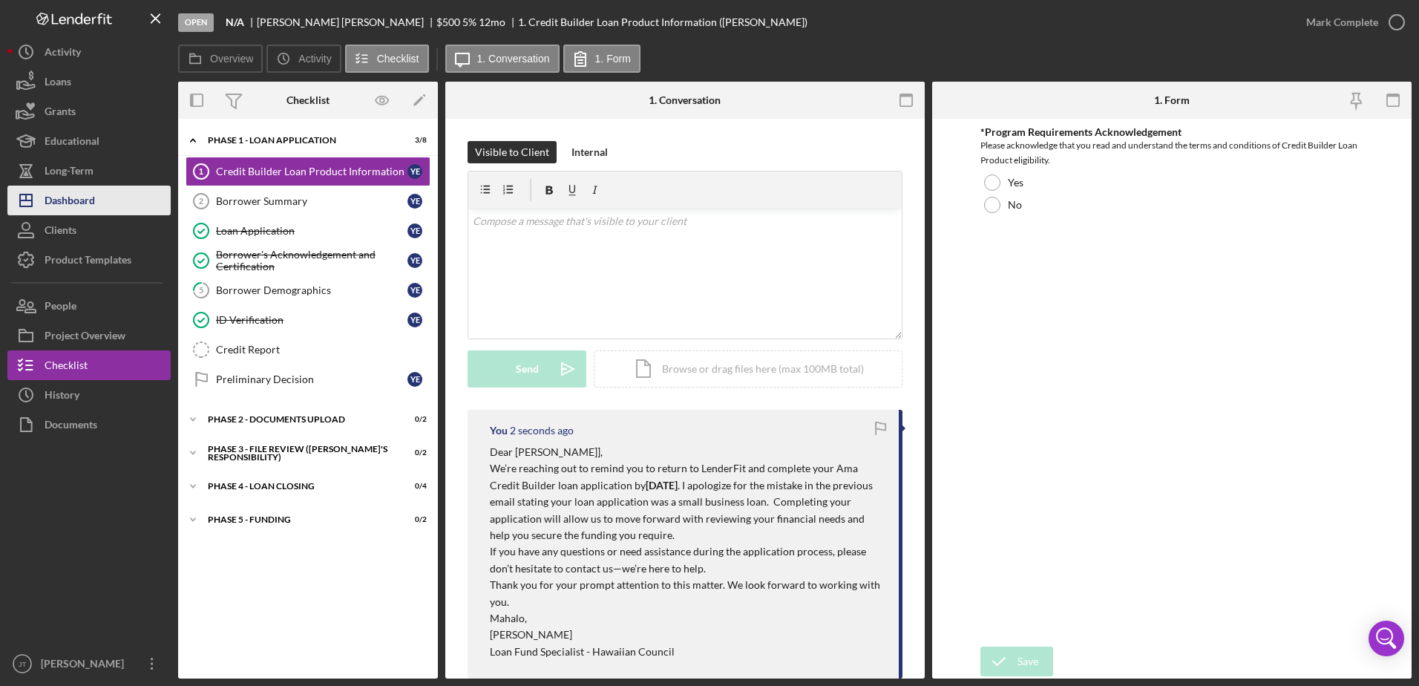
click at [89, 203] on div "Dashboard" at bounding box center [70, 202] width 50 height 33
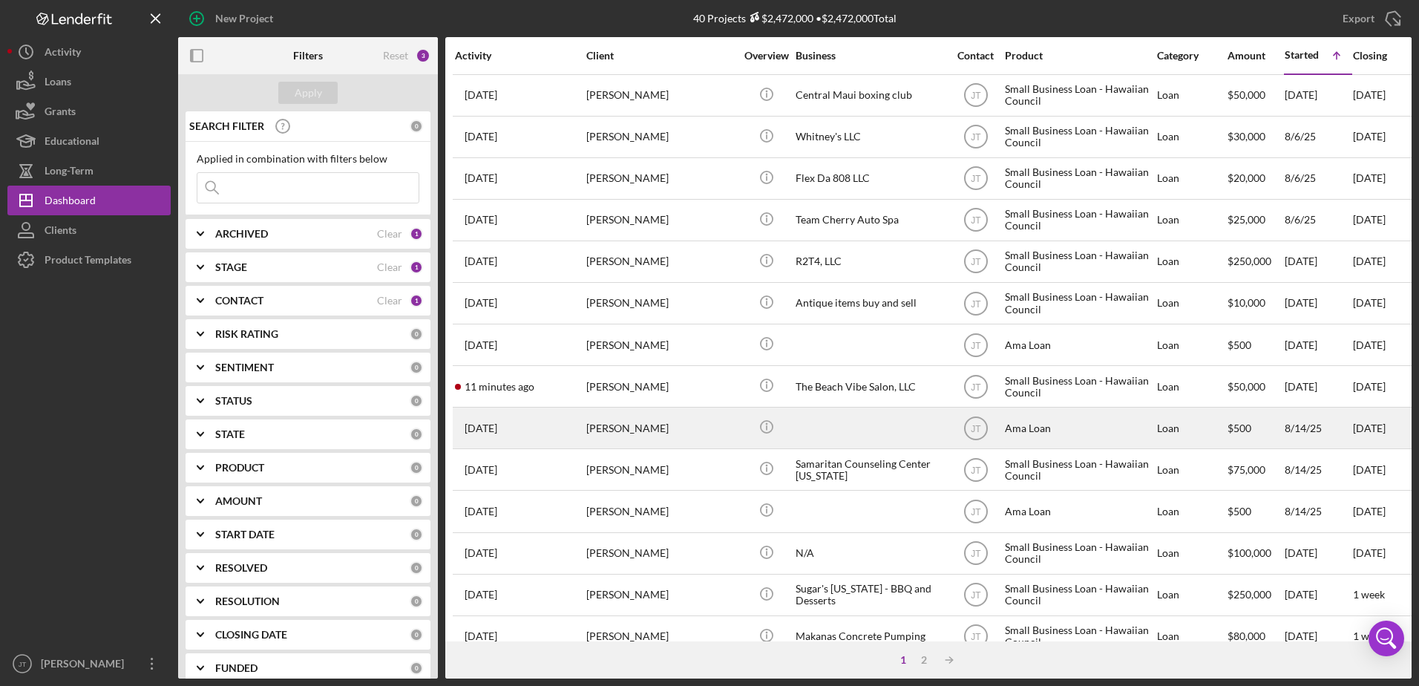
scroll to position [74, 0]
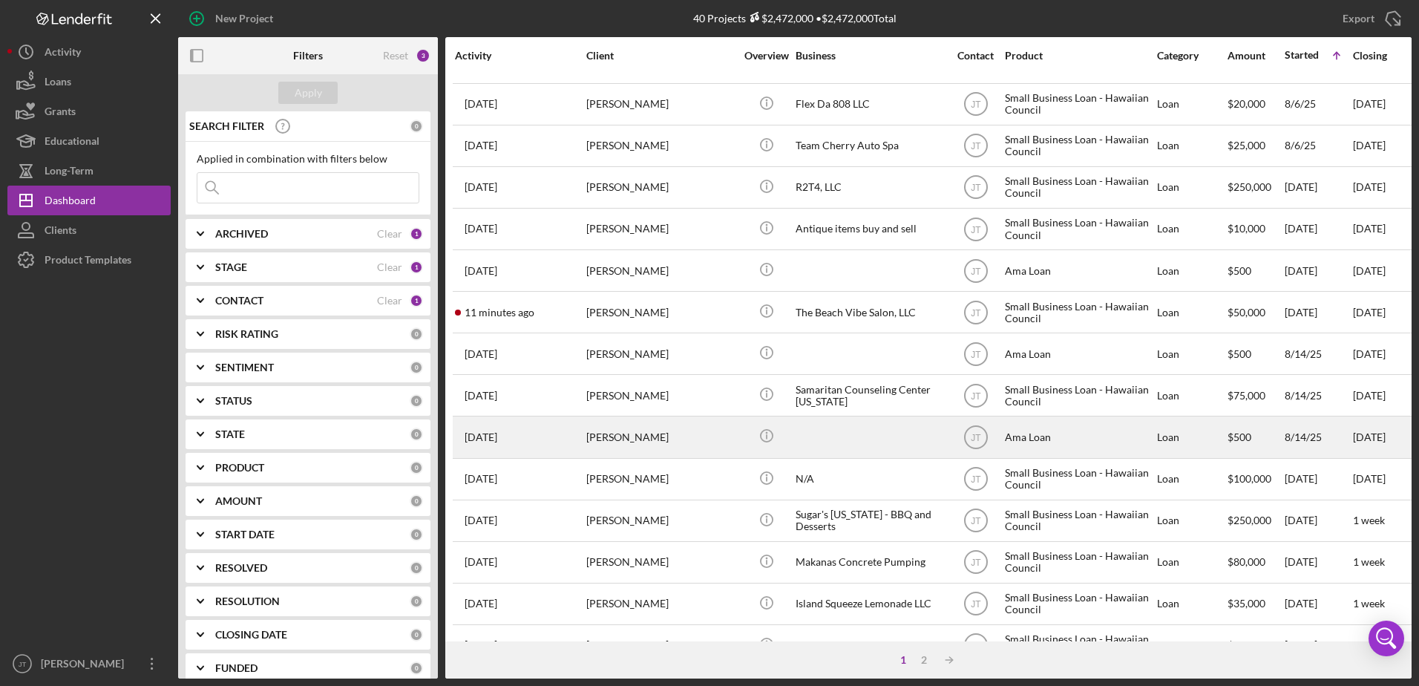
click at [643, 432] on div "[PERSON_NAME]" at bounding box center [660, 436] width 148 height 39
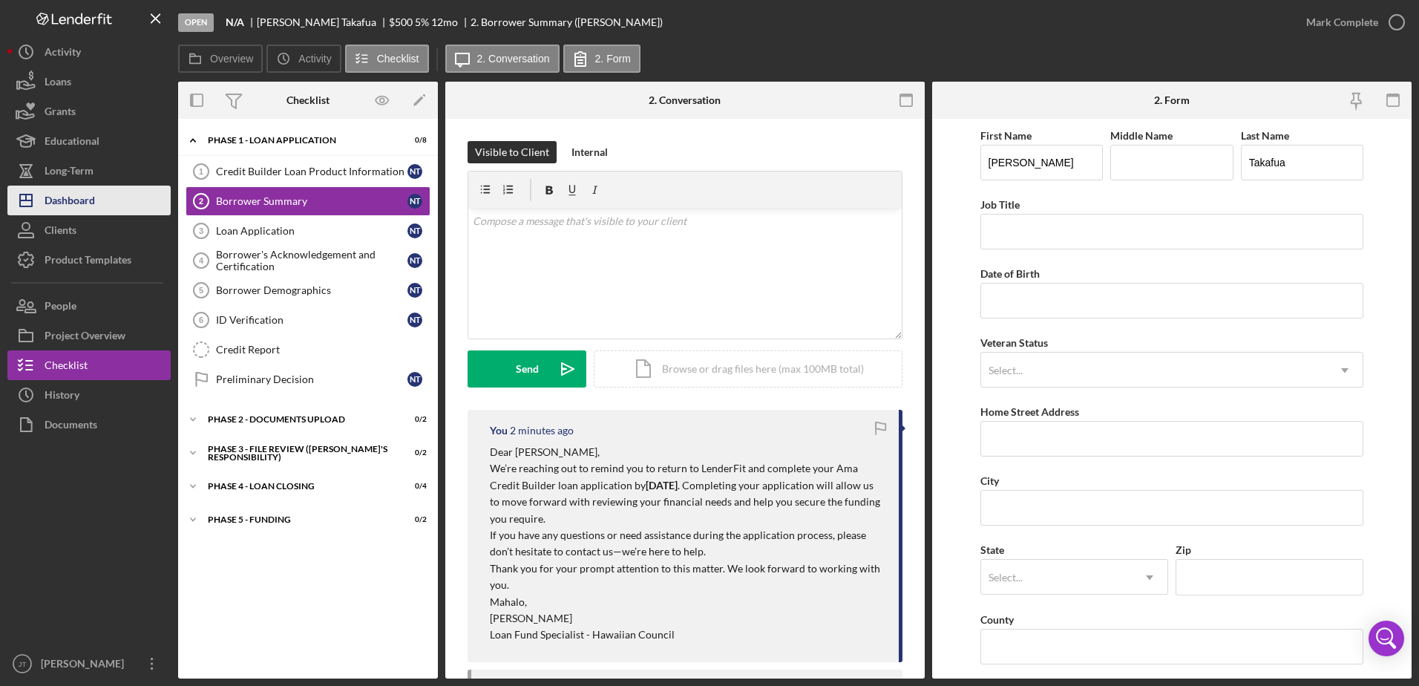
click at [91, 205] on div "Dashboard" at bounding box center [70, 202] width 50 height 33
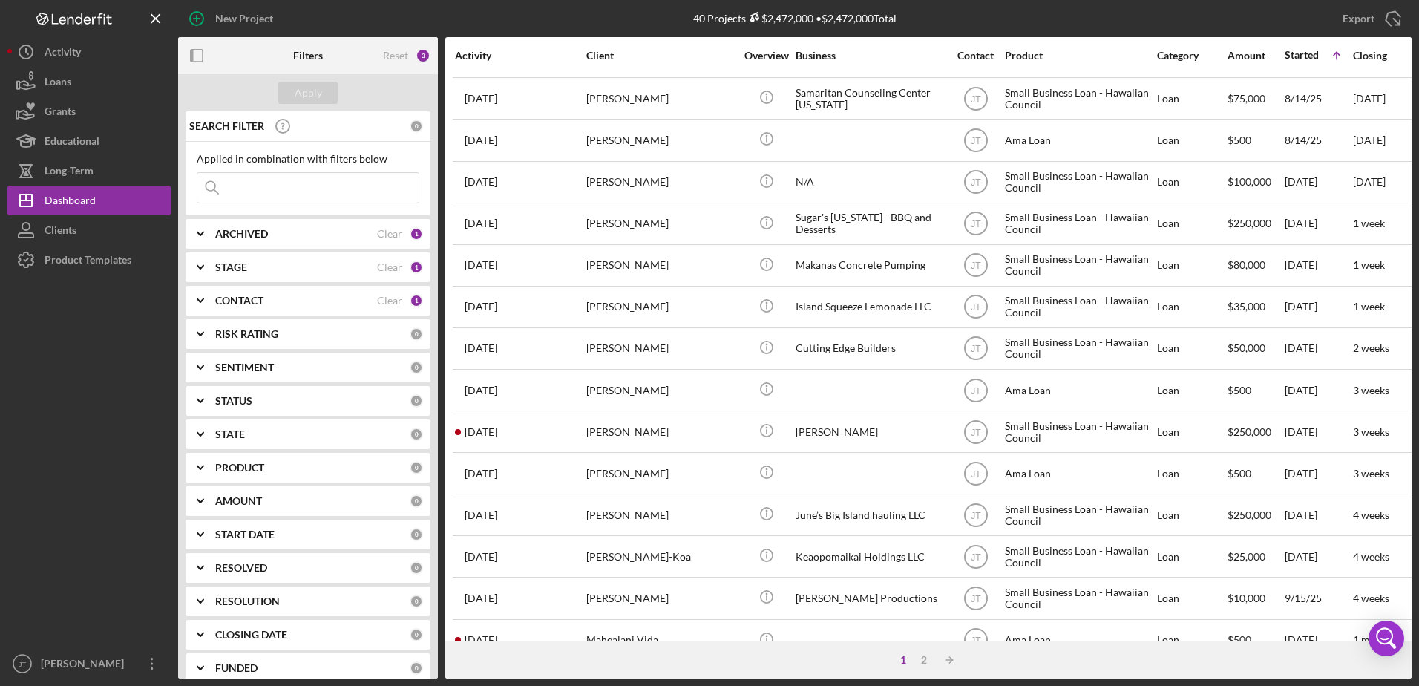
scroll to position [445, 0]
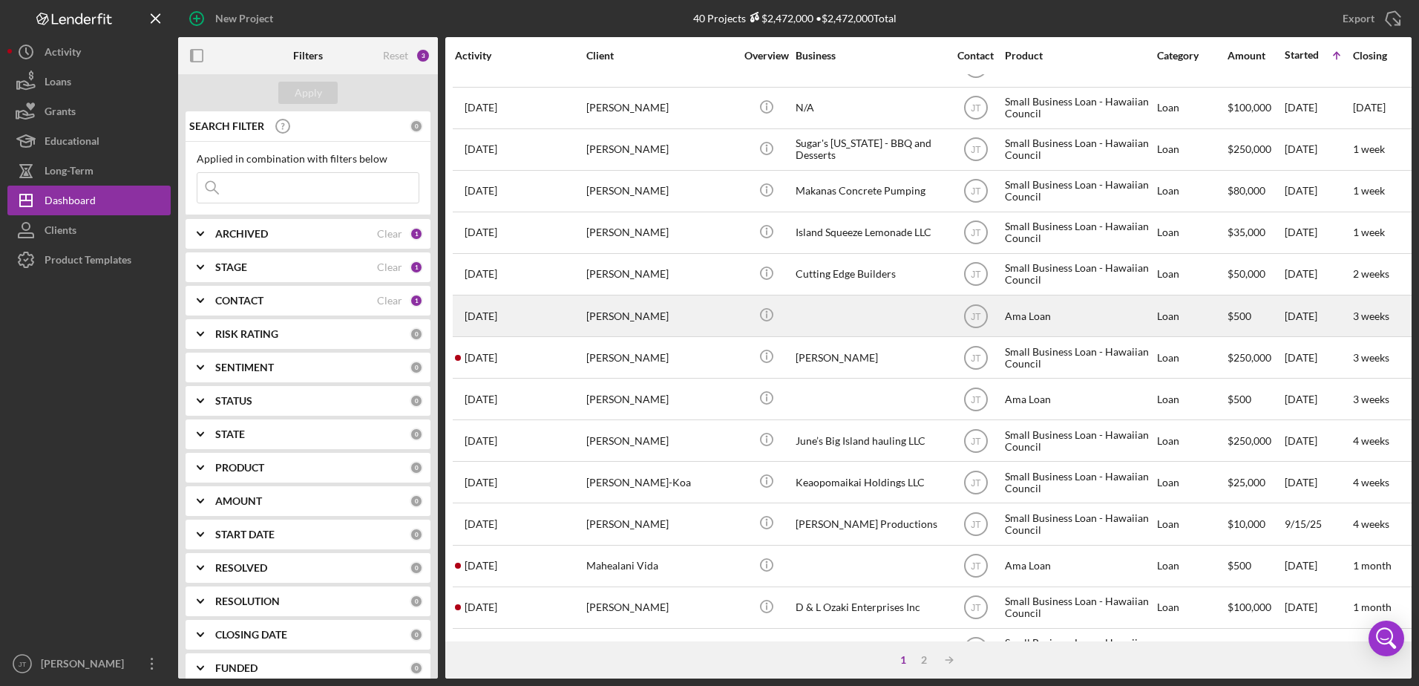
click at [613, 314] on div "[PERSON_NAME]" at bounding box center [660, 315] width 148 height 39
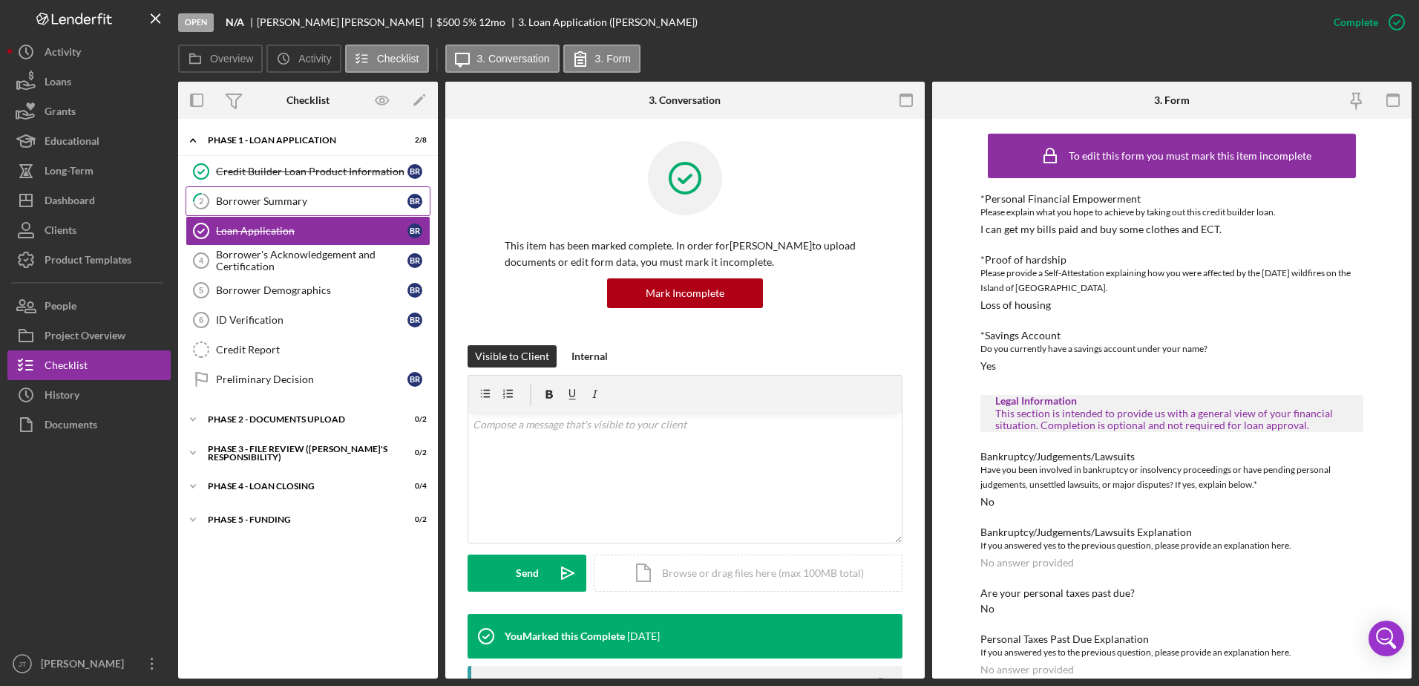
click at [301, 211] on link "2 Borrower Summary B R" at bounding box center [308, 201] width 245 height 30
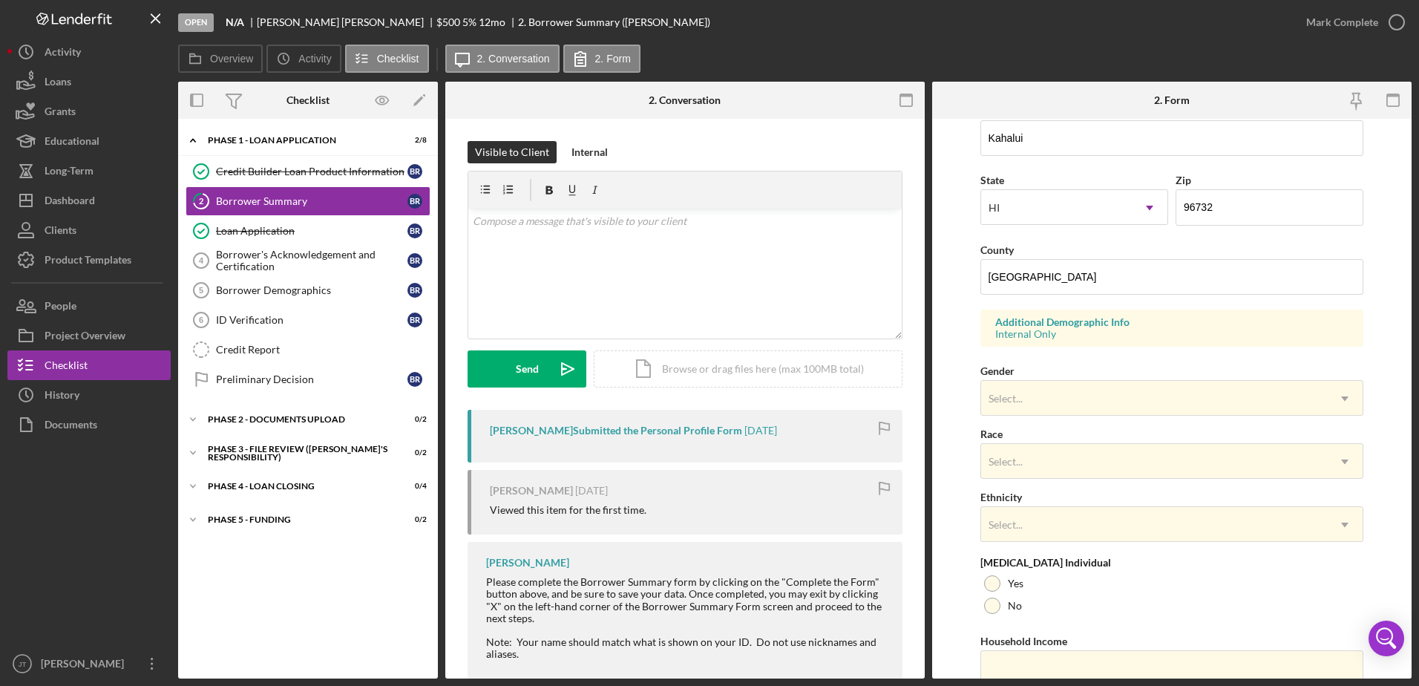
scroll to position [371, 0]
click at [1402, 19] on icon "button" at bounding box center [1397, 22] width 37 height 37
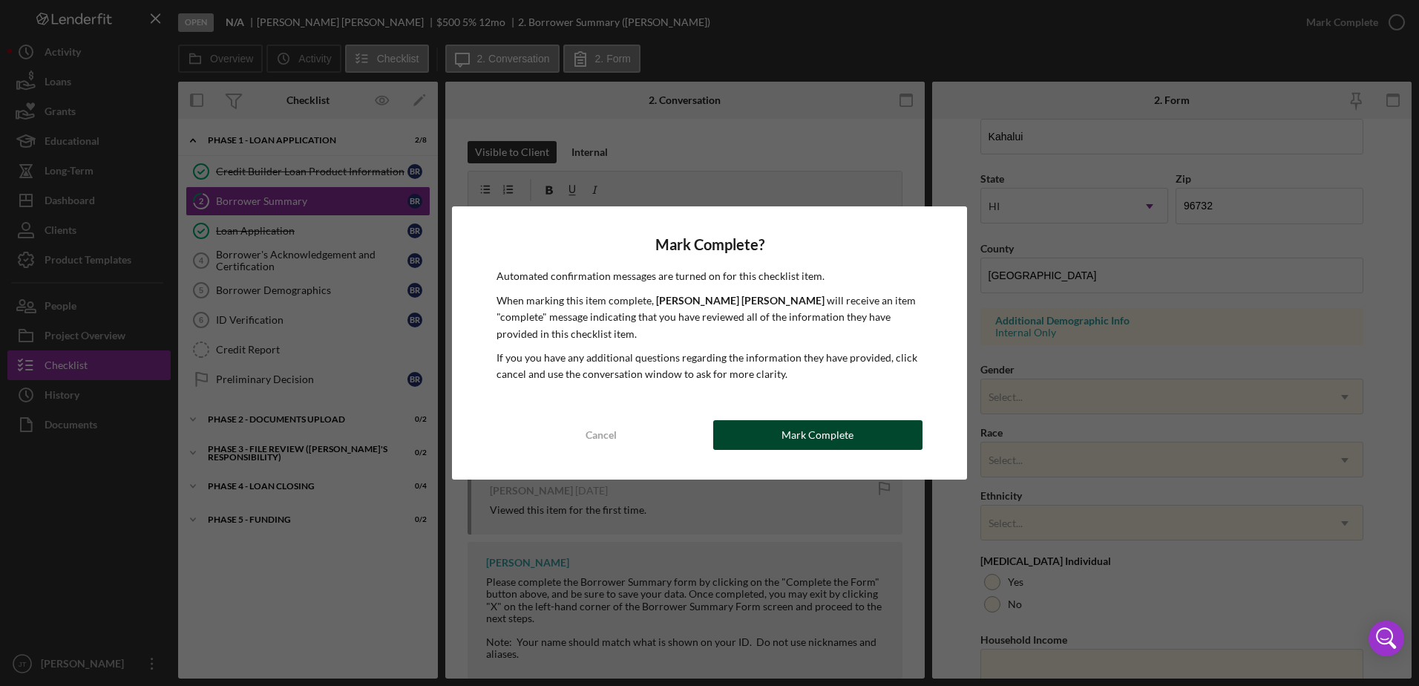
click at [787, 431] on div "Mark Complete" at bounding box center [818, 435] width 72 height 30
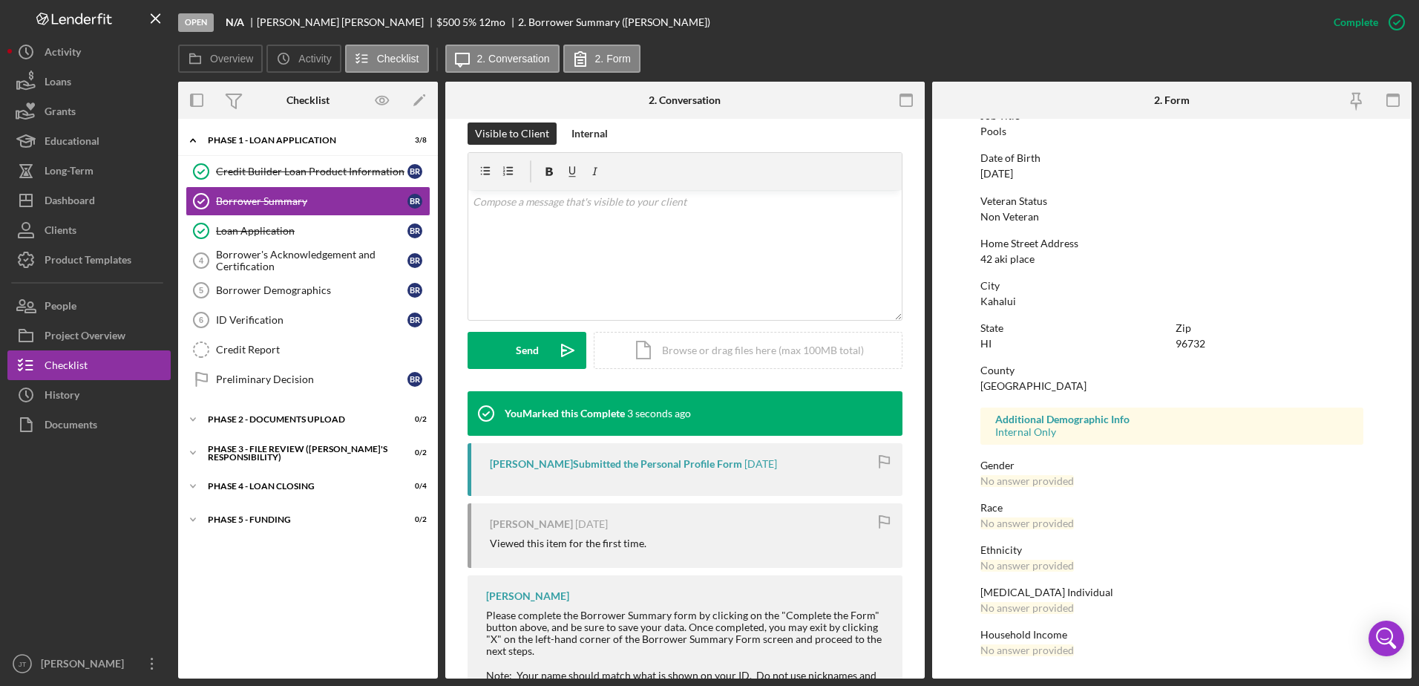
scroll to position [286, 0]
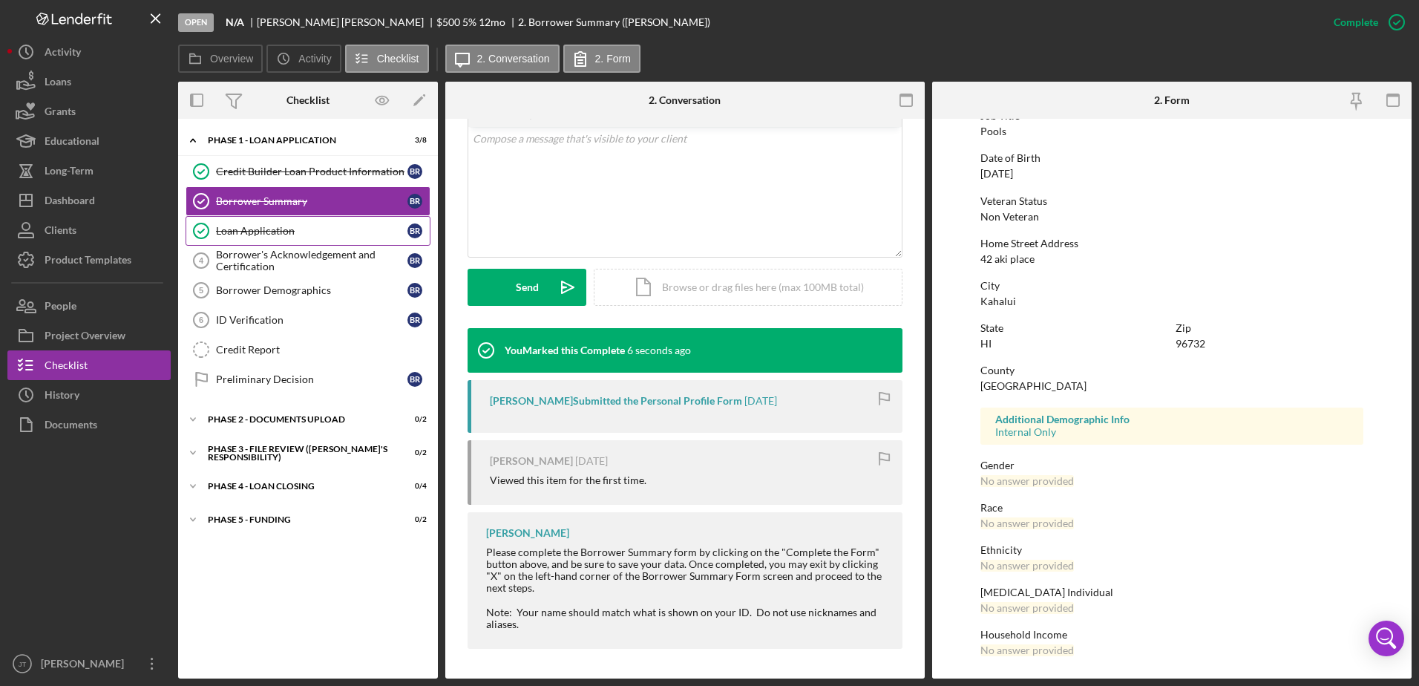
click at [304, 235] on div "Loan Application" at bounding box center [312, 231] width 192 height 12
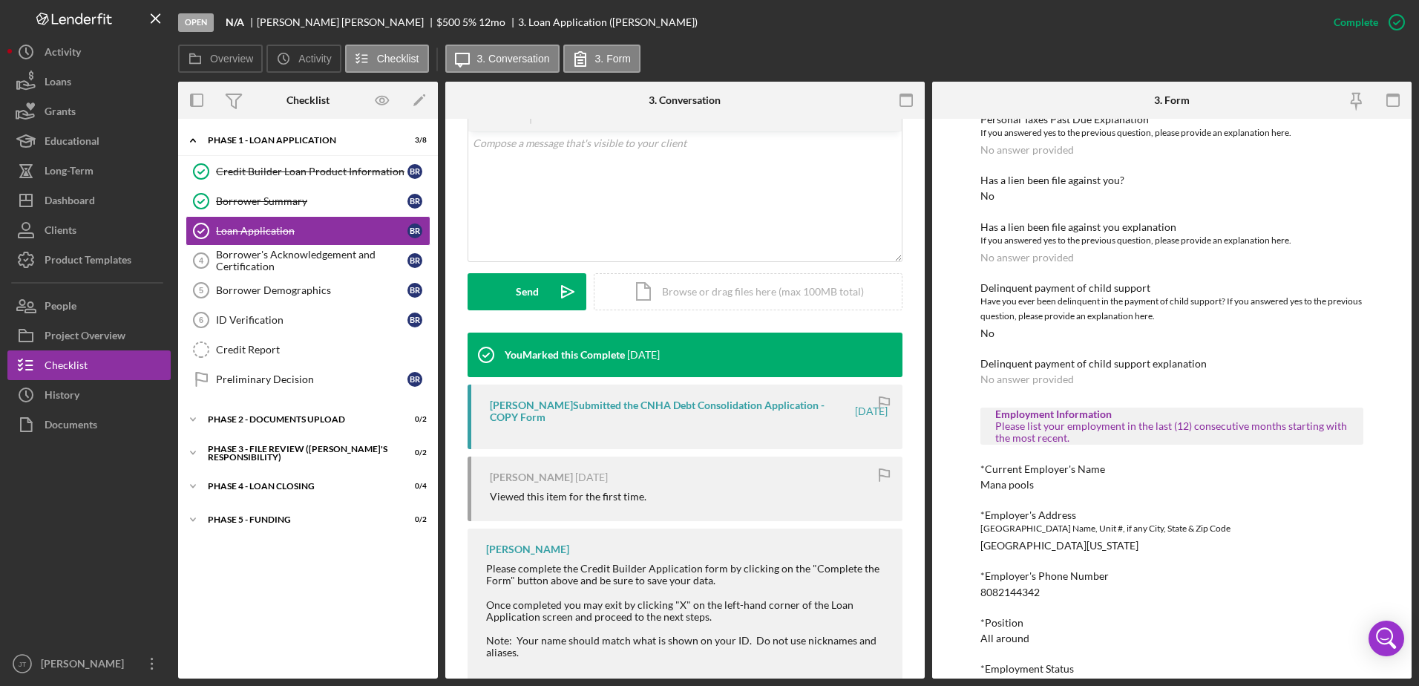
scroll to position [297, 0]
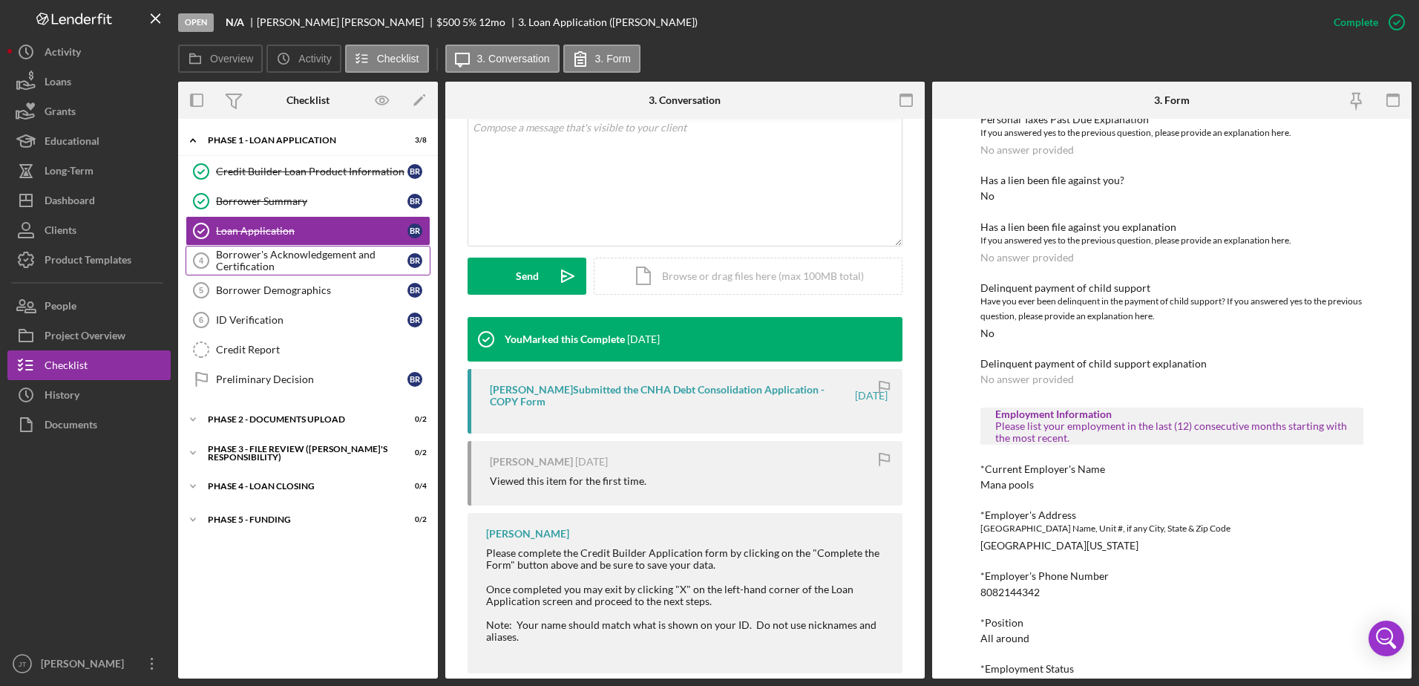
click at [307, 269] on div "Borrower's Acknowledgement and Certification" at bounding box center [312, 261] width 192 height 24
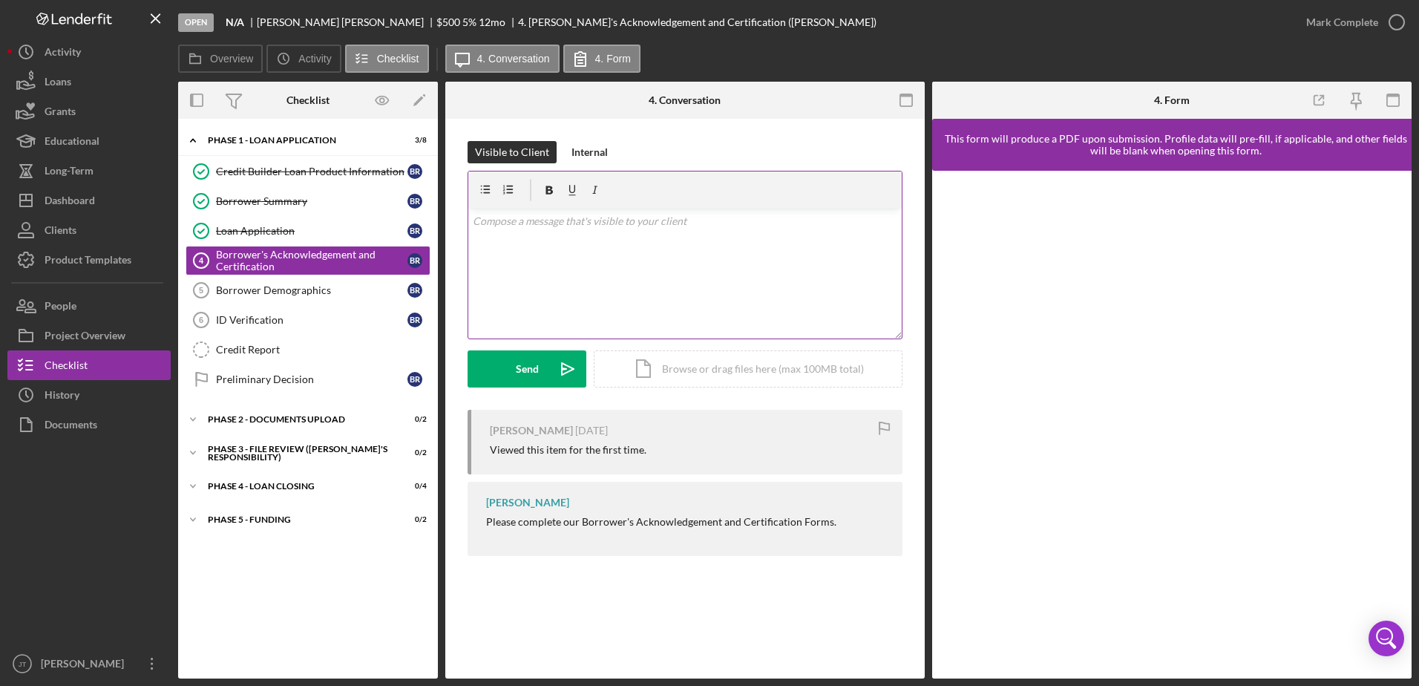
click at [538, 234] on div "v Color teal Color pink Remove color Add row above Add row below Add column bef…" at bounding box center [685, 274] width 434 height 130
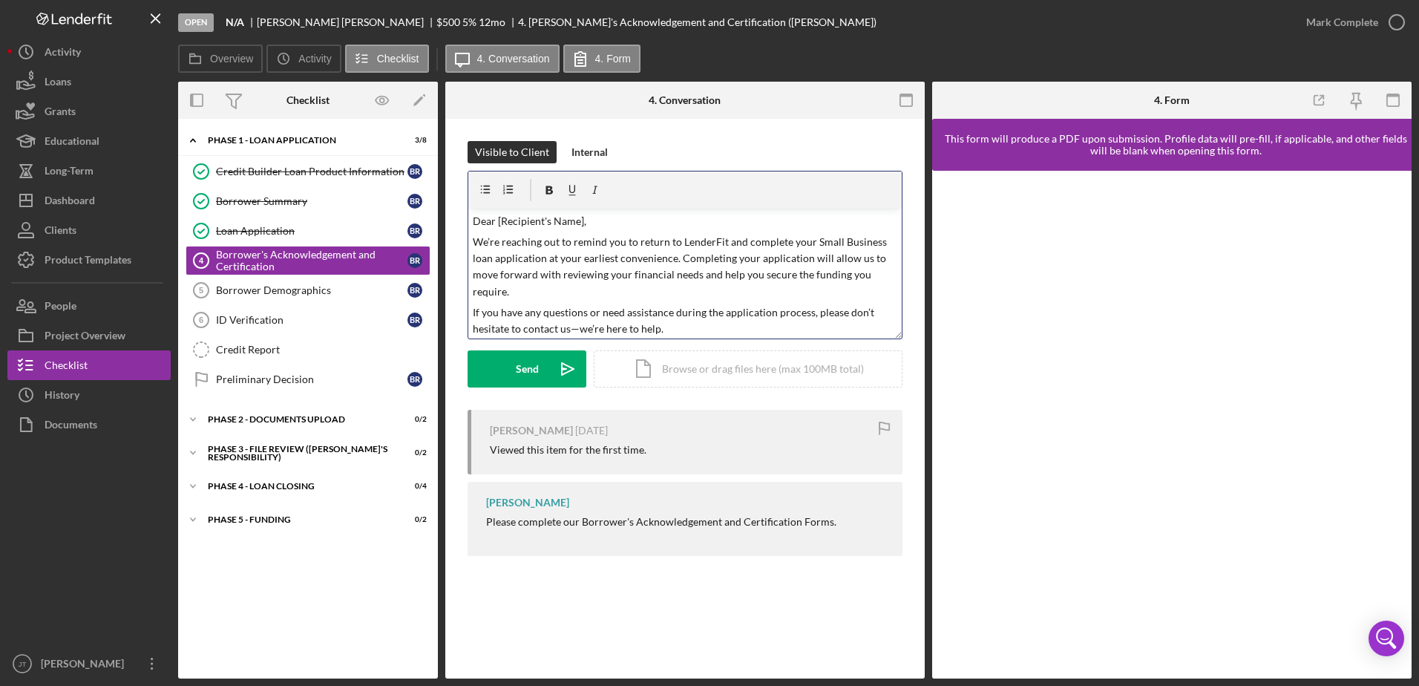
click at [583, 220] on p "Dear [Recipient's Name]," at bounding box center [685, 221] width 425 height 16
drag, startPoint x: 818, startPoint y: 241, endPoint x: 881, endPoint y: 246, distance: 63.3
click at [881, 246] on p "We’re reaching out to remind you to return to LenderFit and complete your Small…" at bounding box center [685, 267] width 425 height 67
drag, startPoint x: 706, startPoint y: 258, endPoint x: 583, endPoint y: 258, distance: 123.2
click at [583, 258] on p "We’re reaching out to remind you to return to LenderFit and complete your Ama C…" at bounding box center [685, 267] width 425 height 67
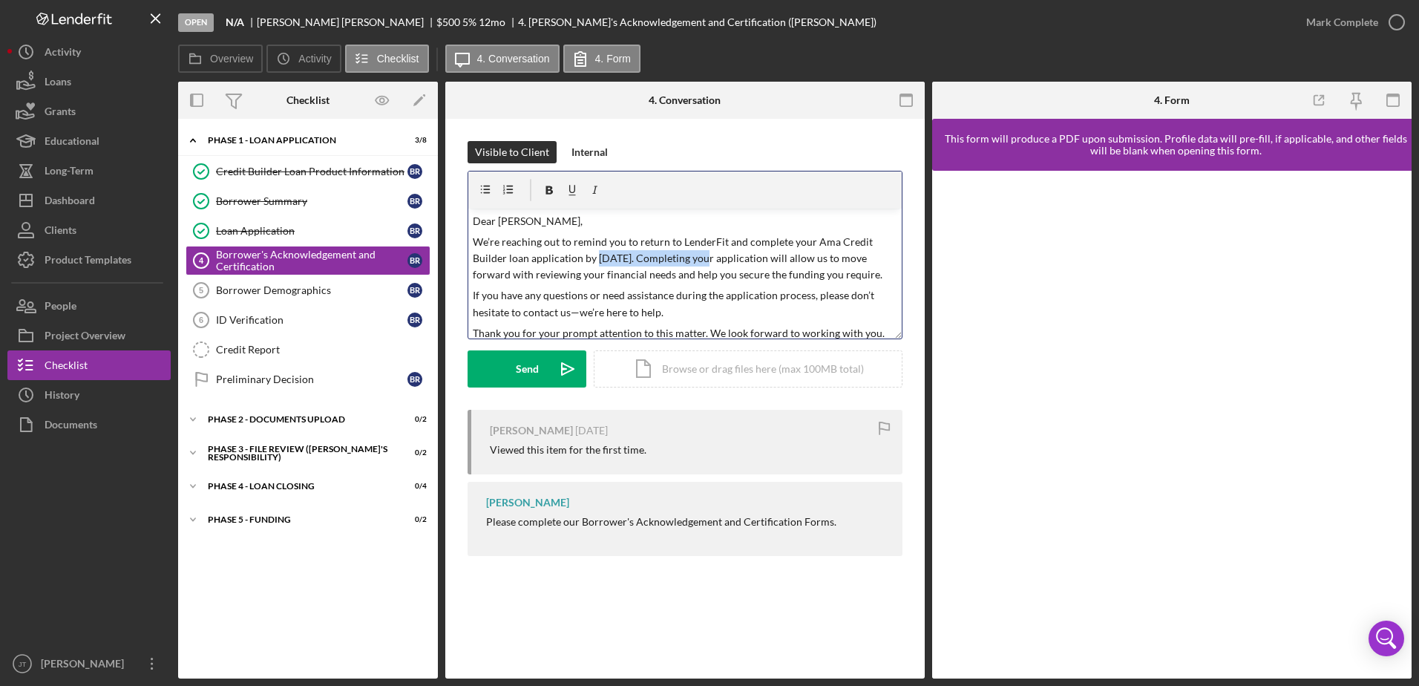
drag, startPoint x: 596, startPoint y: 261, endPoint x: 707, endPoint y: 258, distance: 110.6
click at [707, 258] on p "We’re reaching out to remind you to return to LenderFit and complete your Ama C…" at bounding box center [685, 259] width 425 height 50
click at [550, 187] on icon "button" at bounding box center [549, 190] width 7 height 8
click at [727, 640] on div "Borrower's Acknowledgement and Certification 4 Borrower's Acknowledgement and C…" at bounding box center [685, 399] width 480 height 560
click at [793, 244] on p "We’re reaching out to remind you to return to LenderFit and complete your Ama C…" at bounding box center [685, 259] width 425 height 50
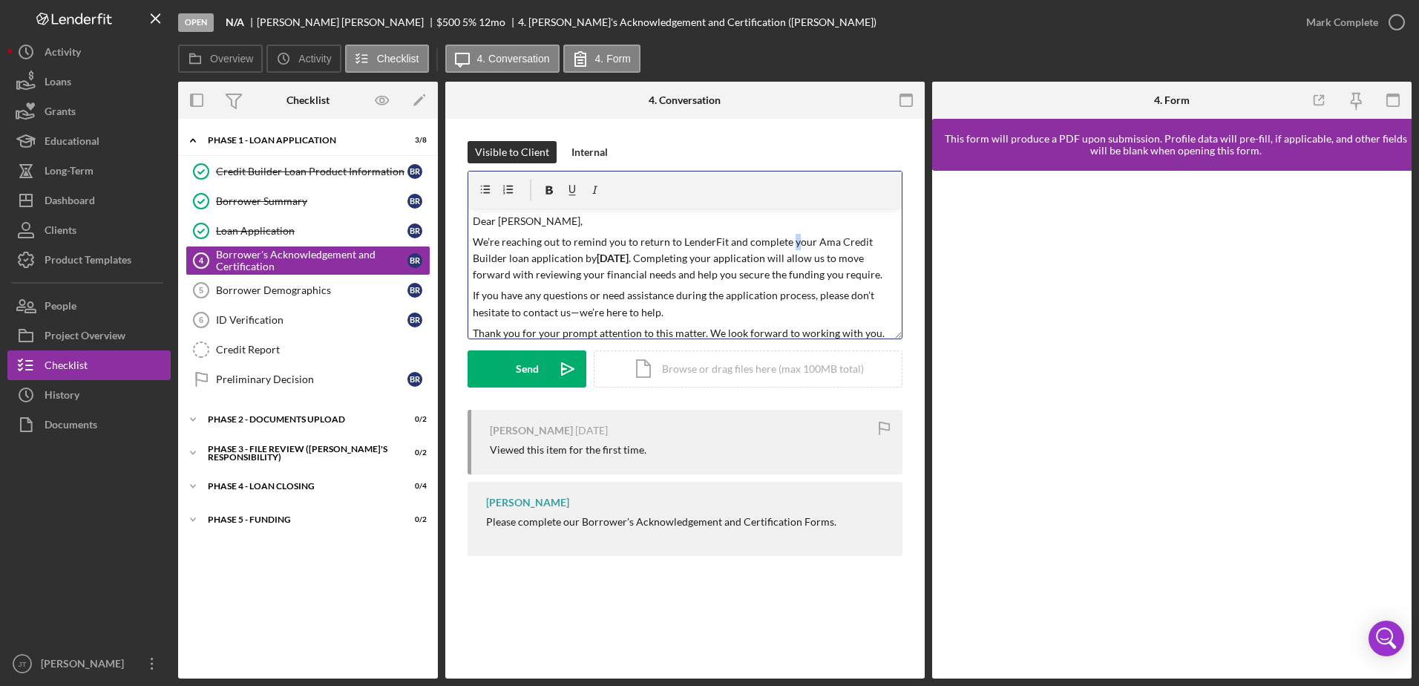
click at [789, 241] on p "We’re reaching out to remind you to return to LenderFit and complete your Ama C…" at bounding box center [685, 259] width 425 height 50
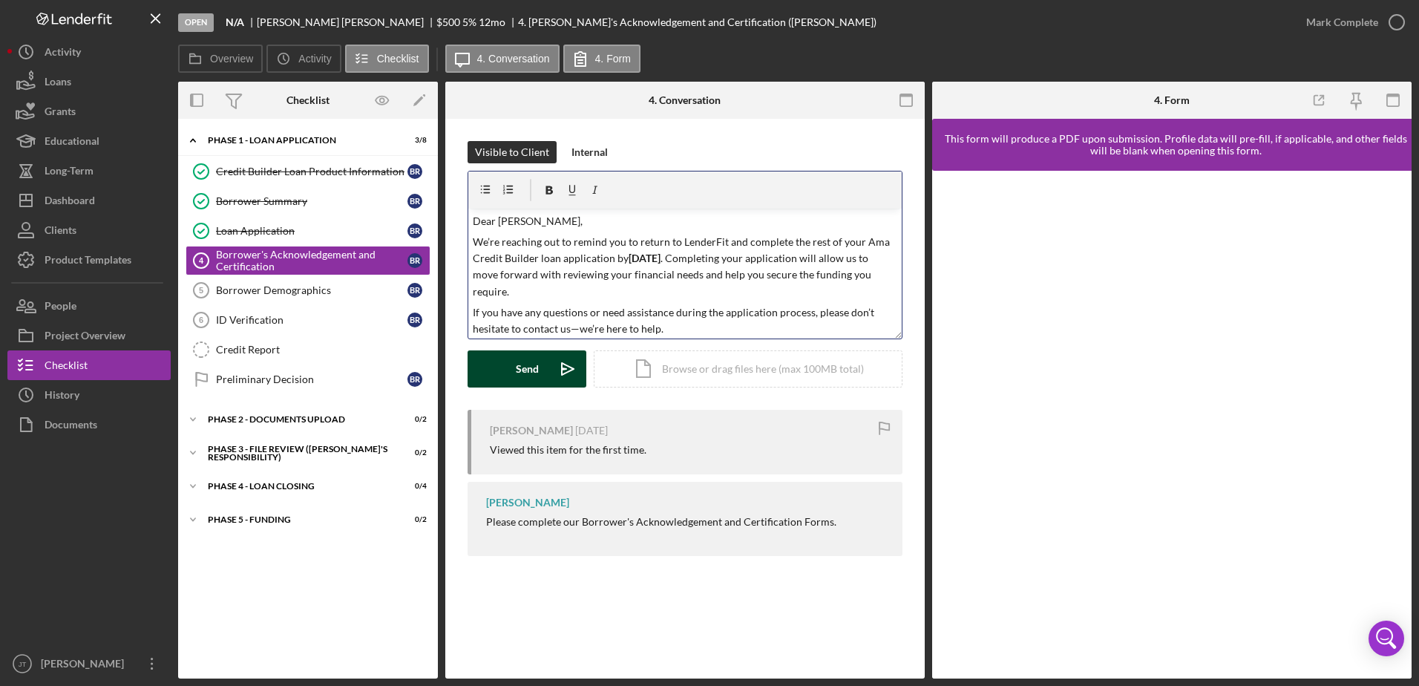
click at [528, 374] on div "Send" at bounding box center [527, 368] width 23 height 37
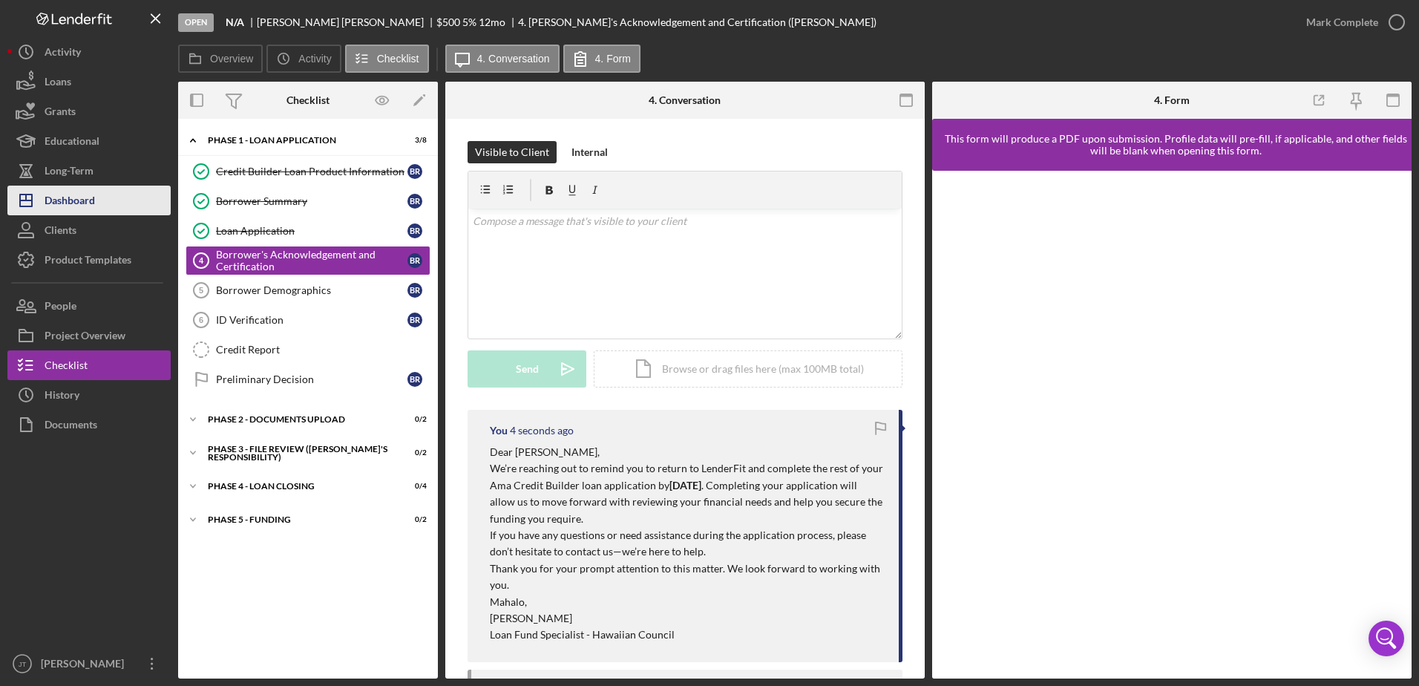
click at [100, 203] on button "Icon/Dashboard Dashboard" at bounding box center [88, 201] width 163 height 30
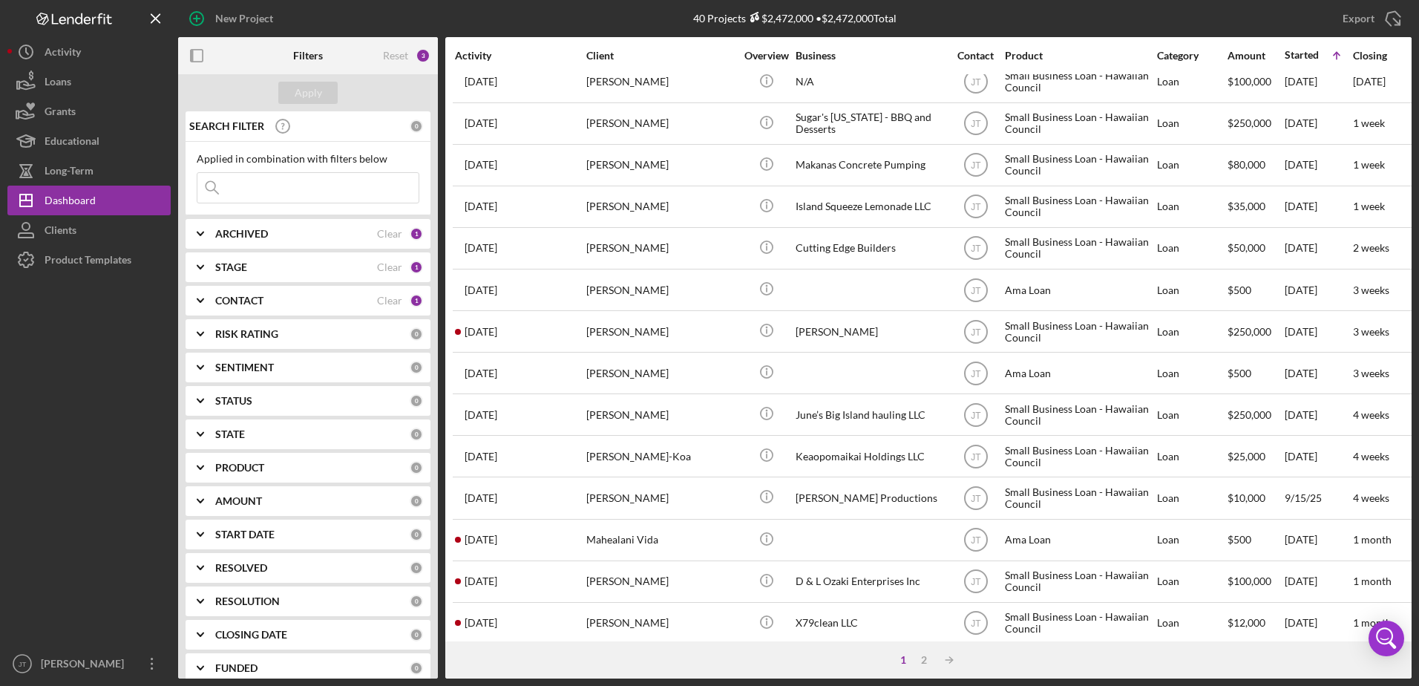
scroll to position [493, 0]
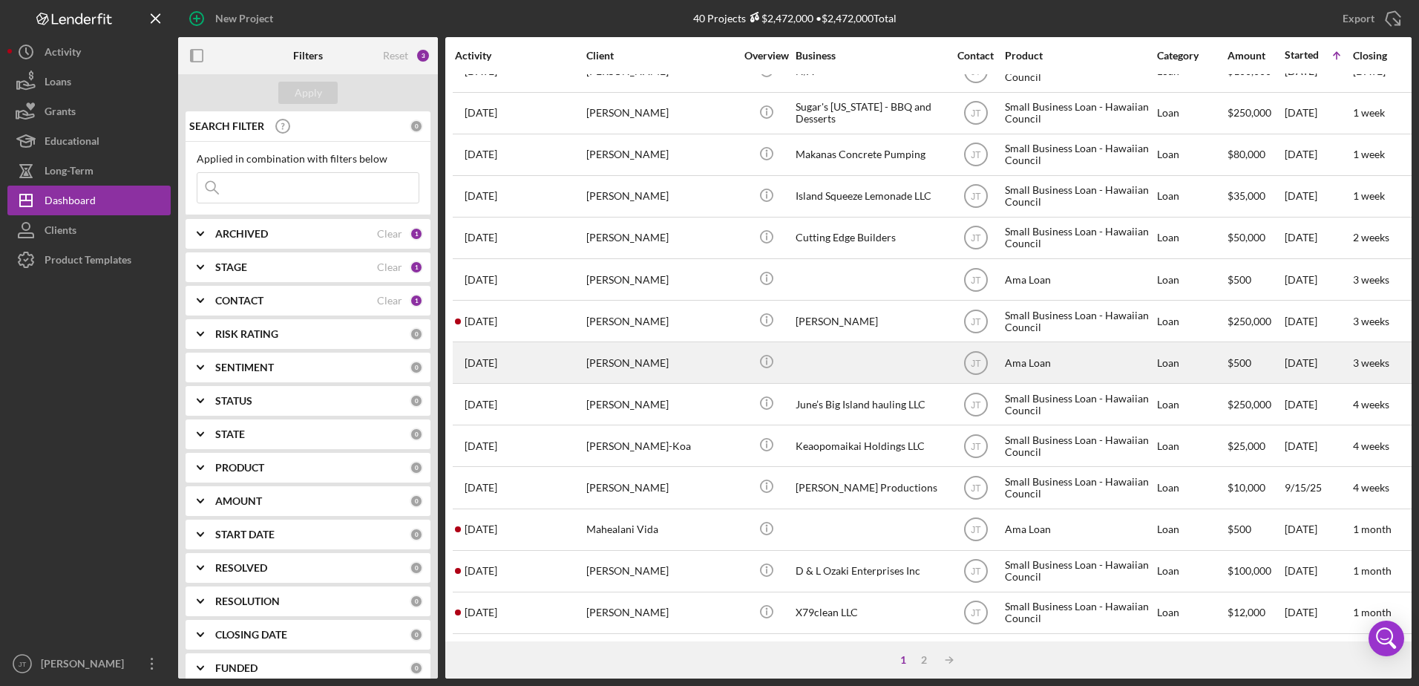
click at [621, 354] on div "[PERSON_NAME]" at bounding box center [660, 362] width 148 height 39
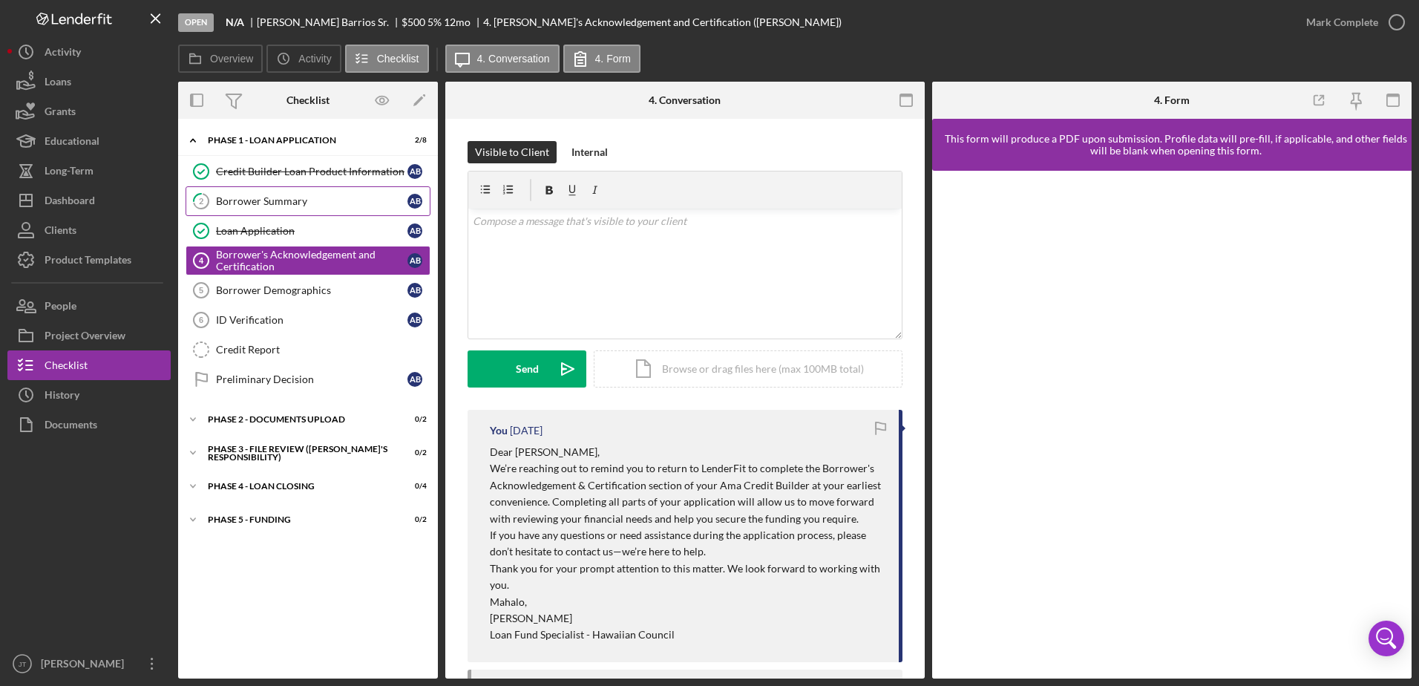
click at [307, 197] on div "Borrower Summary" at bounding box center [312, 201] width 192 height 12
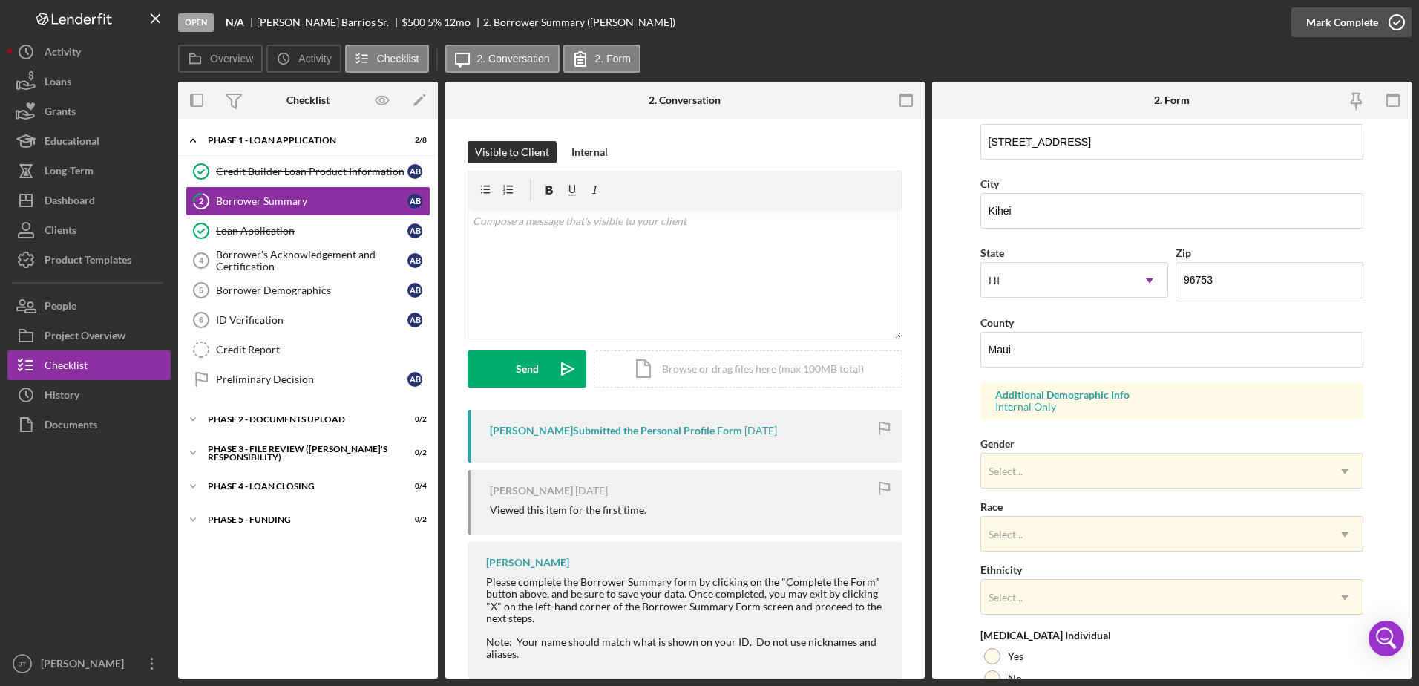
click at [1400, 17] on icon "button" at bounding box center [1397, 22] width 37 height 37
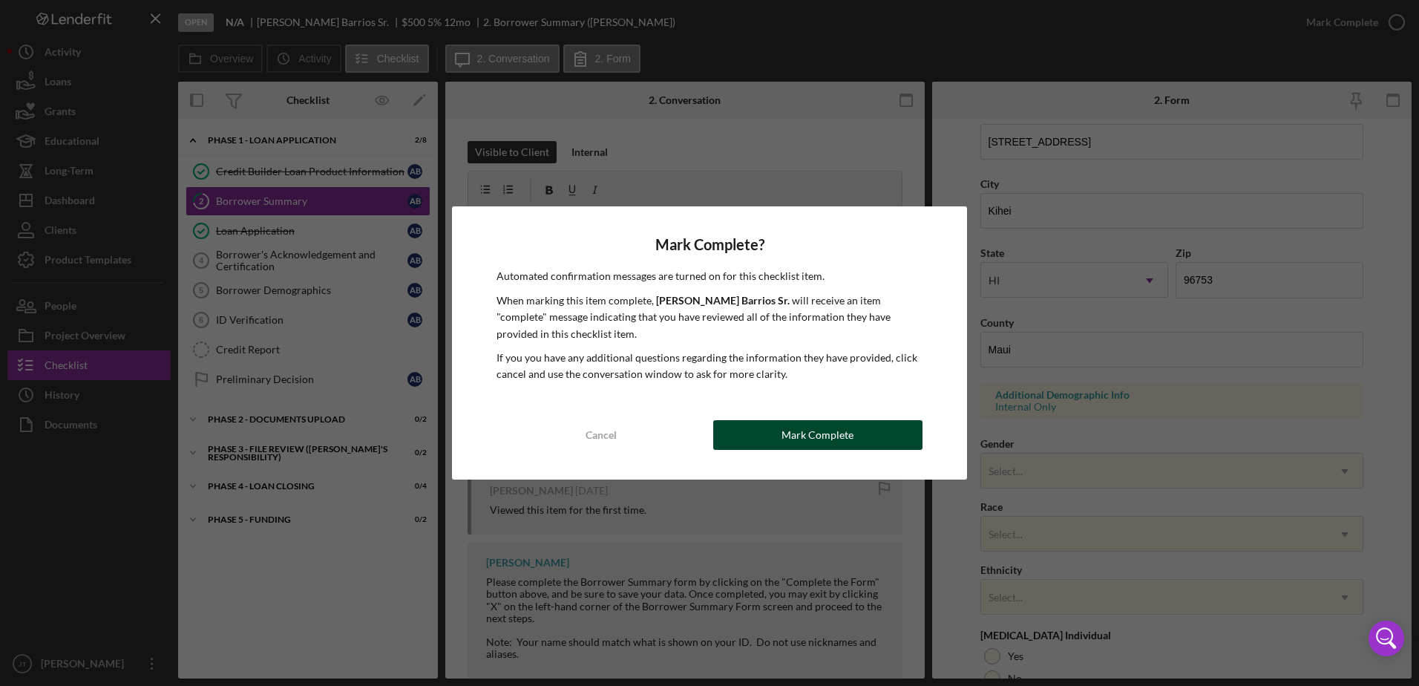
click at [756, 431] on button "Mark Complete" at bounding box center [817, 435] width 209 height 30
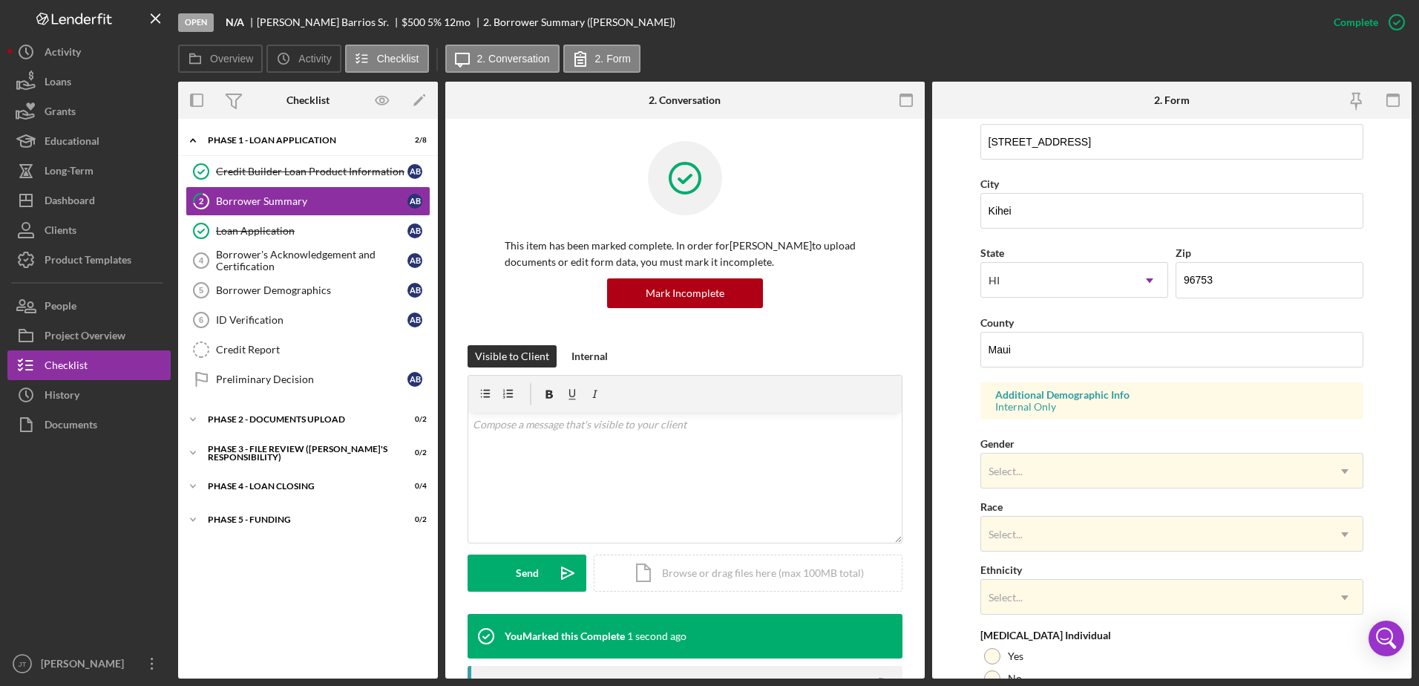
scroll to position [133, 0]
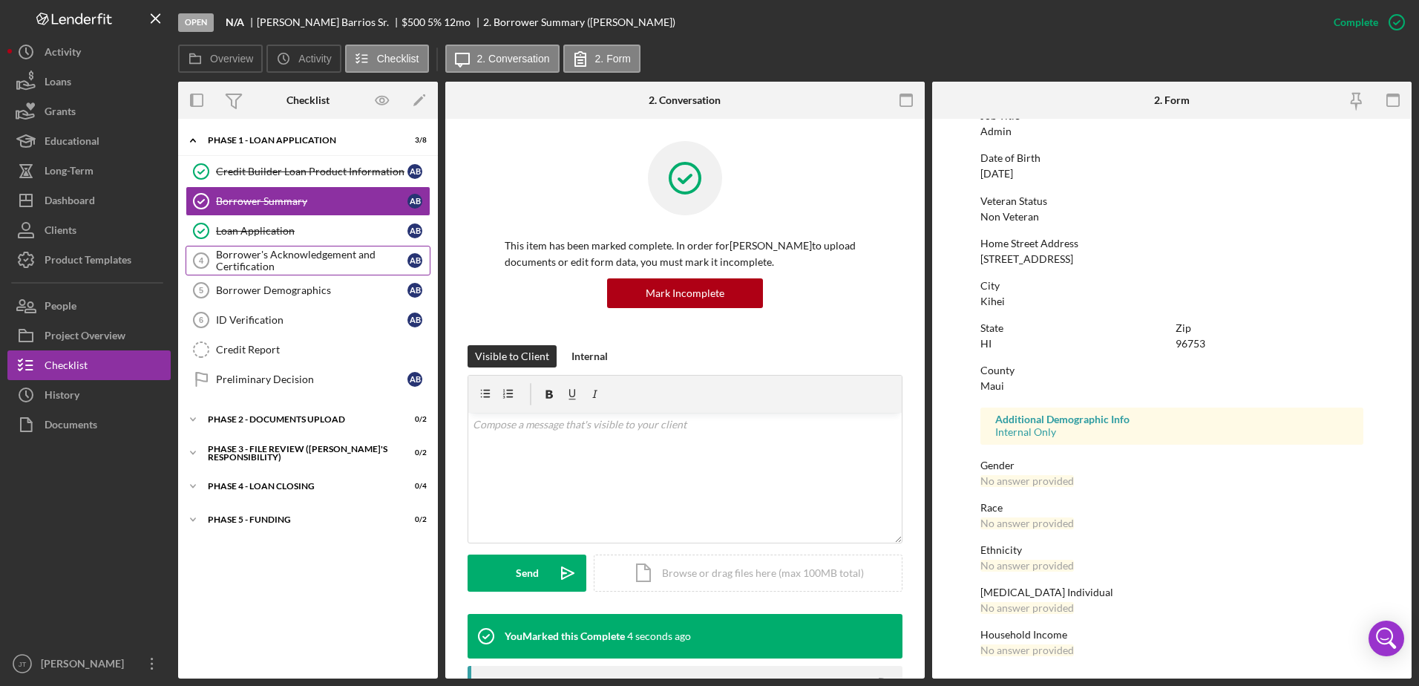
click at [315, 265] on div "Borrower's Acknowledgement and Certification" at bounding box center [312, 261] width 192 height 24
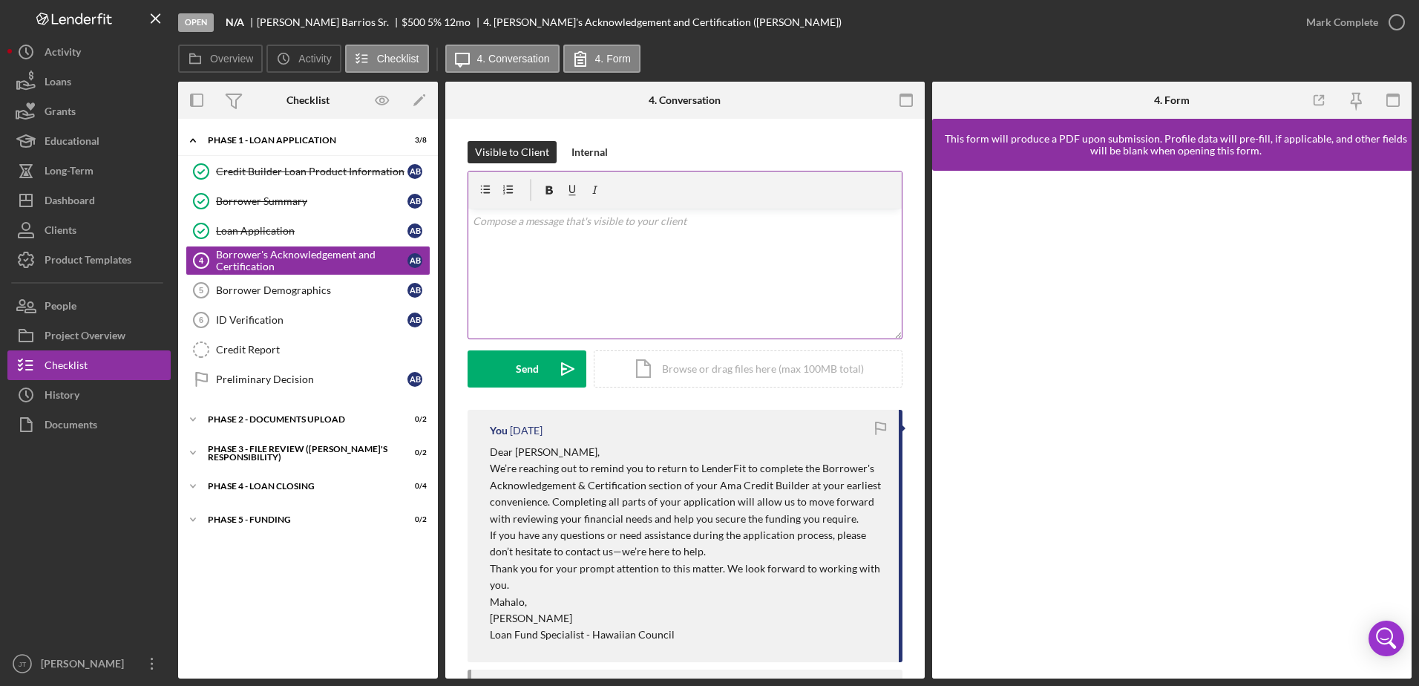
click at [584, 229] on div "v Color teal Color pink Remove color Add row above Add row below Add column bef…" at bounding box center [685, 274] width 434 height 130
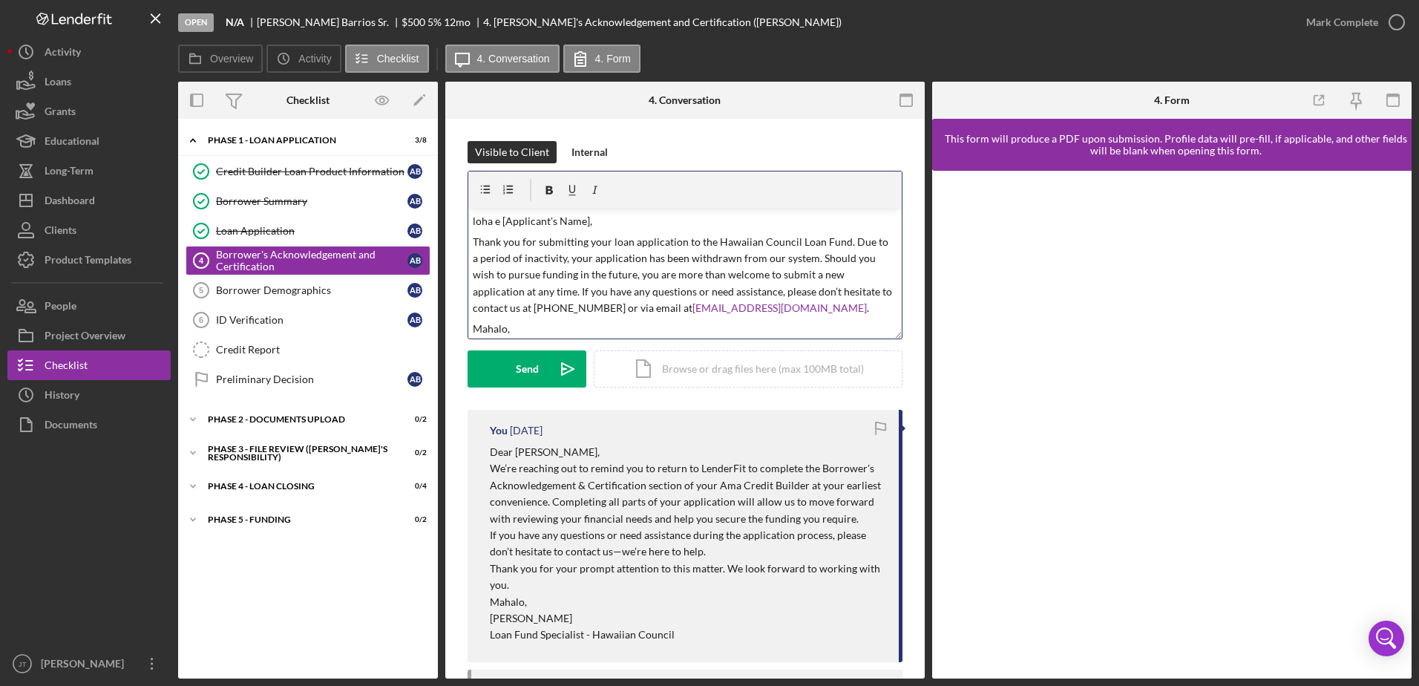
click at [588, 220] on p "loha e [Applicant's Name]," at bounding box center [685, 221] width 425 height 16
click at [473, 220] on p "loha e [PERSON_NAME]," at bounding box center [685, 221] width 425 height 16
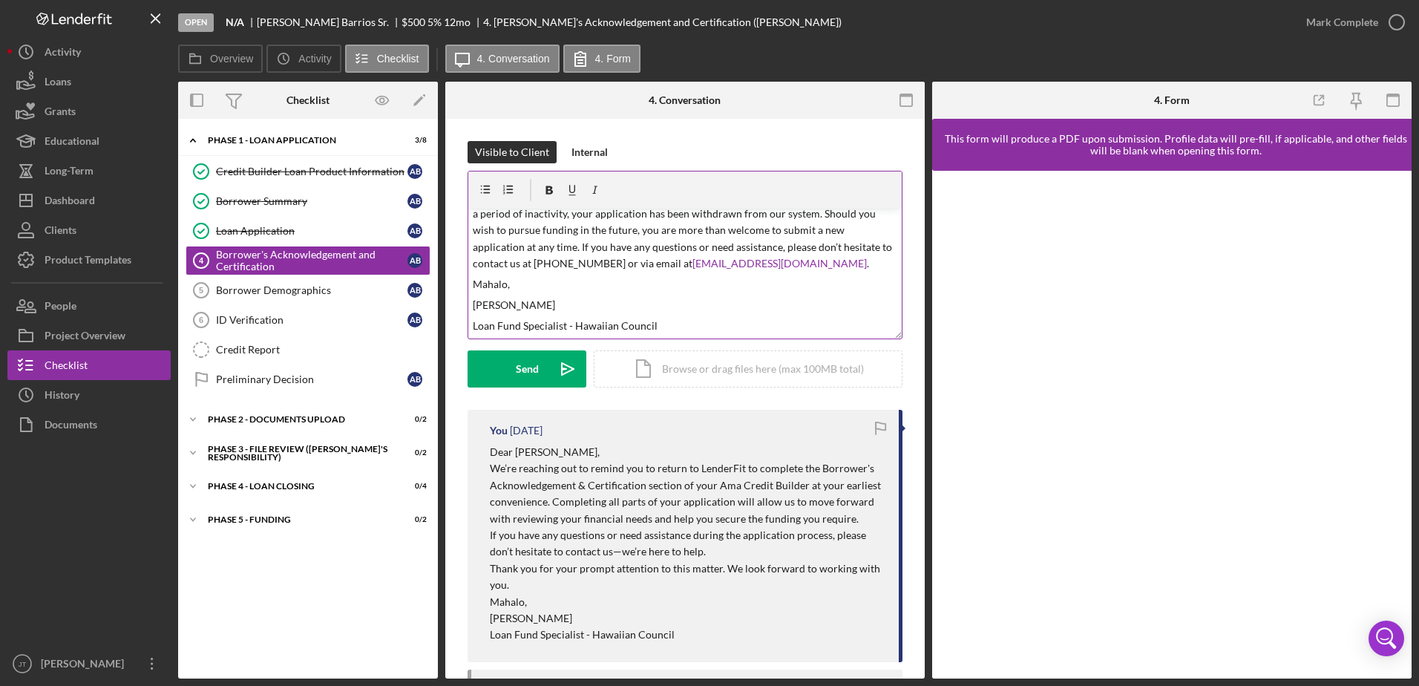
scroll to position [74, 0]
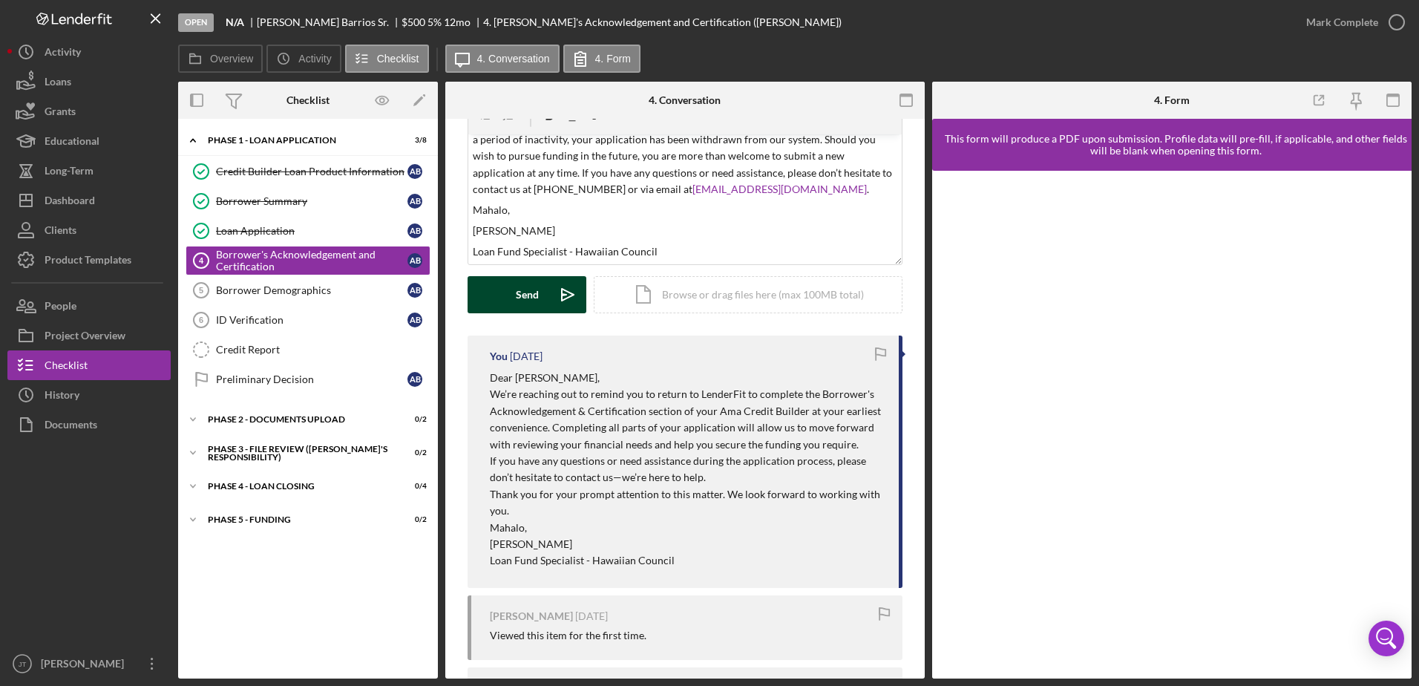
click at [500, 298] on button "Send Icon/icon-invite-send" at bounding box center [527, 294] width 119 height 37
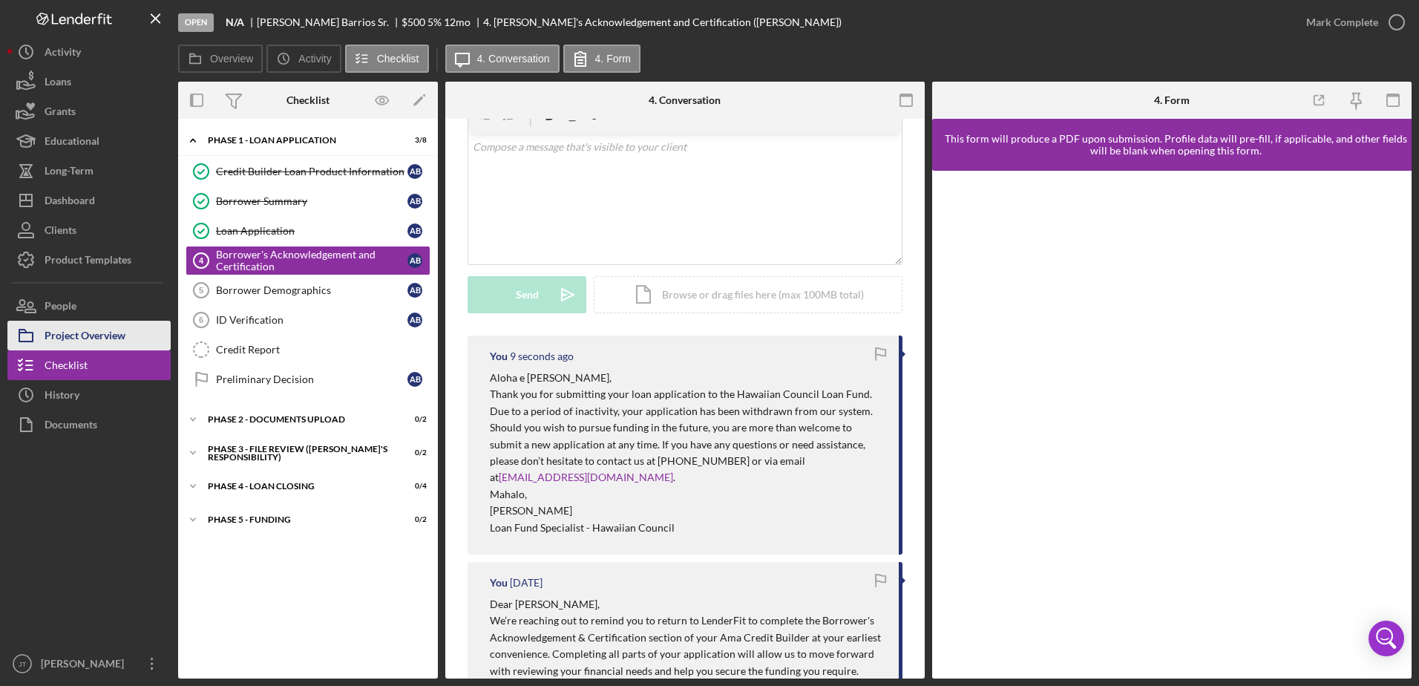
click at [103, 341] on div "Project Overview" at bounding box center [85, 337] width 81 height 33
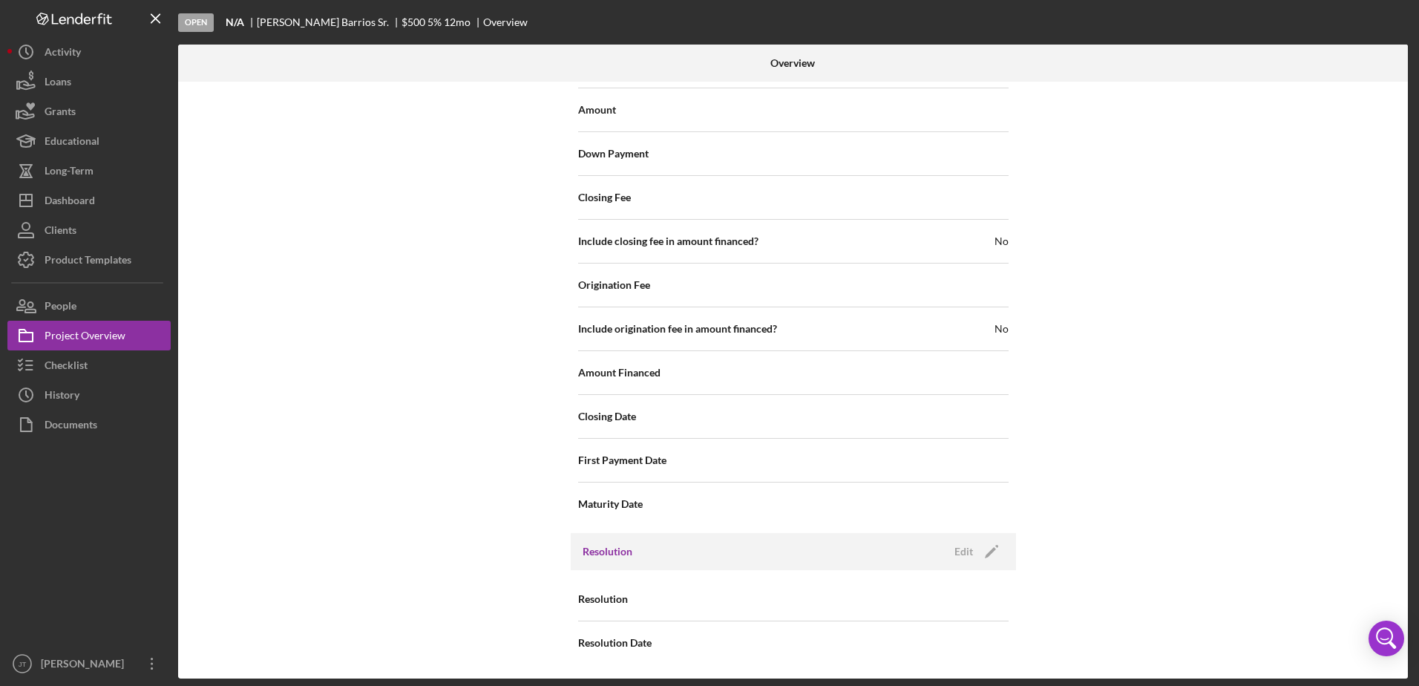
scroll to position [1638, 0]
click at [961, 549] on div "Edit" at bounding box center [964, 551] width 19 height 22
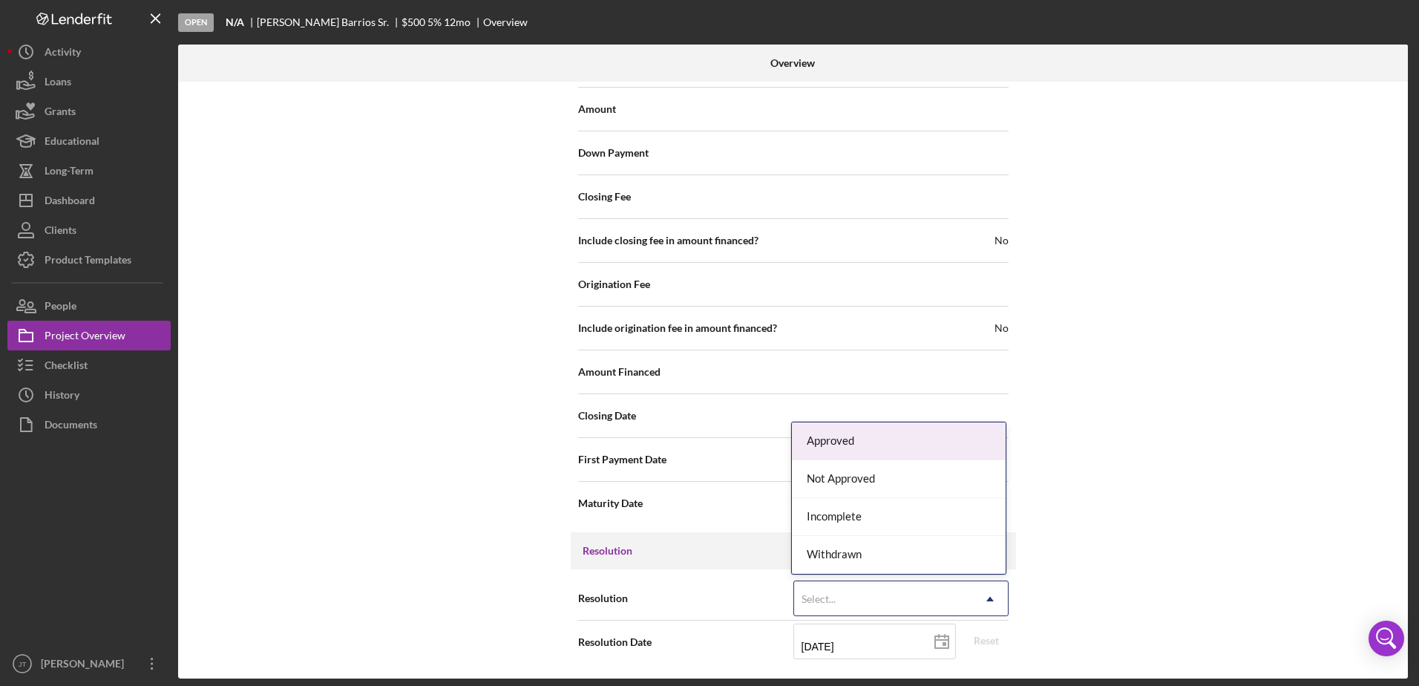
click at [962, 591] on div "Select..." at bounding box center [883, 599] width 178 height 34
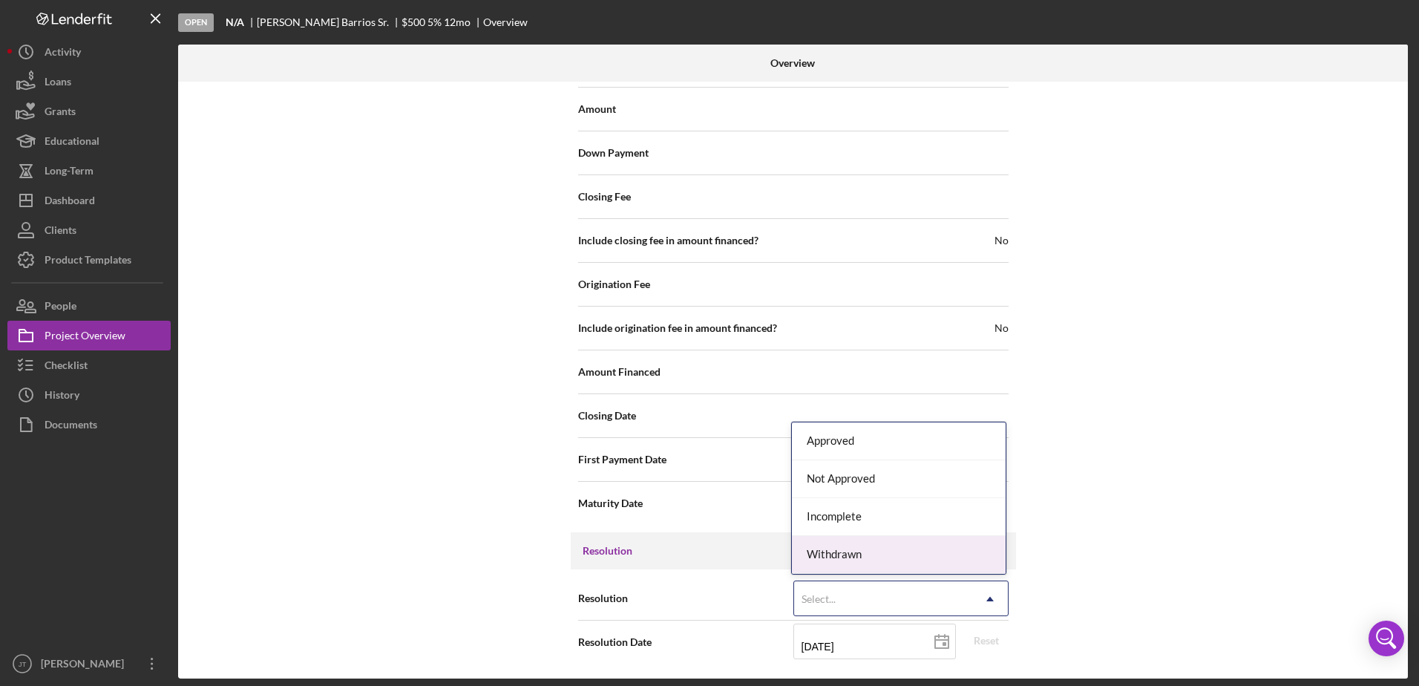
click at [927, 560] on div "Withdrawn" at bounding box center [899, 555] width 214 height 38
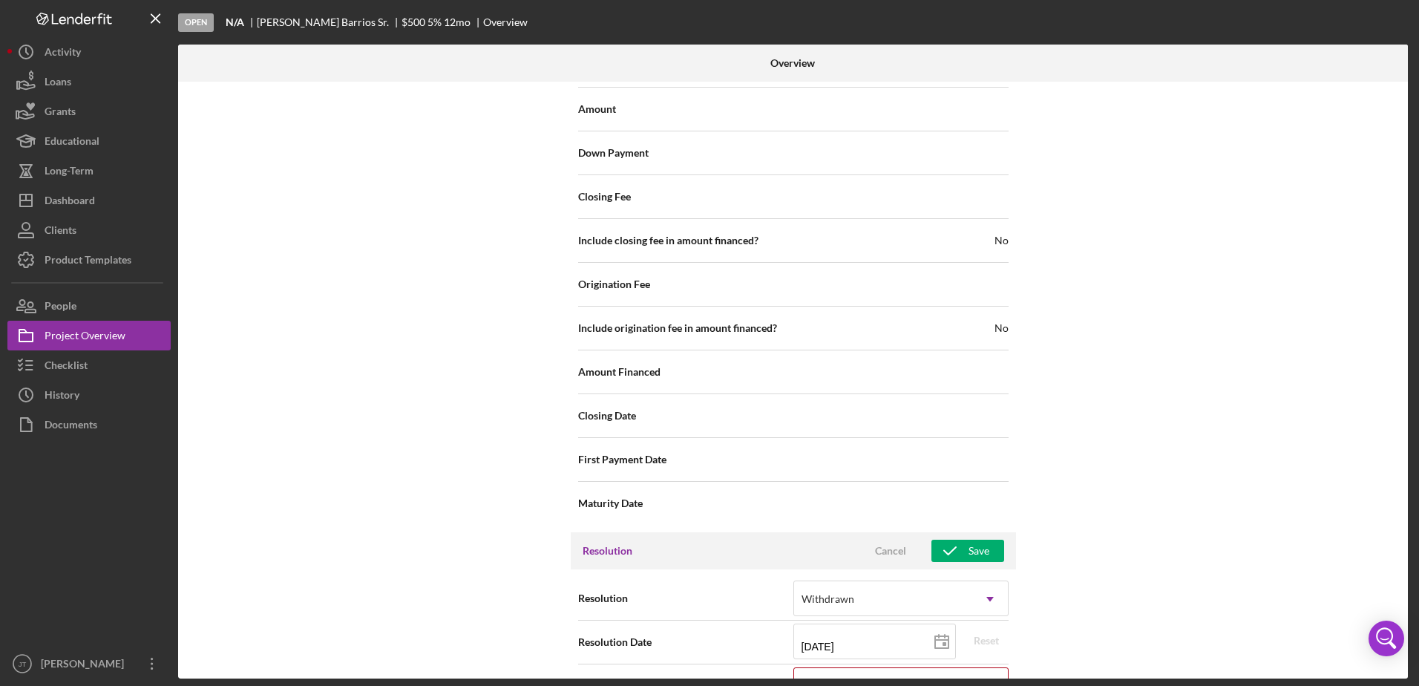
scroll to position [1733, 0]
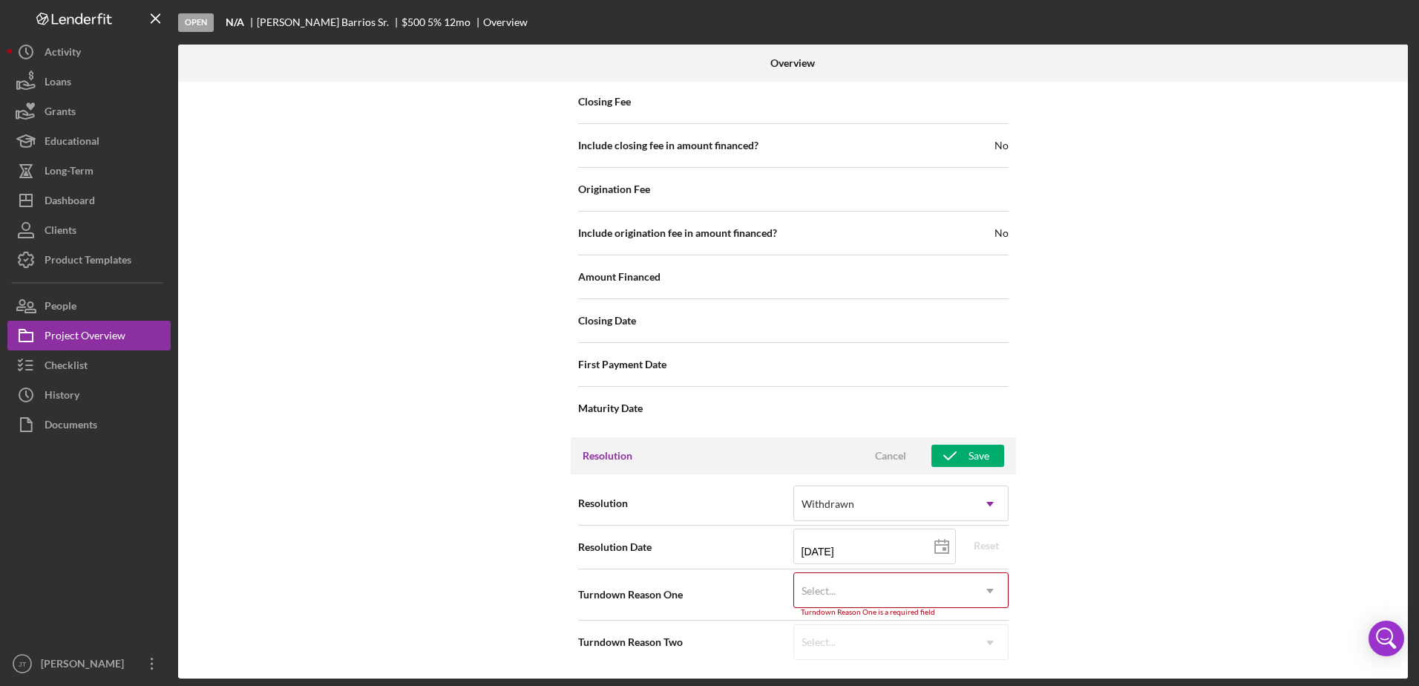
click at [966, 583] on div "Select..." at bounding box center [883, 591] width 178 height 34
type input "no res"
click at [935, 539] on div "No Response" at bounding box center [899, 547] width 214 height 38
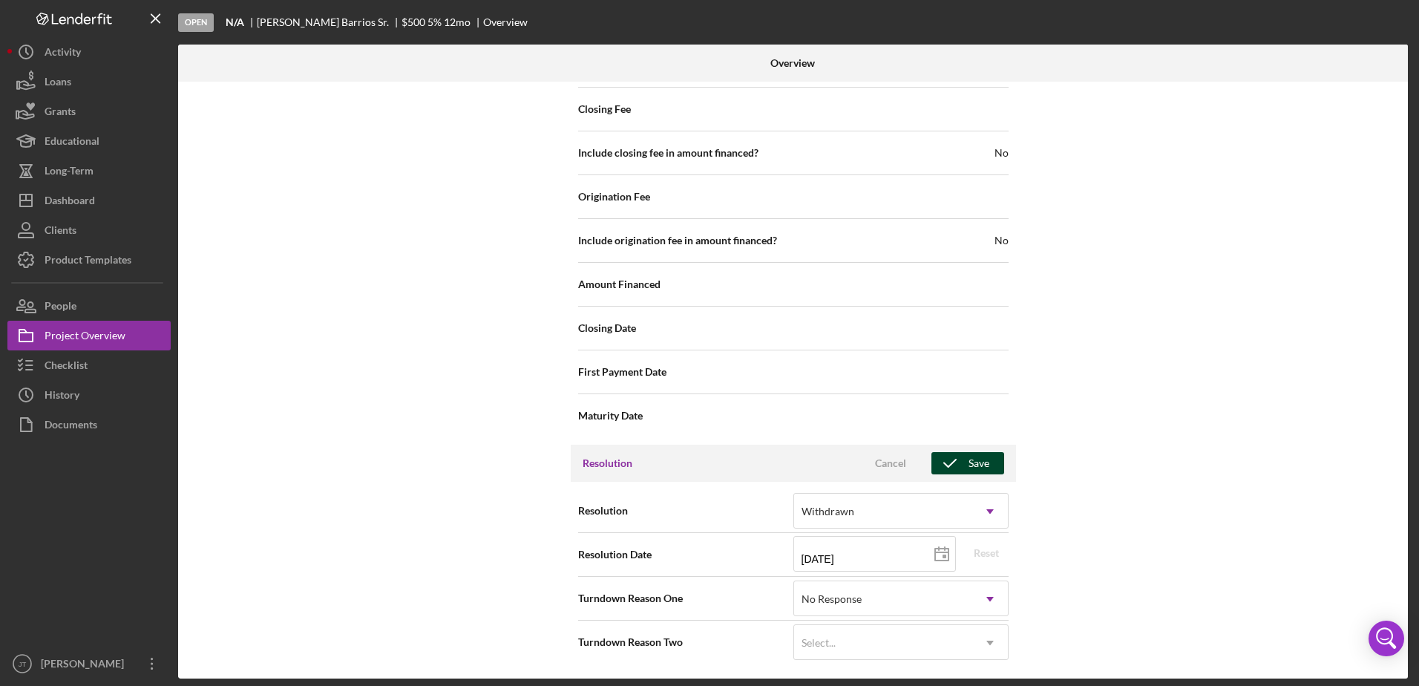
click at [993, 463] on button "Save" at bounding box center [968, 463] width 73 height 22
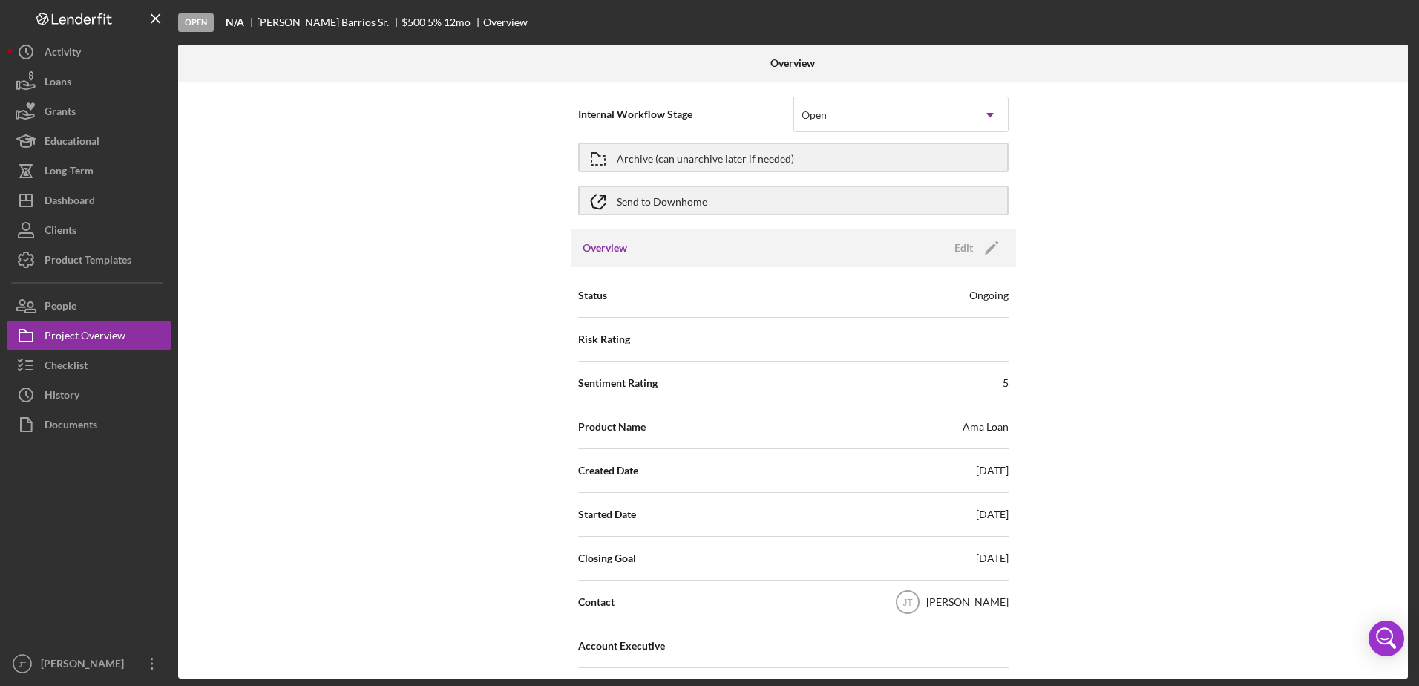
scroll to position [0, 0]
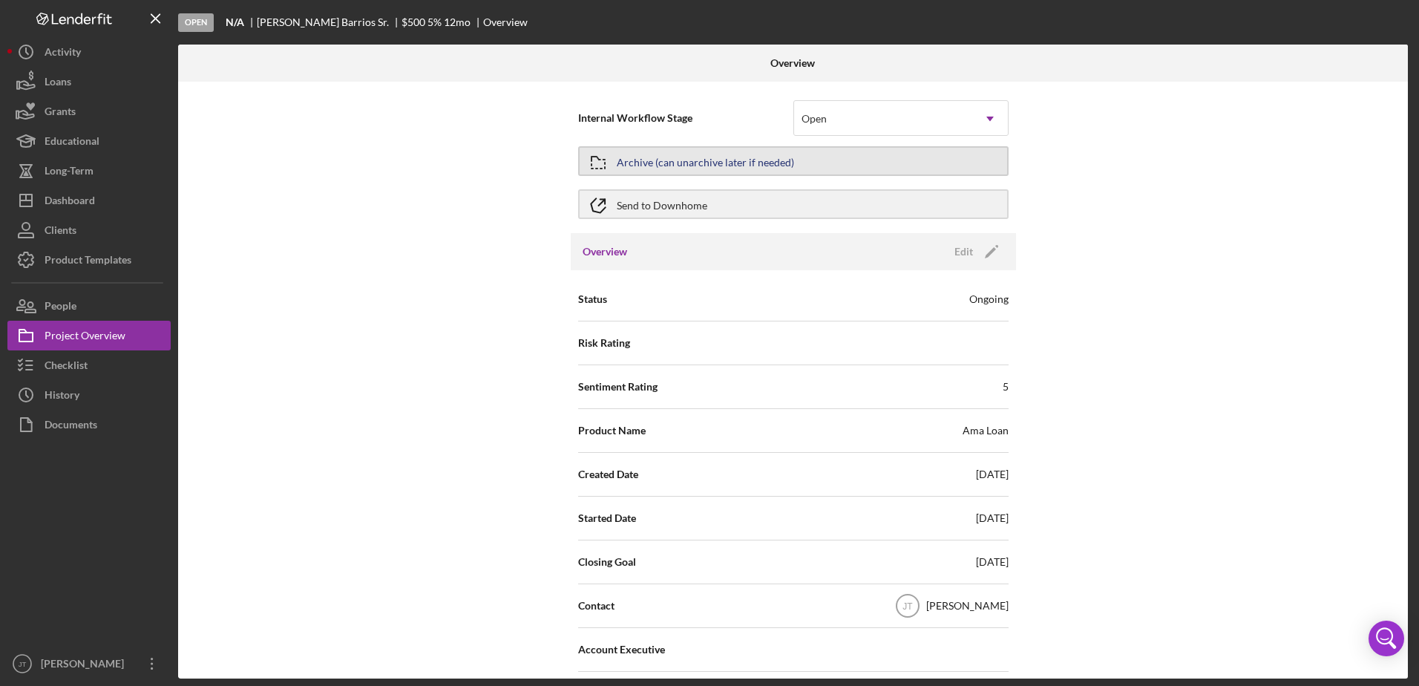
click at [737, 164] on div "Archive (can unarchive later if needed)" at bounding box center [705, 161] width 177 height 27
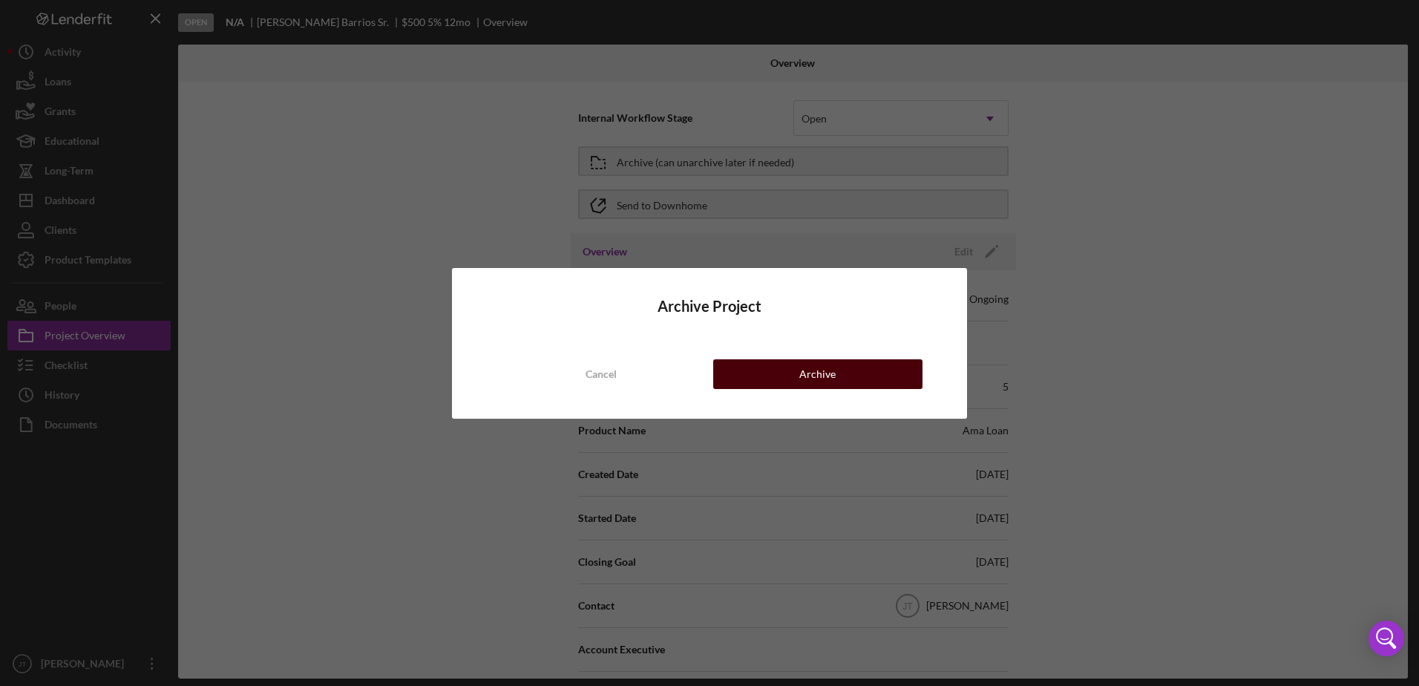
click at [823, 378] on div "Archive" at bounding box center [818, 374] width 36 height 30
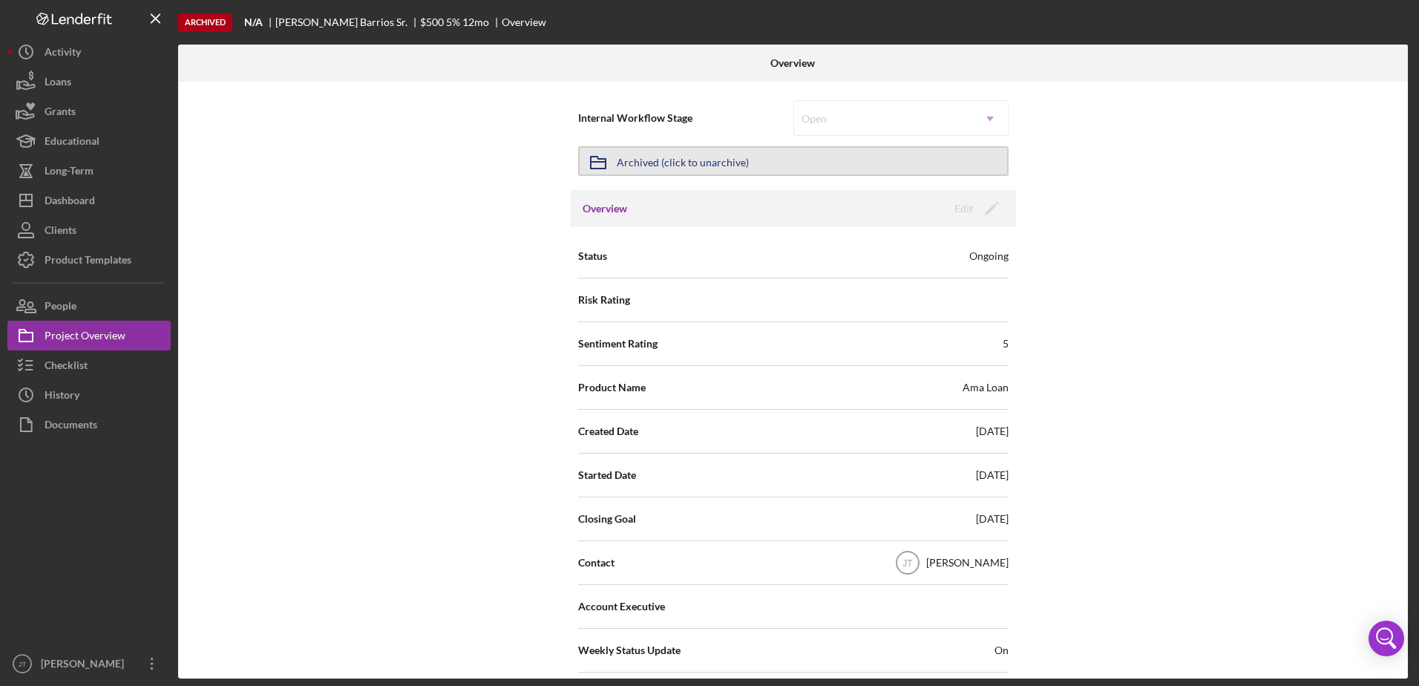
click at [961, 151] on button "Icon/Archived Archived (click to unarchive)" at bounding box center [793, 161] width 431 height 30
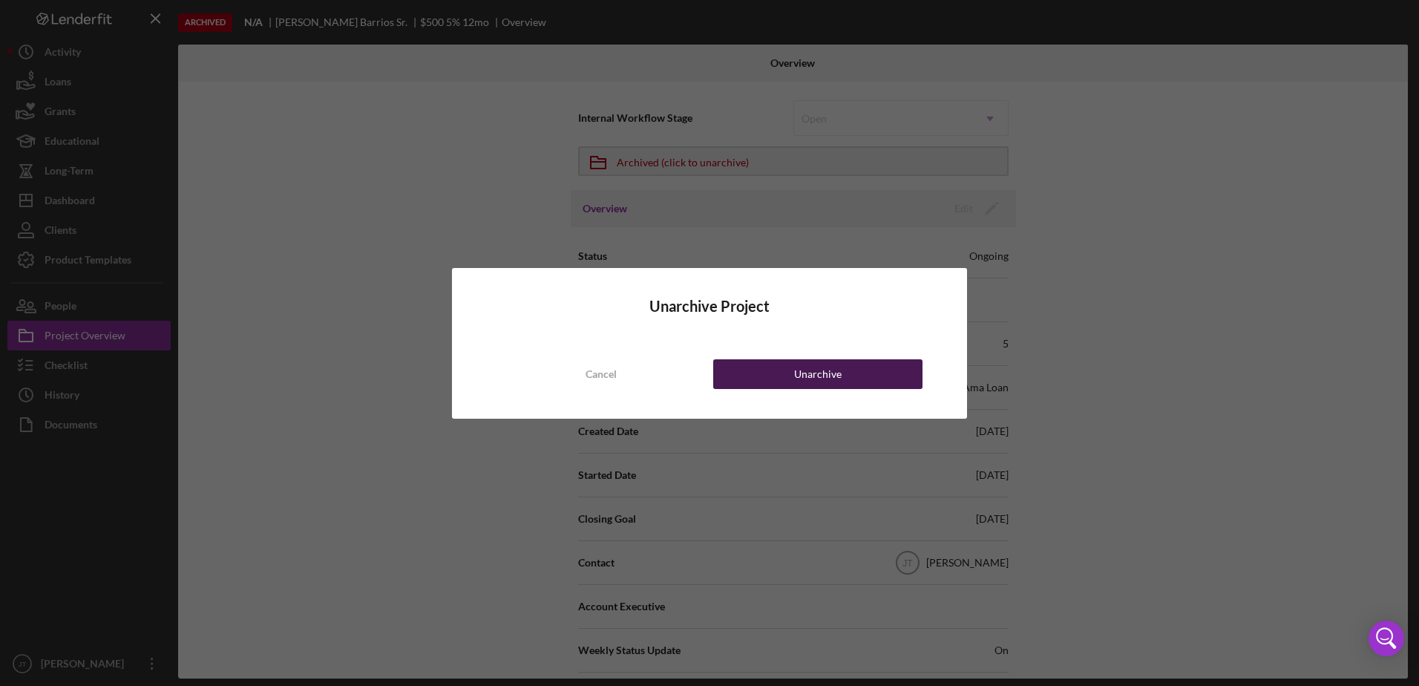
click at [825, 376] on div "Unarchive" at bounding box center [818, 374] width 48 height 30
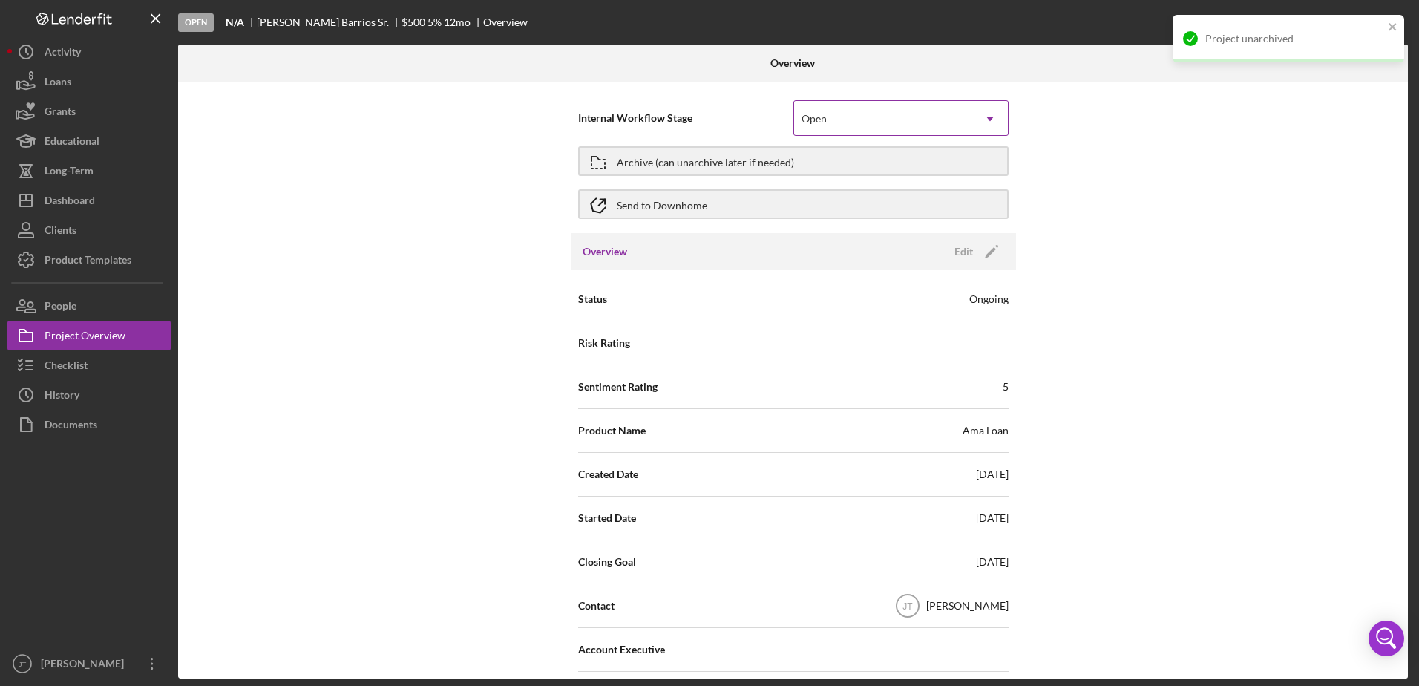
click at [972, 121] on icon "Icon/Dropdown Arrow" at bounding box center [990, 119] width 36 height 36
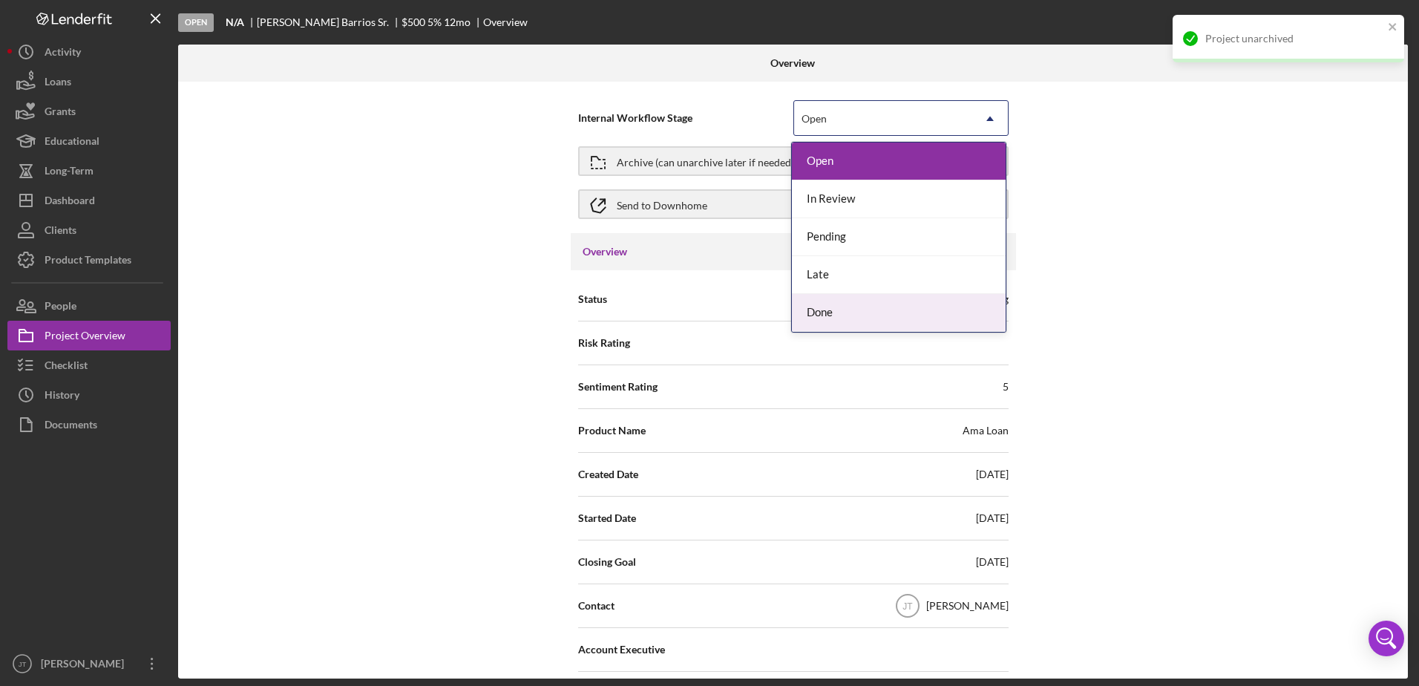
click at [898, 318] on div "Done" at bounding box center [899, 313] width 214 height 38
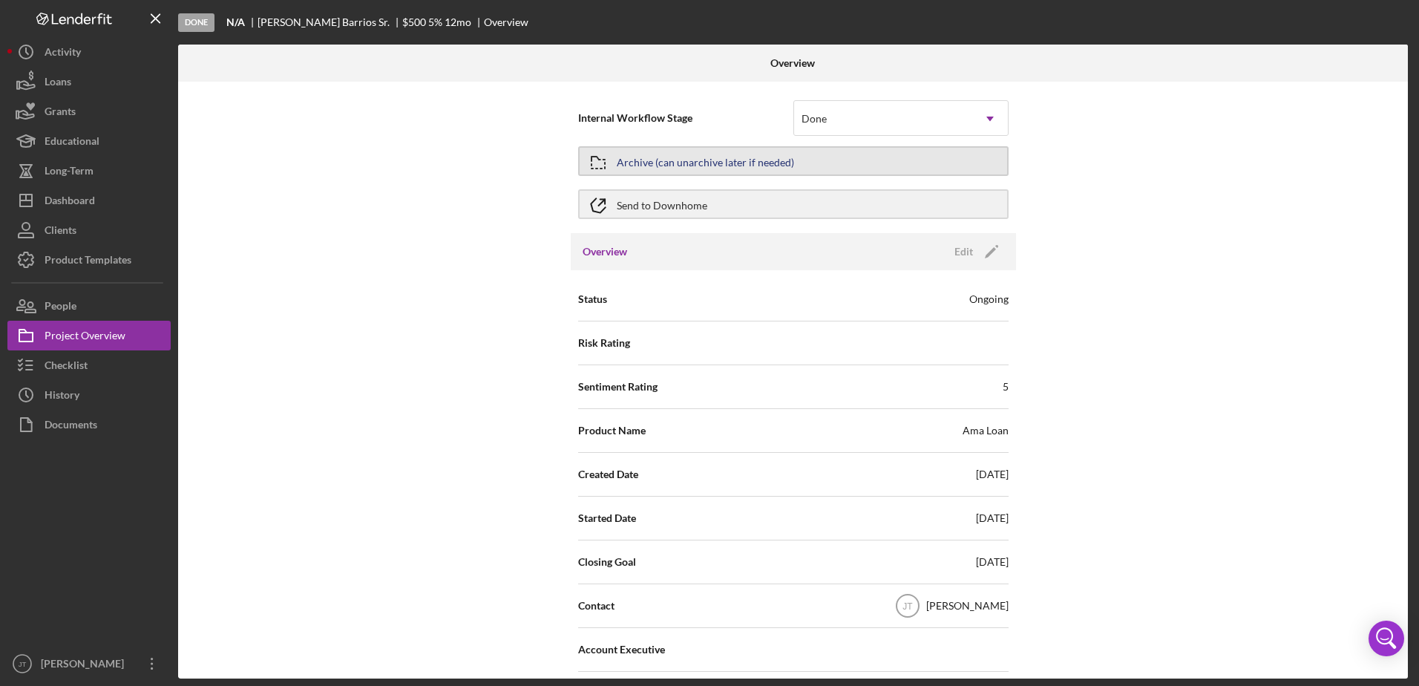
click at [766, 170] on div "Archive (can unarchive later if needed)" at bounding box center [705, 161] width 177 height 27
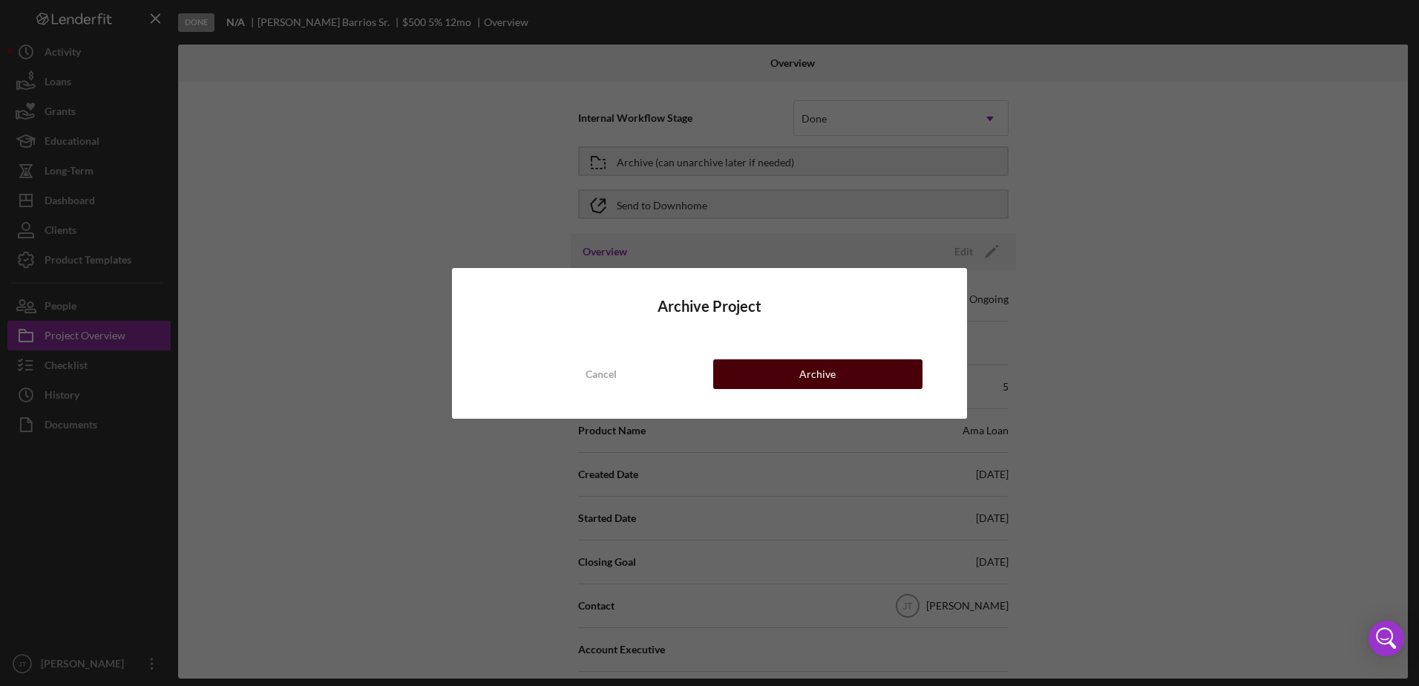
click at [883, 379] on button "Archive" at bounding box center [817, 374] width 209 height 30
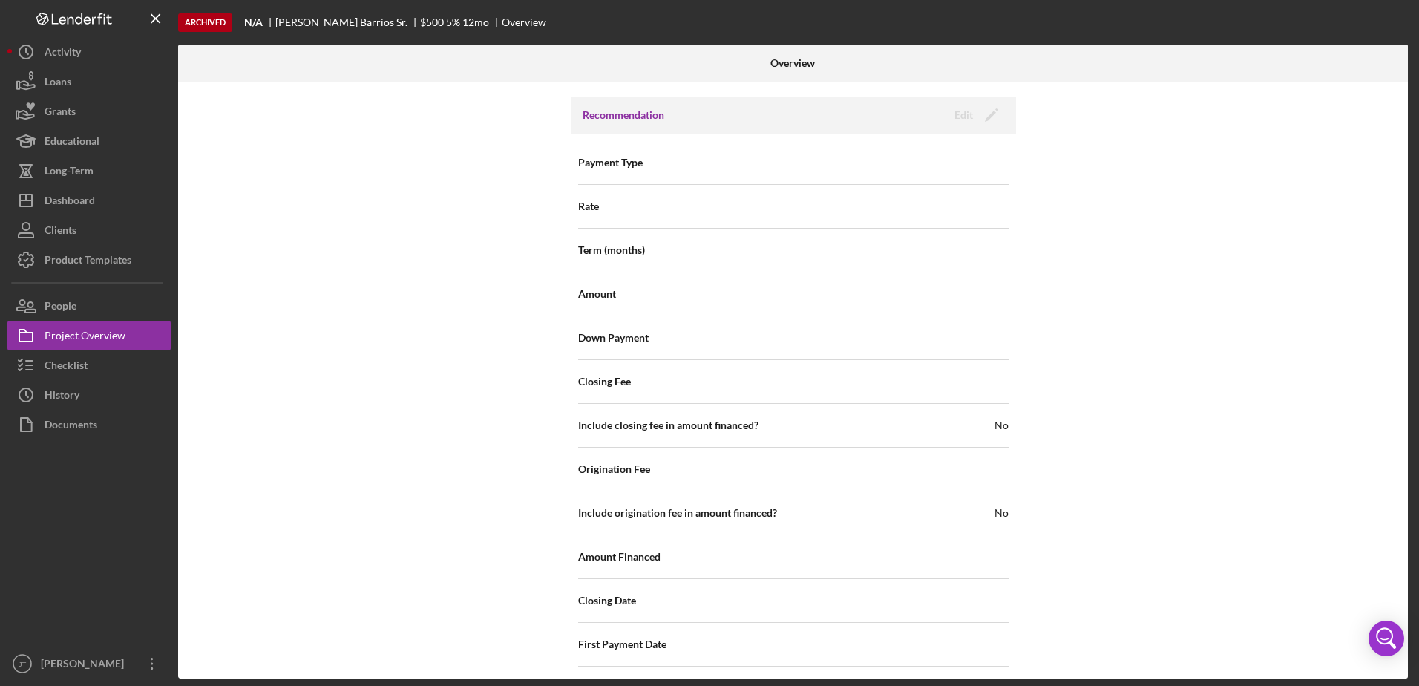
scroll to position [1683, 0]
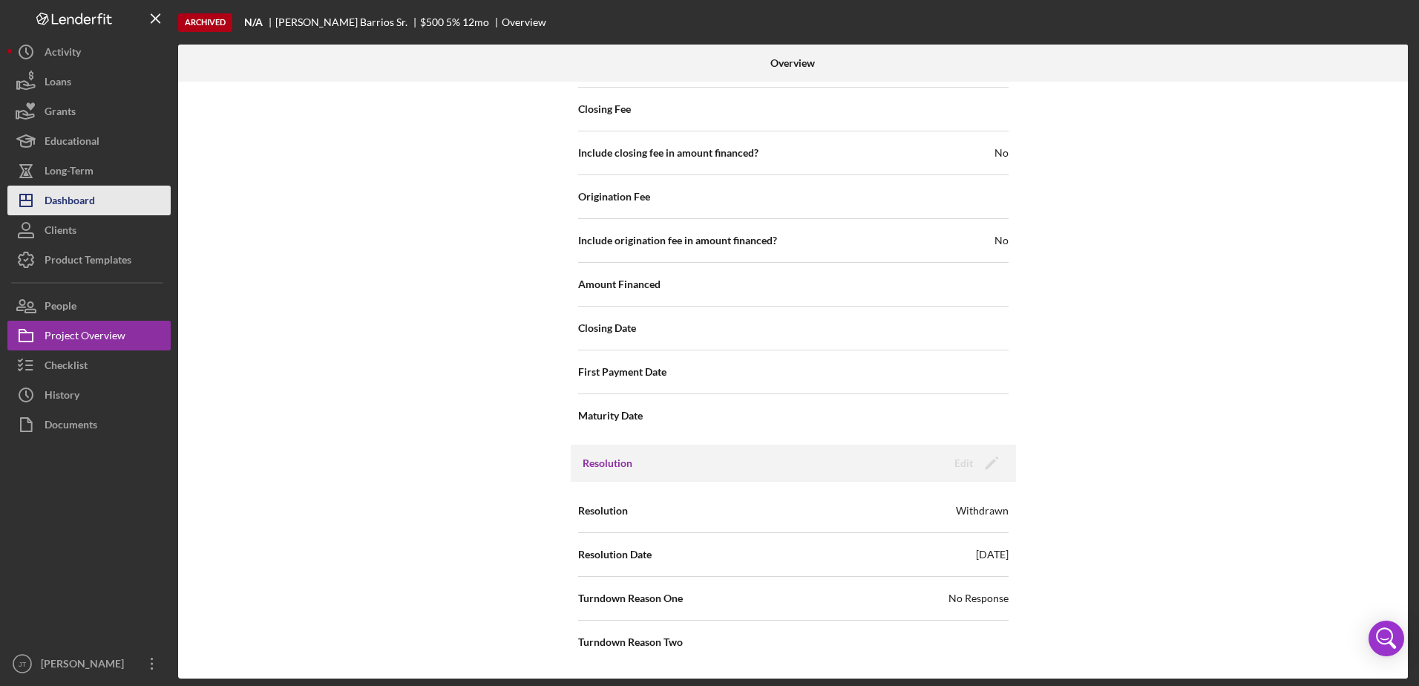
click at [112, 204] on button "Icon/Dashboard Dashboard" at bounding box center [88, 201] width 163 height 30
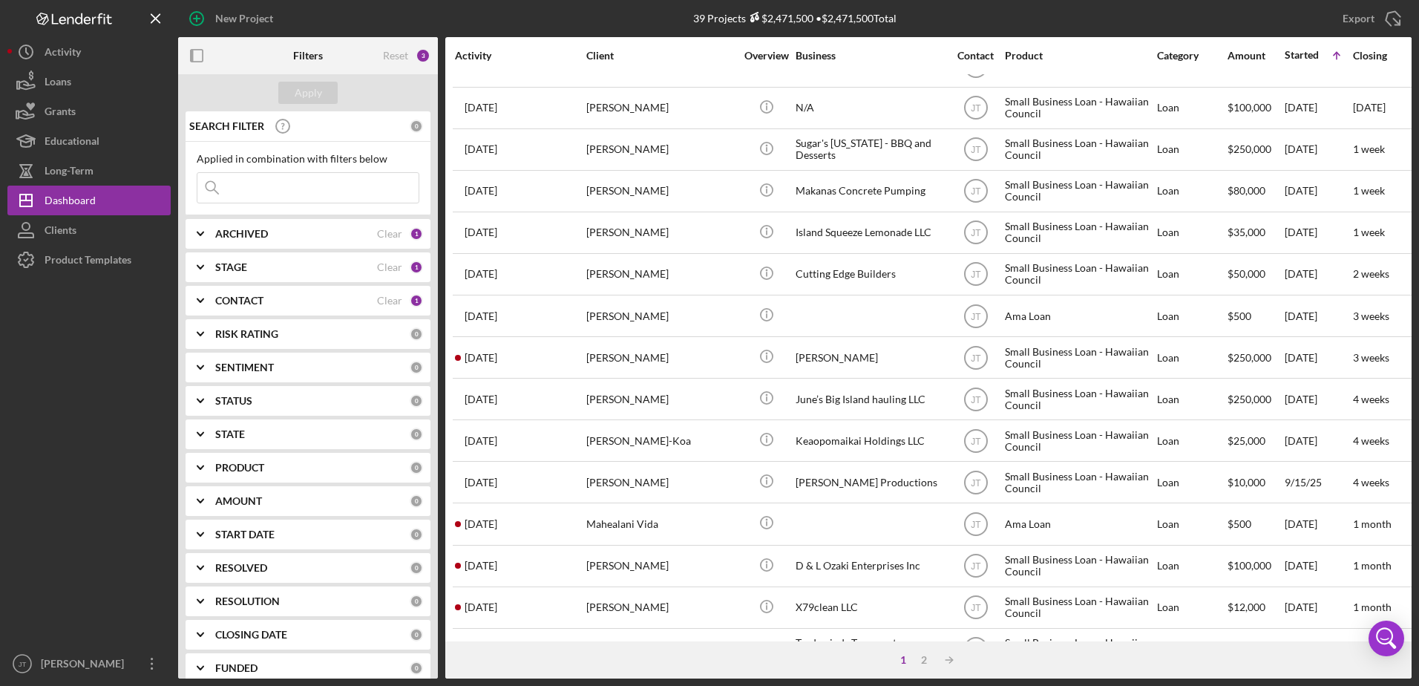
scroll to position [493, 0]
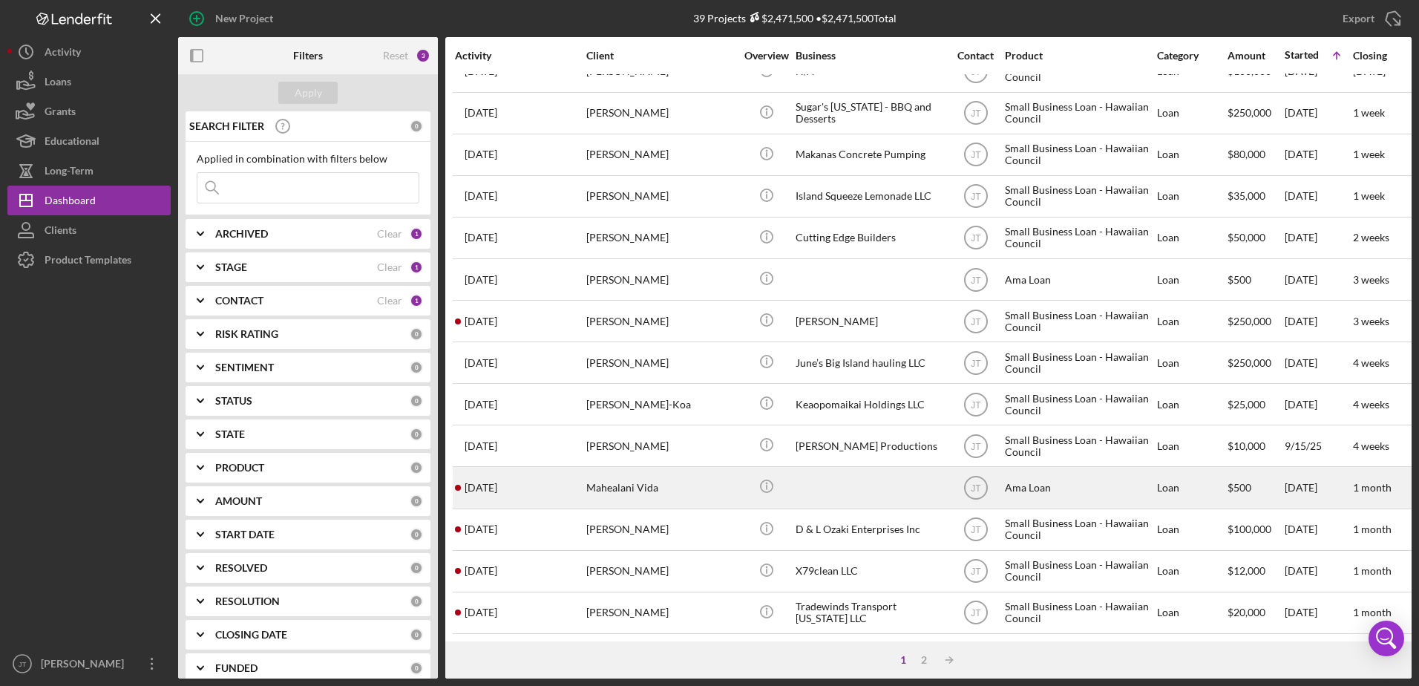
click at [635, 481] on div "Mahealani Vida" at bounding box center [660, 487] width 148 height 39
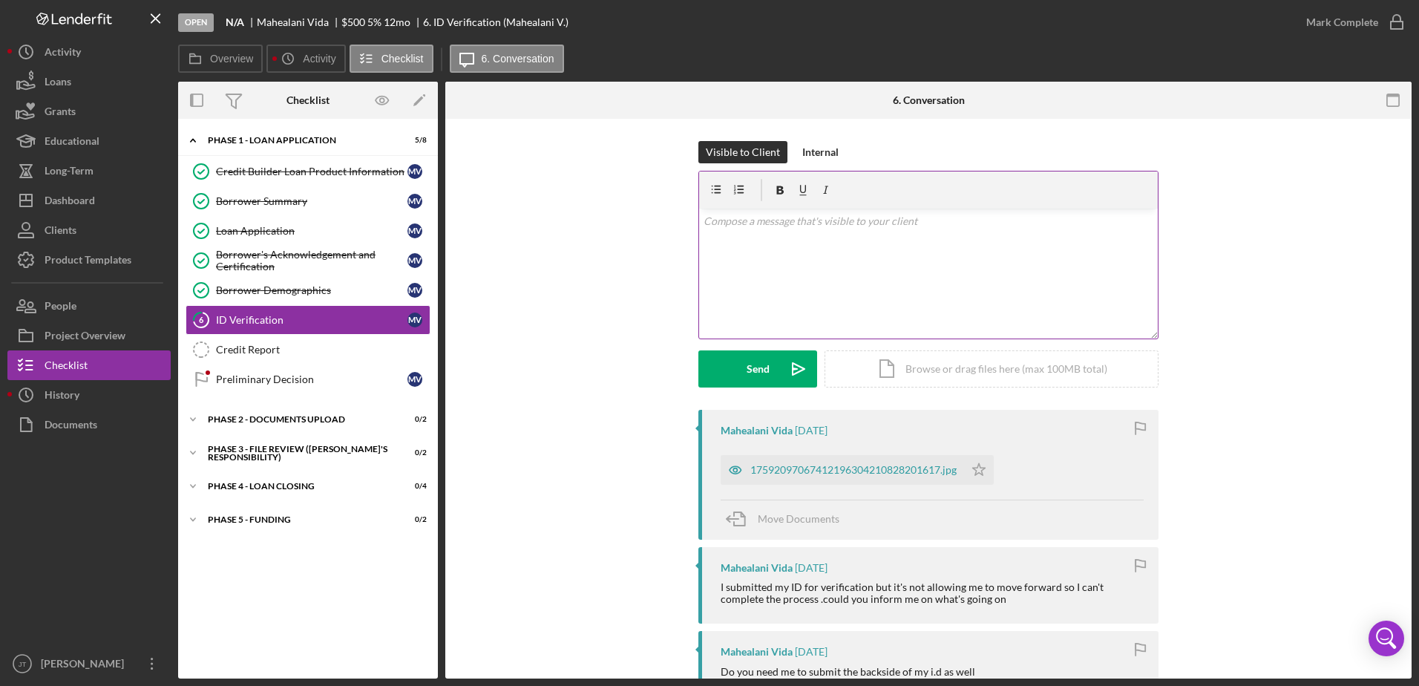
click at [733, 264] on div "v Color teal Color pink Remove color Add row above Add row below Add column bef…" at bounding box center [928, 274] width 459 height 130
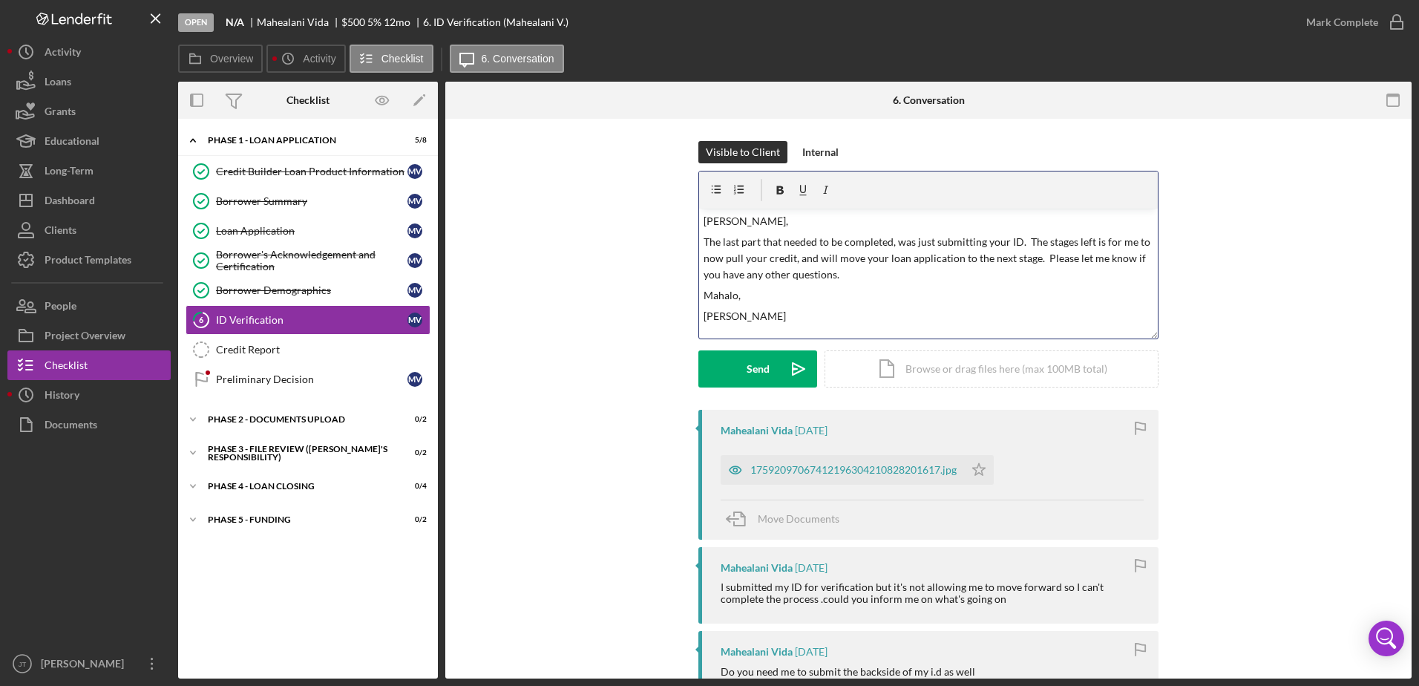
scroll to position [8, 0]
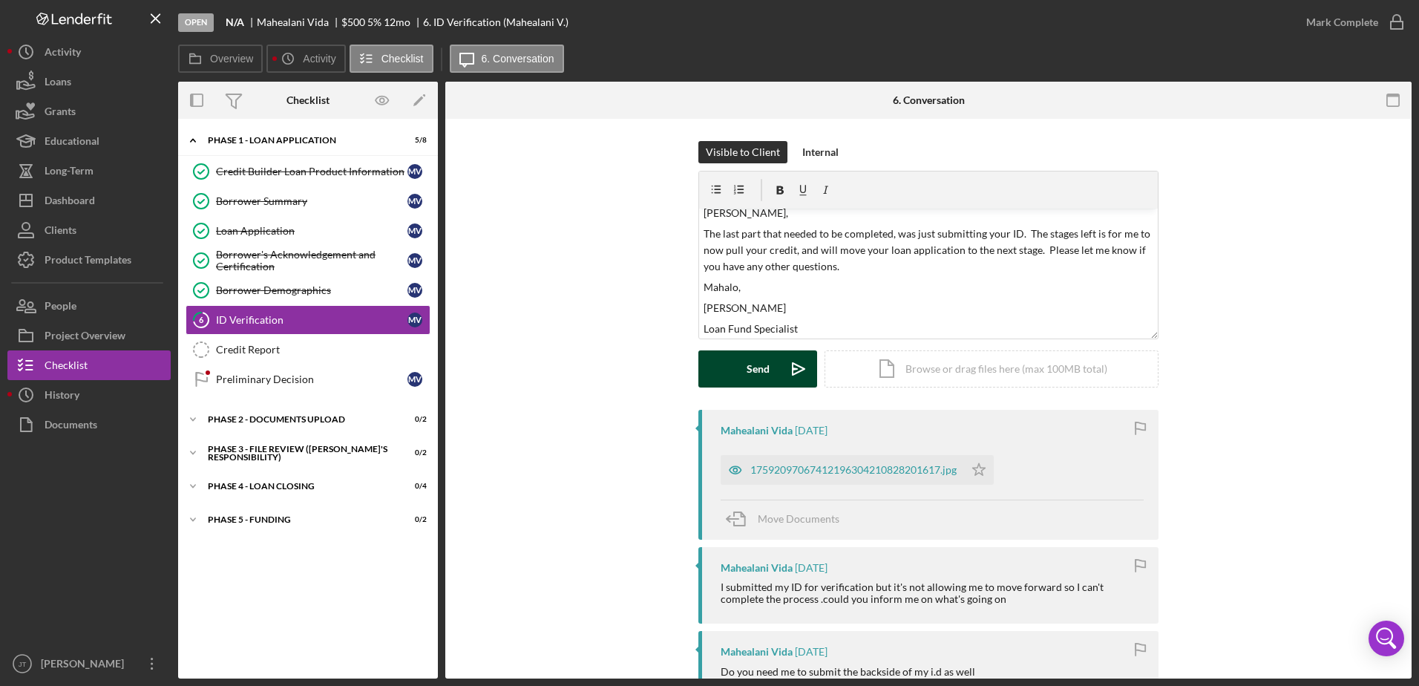
click at [756, 373] on div "Send" at bounding box center [758, 368] width 23 height 37
click at [549, 380] on div "Visible to Client Internal v Color teal Color pink Remove color Add row above A…" at bounding box center [929, 275] width 922 height 269
